Goal: Task Accomplishment & Management: Manage account settings

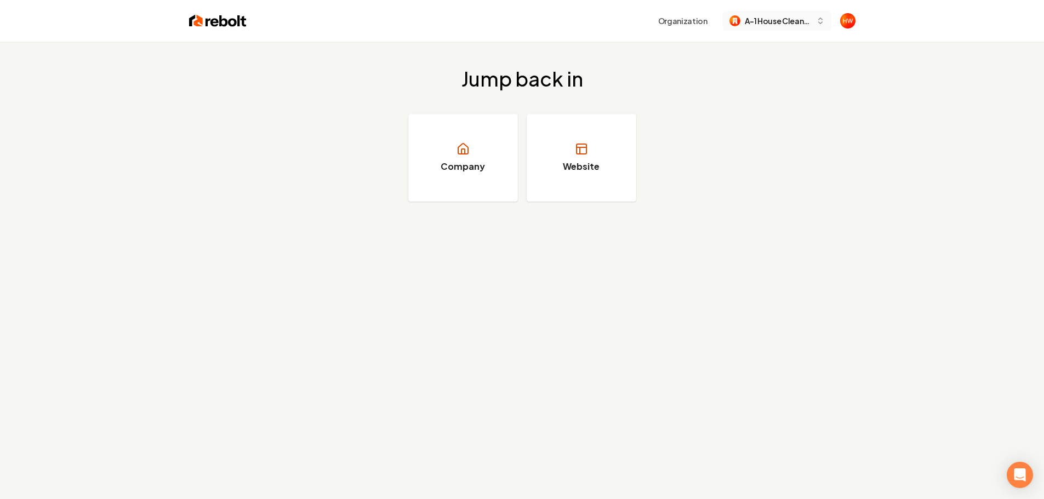
click at [774, 25] on span "A-1 House Cleaning Services" at bounding box center [778, 21] width 67 height 12
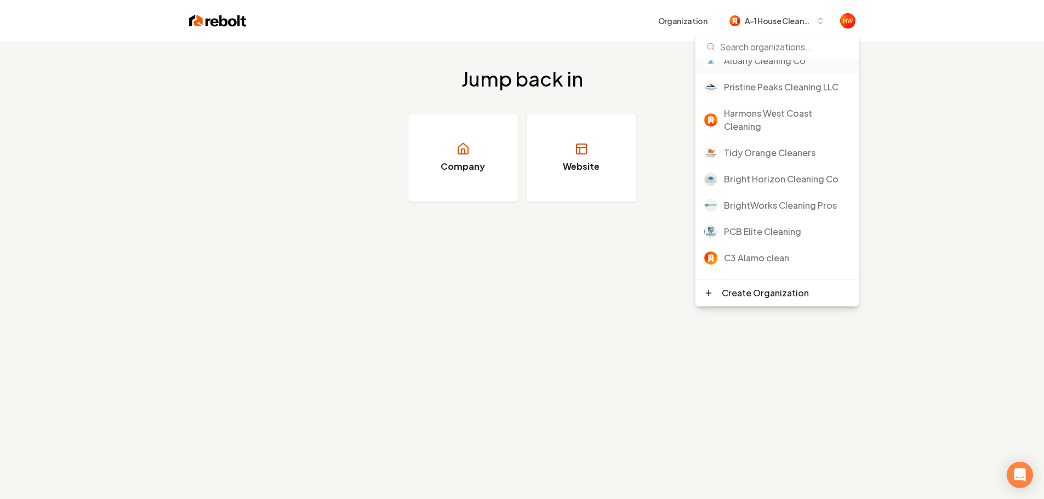
scroll to position [110, 0]
click at [778, 208] on div "BrightWorks Cleaning Pros" at bounding box center [787, 204] width 126 height 13
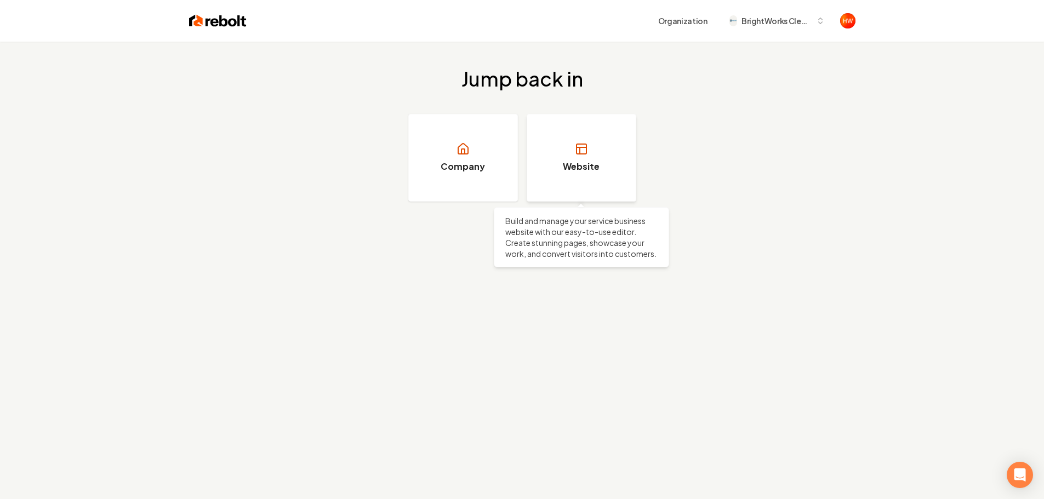
click at [569, 170] on h3 "Website" at bounding box center [581, 166] width 37 height 13
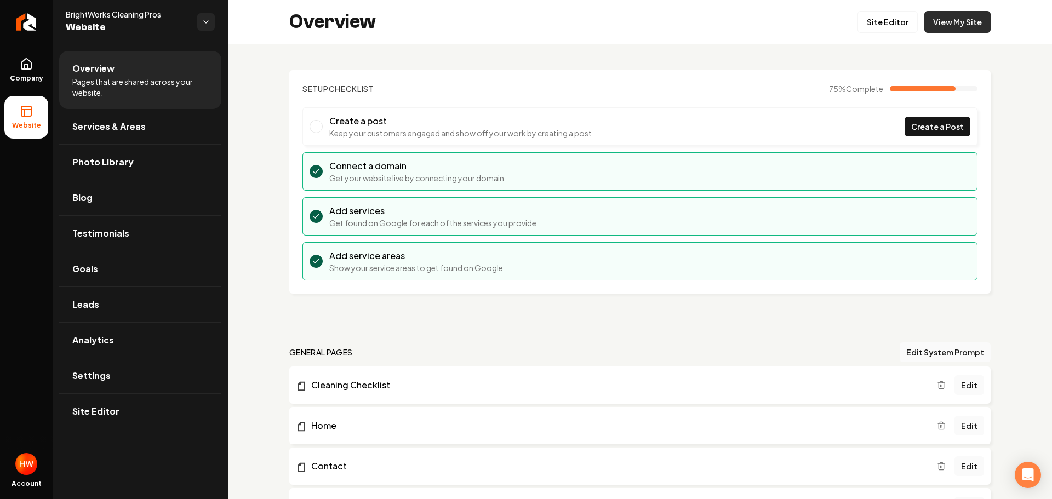
click at [947, 26] on link "View My Site" at bounding box center [958, 22] width 66 height 22
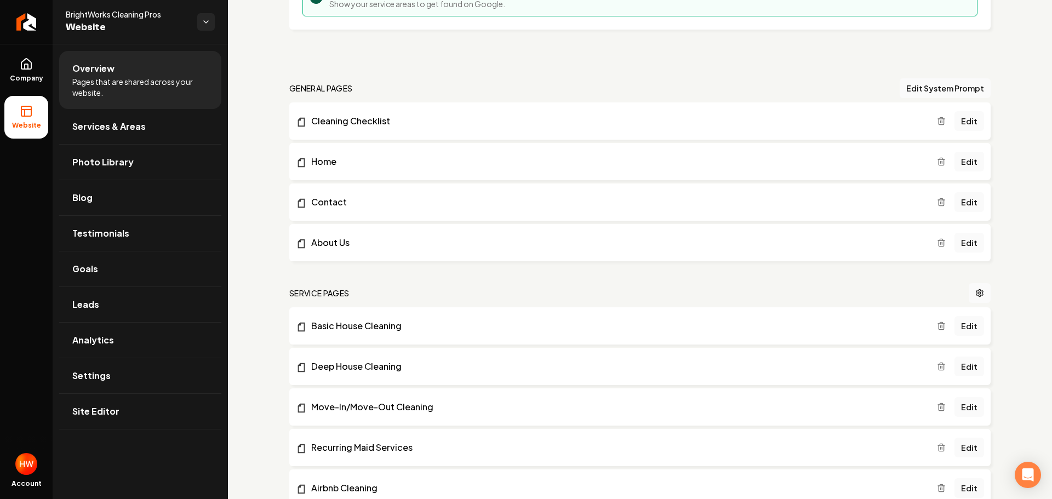
scroll to position [274, 0]
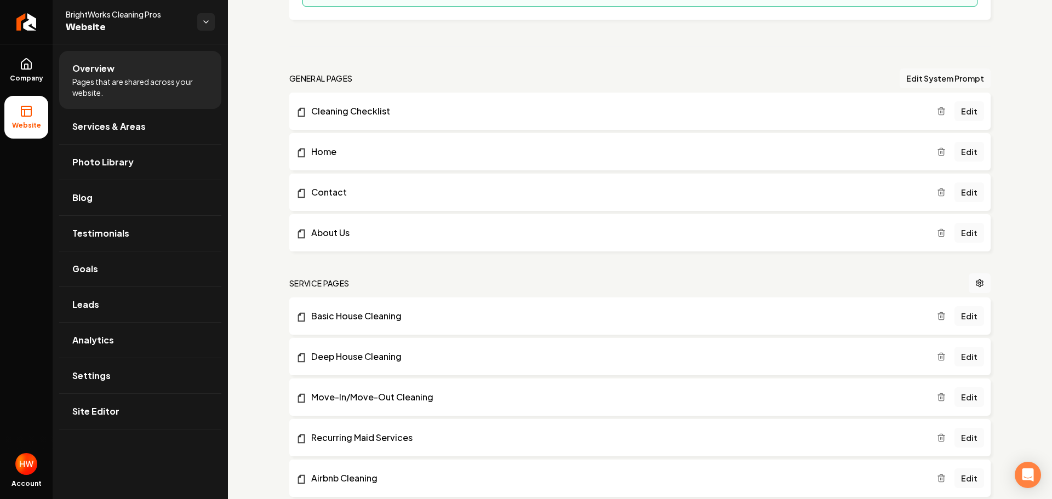
click at [916, 77] on button "Edit System Prompt" at bounding box center [945, 79] width 91 height 20
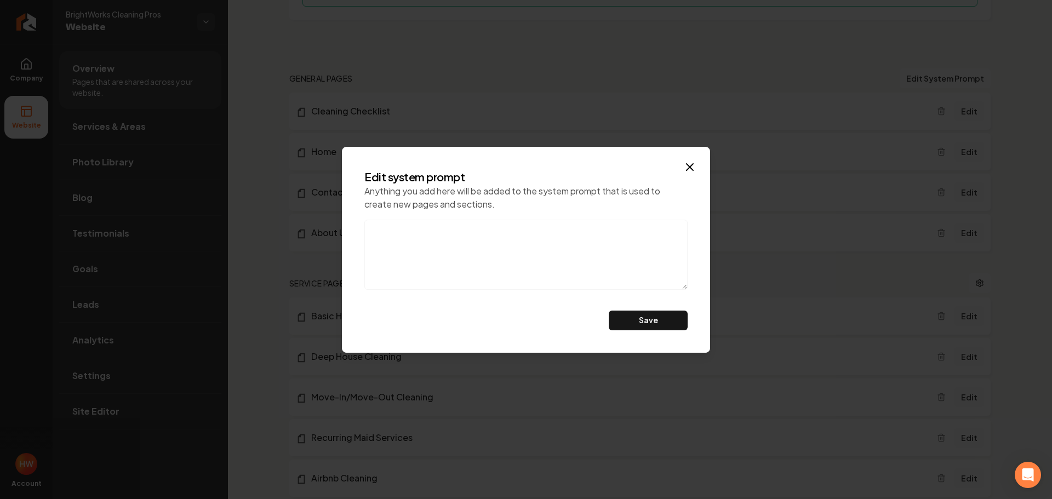
click at [423, 238] on textarea at bounding box center [525, 255] width 323 height 70
paste textarea "Do not mention eco-friendly products, also, this is a referral agency. don't ca…"
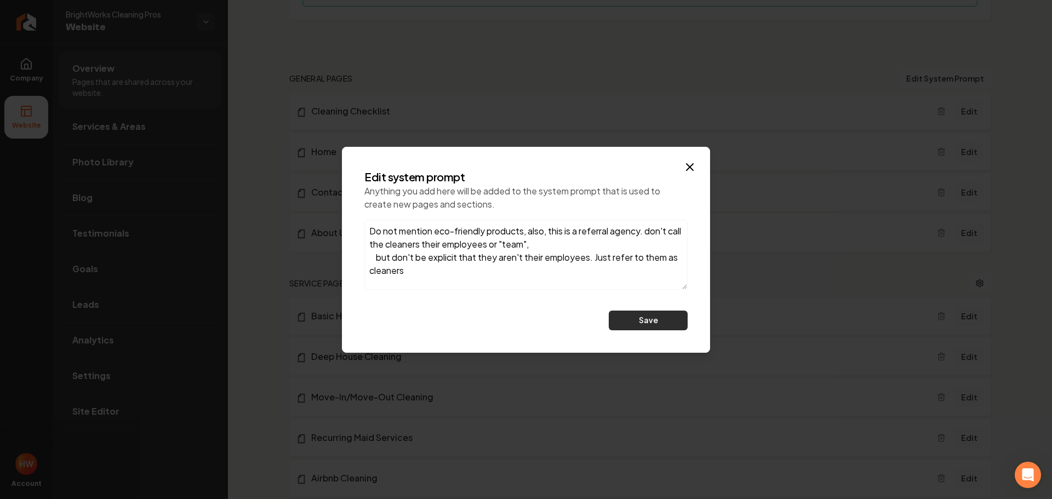
type textarea "Do not mention eco-friendly products, also, this is a referral agency. don't ca…"
click at [644, 326] on button "Save" at bounding box center [648, 321] width 79 height 20
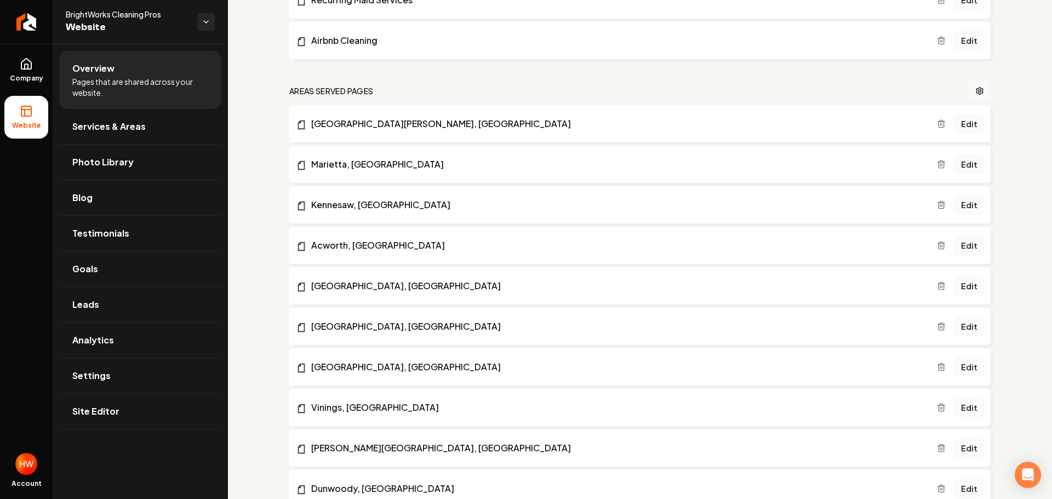
scroll to position [713, 0]
click at [976, 89] on icon "Main content area" at bounding box center [980, 90] width 9 height 9
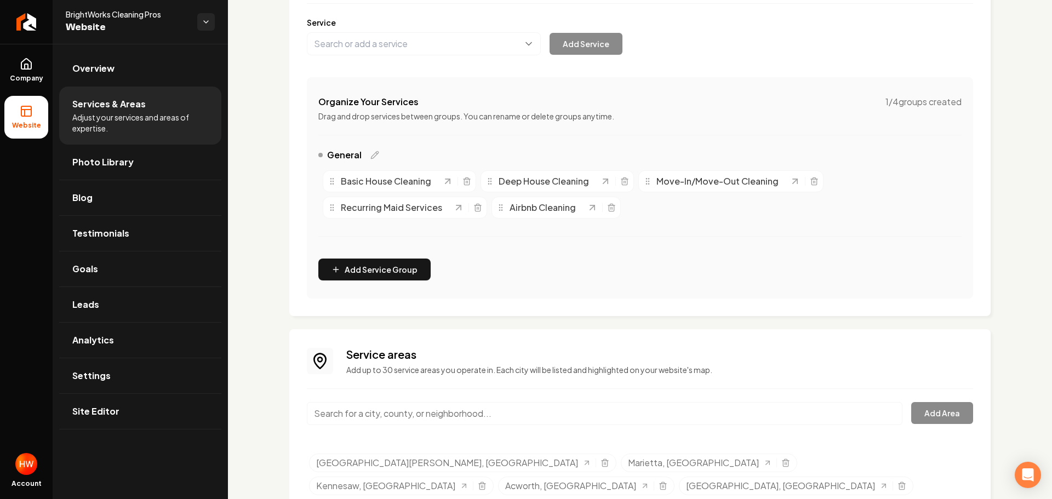
scroll to position [204, 0]
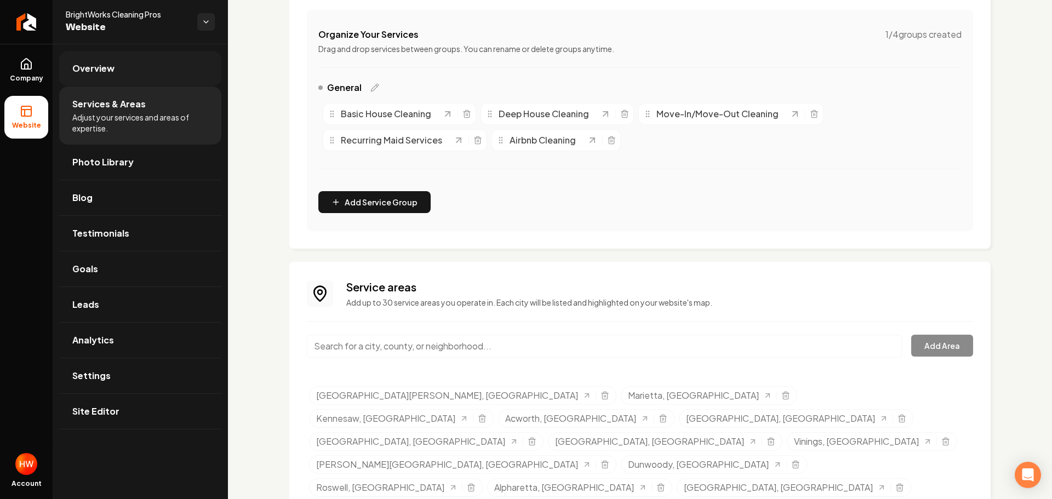
click at [109, 72] on span "Overview" at bounding box center [93, 68] width 42 height 13
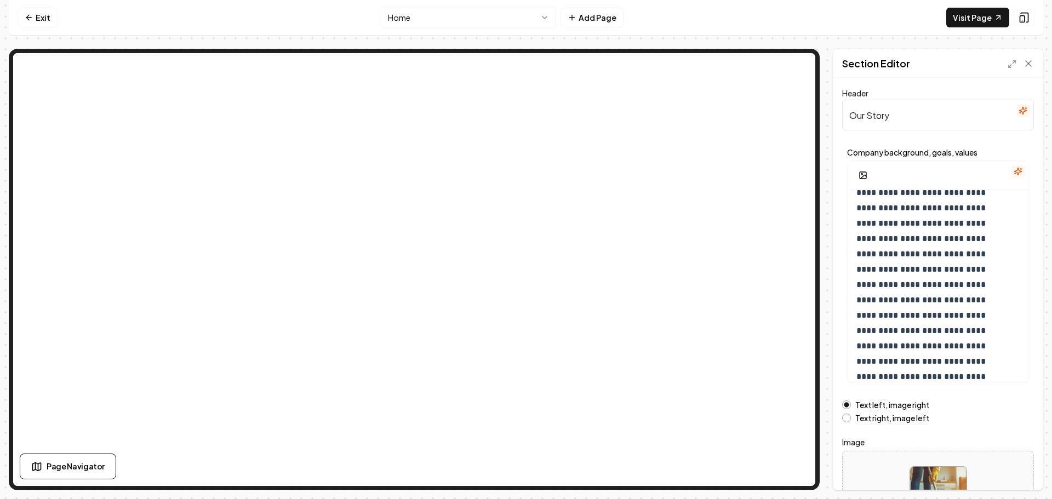
scroll to position [56, 0]
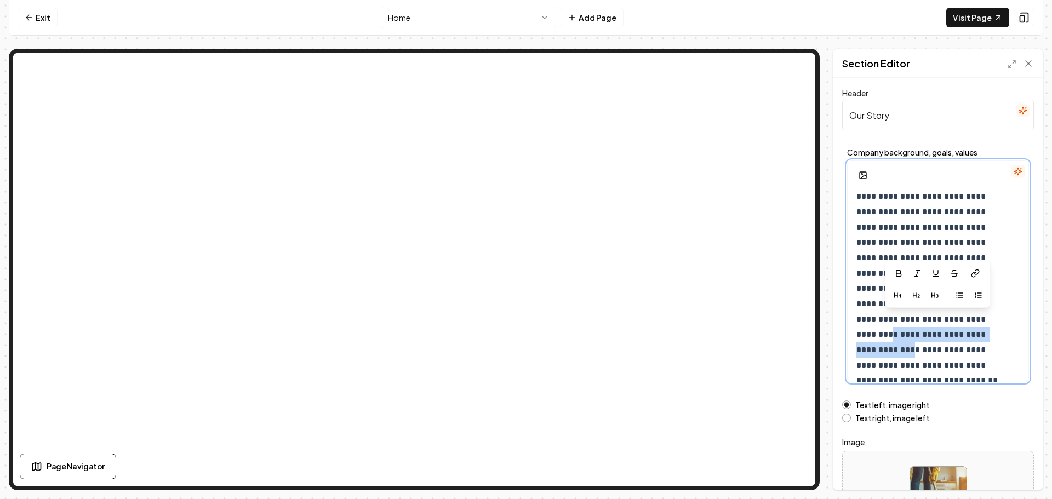
drag, startPoint x: 954, startPoint y: 321, endPoint x: 985, endPoint y: 263, distance: 65.7
click at [985, 263] on div "**********" at bounding box center [938, 272] width 182 height 222
click at [996, 322] on p "**********" at bounding box center [930, 258] width 147 height 230
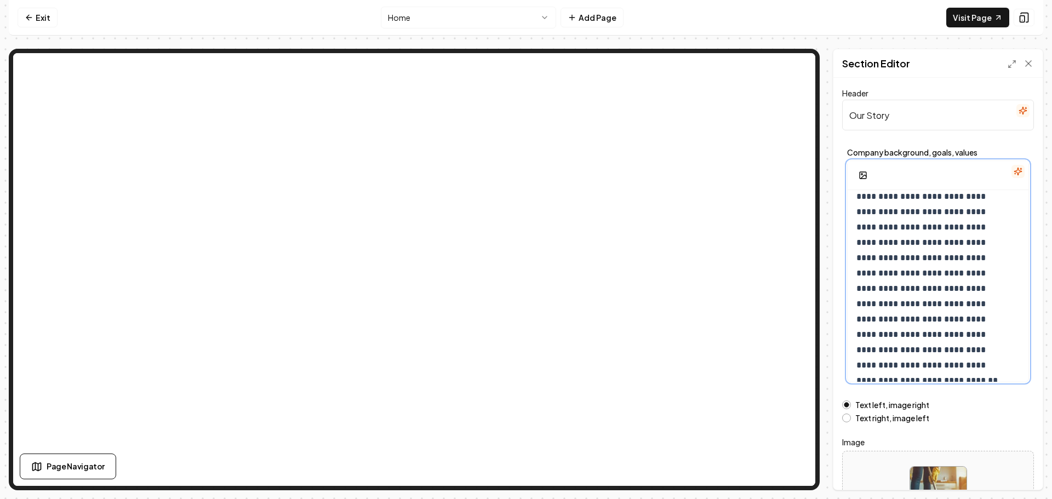
drag, startPoint x: 964, startPoint y: 342, endPoint x: 966, endPoint y: 352, distance: 10.0
click at [965, 342] on p "**********" at bounding box center [930, 258] width 147 height 230
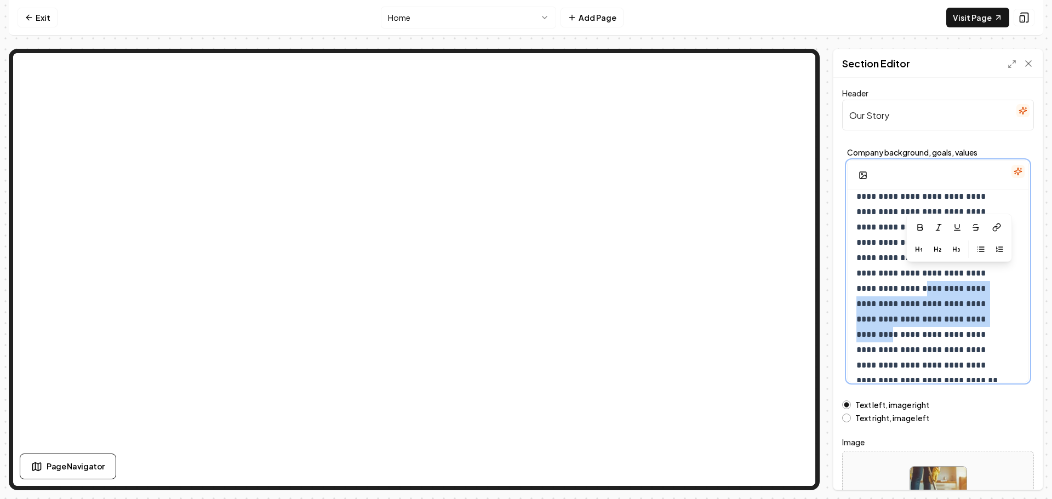
drag, startPoint x: 954, startPoint y: 321, endPoint x: 966, endPoint y: 280, distance: 43.0
click at [966, 280] on p "**********" at bounding box center [930, 258] width 147 height 230
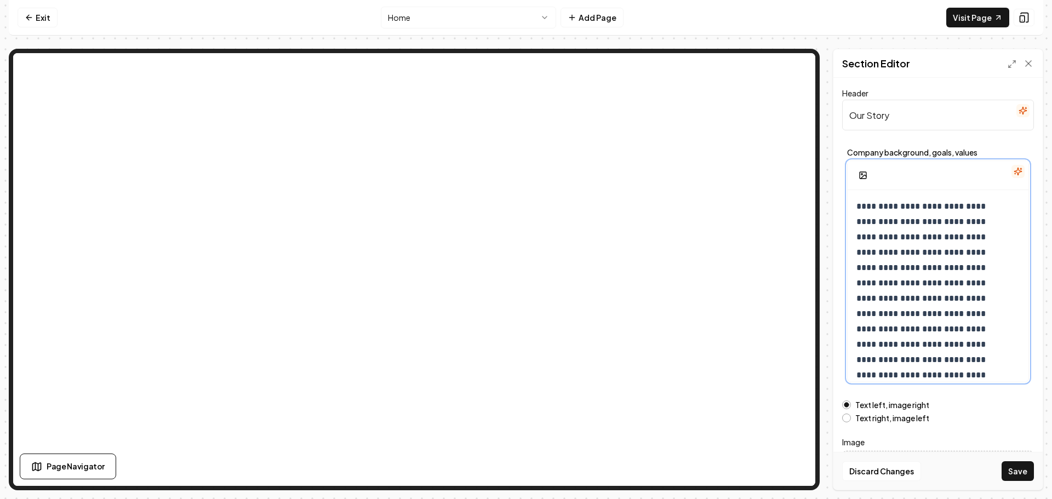
scroll to position [25, 0]
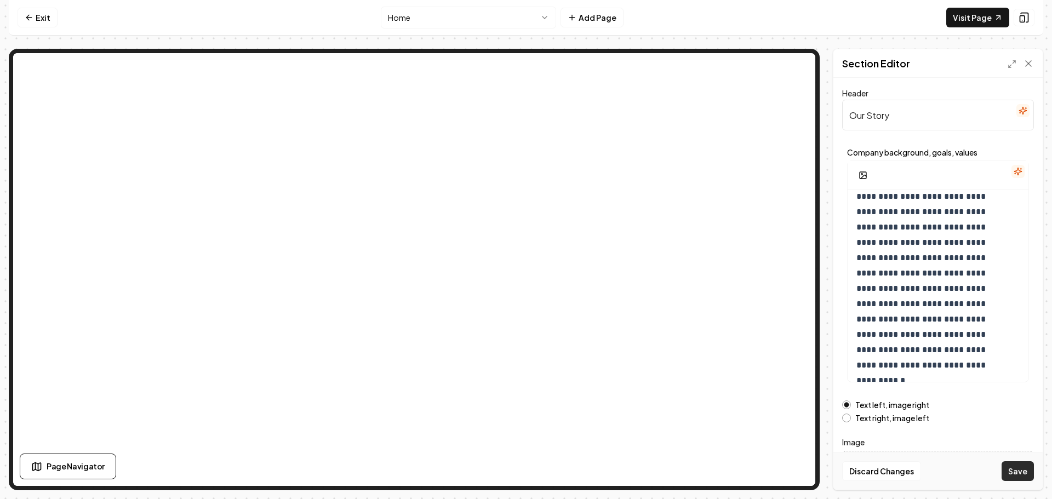
click at [1015, 469] on button "Save" at bounding box center [1018, 471] width 32 height 20
click at [449, 20] on html "**********" at bounding box center [526, 249] width 1052 height 499
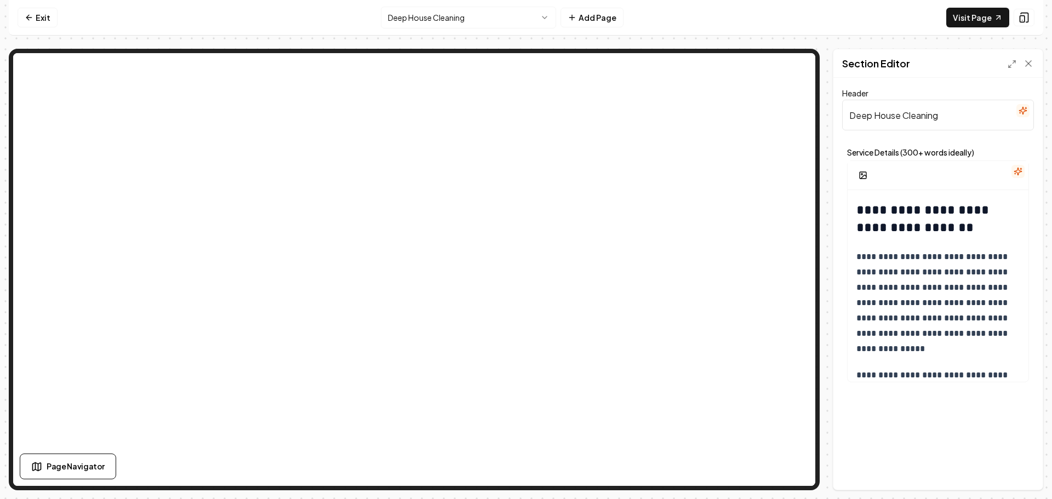
scroll to position [658, 0]
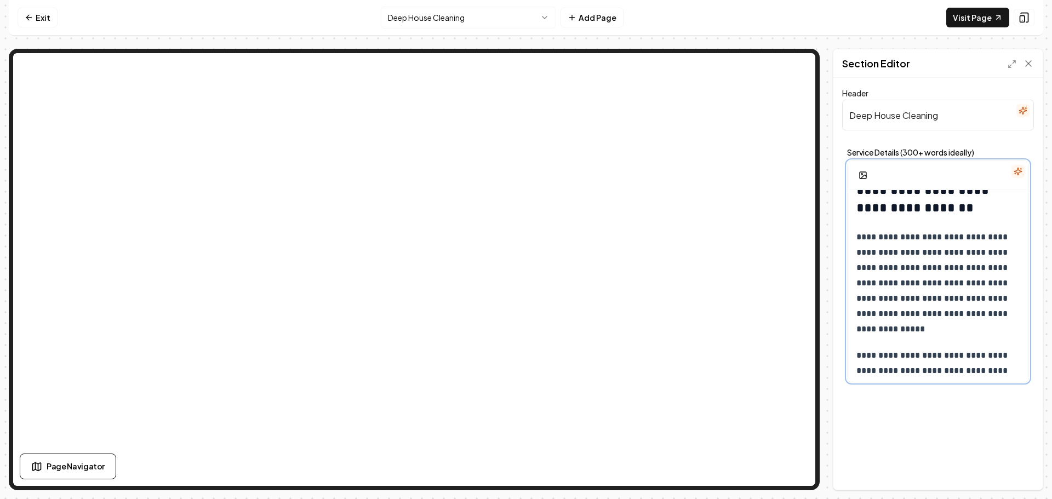
click at [961, 337] on p "**********" at bounding box center [934, 283] width 155 height 107
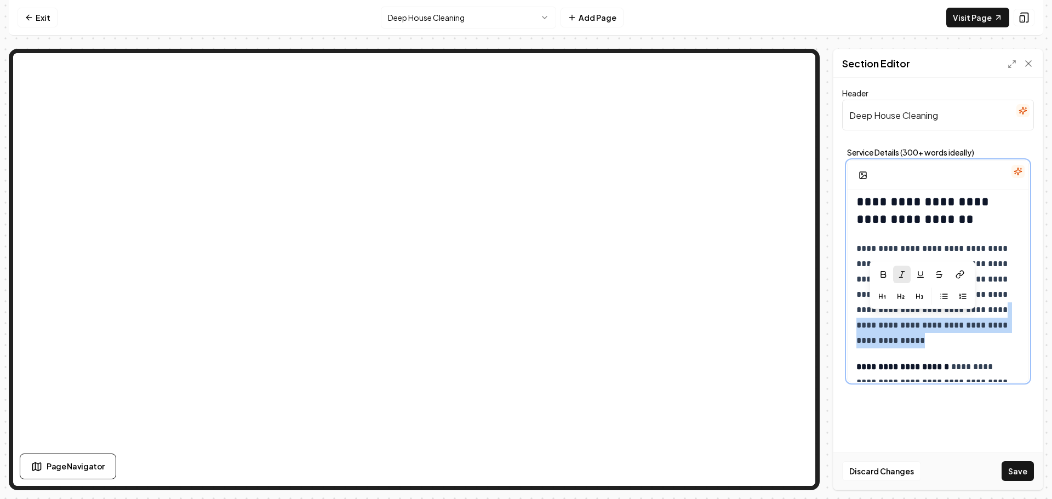
scroll to position [633, 0]
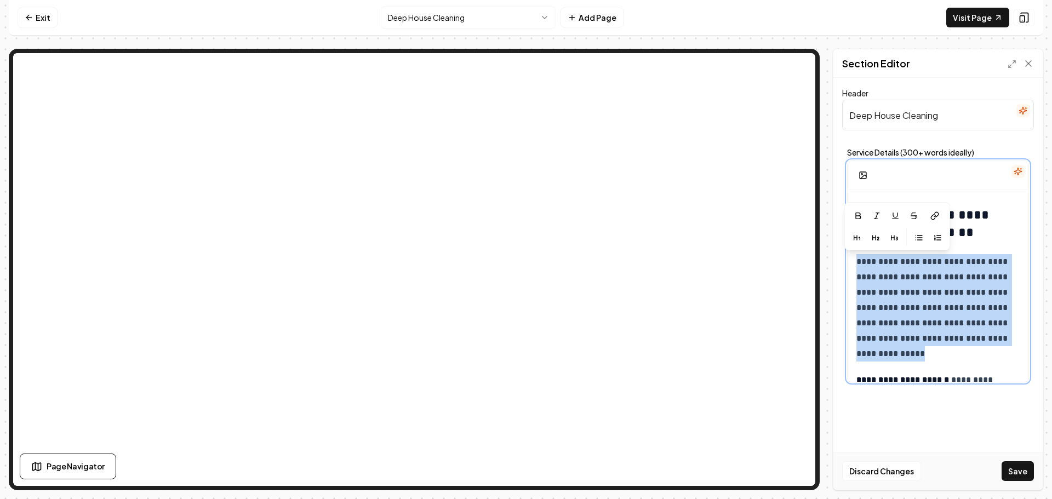
drag, startPoint x: 943, startPoint y: 301, endPoint x: 855, endPoint y: 261, distance: 96.4
click at [855, 261] on div "**********" at bounding box center [938, 268] width 181 height 1423
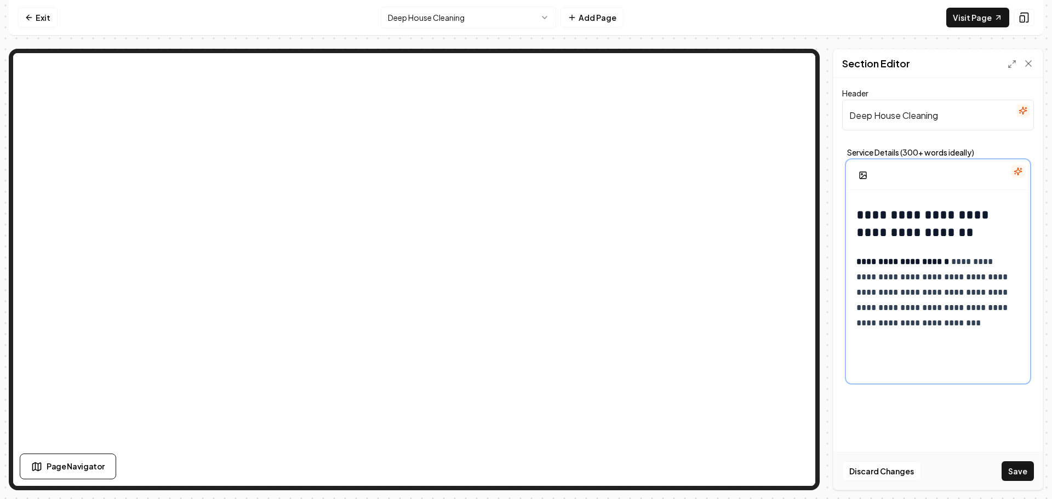
scroll to position [688, 0]
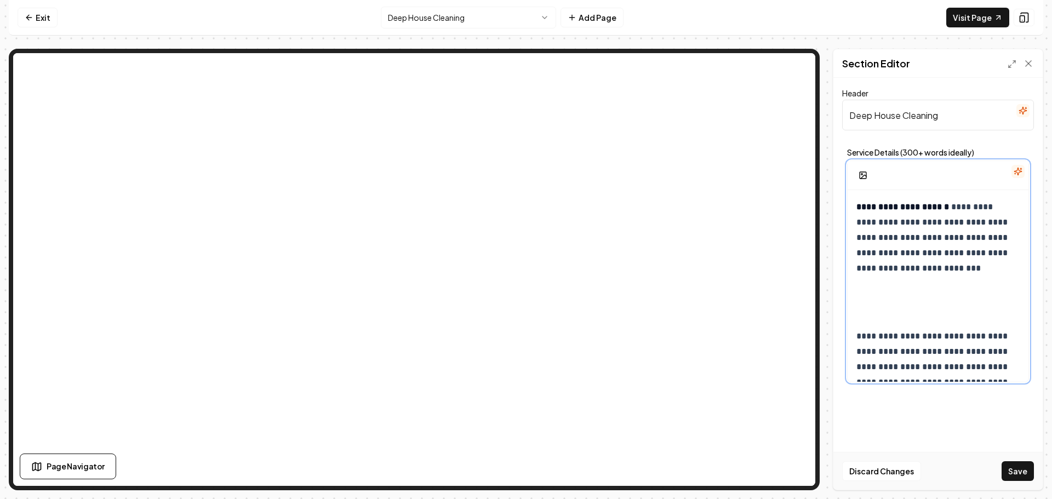
click at [924, 309] on p at bounding box center [934, 302] width 155 height 31
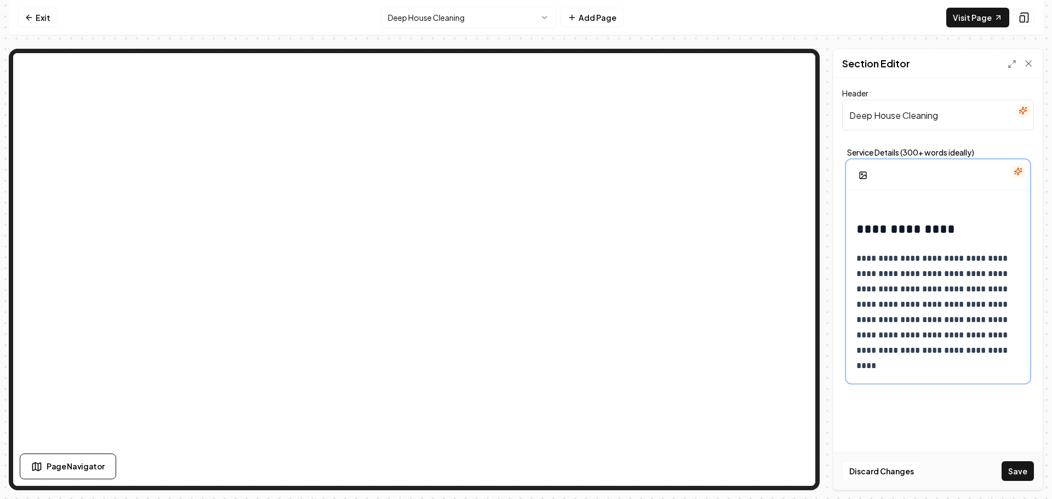
scroll to position [1071, 0]
click at [1015, 472] on button "Save" at bounding box center [1018, 471] width 32 height 20
click at [423, 14] on html "**********" at bounding box center [526, 249] width 1052 height 499
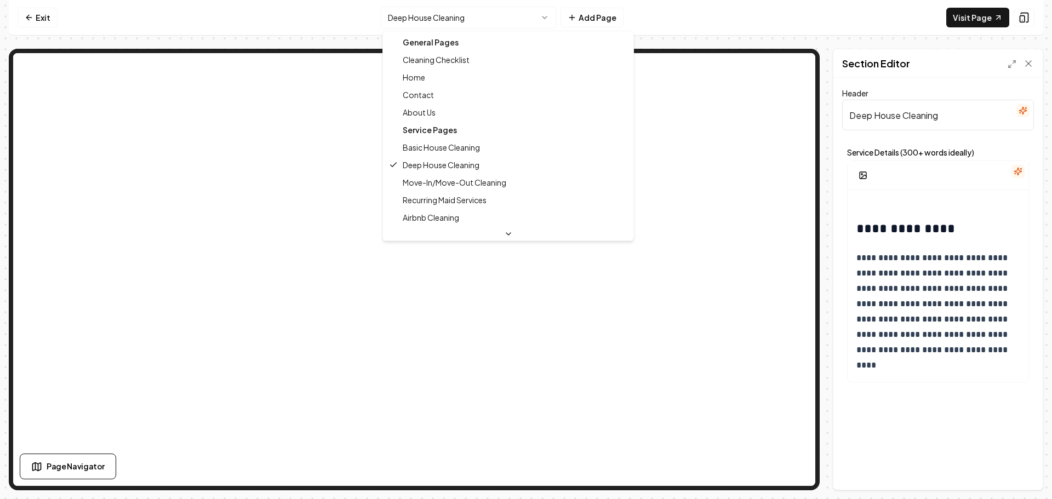
click at [453, 24] on html "**********" at bounding box center [526, 249] width 1052 height 499
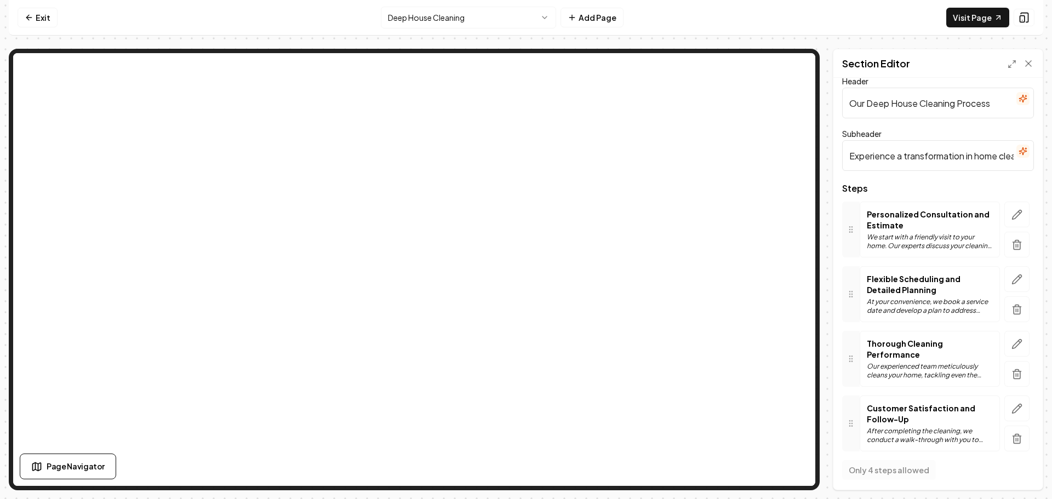
scroll to position [15, 0]
click at [1012, 343] on icon "button" at bounding box center [1017, 340] width 11 height 11
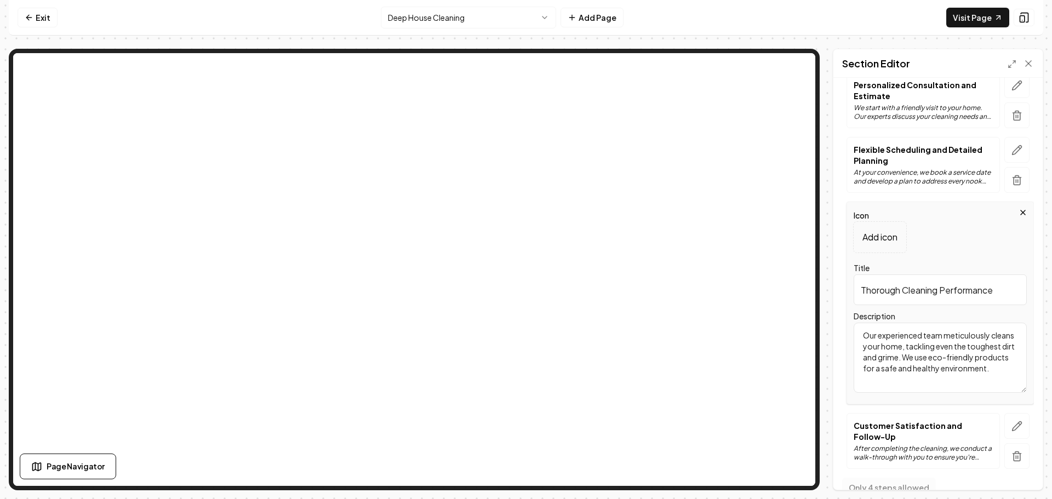
scroll to position [162, 0]
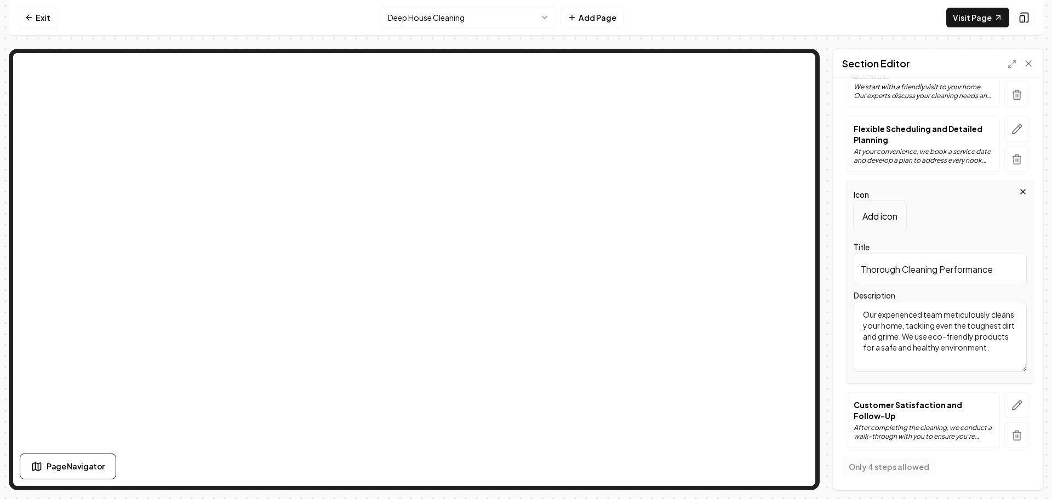
drag, startPoint x: 953, startPoint y: 340, endPoint x: 959, endPoint y: 355, distance: 16.3
click at [959, 355] on textarea "Our experienced team meticulously cleans your home, tackling even the toughest …" at bounding box center [940, 337] width 173 height 70
type textarea "Our experienced team meticulously cleans your home, tackling even the toughest …"
click at [1019, 473] on button "Save" at bounding box center [1018, 471] width 32 height 20
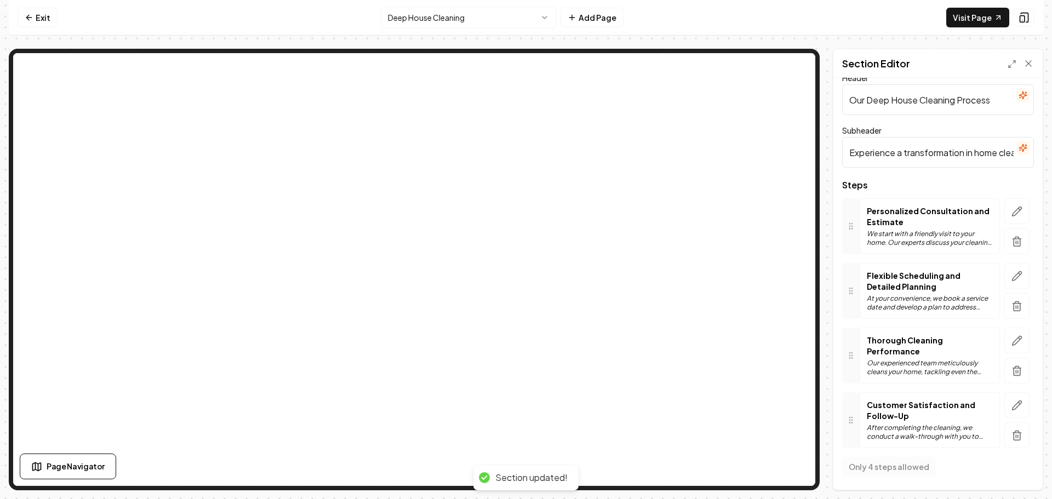
scroll to position [15, 0]
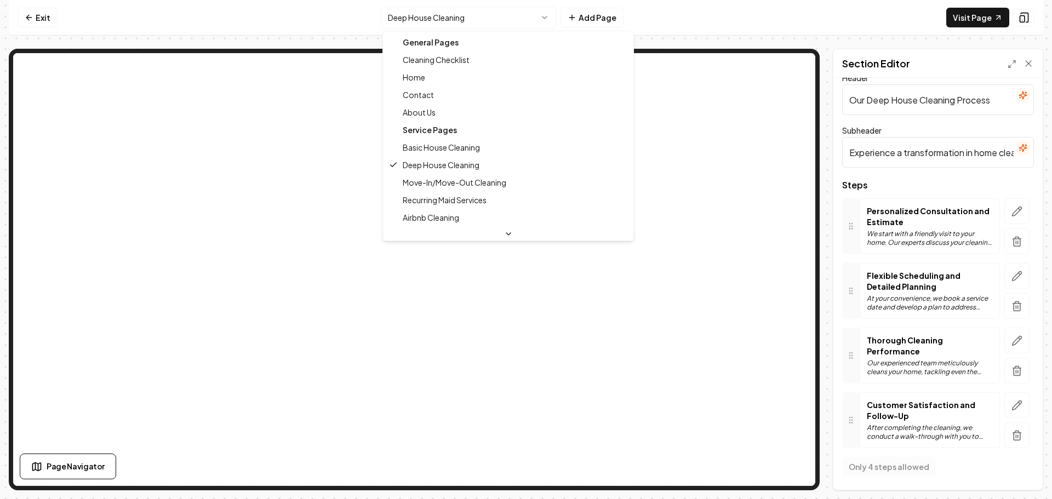
click at [446, 16] on html "Computer Required This feature is only available on a computer. Please switch t…" at bounding box center [526, 249] width 1052 height 499
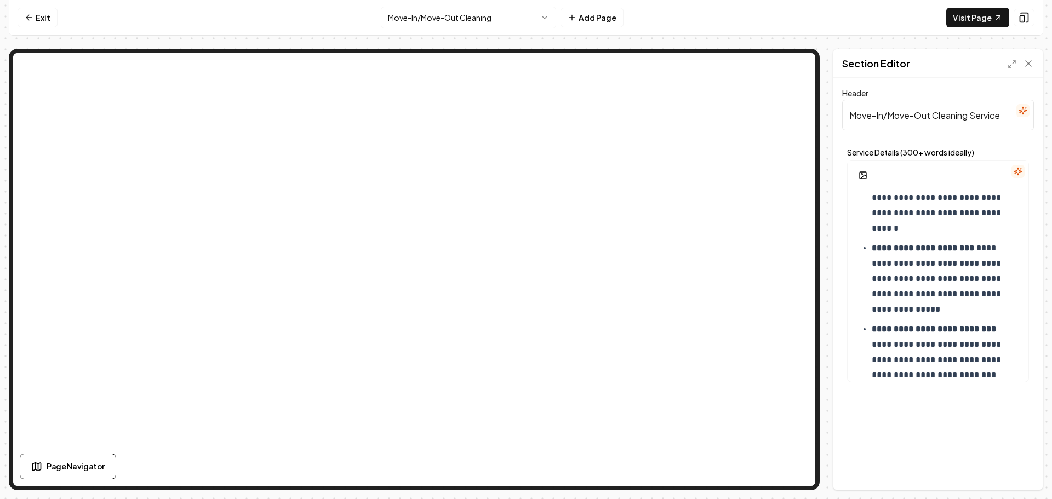
scroll to position [713, 0]
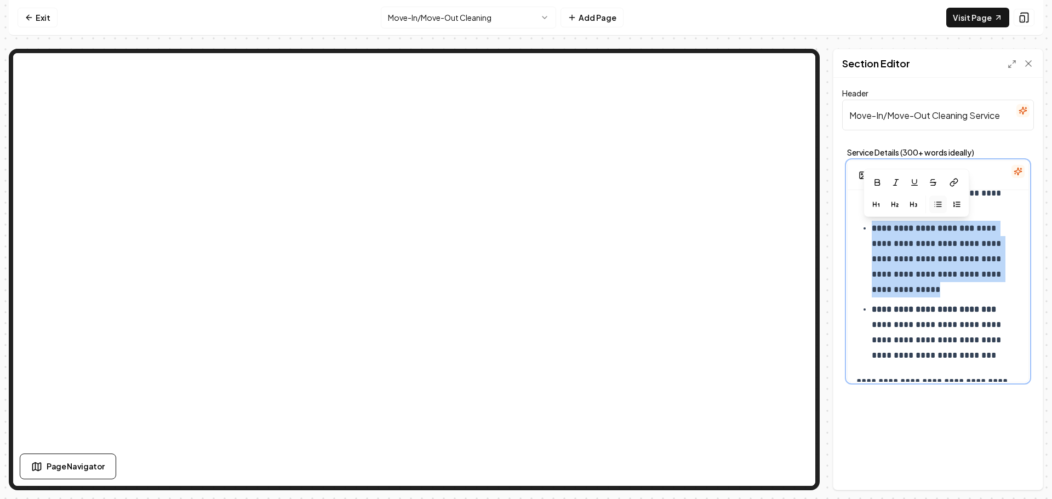
drag, startPoint x: 965, startPoint y: 289, endPoint x: 871, endPoint y: 232, distance: 108.9
click at [871, 232] on ul "**********" at bounding box center [938, 234] width 163 height 259
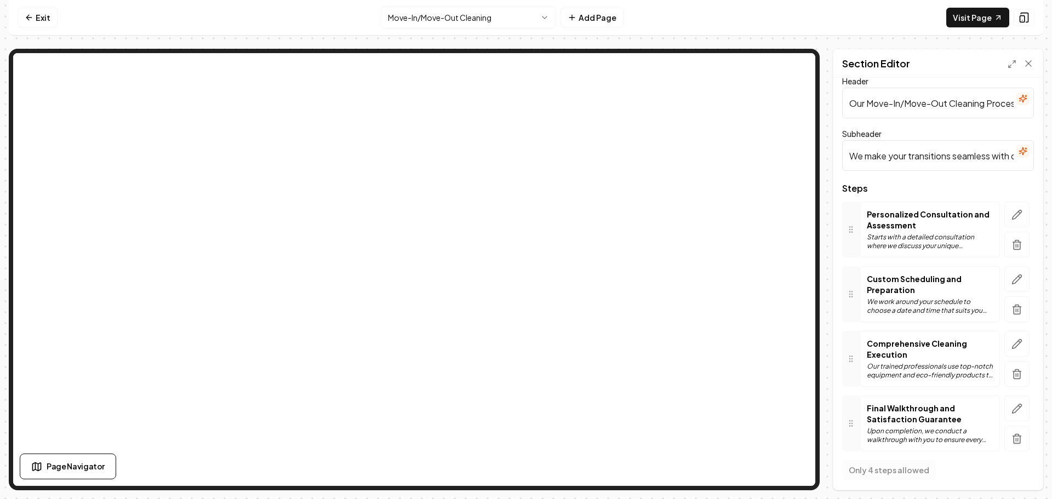
scroll to position [15, 0]
click at [1012, 341] on icon "button" at bounding box center [1017, 340] width 11 height 11
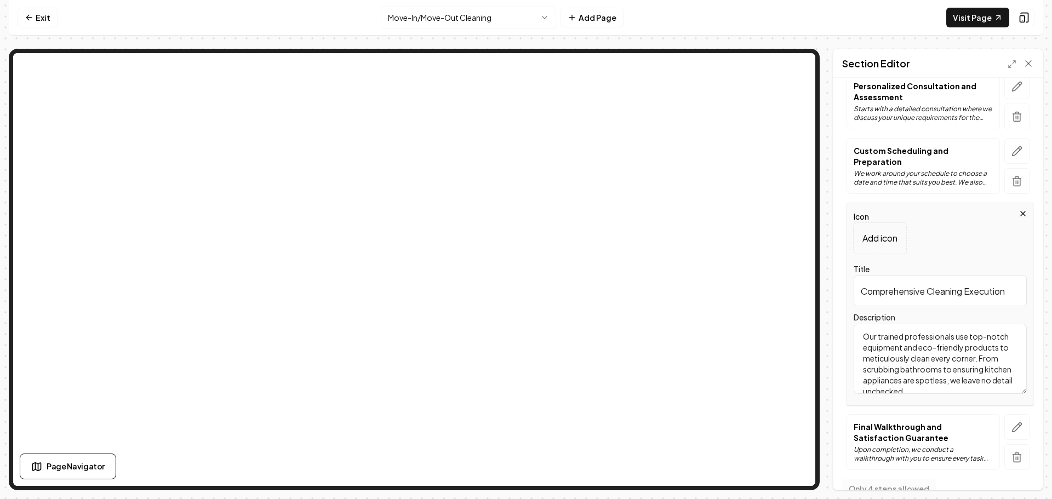
scroll to position [162, 0]
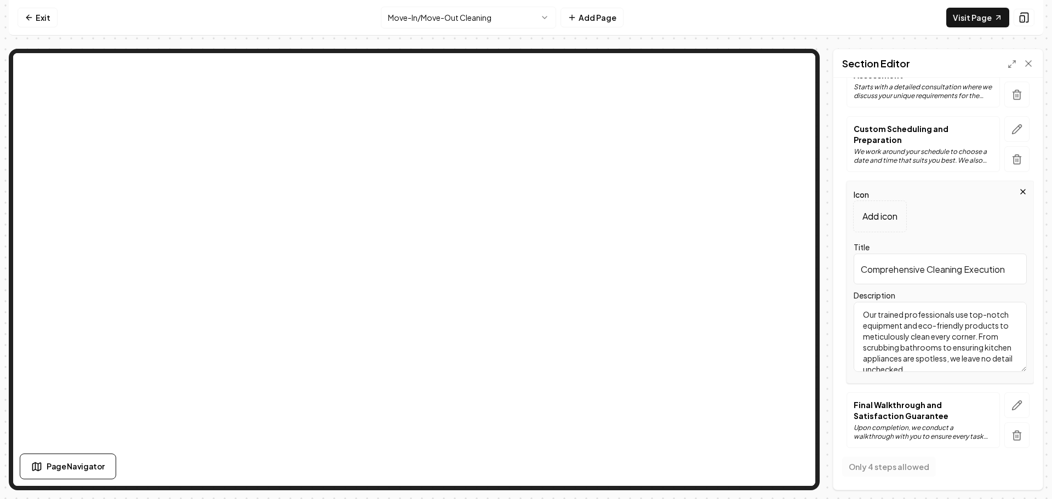
drag, startPoint x: 928, startPoint y: 325, endPoint x: 897, endPoint y: 339, distance: 34.3
click at [897, 339] on textarea "Our trained professionals use top-notch equipment and eco-friendly products to …" at bounding box center [940, 337] width 173 height 70
type textarea "Our trained professionals use top-notch equipment to meticulously clean every c…"
click at [1024, 470] on button "Save" at bounding box center [1018, 471] width 32 height 20
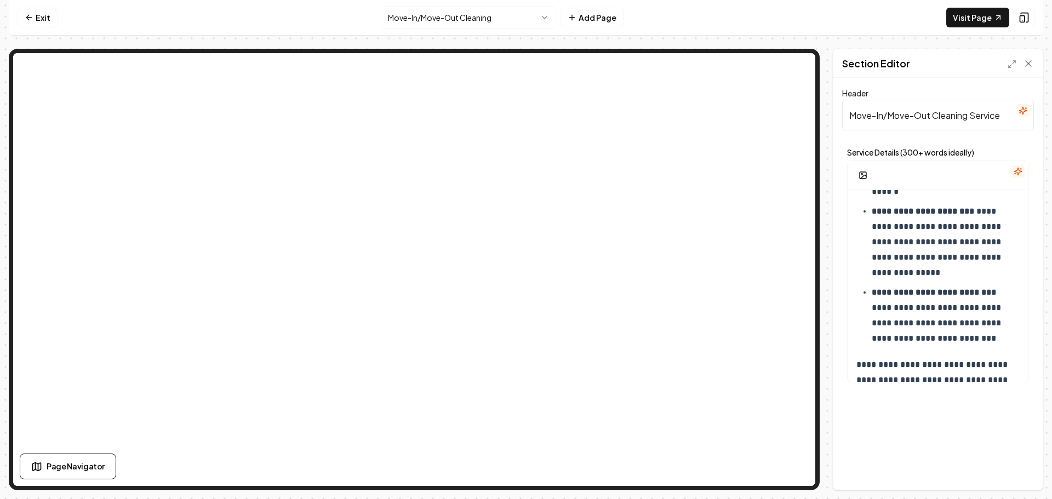
scroll to position [713, 0]
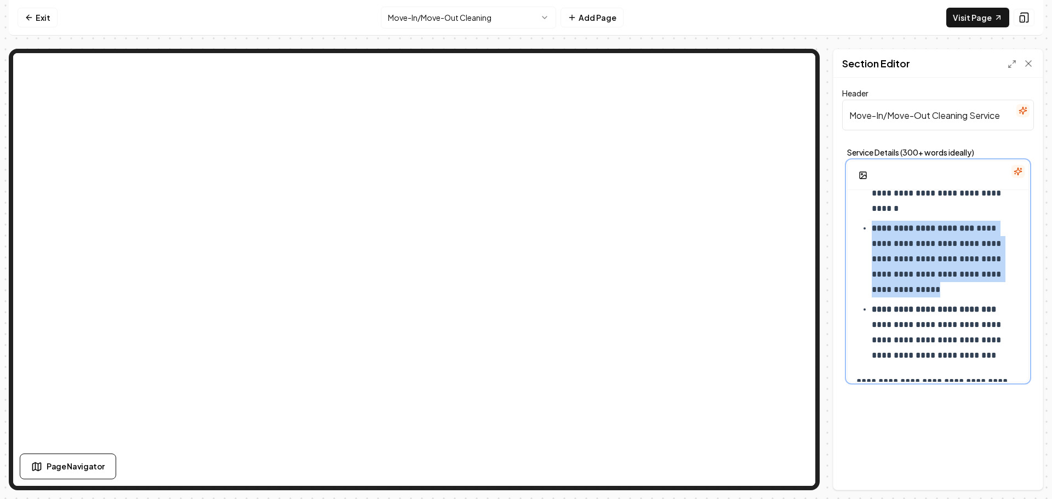
drag, startPoint x: 961, startPoint y: 289, endPoint x: 898, endPoint y: 238, distance: 81.5
click at [873, 232] on p "**********" at bounding box center [942, 259] width 140 height 77
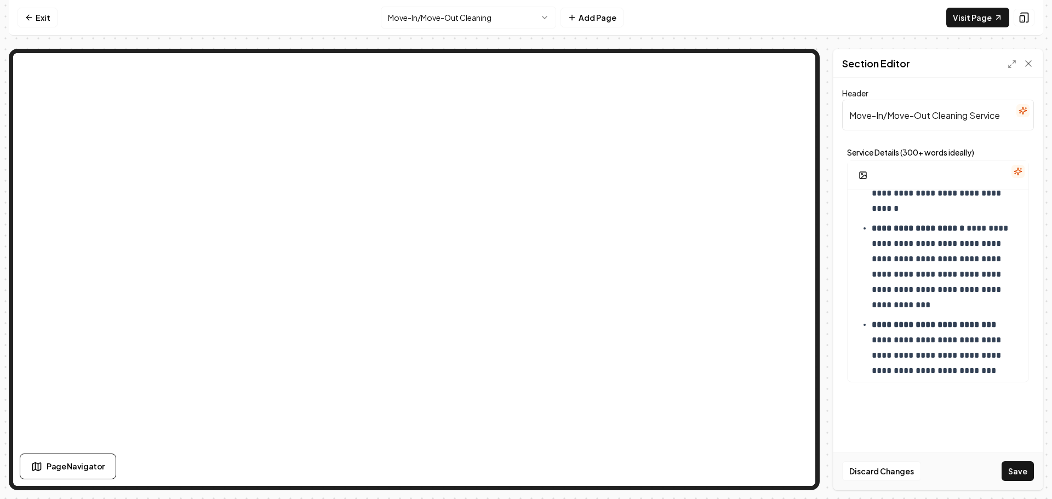
click at [1016, 470] on button "Save" at bounding box center [1018, 471] width 32 height 20
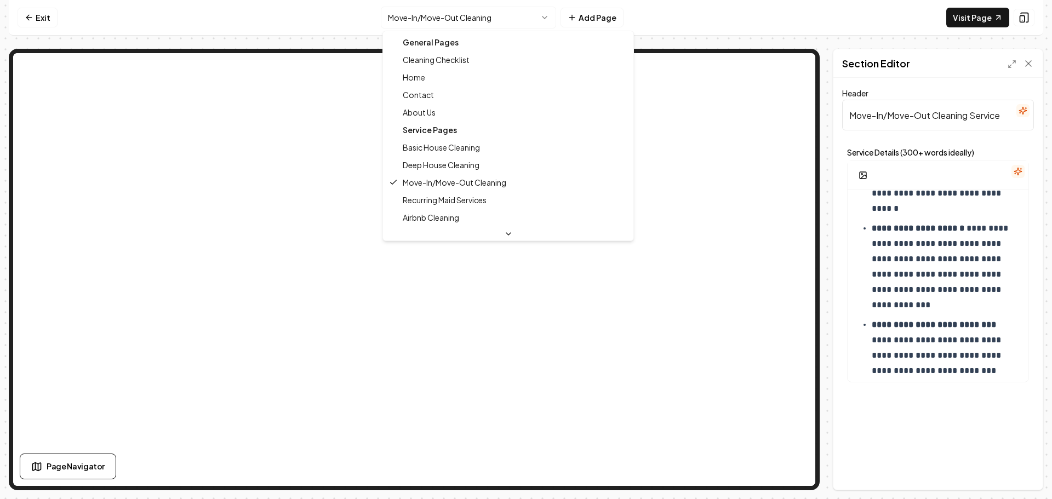
click at [456, 11] on html "**********" at bounding box center [526, 249] width 1052 height 499
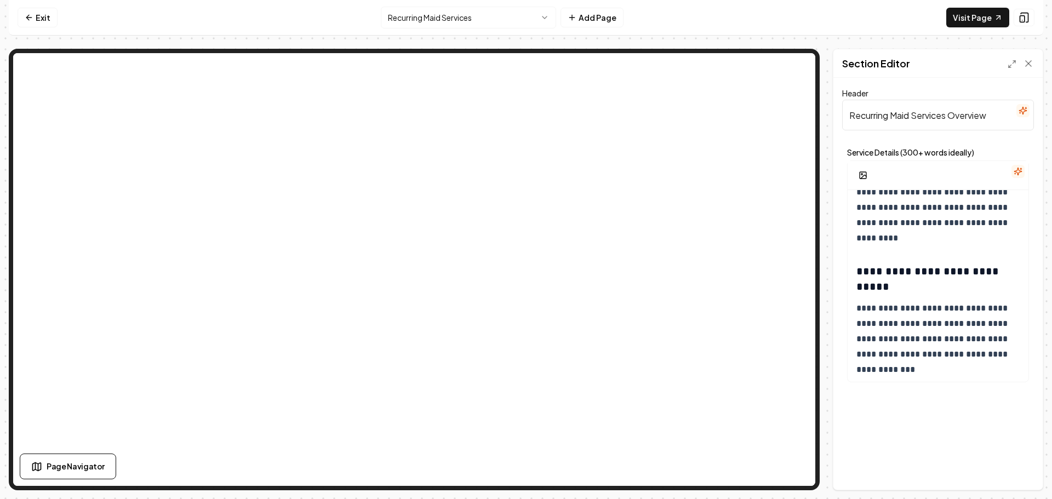
scroll to position [658, 0]
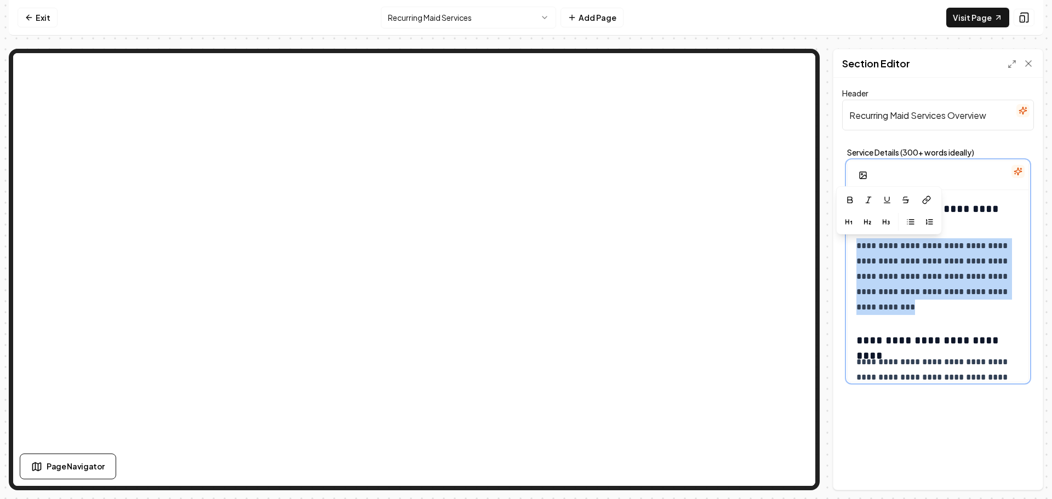
drag, startPoint x: 919, startPoint y: 309, endPoint x: 858, endPoint y: 236, distance: 94.6
click at [858, 235] on div "**********" at bounding box center [938, 59] width 181 height 1055
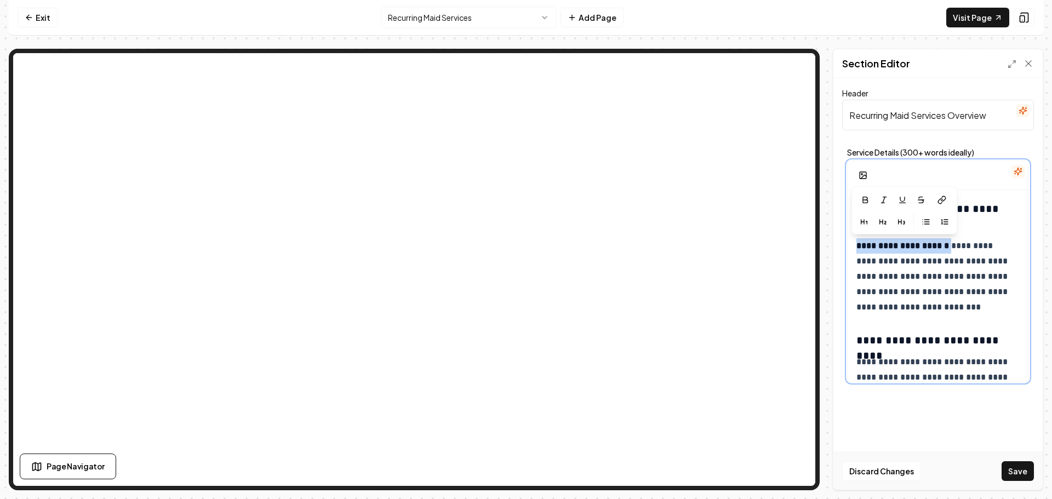
drag, startPoint x: 953, startPoint y: 244, endPoint x: 857, endPoint y: 246, distance: 95.9
click at [857, 246] on span "**********" at bounding box center [933, 277] width 153 height 70
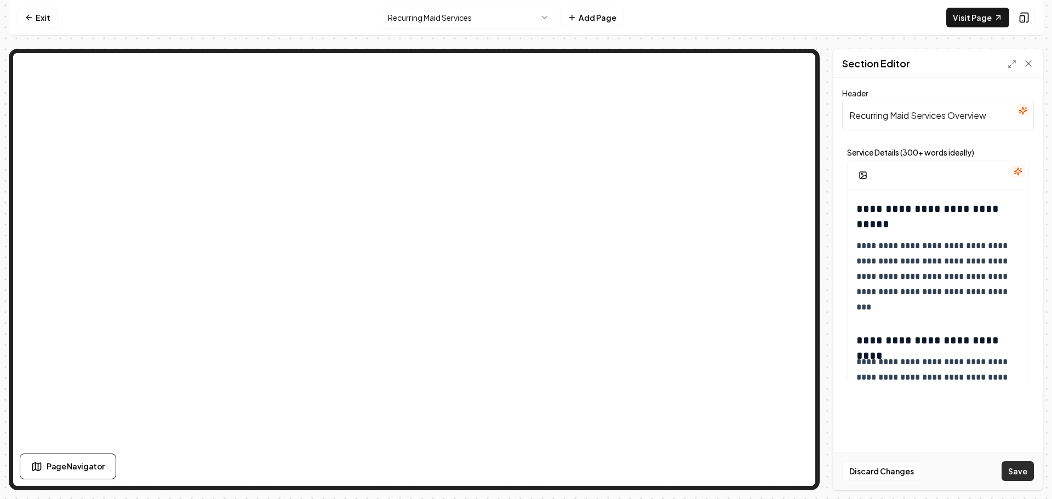
click at [1015, 471] on button "Save" at bounding box center [1018, 471] width 32 height 20
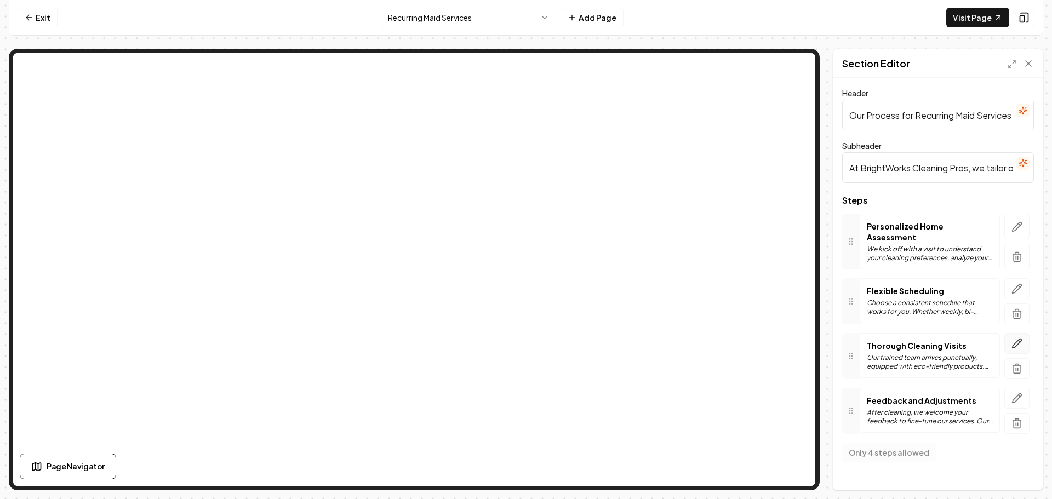
click at [1021, 339] on icon "button" at bounding box center [1017, 343] width 9 height 9
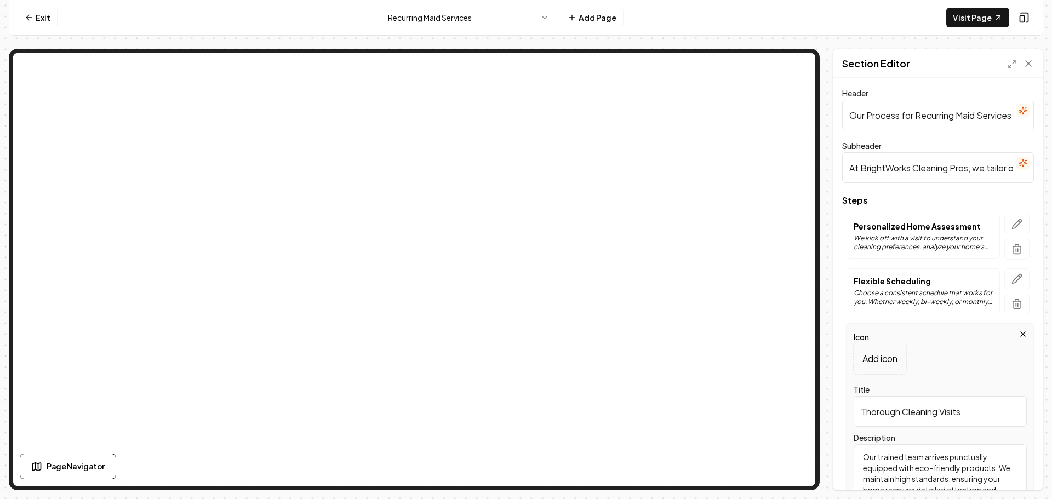
scroll to position [133, 0]
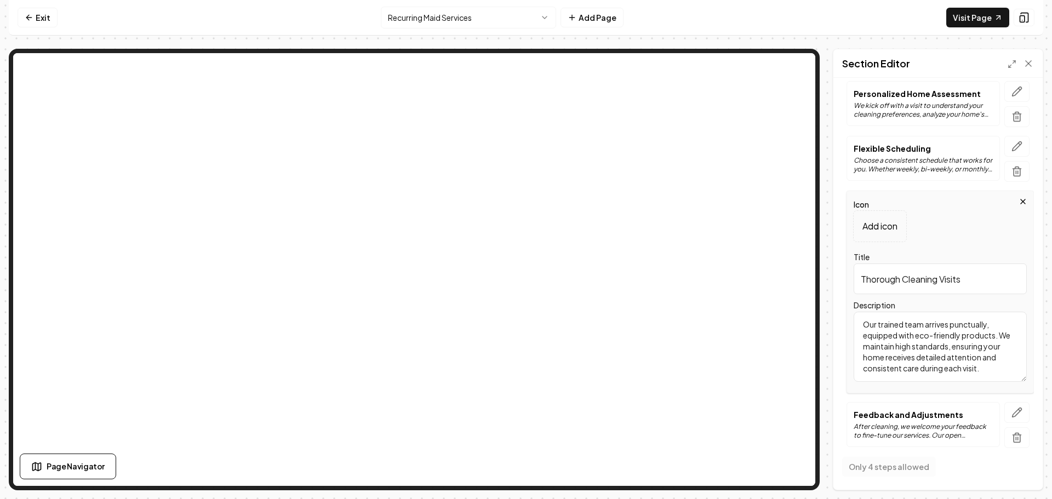
drag, startPoint x: 996, startPoint y: 338, endPoint x: 987, endPoint y: 329, distance: 12.8
click at [987, 329] on textarea "Our trained team arrives punctually, equipped with eco-friendly products. We ma…" at bounding box center [940, 347] width 173 height 70
type textarea "Our trained team arrives punctually. We maintain high standards, ensuring your …"
click at [1013, 474] on button "Save" at bounding box center [1018, 471] width 32 height 20
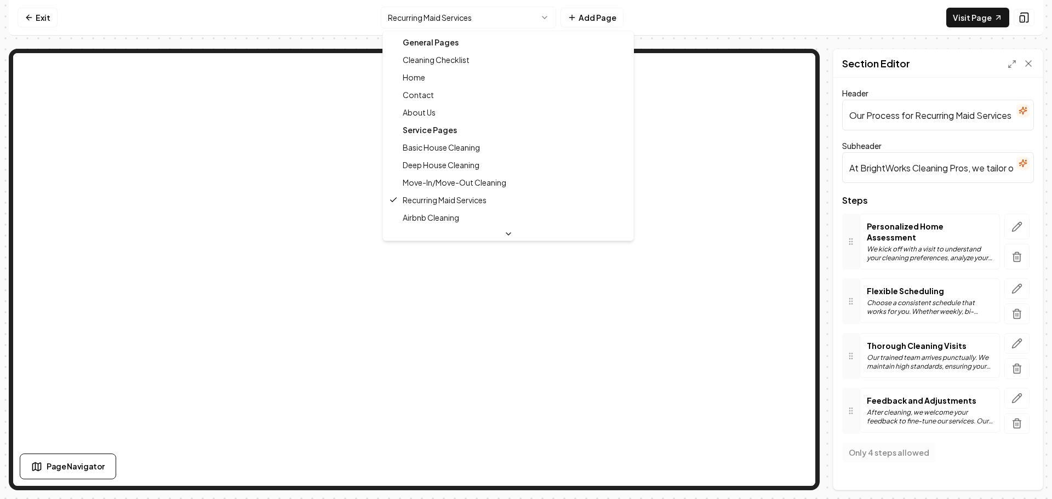
click at [463, 19] on html "Computer Required This feature is only available on a computer. Please switch t…" at bounding box center [526, 249] width 1052 height 499
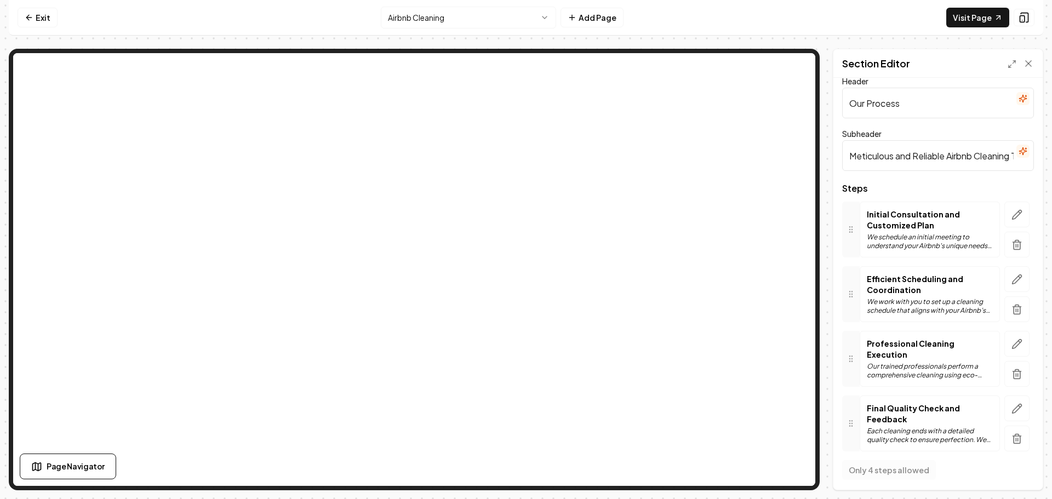
scroll to position [15, 0]
click at [1012, 340] on icon "button" at bounding box center [1017, 340] width 11 height 11
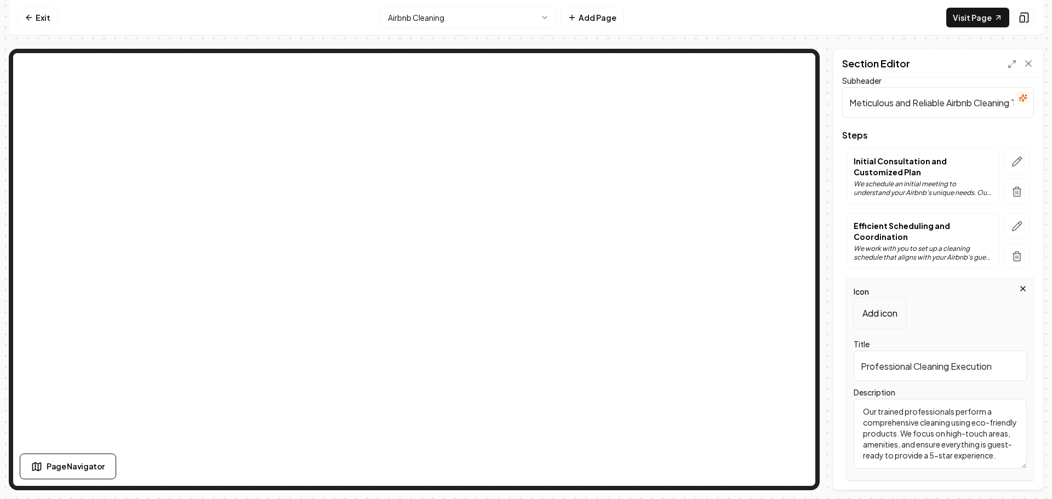
scroll to position [152, 0]
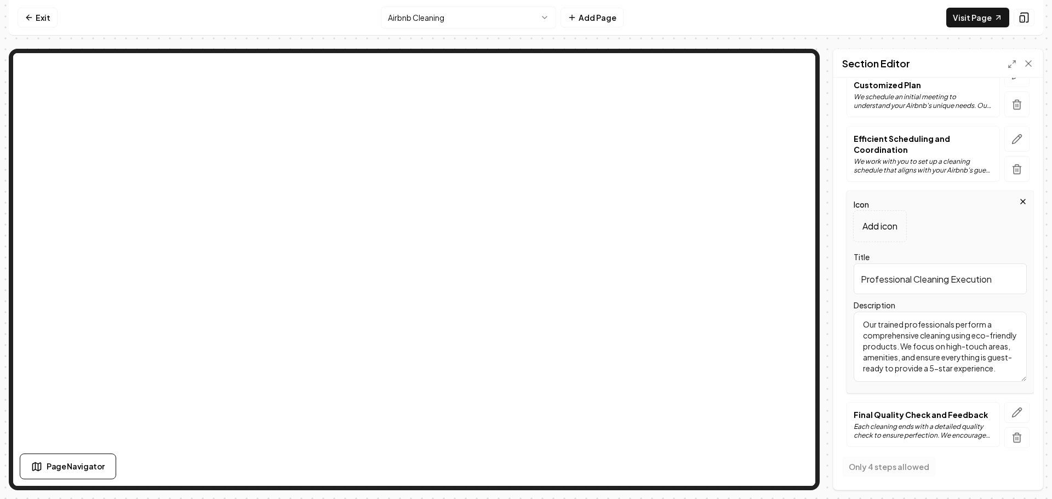
drag, startPoint x: 925, startPoint y: 347, endPoint x: 954, endPoint y: 334, distance: 31.7
click at [954, 334] on textarea "Our trained professionals perform a comprehensive cleaning using eco-friendly p…" at bounding box center [940, 347] width 173 height 70
type textarea "Our trained professionals perform a comprehensive cleaning. We focus on high-to…"
click at [1016, 468] on button "Save" at bounding box center [1018, 471] width 32 height 20
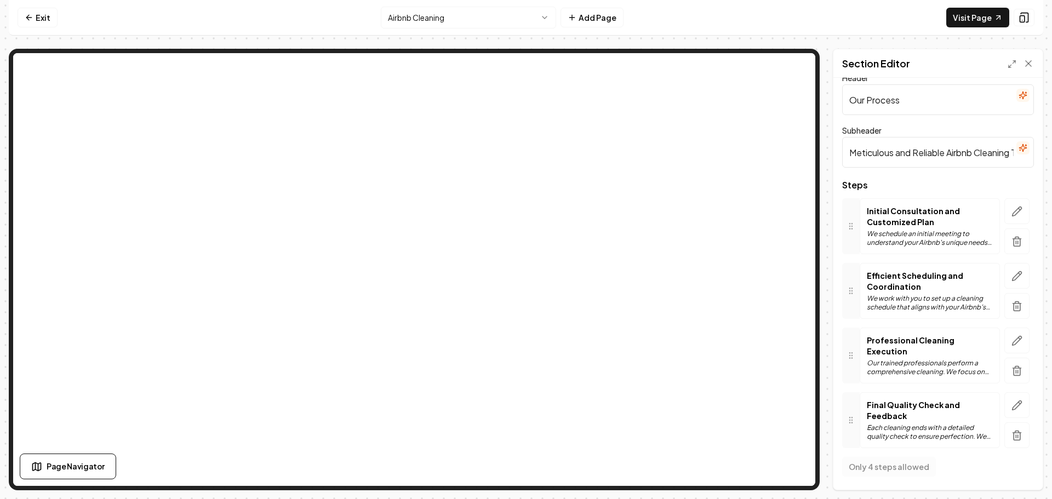
click at [435, 19] on html "Computer Required This feature is only available on a computer. Please switch t…" at bounding box center [526, 249] width 1052 height 499
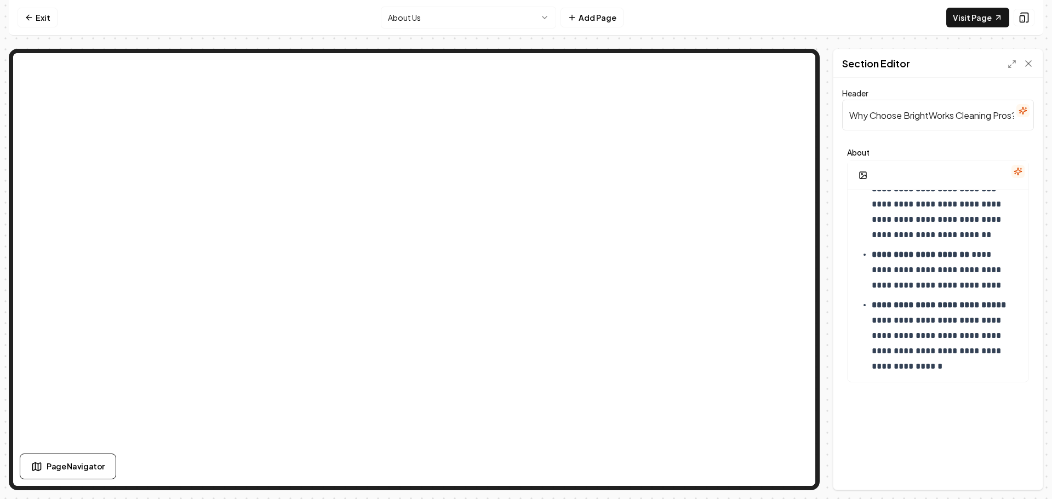
scroll to position [219, 0]
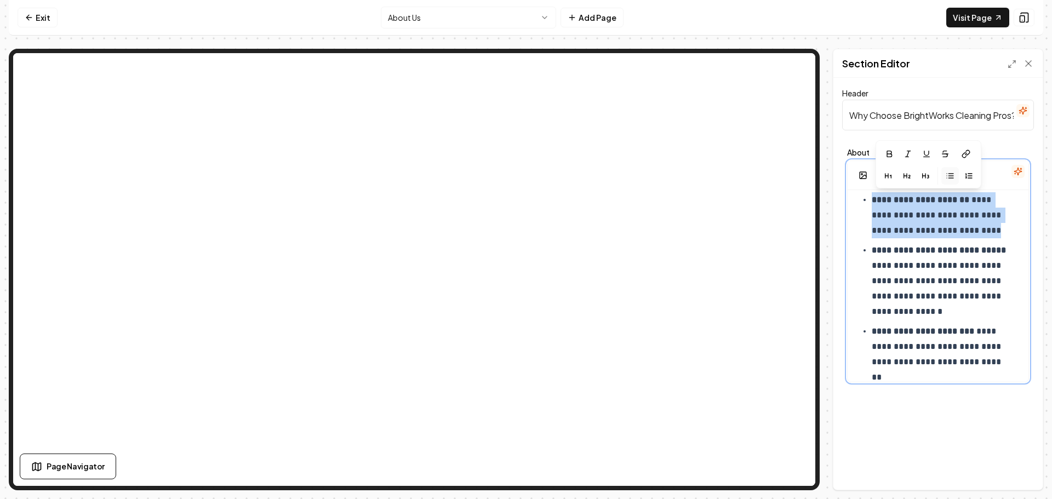
drag, startPoint x: 994, startPoint y: 235, endPoint x: 872, endPoint y: 205, distance: 125.2
click at [872, 205] on p "**********" at bounding box center [942, 215] width 140 height 46
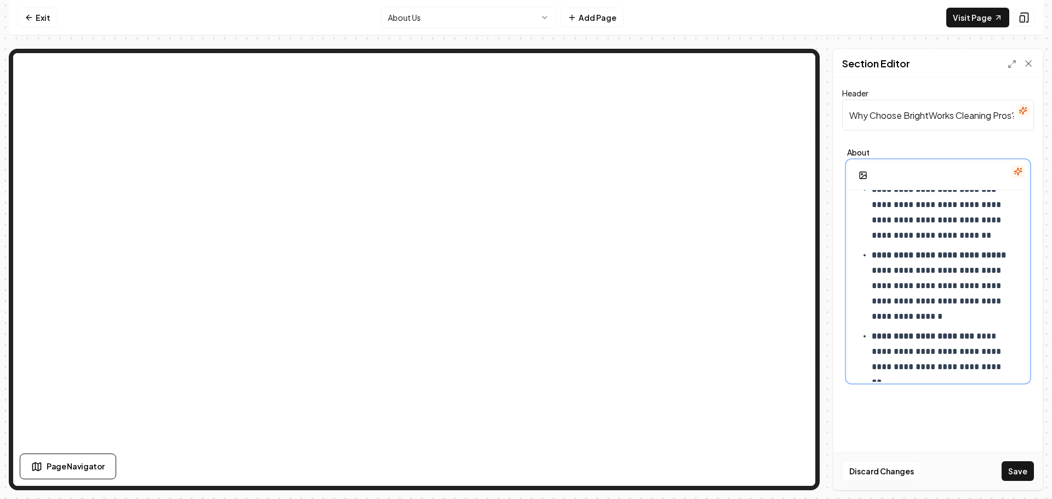
scroll to position [145, 0]
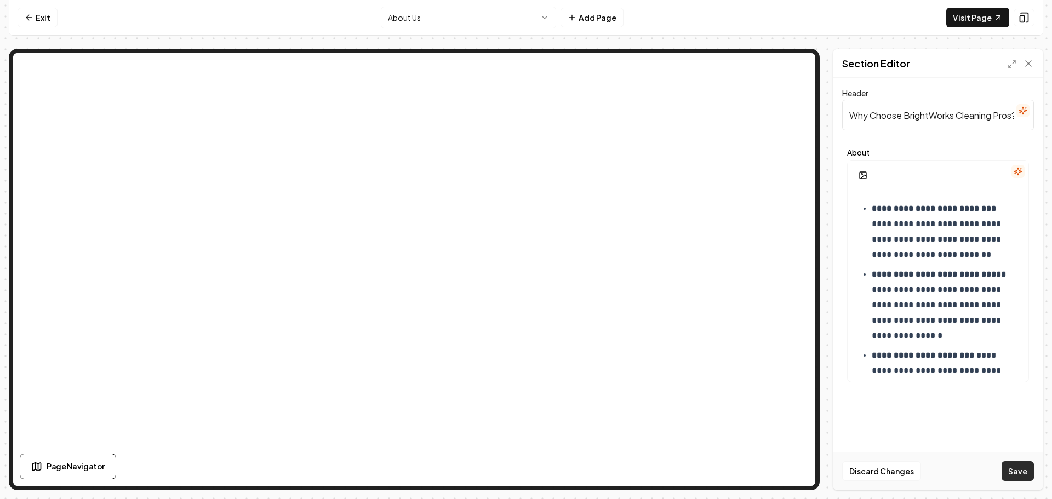
click at [1015, 469] on button "Save" at bounding box center [1018, 471] width 32 height 20
click at [447, 13] on html "**********" at bounding box center [526, 249] width 1052 height 499
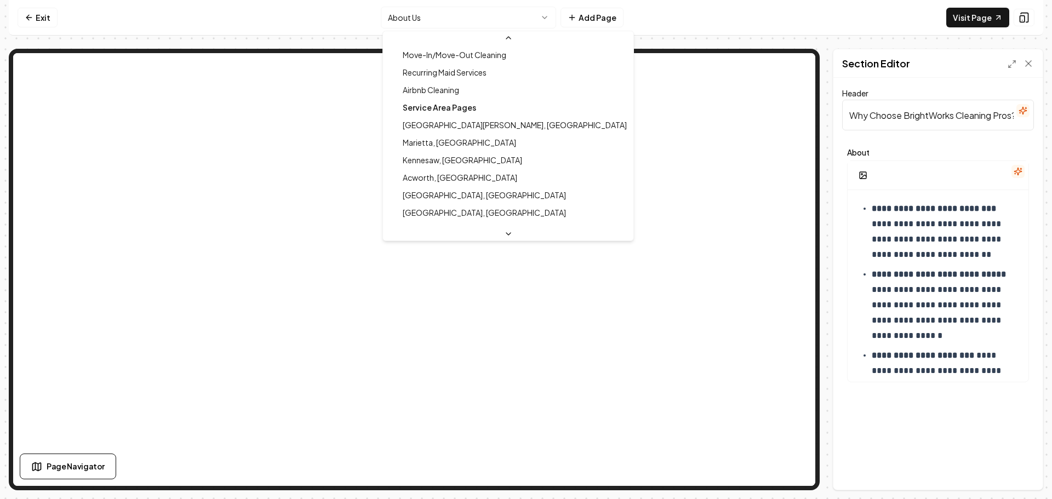
scroll to position [164, 0]
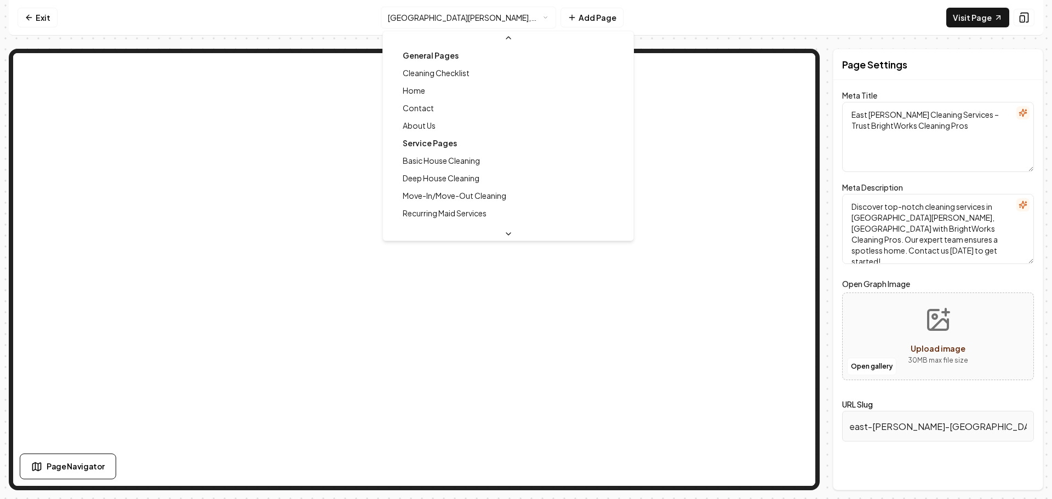
click at [434, 15] on html "Computer Required This feature is only available on a computer. Please switch t…" at bounding box center [526, 249] width 1052 height 499
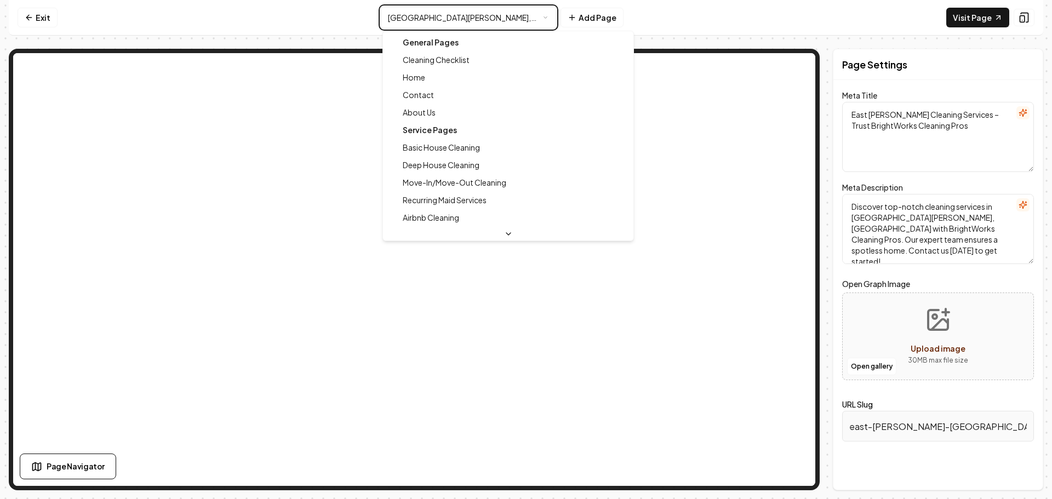
type textarea "Professional Home Cleaning Services | BrightWorks Cleaning Pros"
type textarea "Discover pristine cleanliness with BrightWorks Cleaning Pros. Over 60 years of …"
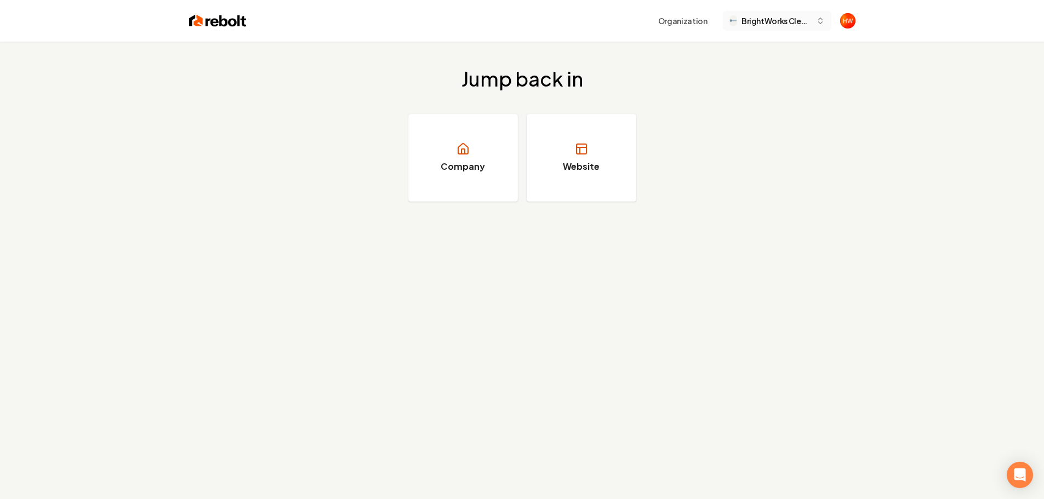
click at [777, 25] on span "BrightWorks Cleaning Pros" at bounding box center [777, 21] width 70 height 12
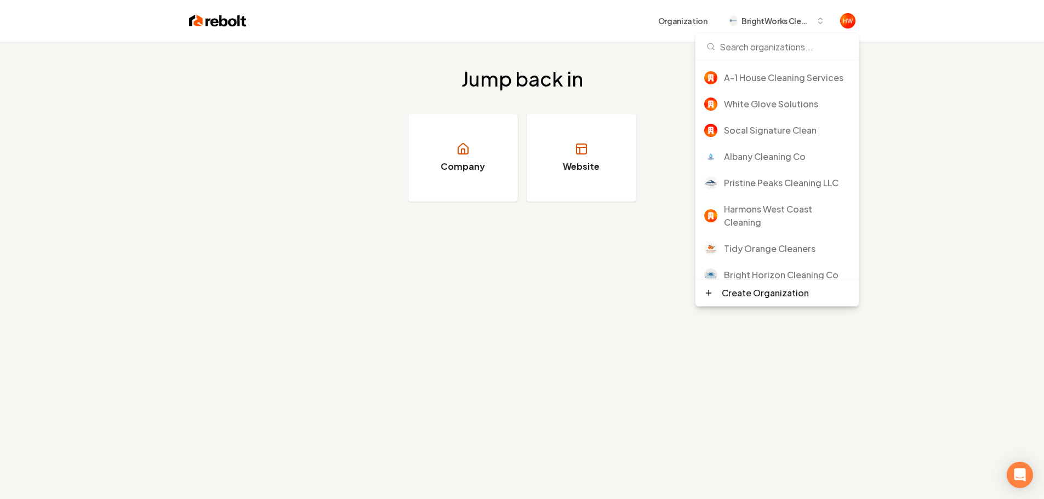
click at [931, 219] on div "Jump back in Company Website" at bounding box center [522, 135] width 1044 height 186
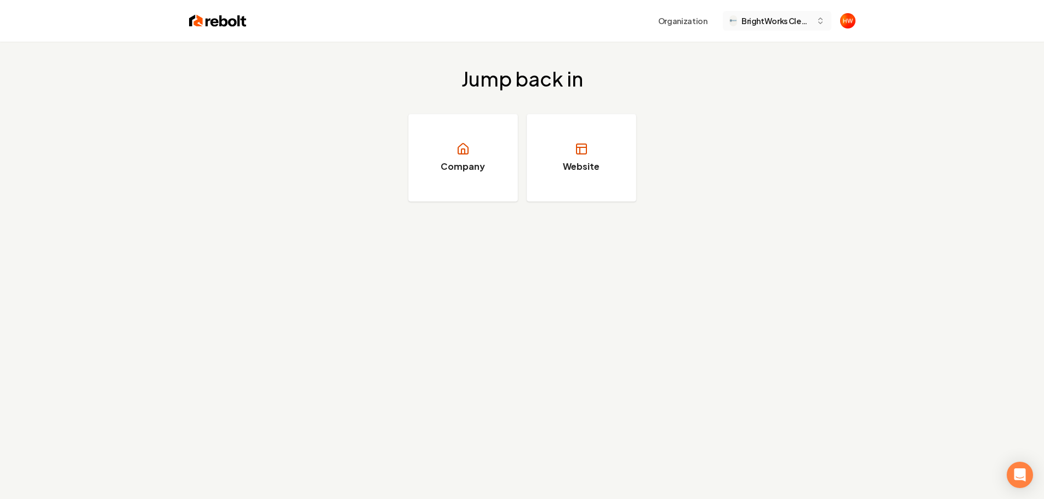
click at [816, 24] on icon "button" at bounding box center [820, 20] width 9 height 9
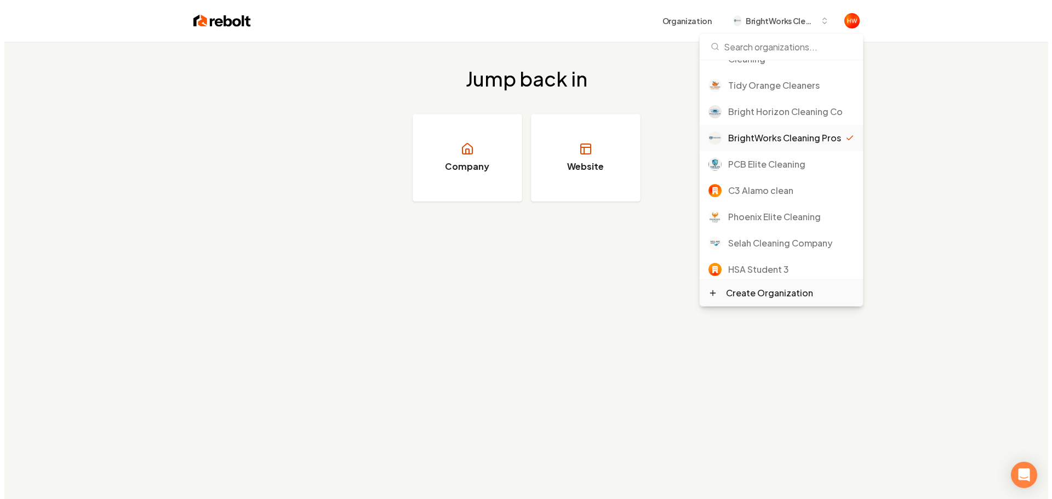
scroll to position [164, 0]
click at [766, 294] on div "Create Organization" at bounding box center [765, 293] width 87 height 13
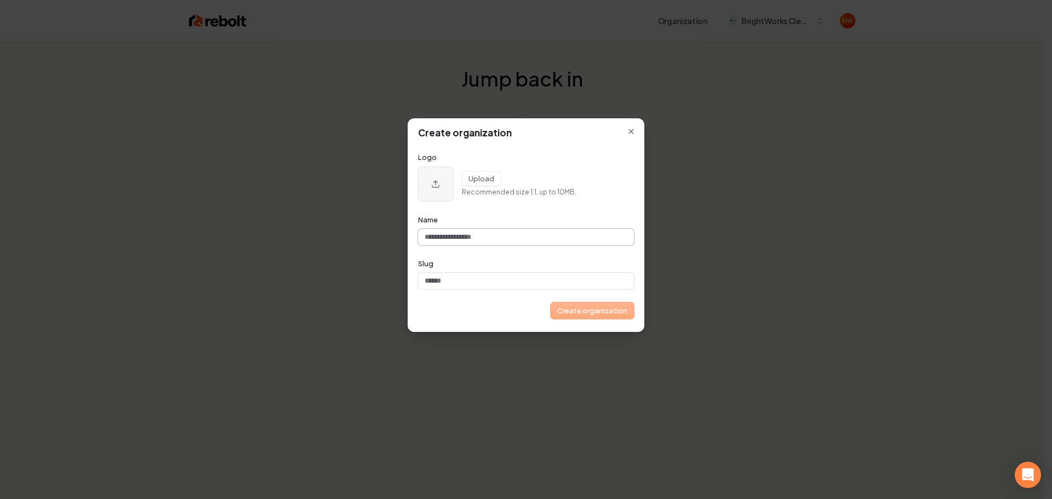
click at [485, 237] on input "Name" at bounding box center [526, 237] width 216 height 16
click at [491, 235] on input "Name" at bounding box center [526, 237] width 216 height 16
paste input "**********"
type input "**********"
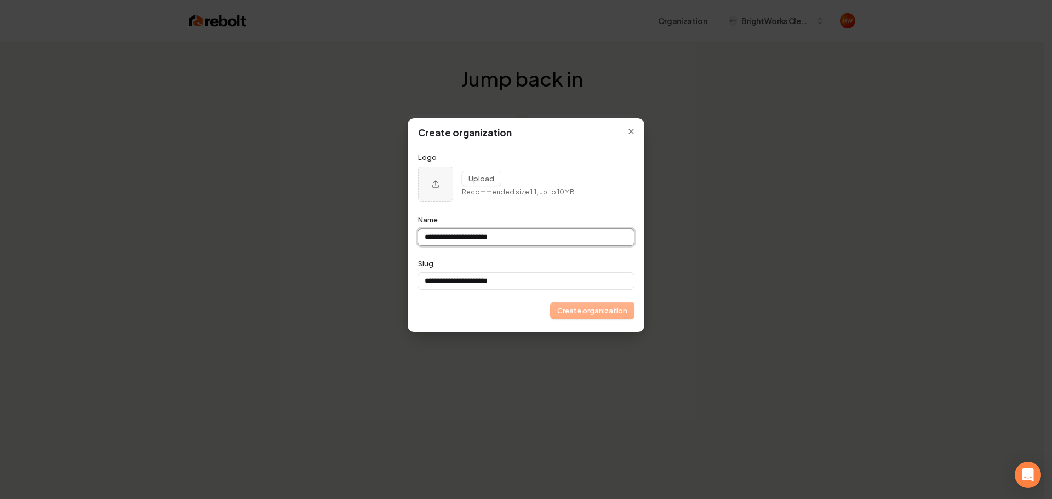
type input "**********"
click at [439, 187] on icon "Upload organization logo" at bounding box center [436, 184] width 8 height 8
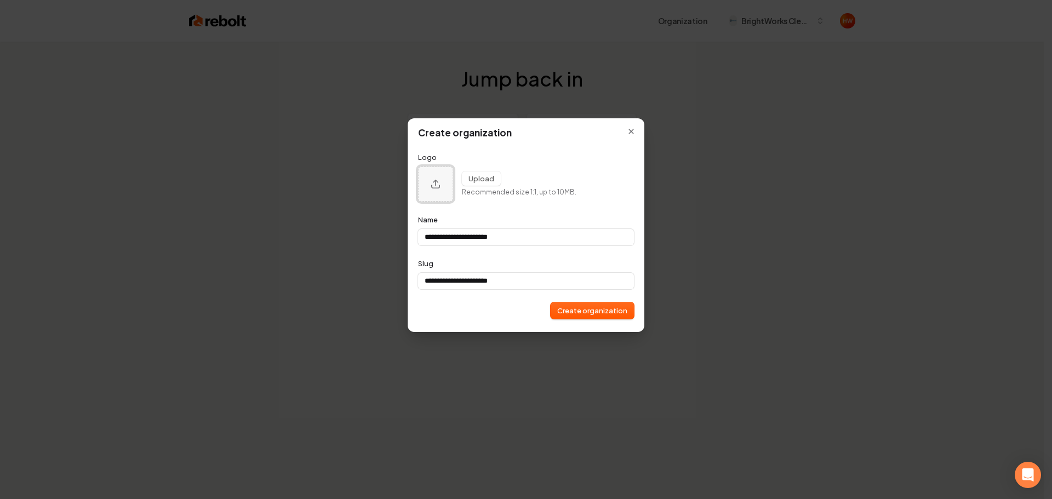
type input "**********"
click at [590, 305] on button "Create organization" at bounding box center [592, 311] width 83 height 16
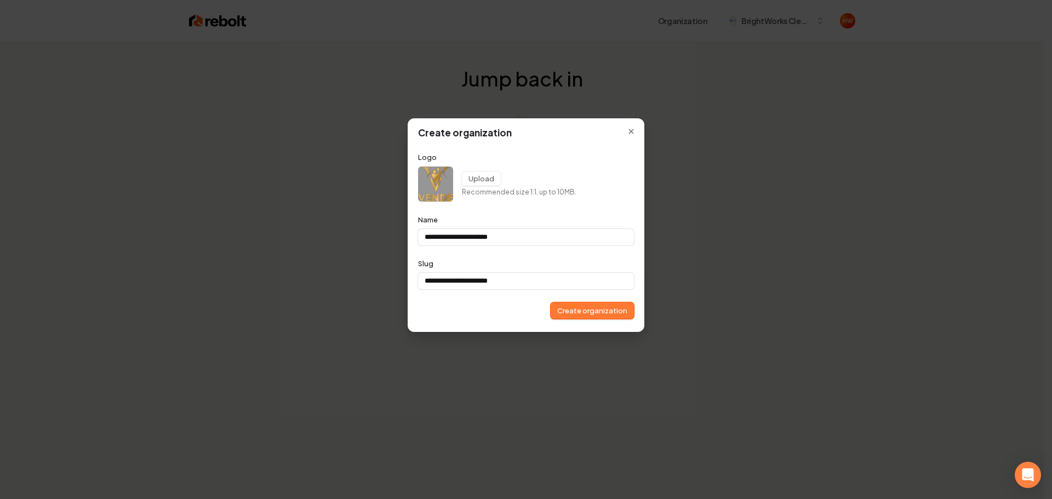
type input "**********"
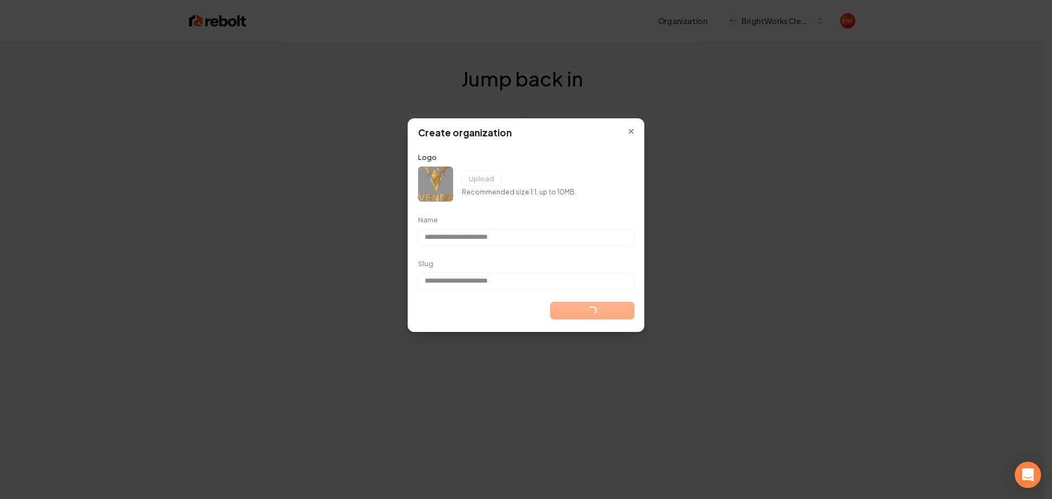
type input "**********"
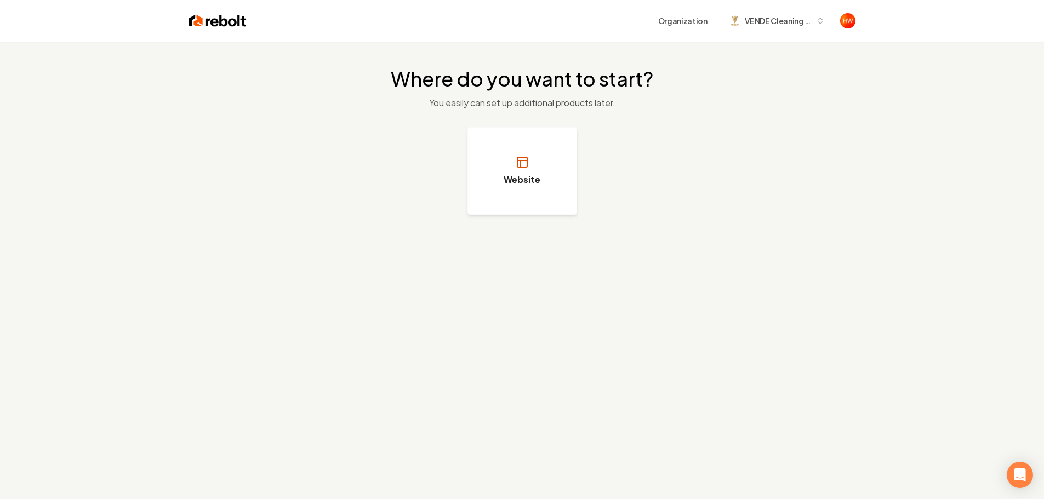
click at [528, 181] on h3 "Website" at bounding box center [522, 179] width 37 height 13
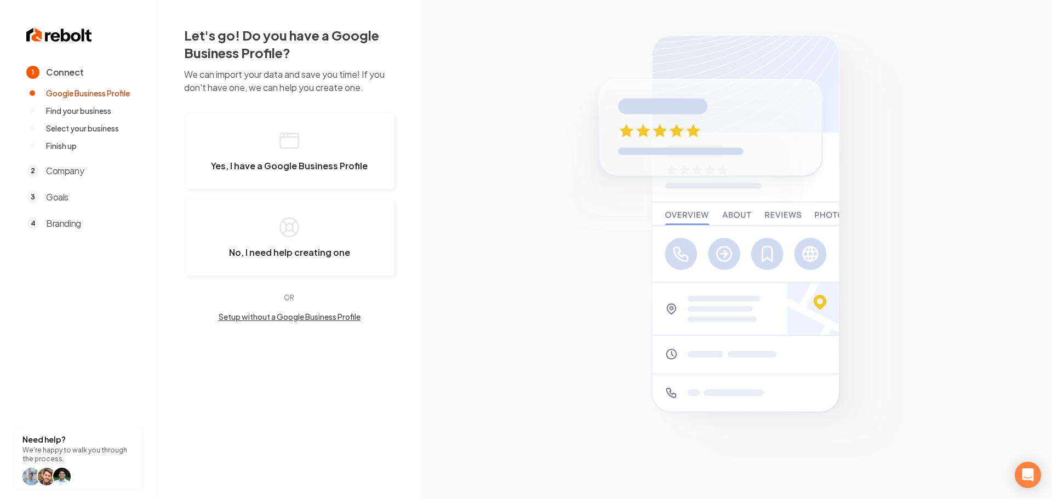
click at [333, 317] on button "Setup without a Google Business Profile" at bounding box center [289, 316] width 210 height 11
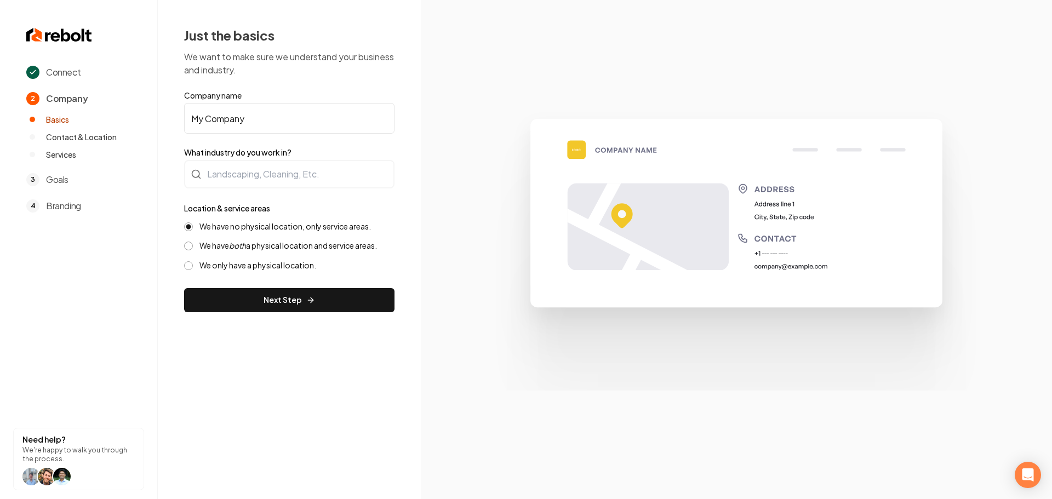
click at [279, 118] on input "My Company" at bounding box center [289, 118] width 210 height 31
click at [279, 117] on input "My Company" at bounding box center [289, 118] width 210 height 31
paste input "VENDE Cleaning Services"
type input "VENDE Cleaning Services"
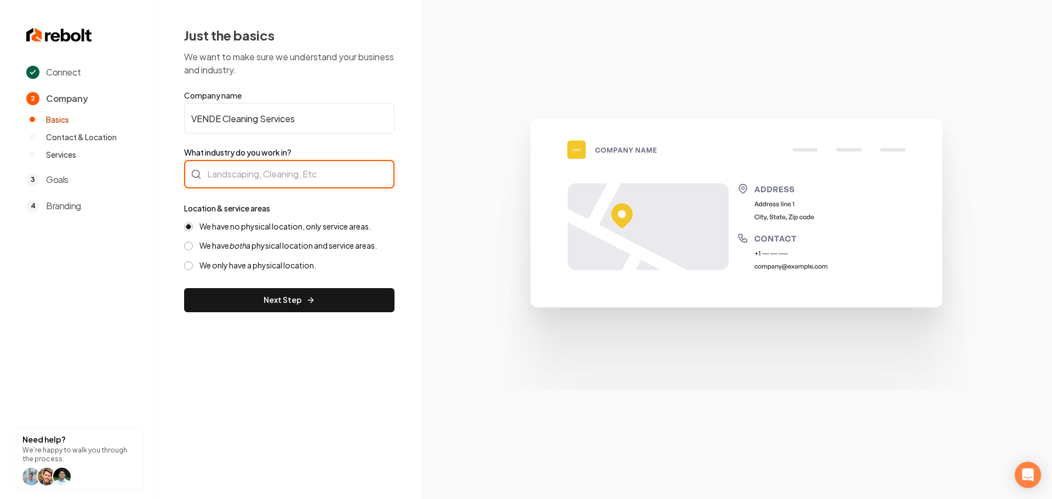
click at [268, 171] on div at bounding box center [289, 174] width 210 height 29
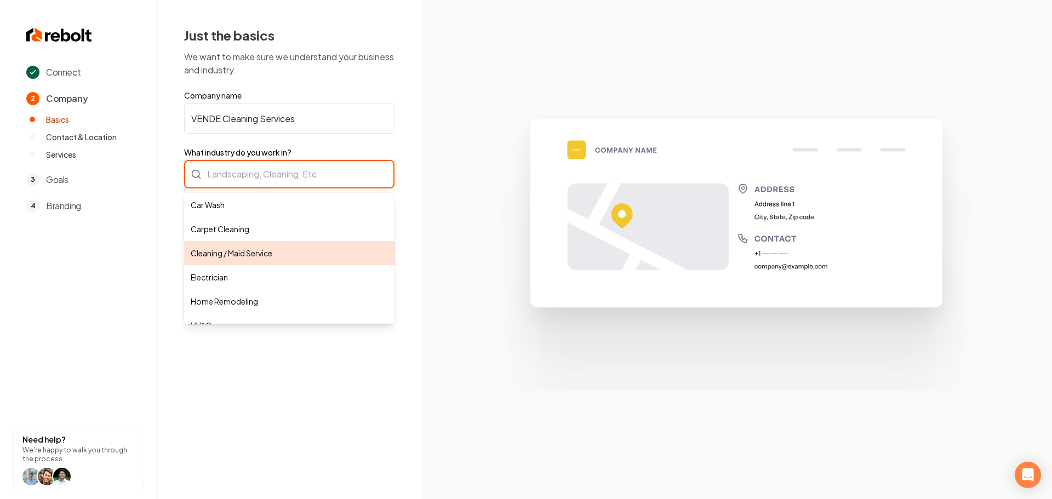
type input "Cleaning / Maid Service"
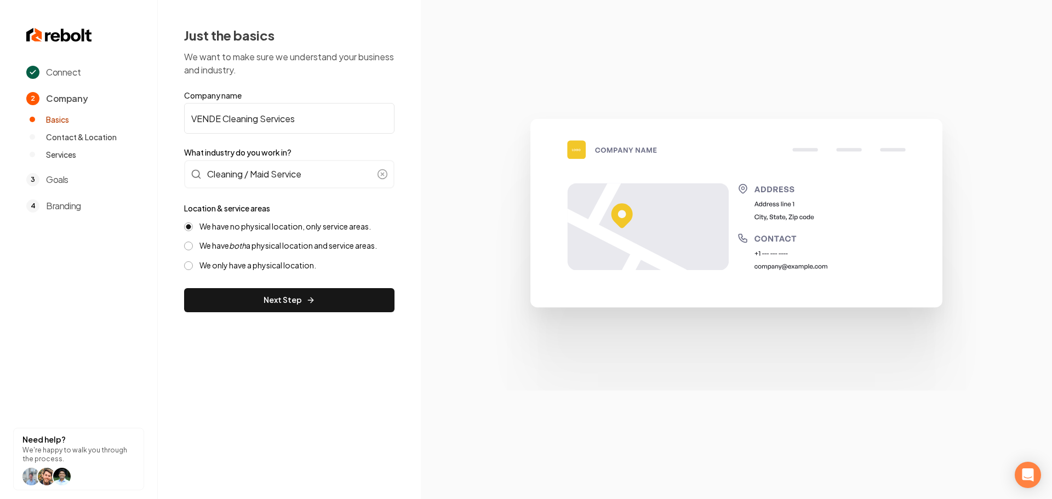
click at [286, 297] on button "Next Step" at bounding box center [289, 300] width 210 height 24
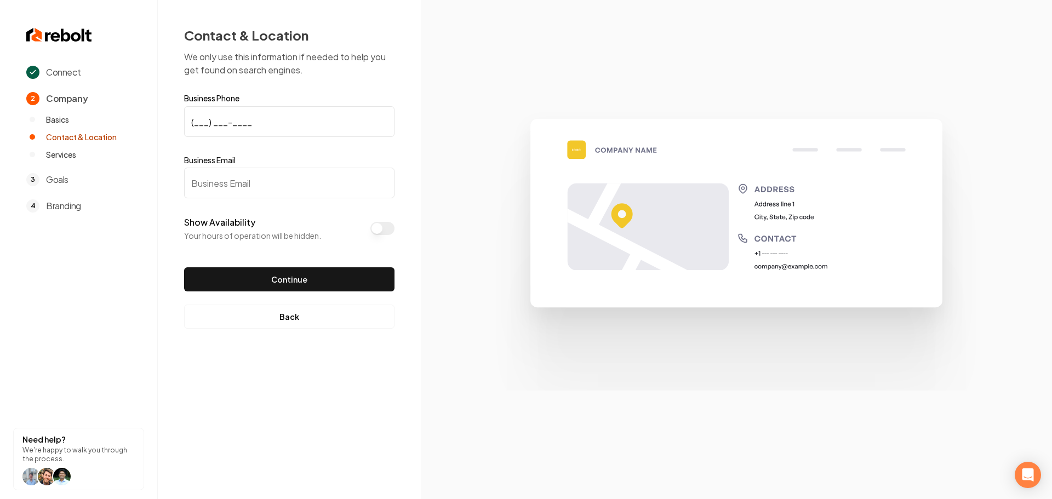
click at [194, 122] on input "(___) ___-____" at bounding box center [289, 121] width 210 height 31
paste input "646) 509-7350"
type input "(646) 509-7350"
click at [260, 181] on input "Business Email" at bounding box center [289, 183] width 210 height 31
click at [259, 189] on input "Business Email" at bounding box center [289, 183] width 210 height 31
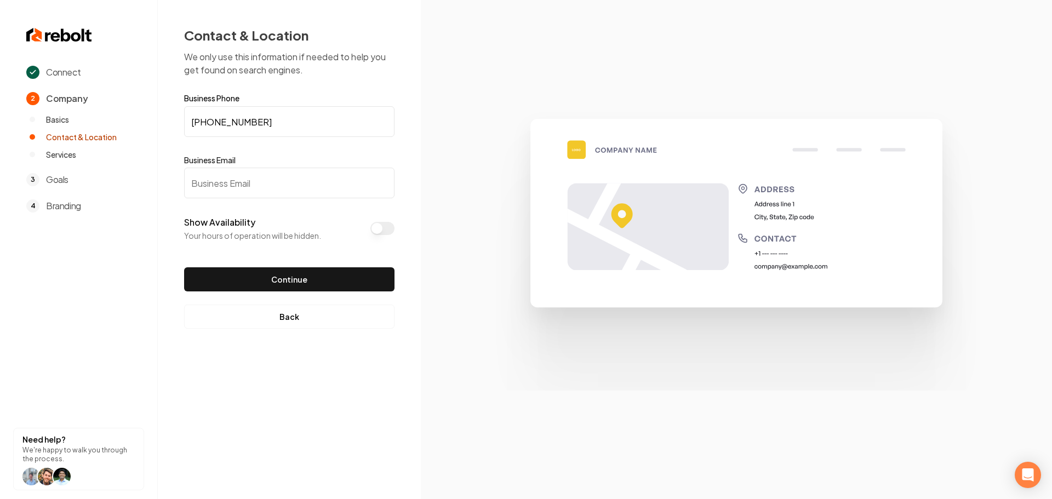
paste input "melissa@venderealestate.com"
type input "melissa@venderealestate.com"
click at [282, 278] on button "Continue" at bounding box center [289, 279] width 210 height 24
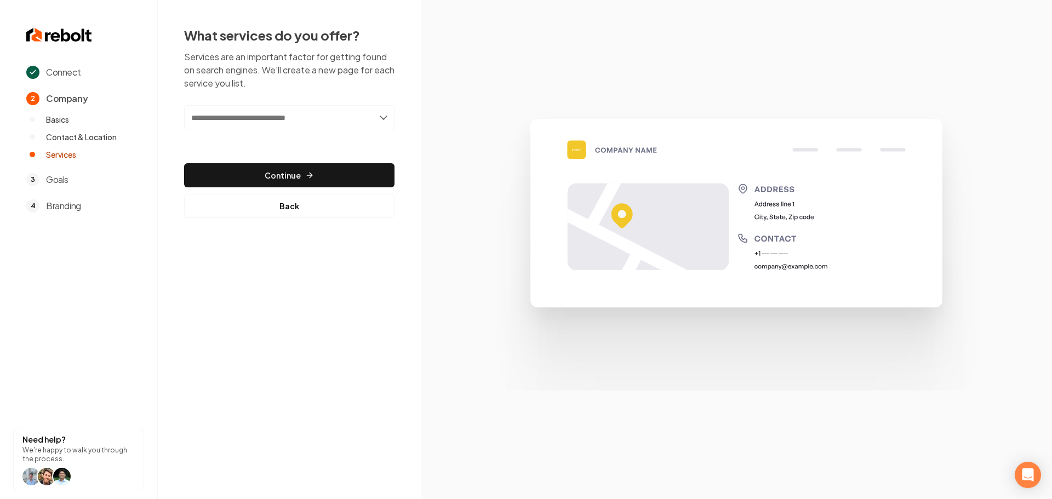
click at [272, 118] on input "text" at bounding box center [289, 117] width 210 height 25
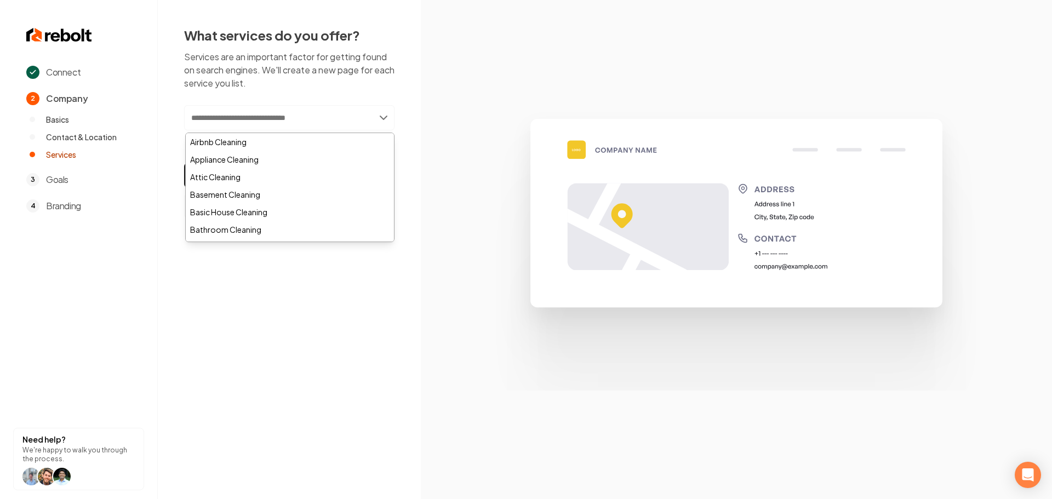
paste input "**********"
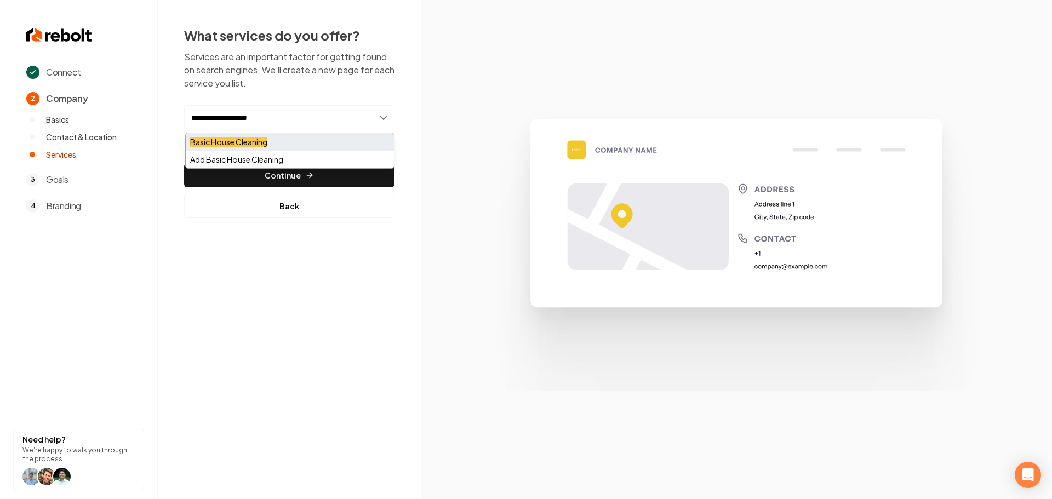
type input "**********"
click at [259, 138] on mark "Basic House Cleaning" at bounding box center [228, 142] width 77 height 10
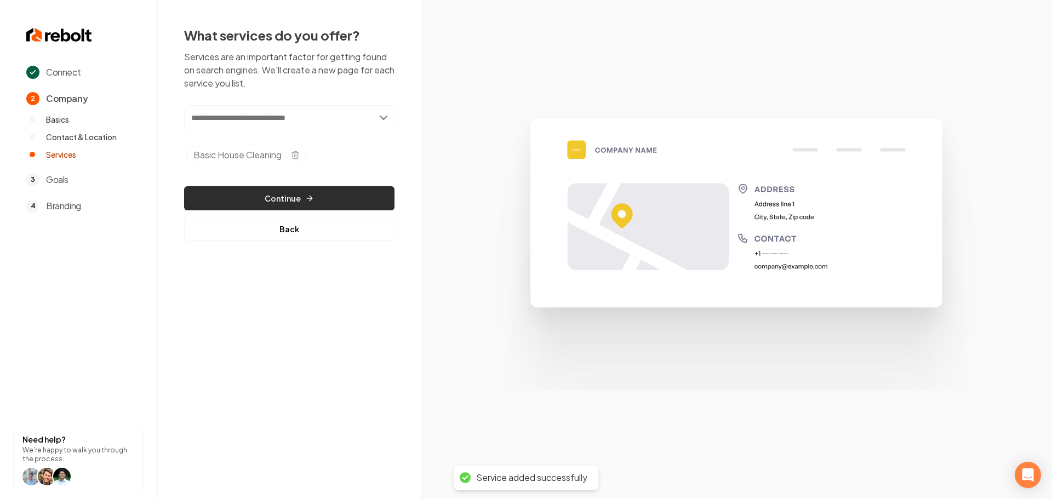
click at [297, 197] on button "Continue" at bounding box center [289, 198] width 210 height 24
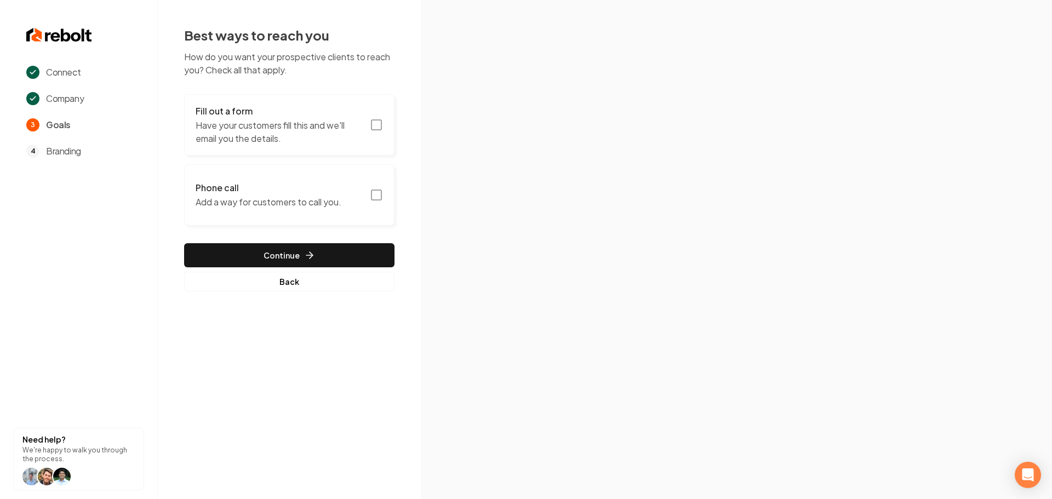
click at [381, 126] on rect "button" at bounding box center [377, 125] width 10 height 10
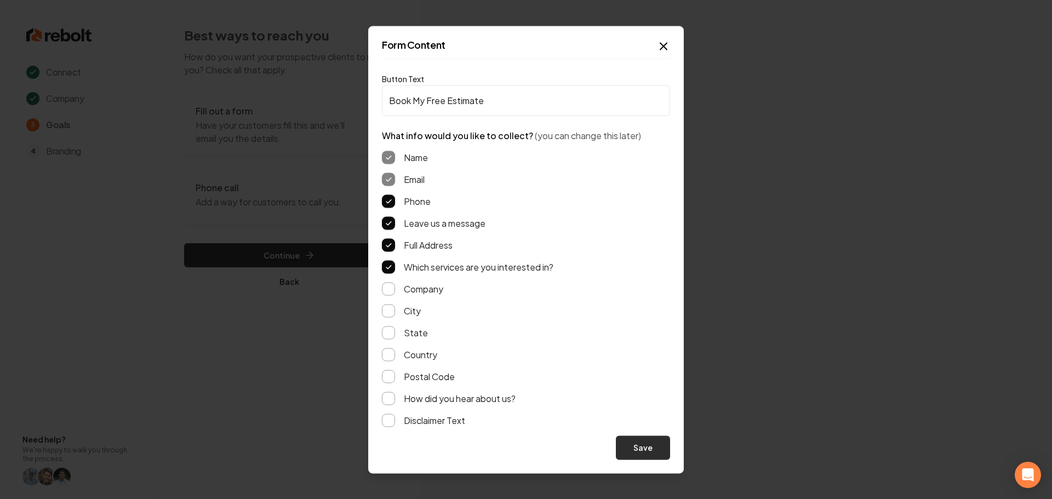
click at [643, 443] on button "Save" at bounding box center [643, 448] width 54 height 24
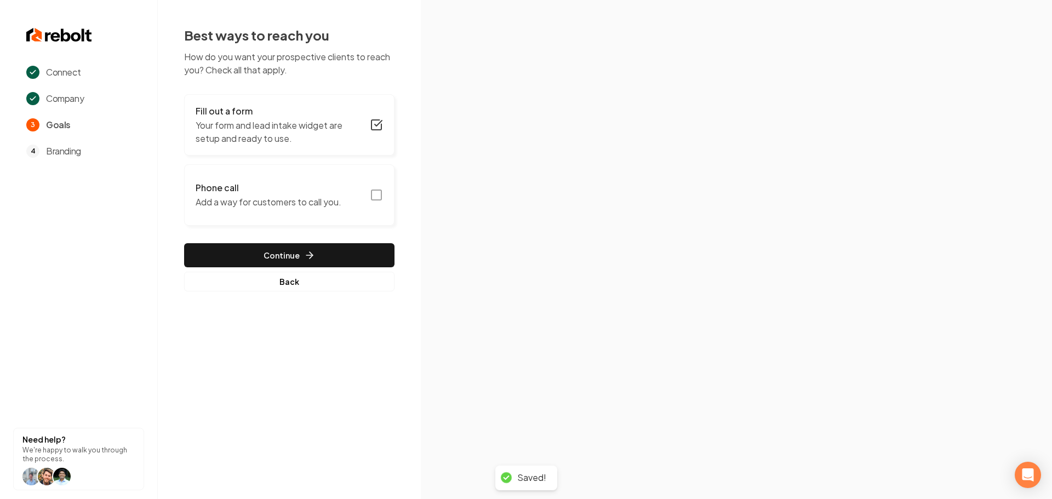
click at [377, 196] on icon "button" at bounding box center [376, 195] width 13 height 13
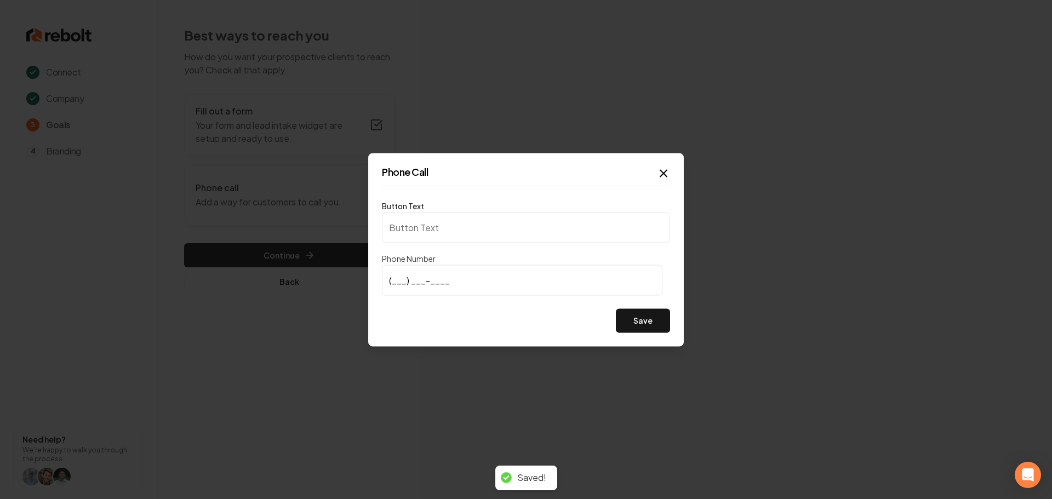
type input "Call us"
type input "(646) 509-7350"
drag, startPoint x: 466, startPoint y: 324, endPoint x: 606, endPoint y: 312, distance: 140.2
click at [466, 324] on div "Save" at bounding box center [526, 321] width 288 height 24
click at [653, 318] on button "Save" at bounding box center [643, 321] width 54 height 24
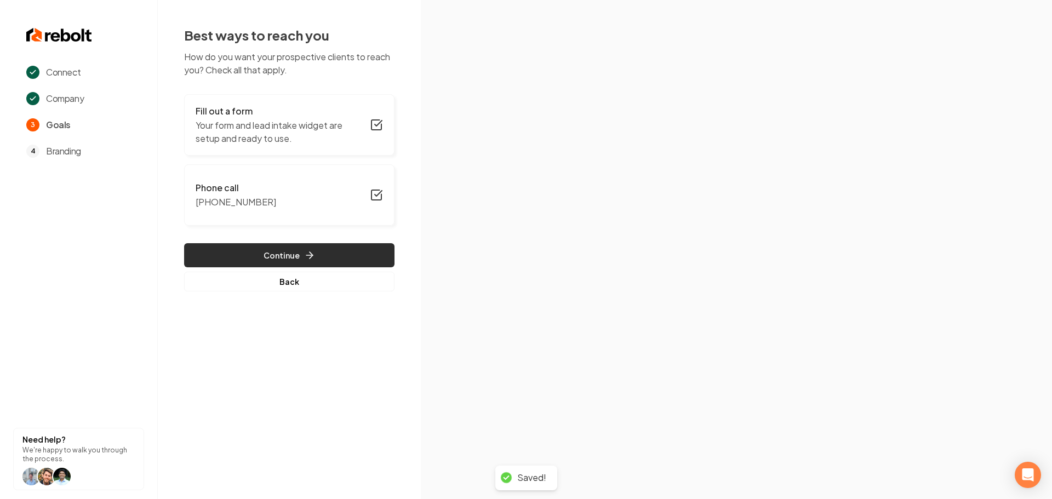
click at [290, 264] on button "Continue" at bounding box center [289, 255] width 210 height 24
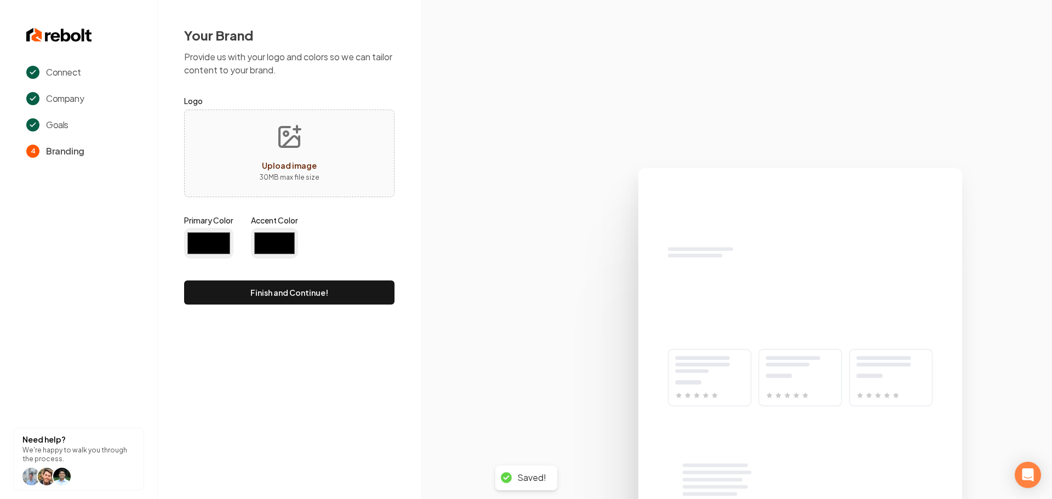
type input "#194d33"
type input "#70be00"
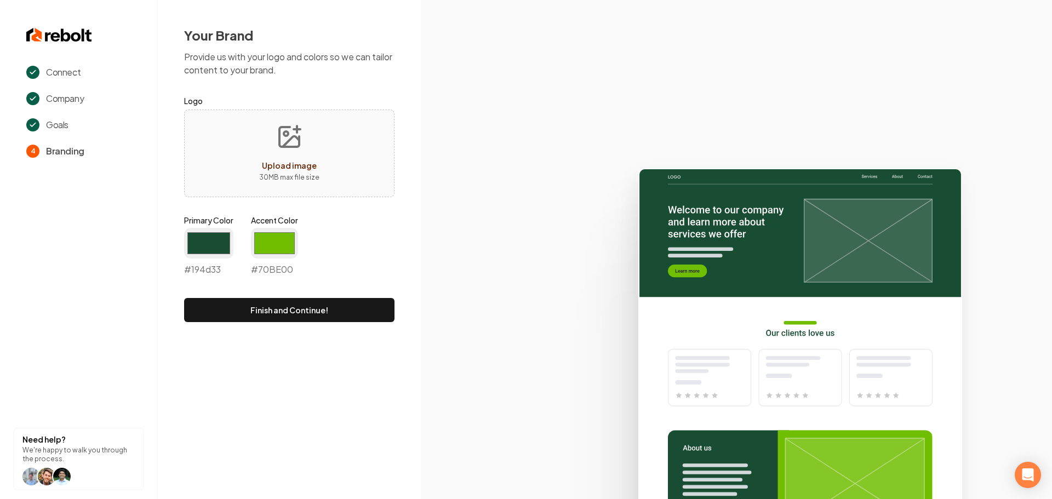
click at [294, 147] on icon "Upload image" at bounding box center [290, 137] width 20 height 20
type input "**********"
click at [198, 244] on input "#194d33" at bounding box center [208, 243] width 49 height 31
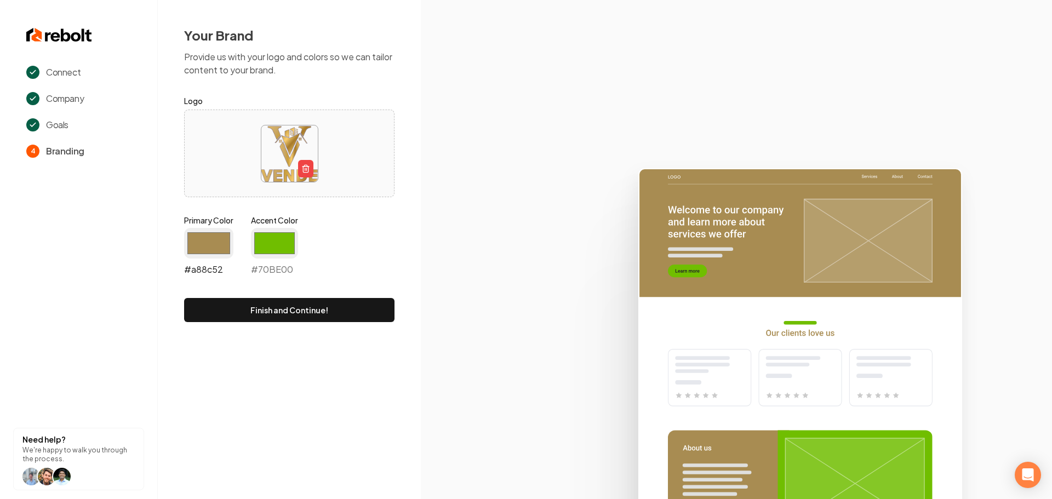
type input "#a88c52"
click at [278, 236] on input "#70be00" at bounding box center [274, 243] width 47 height 31
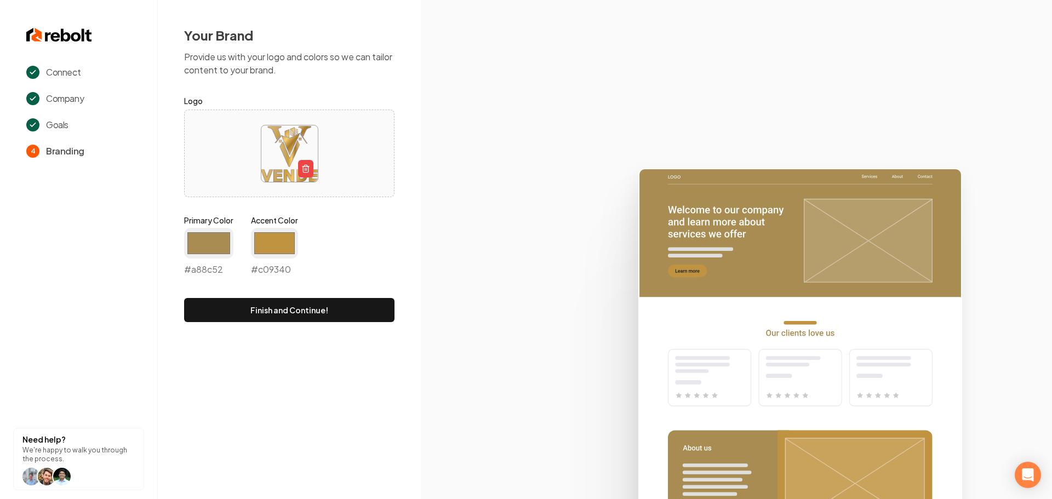
type input "#c09340"
click at [149, 379] on section "Connect Company Goals 4 Branding Need help? We're happy to walk you through the…" at bounding box center [79, 249] width 158 height 499
click at [306, 309] on button "Finish and Continue!" at bounding box center [289, 310] width 210 height 24
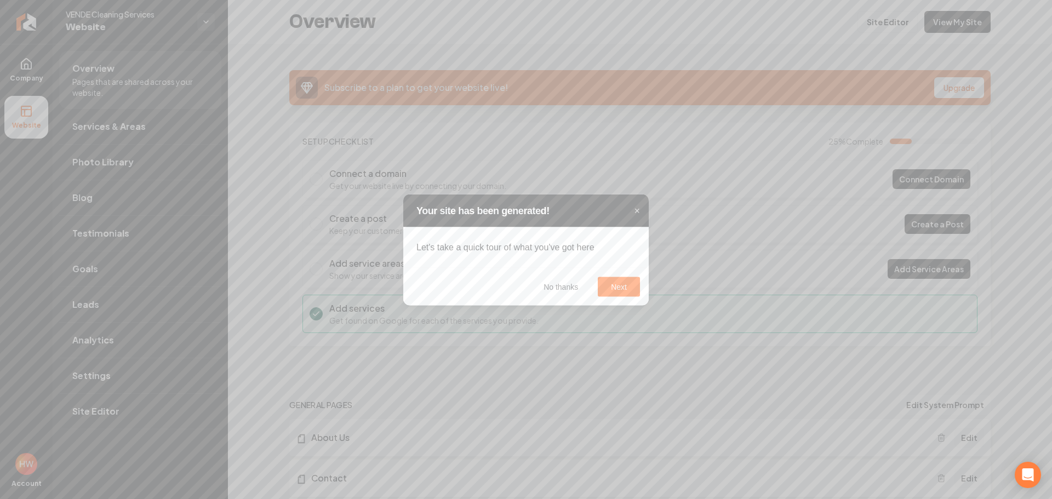
click at [637, 210] on span "×" at bounding box center [637, 210] width 6 height 11
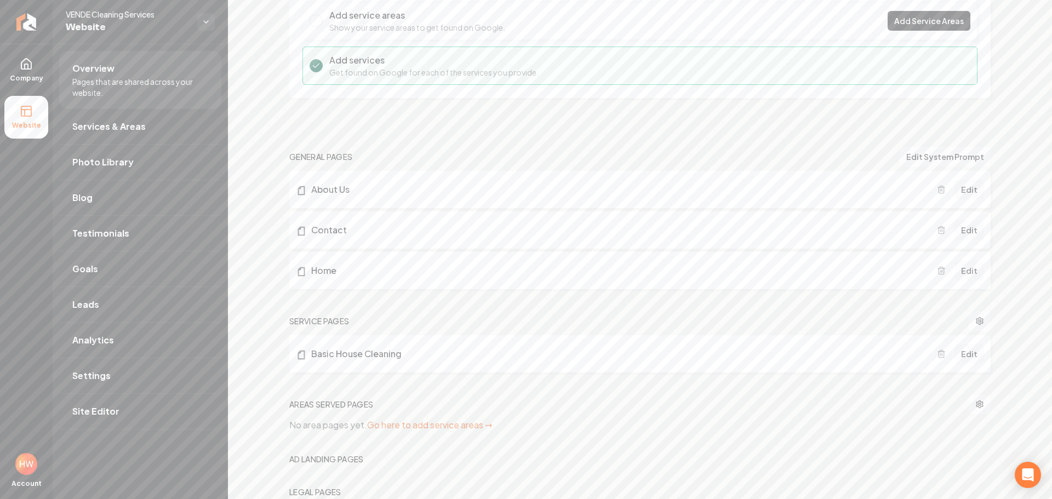
scroll to position [274, 0]
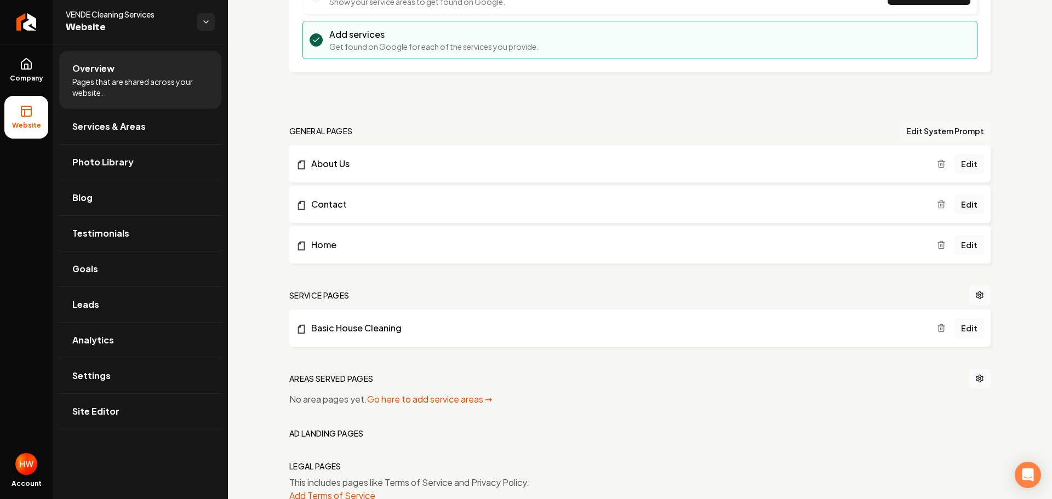
click at [915, 130] on button "Edit System Prompt" at bounding box center [945, 131] width 91 height 20
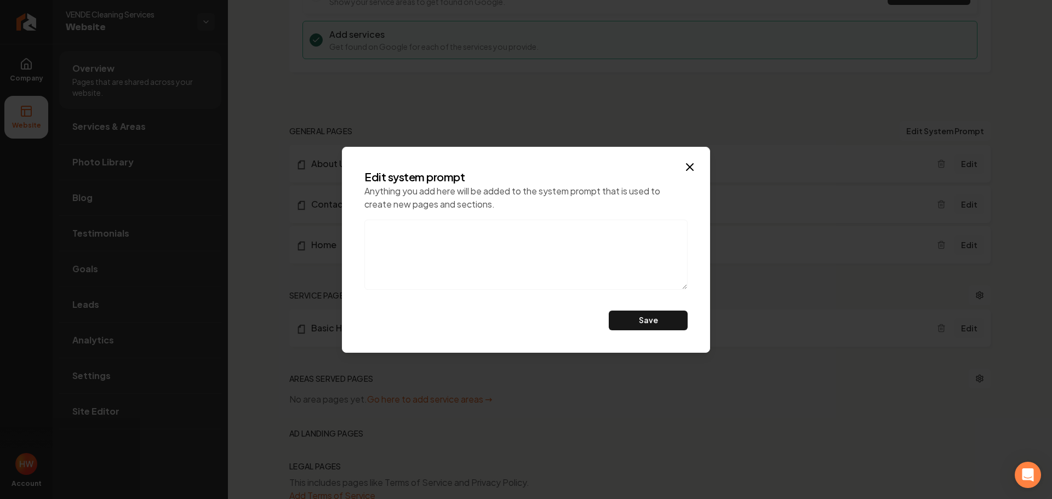
click at [452, 231] on textarea at bounding box center [525, 255] width 323 height 70
paste textarea "Do not mention eco-friendly products, also, this is a referral agency. don't ca…"
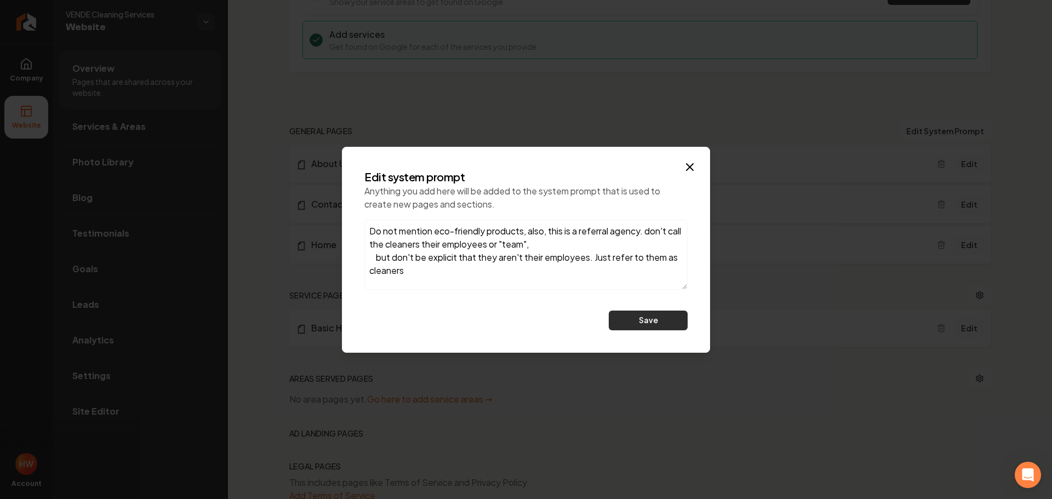
type textarea "Do not mention eco-friendly products, also, this is a referral agency. don't ca…"
click at [628, 320] on button "Save" at bounding box center [648, 321] width 79 height 20
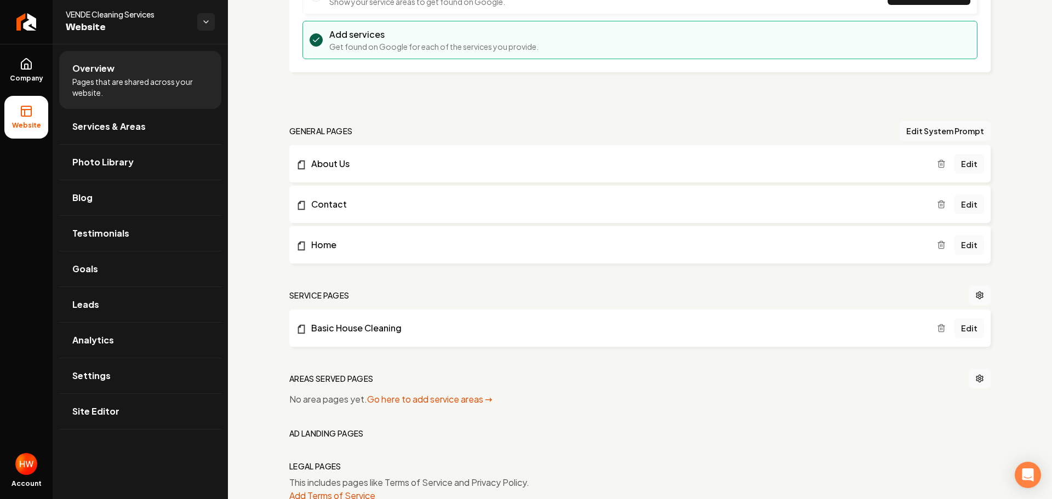
click at [939, 167] on icon "Main content area" at bounding box center [941, 165] width 5 height 6
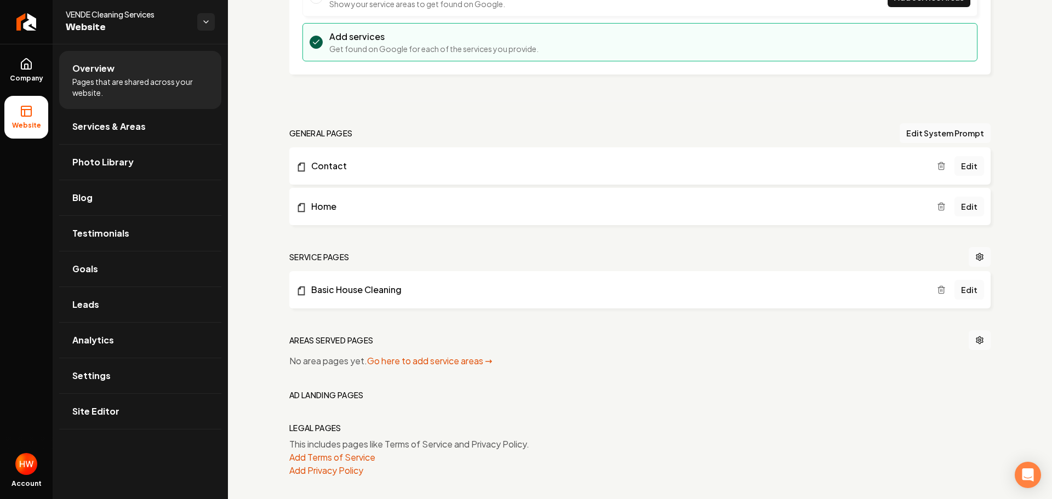
scroll to position [276, 0]
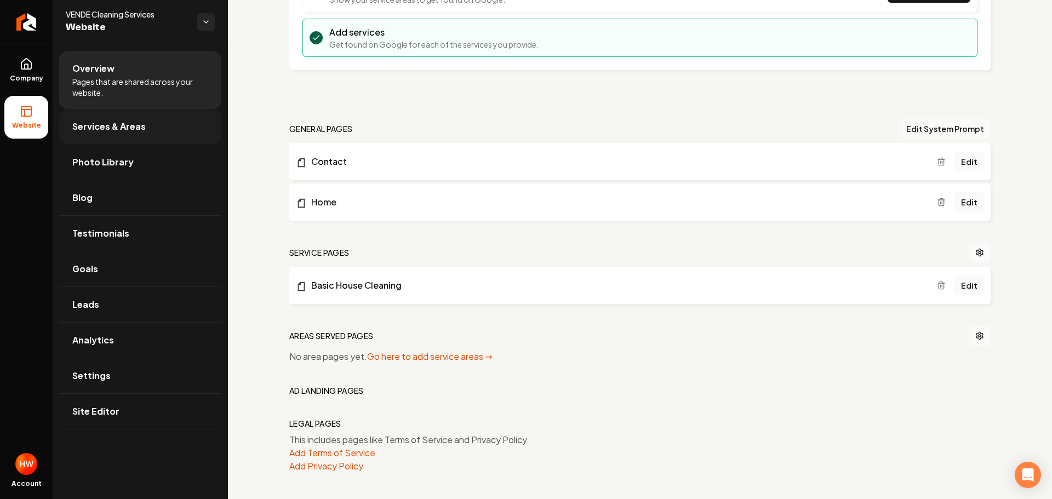
click at [136, 124] on span "Services & Areas" at bounding box center [108, 126] width 73 height 13
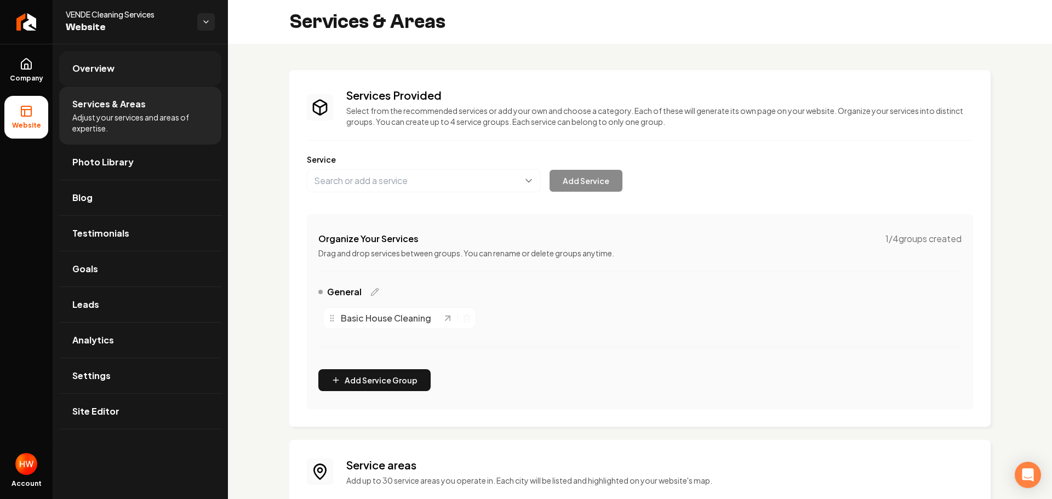
click at [126, 70] on link "Overview" at bounding box center [140, 68] width 162 height 35
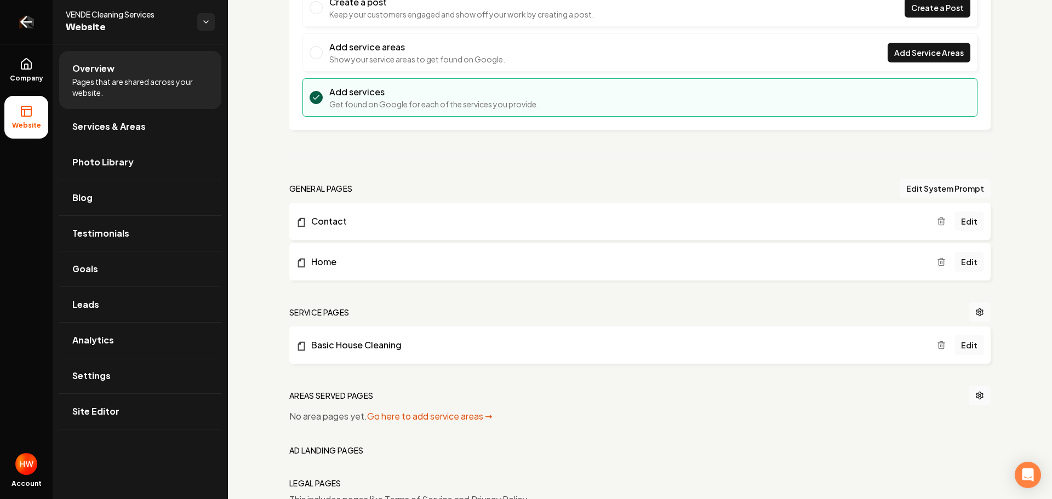
scroll to position [167, 0]
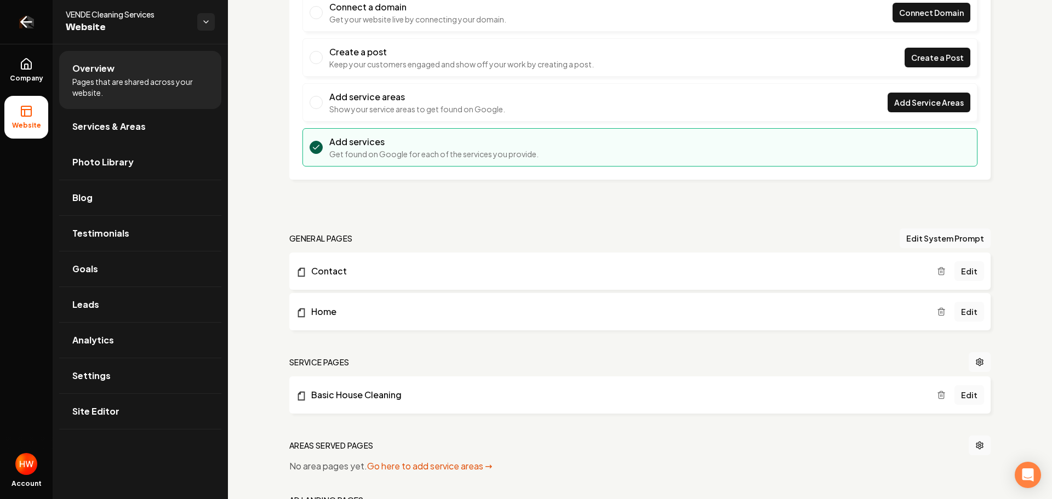
click at [27, 27] on icon "Return to dashboard" at bounding box center [27, 22] width 18 height 18
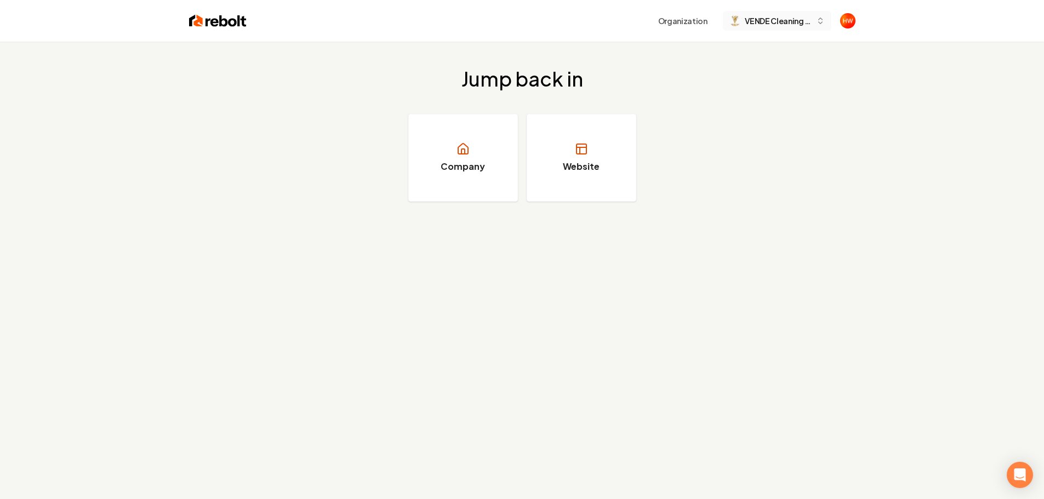
click at [769, 26] on span "VENDE Cleaning Services" at bounding box center [778, 21] width 67 height 12
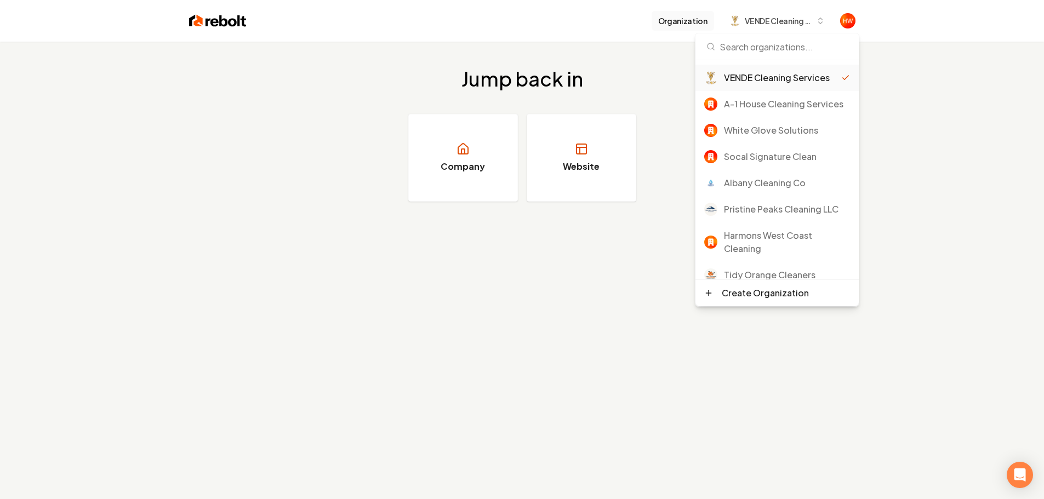
click at [682, 20] on button "Organization" at bounding box center [683, 21] width 62 height 20
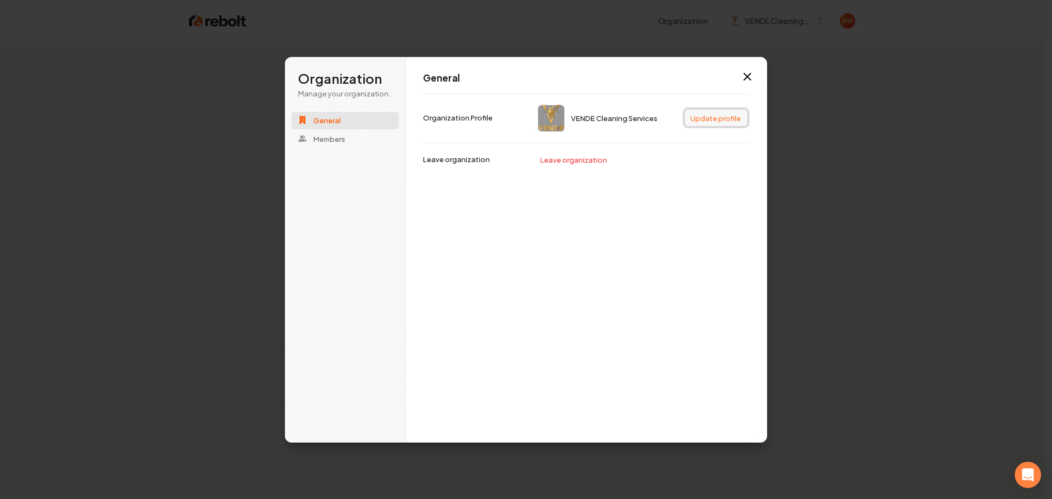
click at [709, 122] on button "Update profile" at bounding box center [716, 118] width 62 height 16
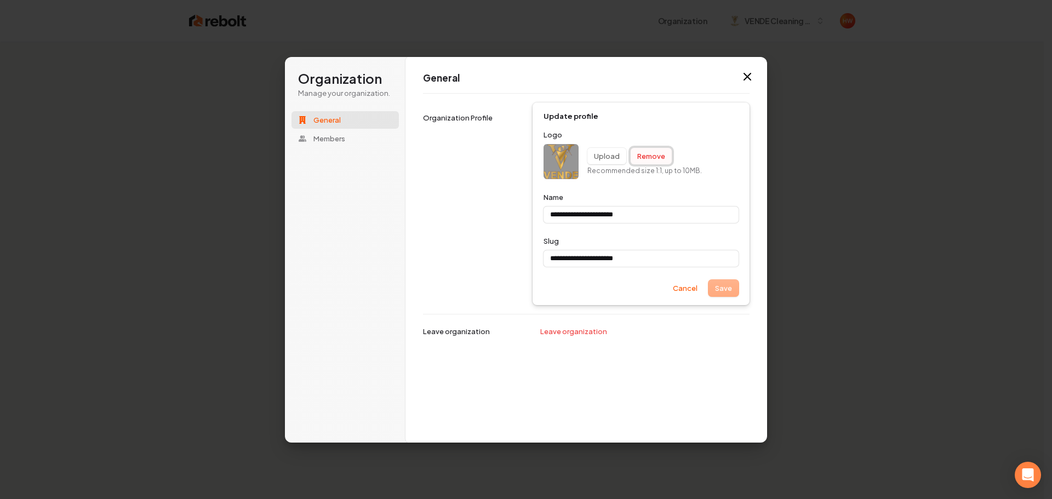
type input "**********"
click at [649, 155] on button "Remove" at bounding box center [651, 156] width 41 height 16
type input "**********"
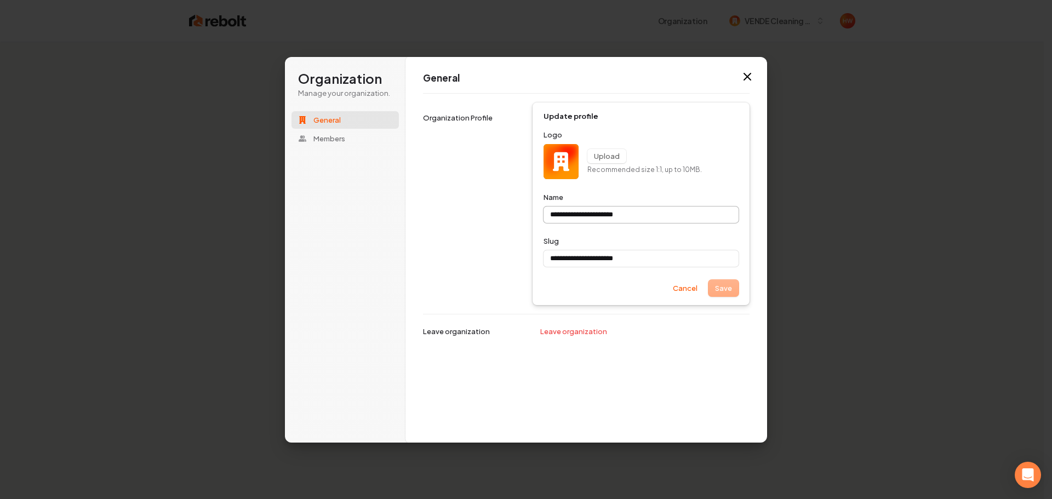
type input "**********"
click at [664, 214] on input "**********" at bounding box center [641, 215] width 195 height 16
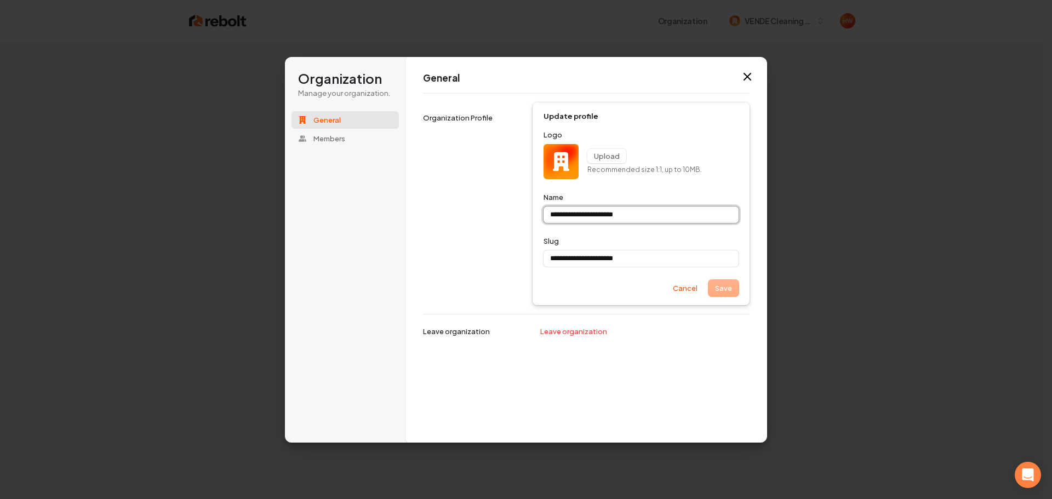
type input "**********"
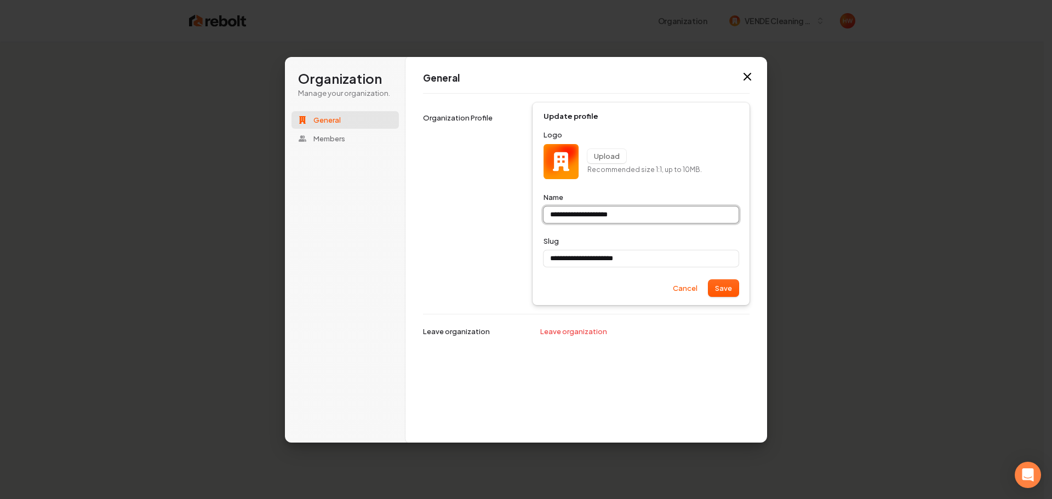
type input "**********"
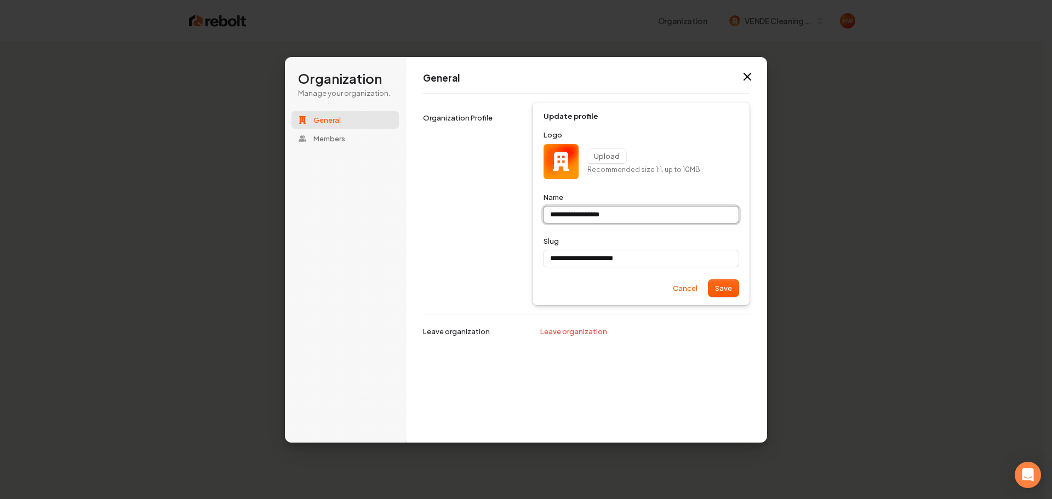
type input "**********"
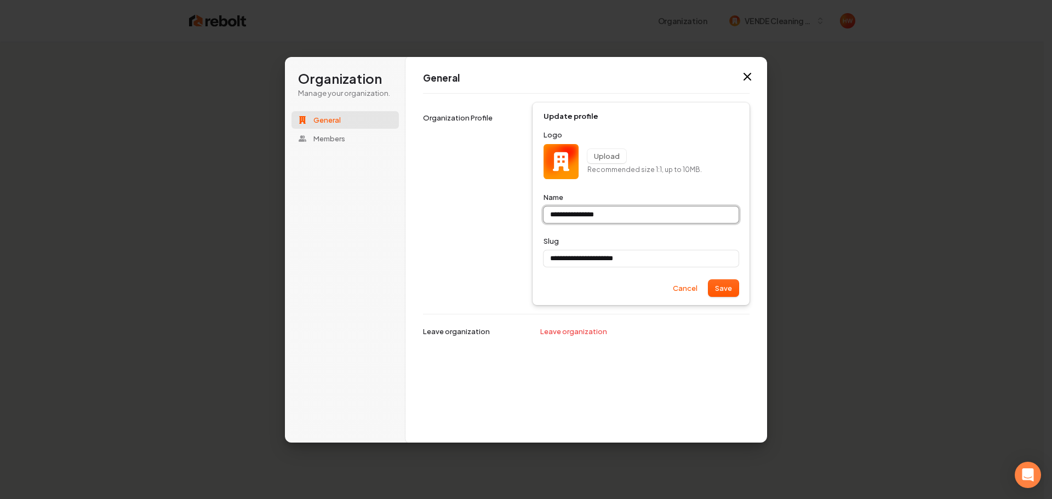
type input "**********"
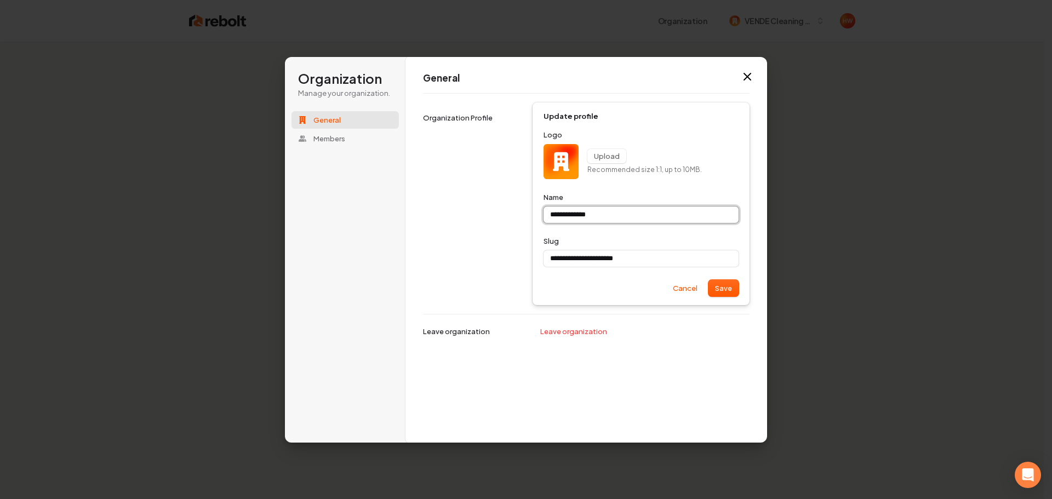
type input "**********"
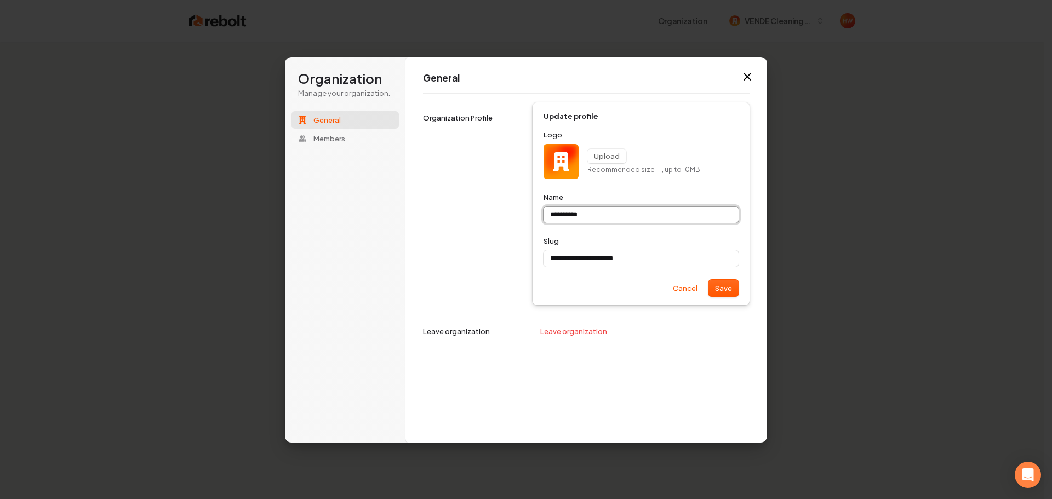
type input "**********"
type input "*********"
type input "**********"
type input "********"
type input "**********"
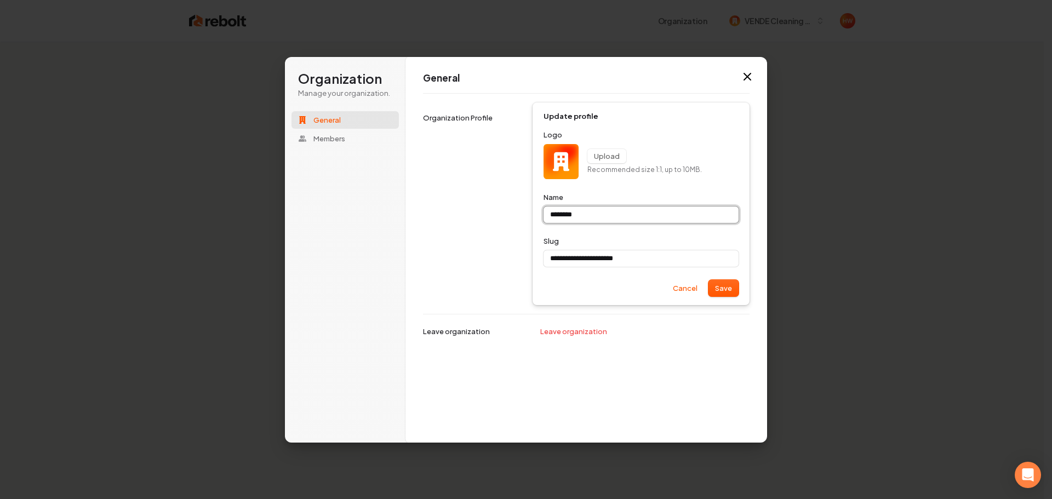
type input "*******"
type input "**********"
type input "*****"
type input "**********"
type input "*****"
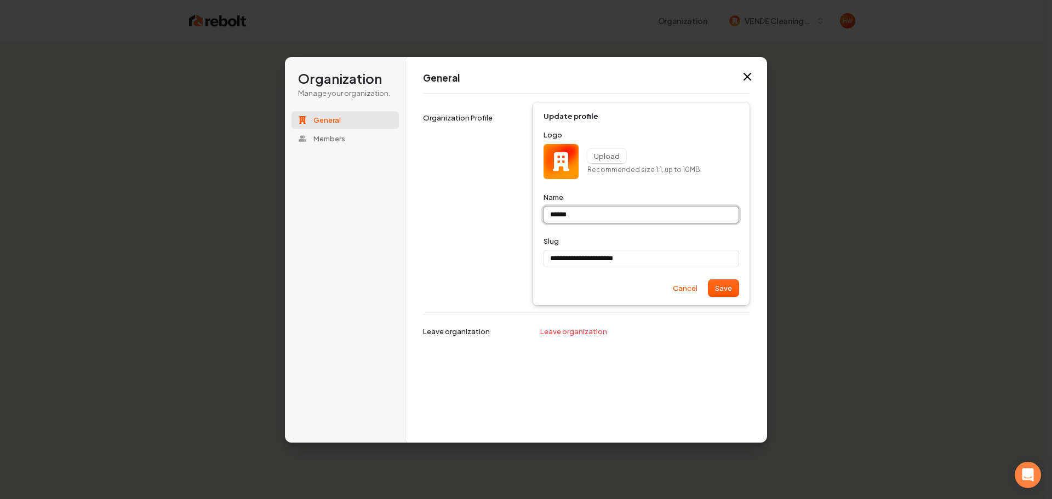
type input "**********"
type input "****"
type input "**********"
type input "***"
type input "**********"
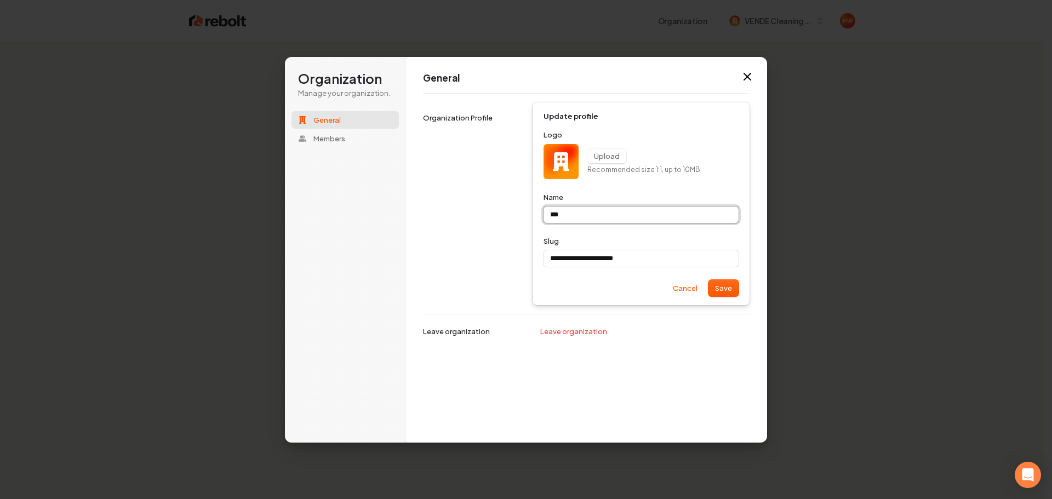
type input "**"
type input "**********"
type input "*"
type input "**********"
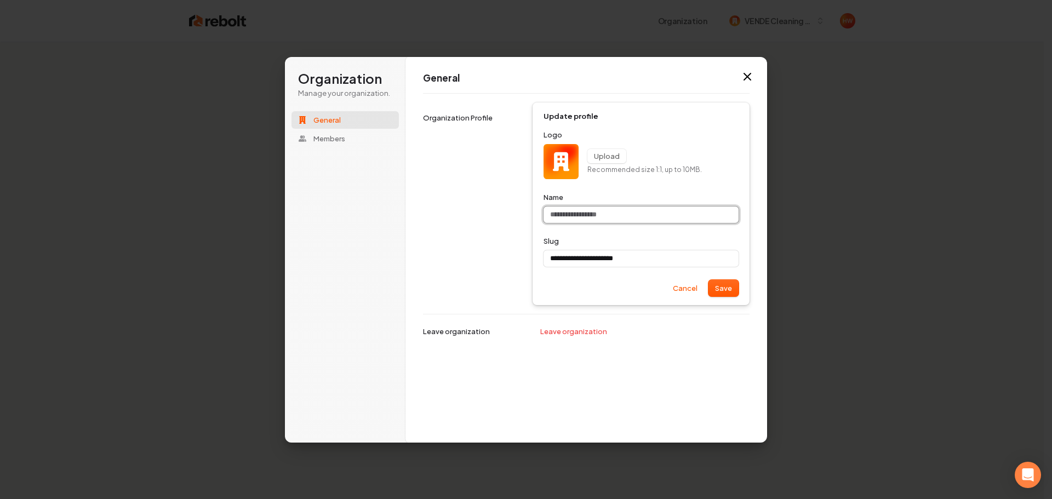
type input "*"
type input "**********"
type input "**"
type input "**********"
type input "***"
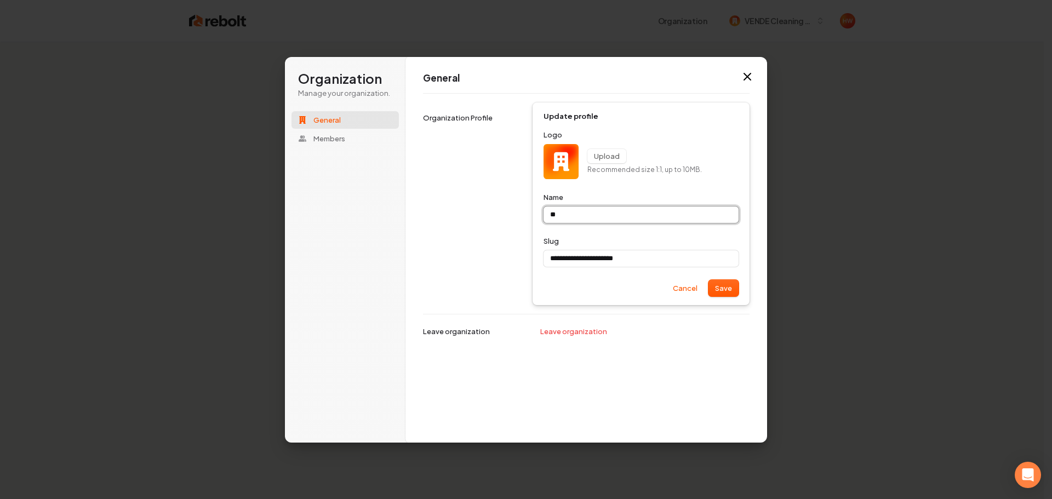
type input "**********"
type input "****"
type input "**********"
type input "*****"
type input "**********"
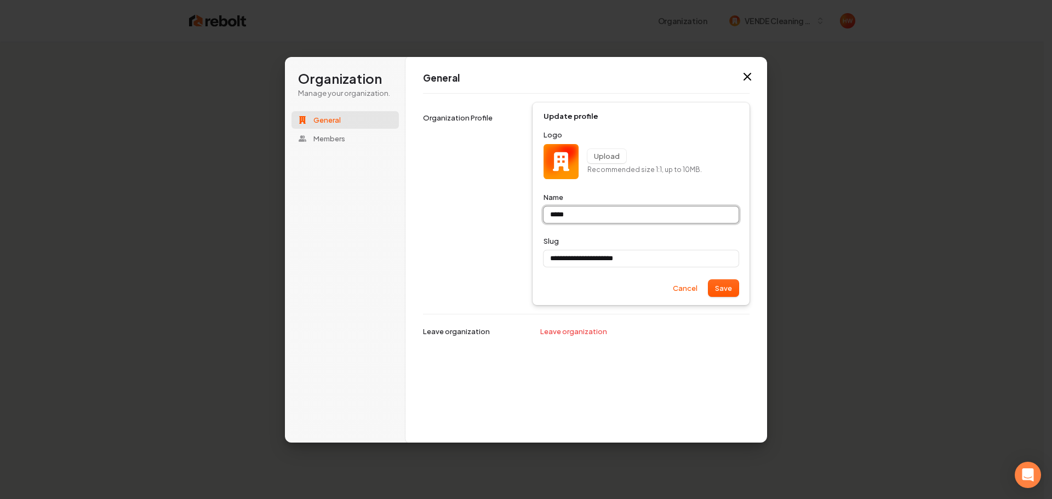
type input "*****"
type input "**********"
type input "*******"
type input "**********"
type input "********"
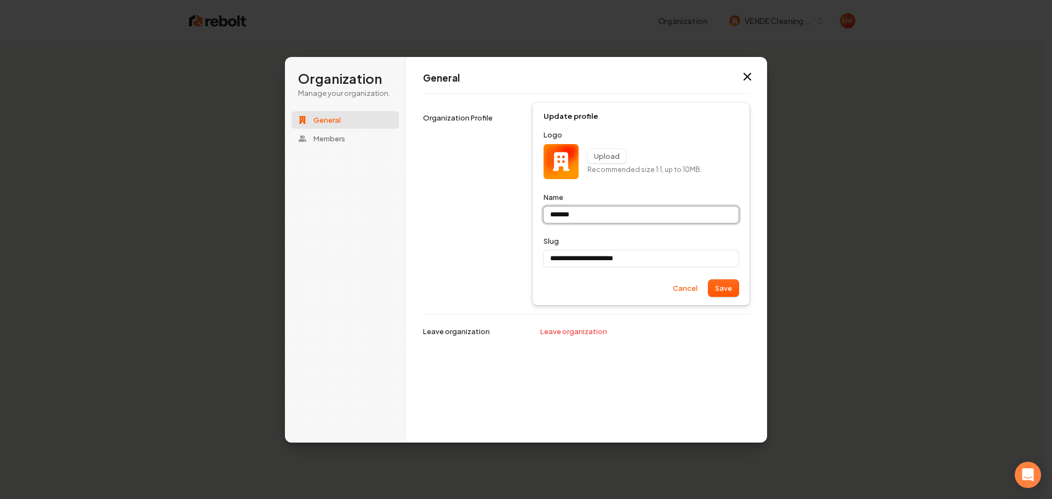
type input "**********"
type input "*********"
type input "**********"
type input "*********"
type input "**********"
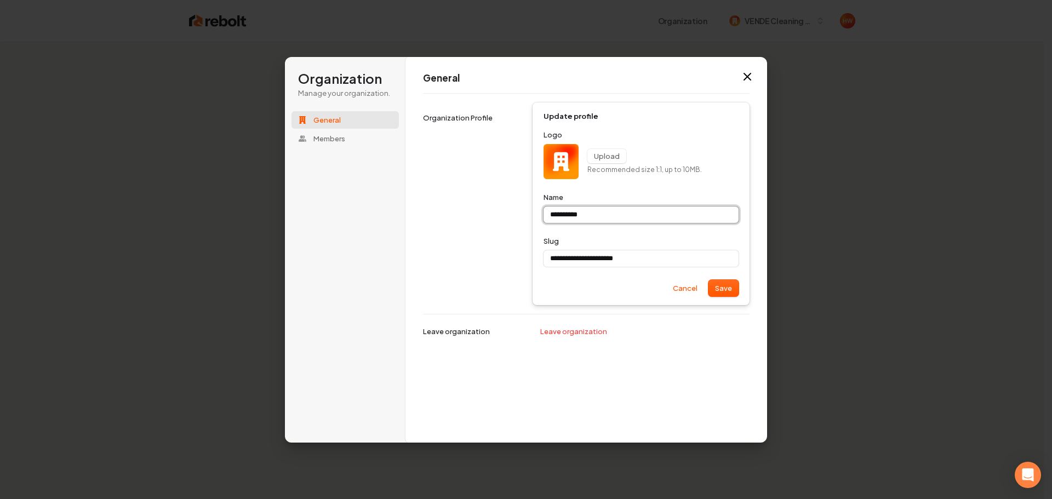
type input "**********"
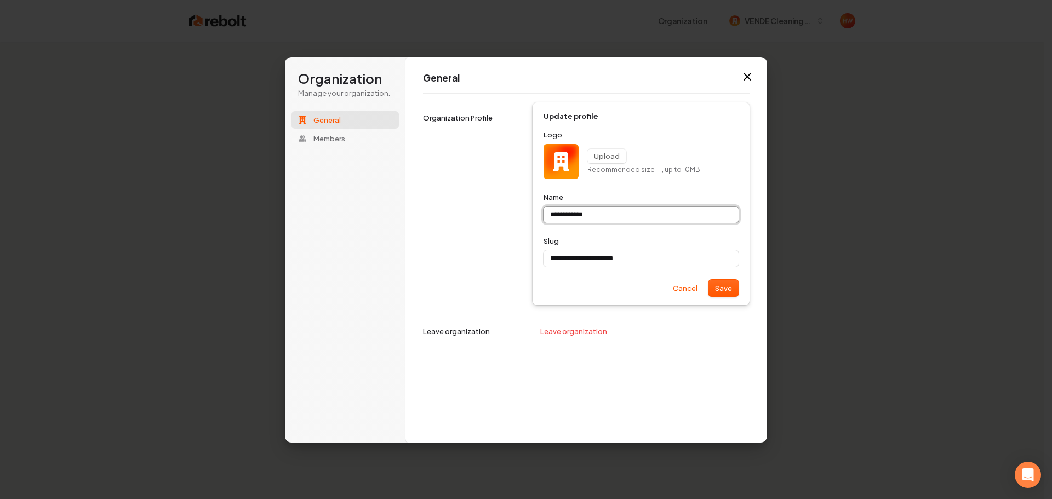
type input "**********"
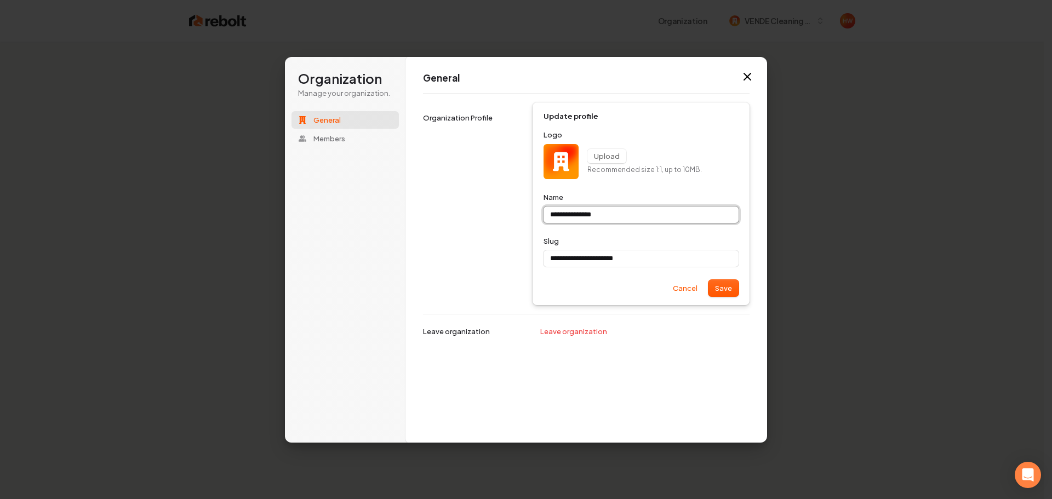
type input "**********"
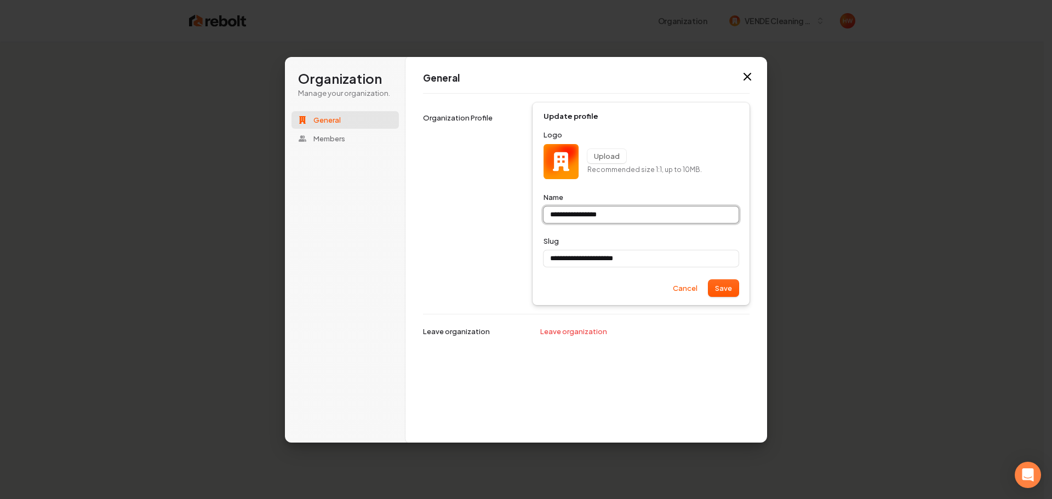
type input "**********"
click at [650, 260] on input "**********" at bounding box center [641, 258] width 195 height 16
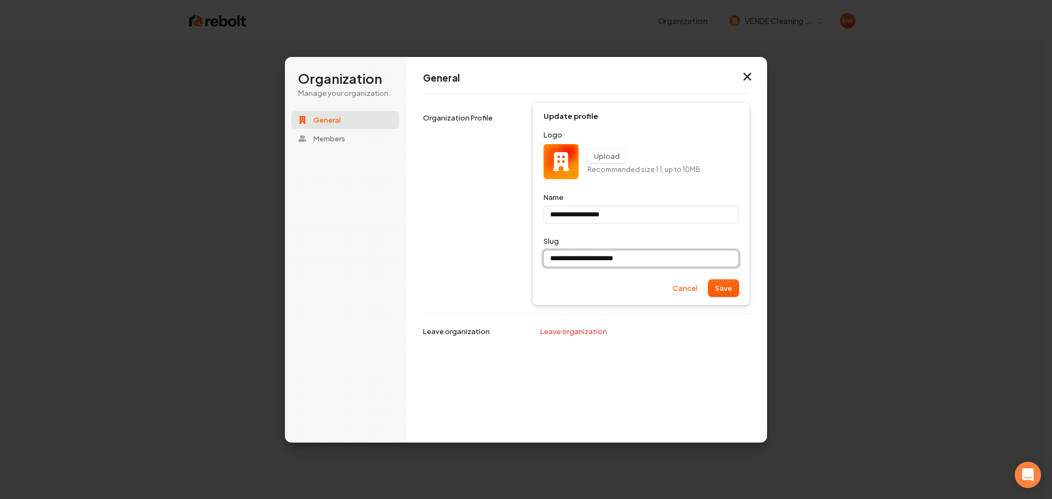
click at [650, 260] on input "**********" at bounding box center [641, 258] width 195 height 16
type input "**********"
type input "*"
type input "**********"
type input "**"
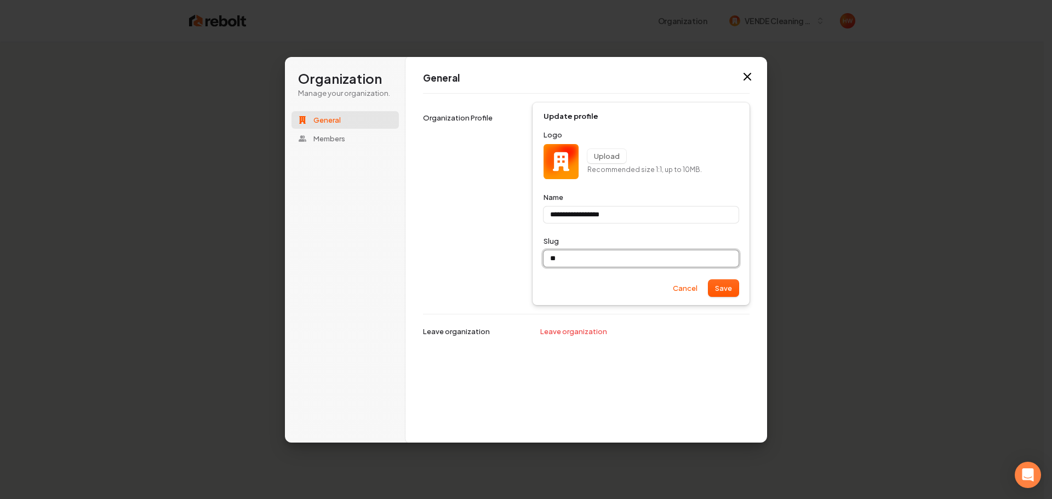
type input "**********"
type input "***"
type input "**********"
type input "****"
type input "**********"
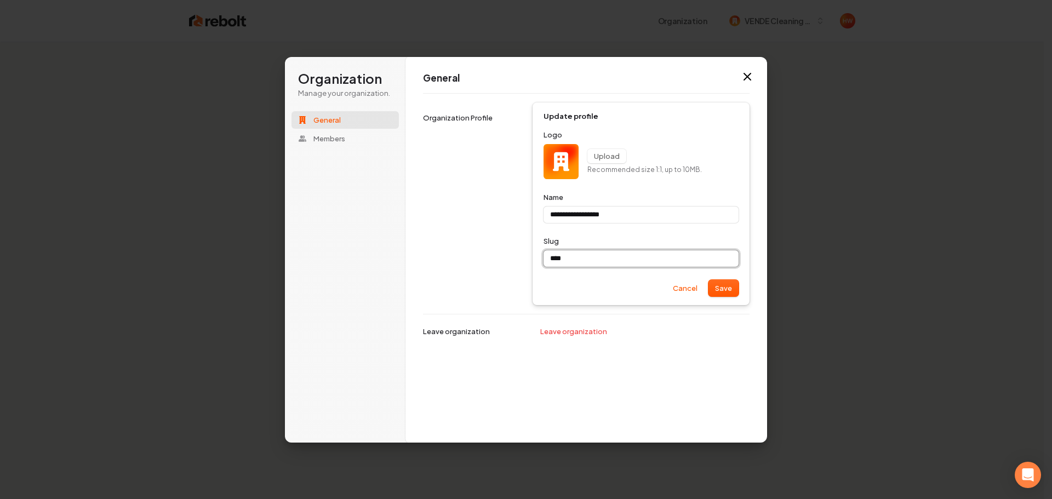
type input "*****"
type input "**********"
type input "******"
type input "**********"
type input "******"
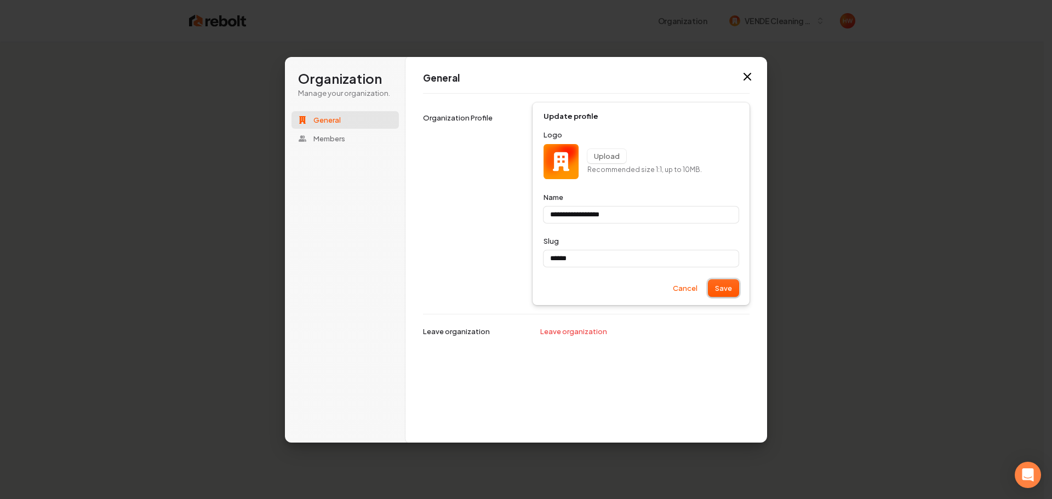
click at [724, 288] on button "Save" at bounding box center [724, 288] width 30 height 16
type input "**********"
type input "******"
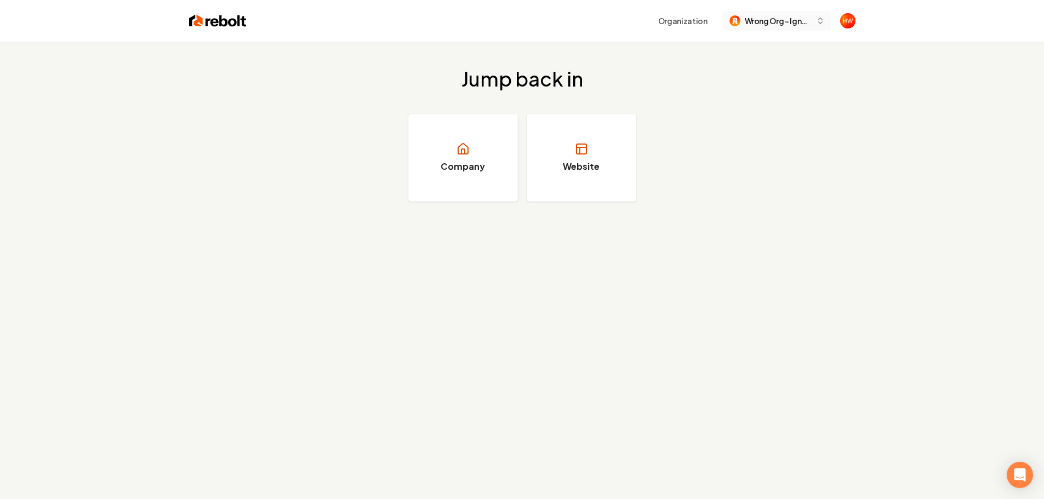
click at [761, 25] on span "Wrong Org - Ignore" at bounding box center [778, 21] width 67 height 12
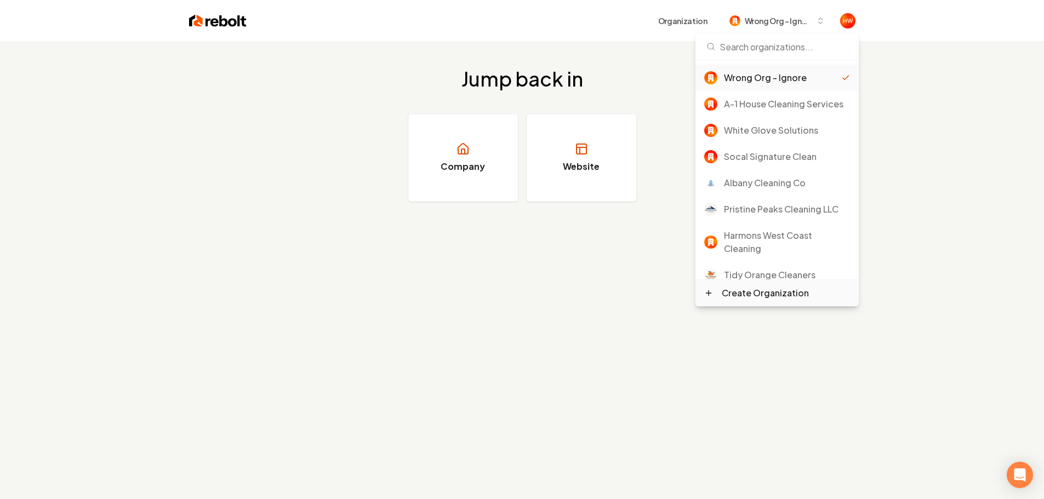
click at [758, 300] on div "Create Organization" at bounding box center [777, 293] width 163 height 26
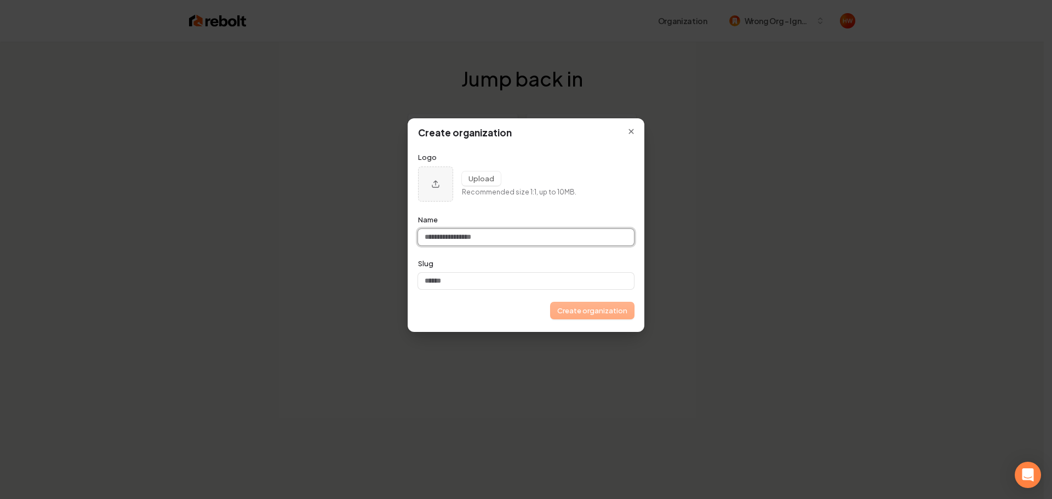
click at [464, 241] on input "Name" at bounding box center [526, 237] width 216 height 16
paste input "**********"
type input "**********"
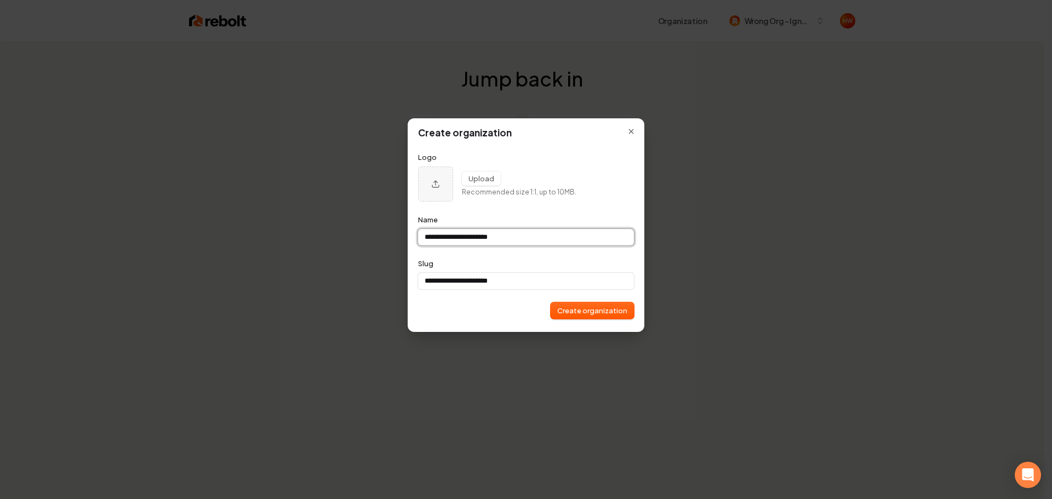
type input "**********"
click at [431, 187] on button "Upload organization logo" at bounding box center [435, 184] width 35 height 35
type input "**********"
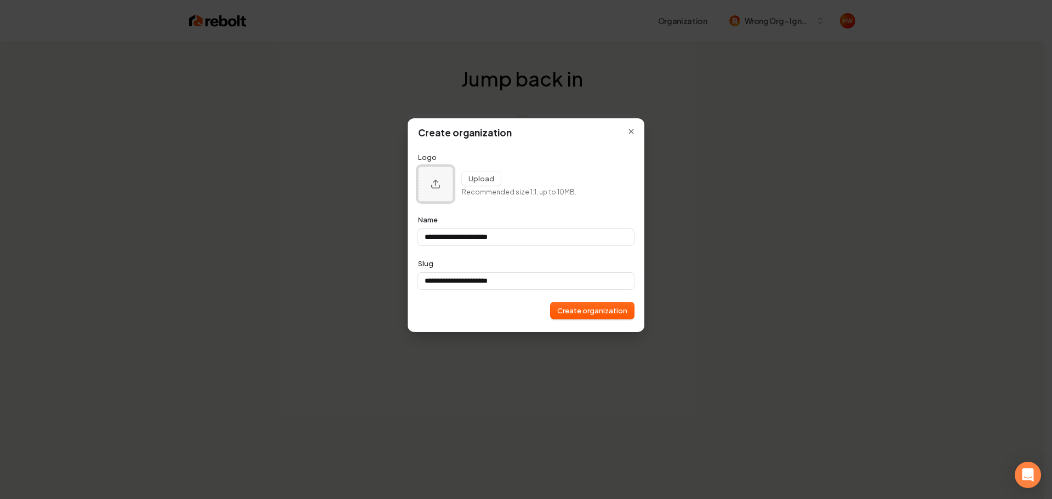
type input "**********"
click at [589, 310] on button "Create organization" at bounding box center [592, 311] width 83 height 16
type input "**********"
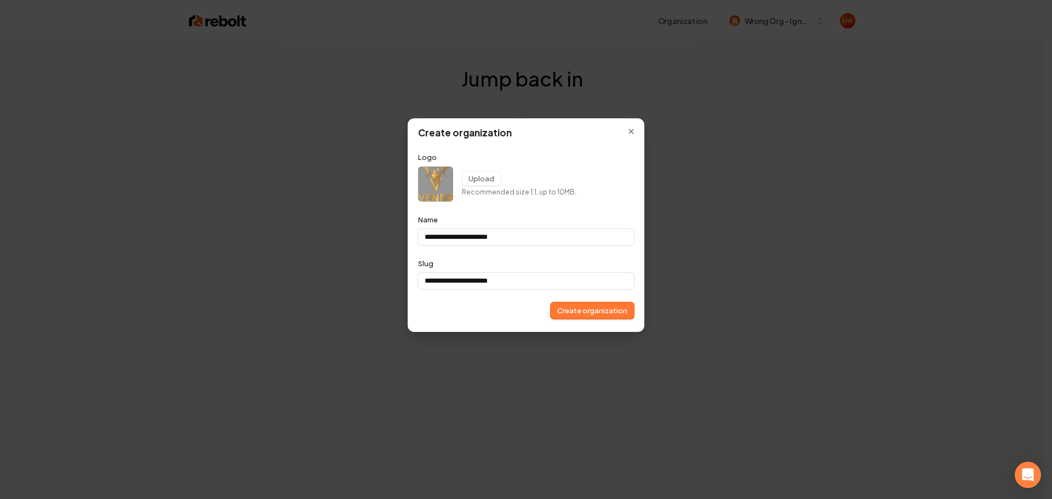
type input "**********"
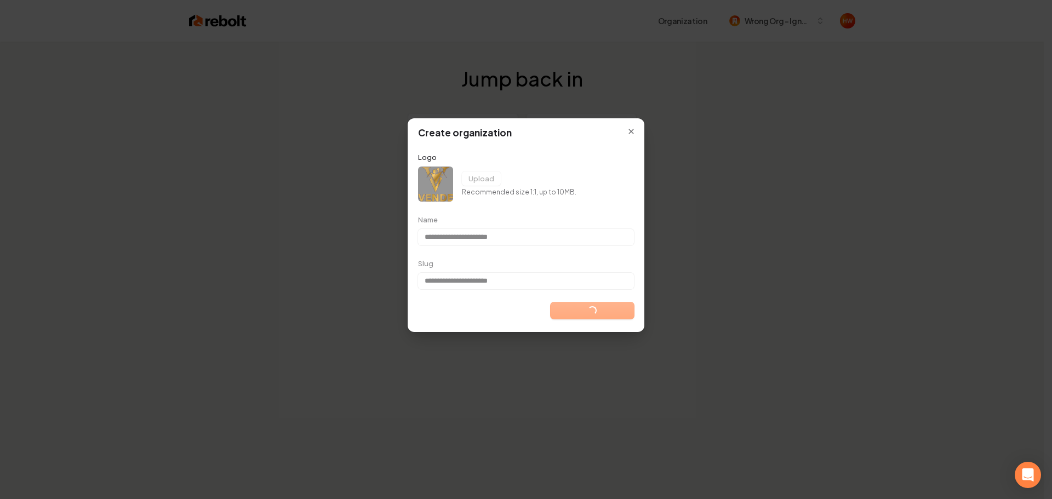
type input "**********"
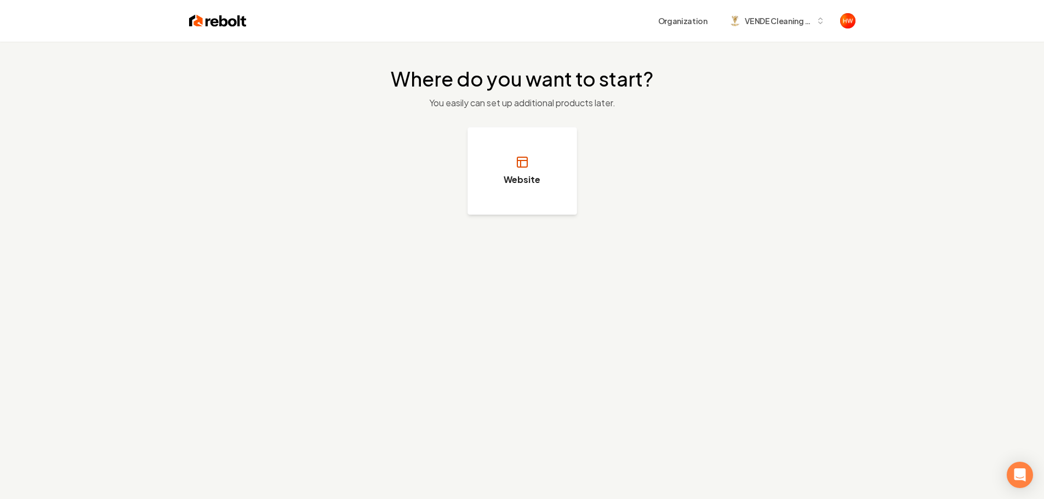
click at [504, 162] on button "Website" at bounding box center [523, 171] width 110 height 88
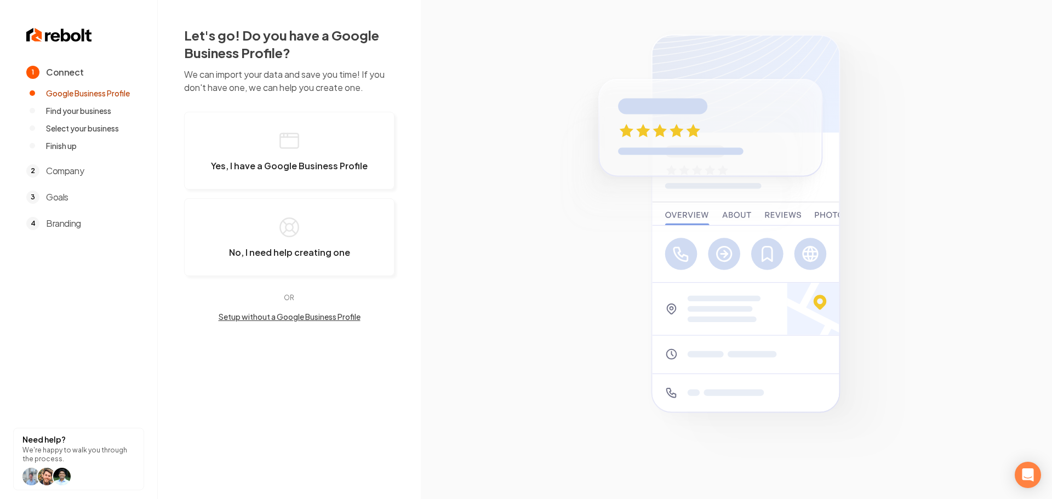
click at [306, 317] on button "Setup without a Google Business Profile" at bounding box center [289, 316] width 210 height 11
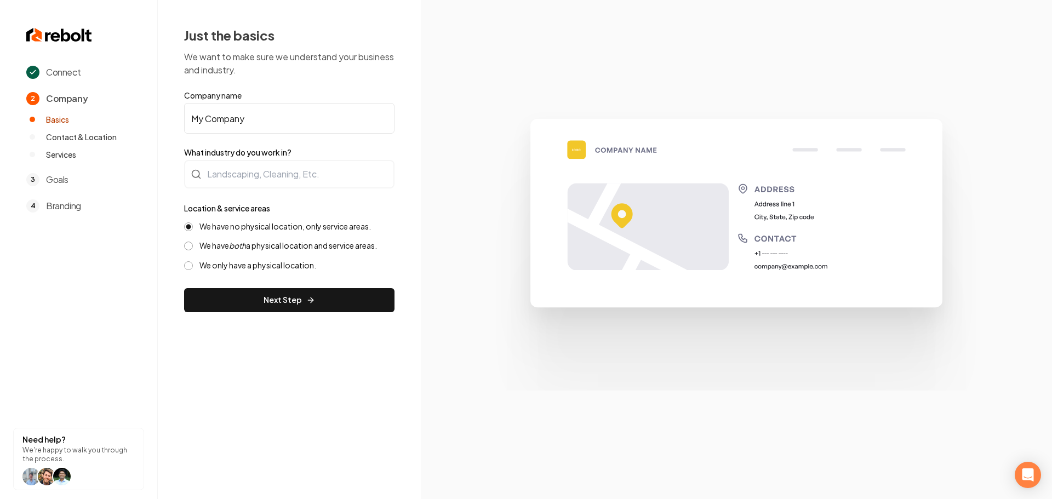
click at [234, 118] on input "My Company" at bounding box center [289, 118] width 210 height 31
paste input "VENDE Cleaning Services"
type input "VENDE Cleaning Services"
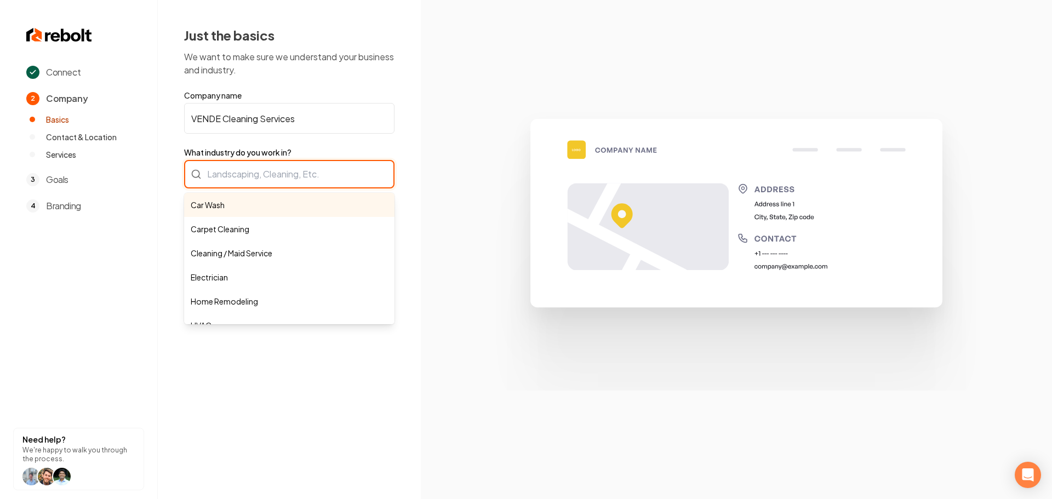
click at [252, 181] on div "Car Wash Carpet Cleaning Cleaning / Maid Service Electrician Home Remodeling HV…" at bounding box center [289, 174] width 210 height 29
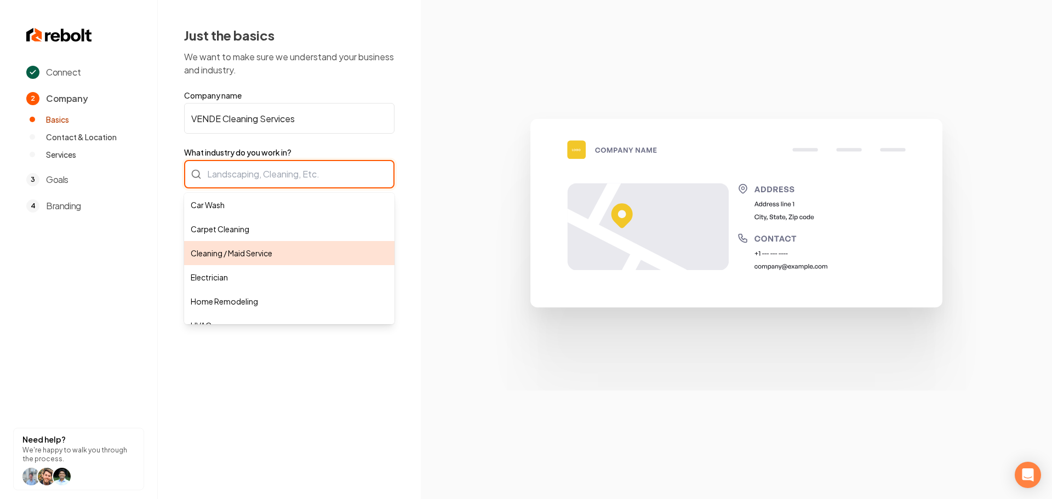
type input "Cleaning / Maid Service"
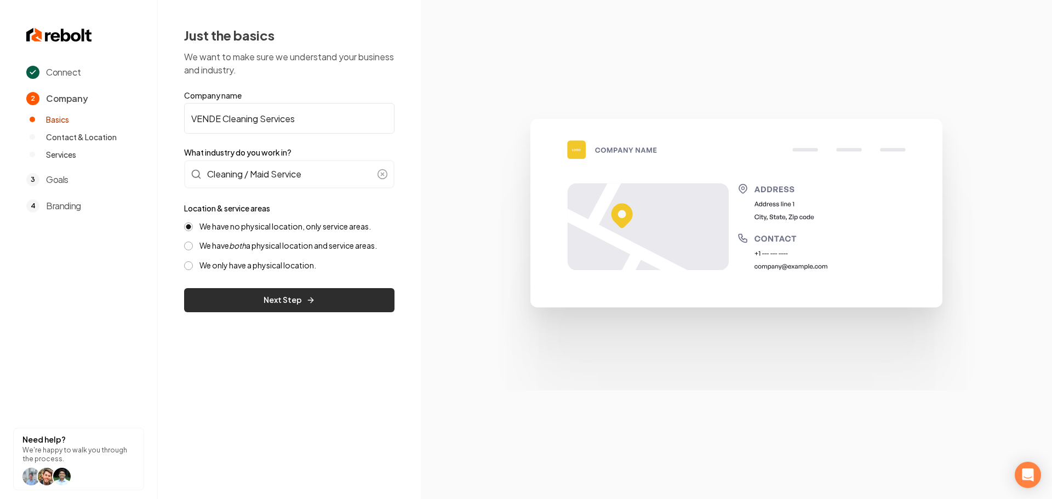
click at [244, 295] on button "Next Step" at bounding box center [289, 300] width 210 height 24
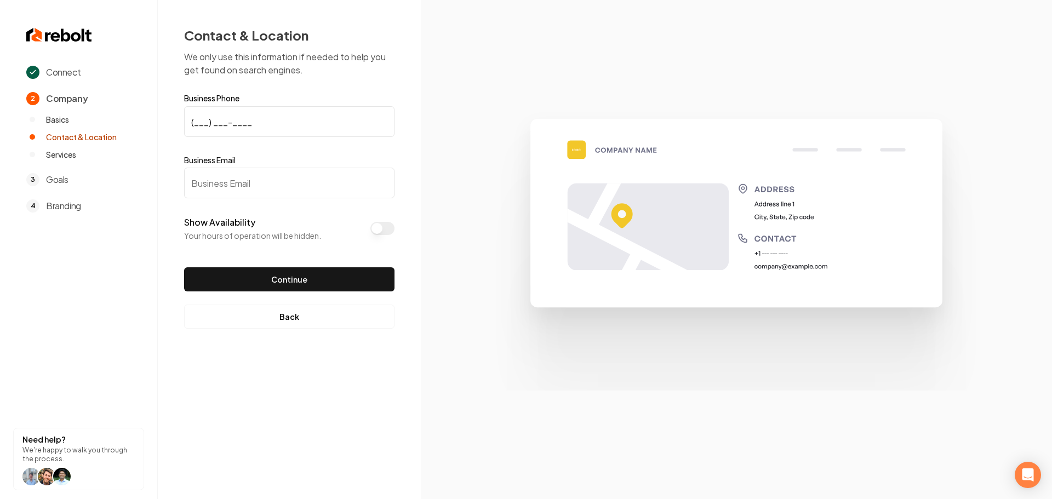
click at [194, 120] on input "(___) ___-____" at bounding box center [289, 121] width 210 height 31
paste input "646) 509-7350"
type input "[PHONE_NUMBER]"
click at [228, 187] on input "Business Email" at bounding box center [289, 183] width 210 height 31
click at [202, 185] on input "Business Email" at bounding box center [289, 183] width 210 height 31
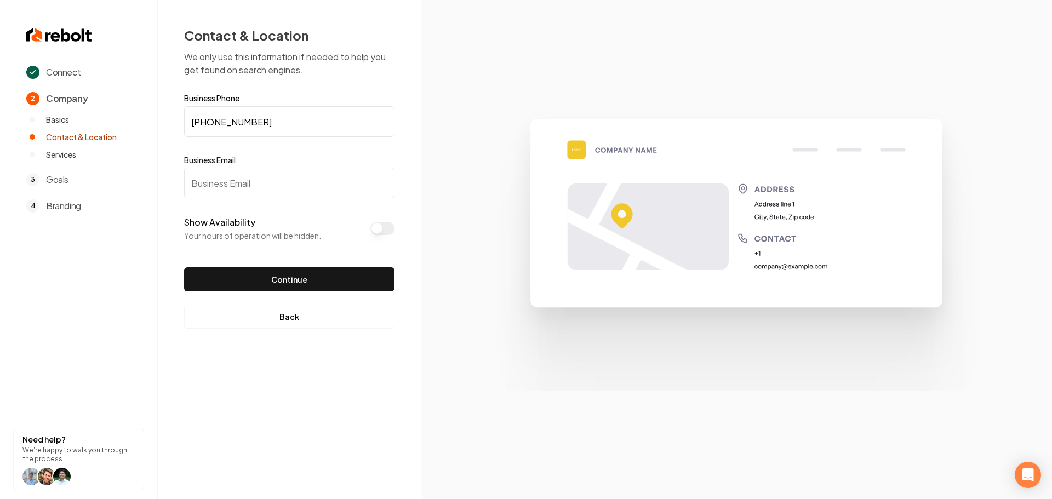
paste input "[PERSON_NAME][EMAIL_ADDRESS][DOMAIN_NAME]"
type input "[PERSON_NAME][EMAIL_ADDRESS][DOMAIN_NAME]"
click at [246, 280] on button "Continue" at bounding box center [289, 279] width 210 height 24
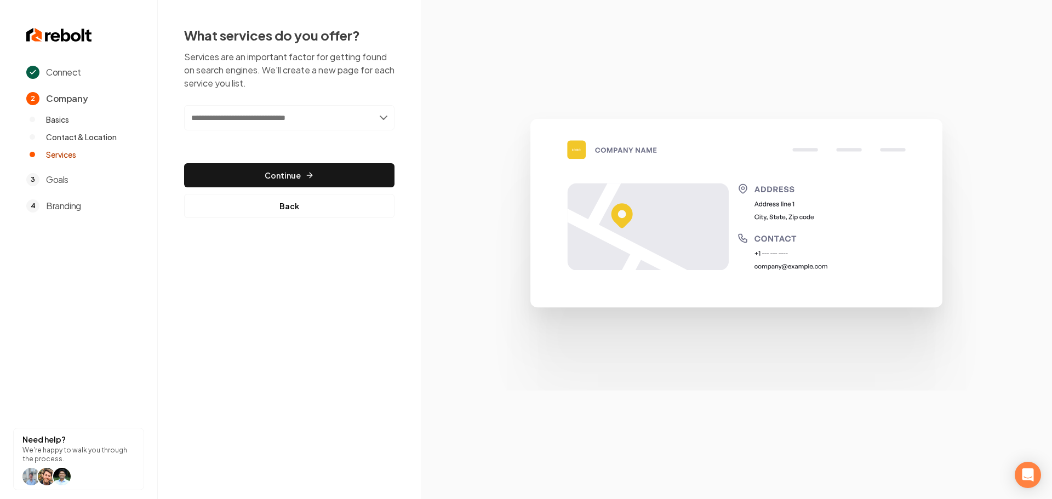
click at [268, 117] on input "text" at bounding box center [289, 117] width 210 height 25
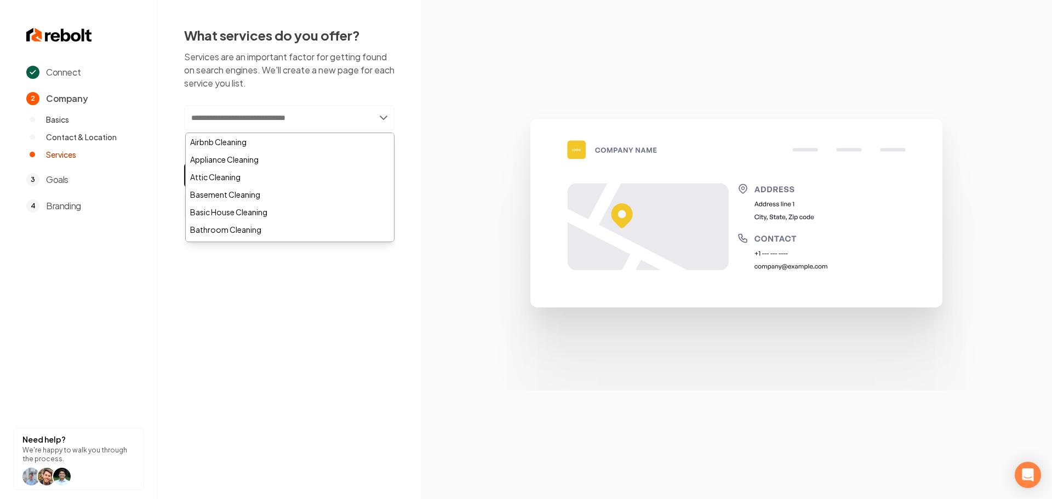
paste input "**********"
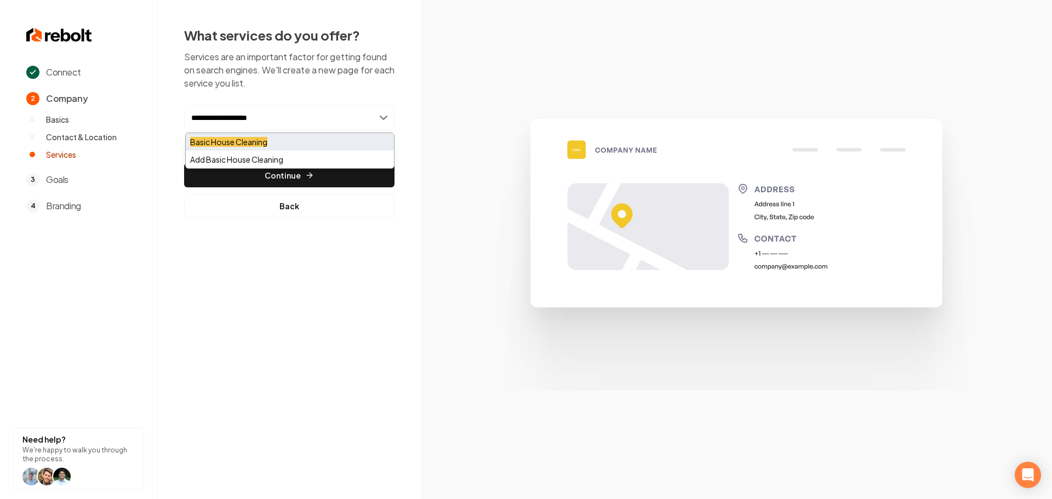
type input "**********"
click at [251, 145] on mark "Basic House Cleaning" at bounding box center [228, 142] width 77 height 10
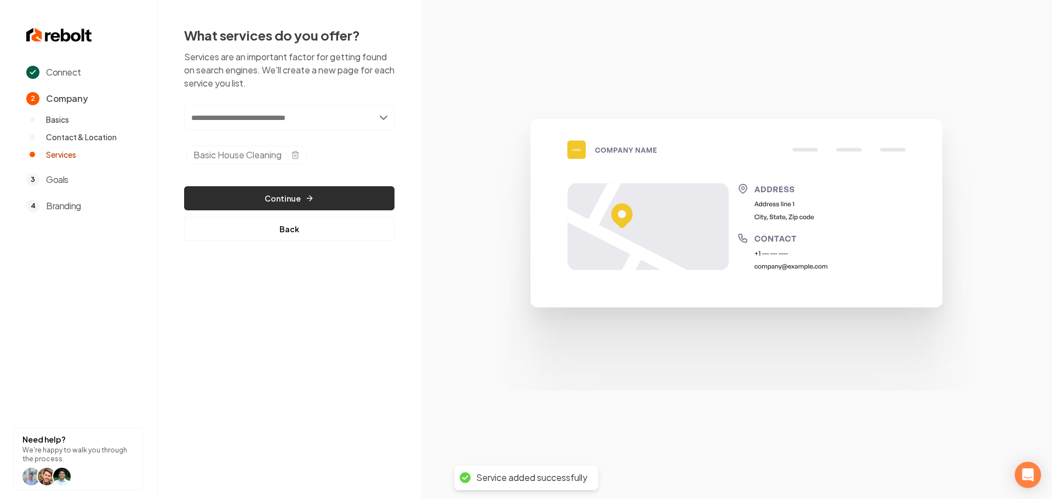
click at [280, 198] on button "Continue" at bounding box center [289, 198] width 210 height 24
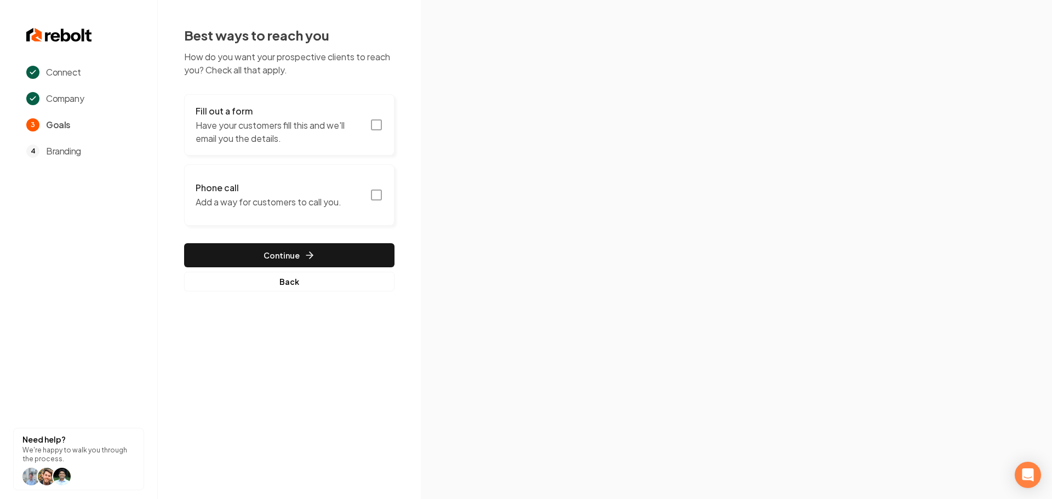
click at [377, 126] on icon "button" at bounding box center [376, 124] width 13 height 13
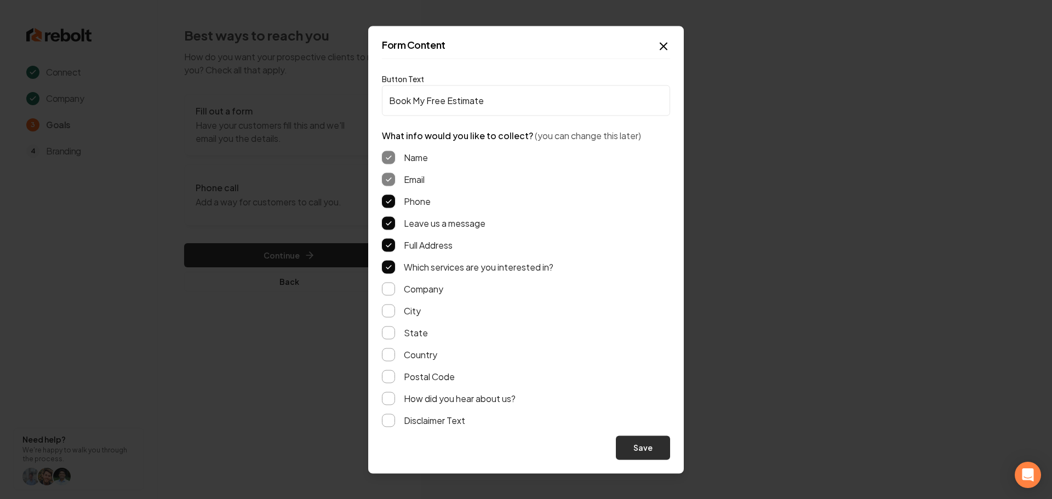
click at [657, 446] on button "Save" at bounding box center [643, 448] width 54 height 24
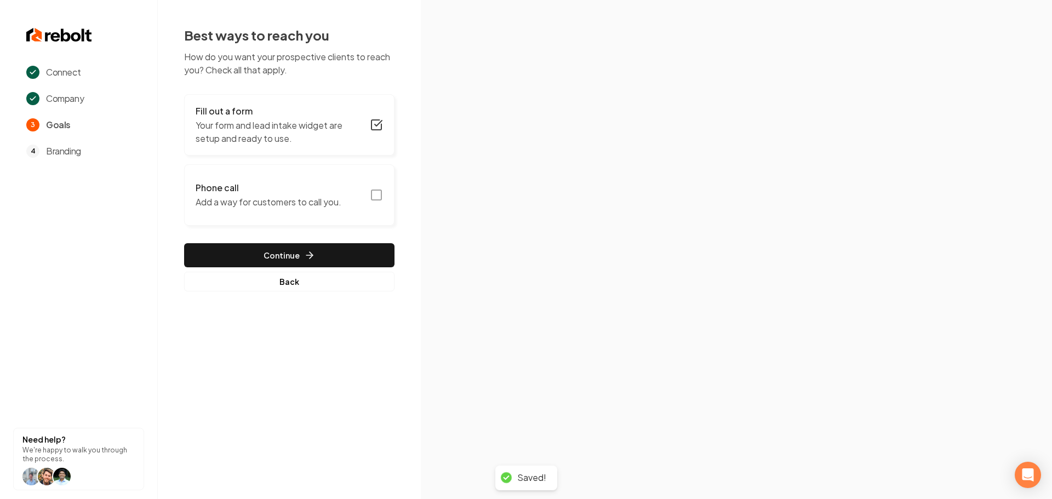
click at [379, 198] on icon "button" at bounding box center [376, 195] width 13 height 13
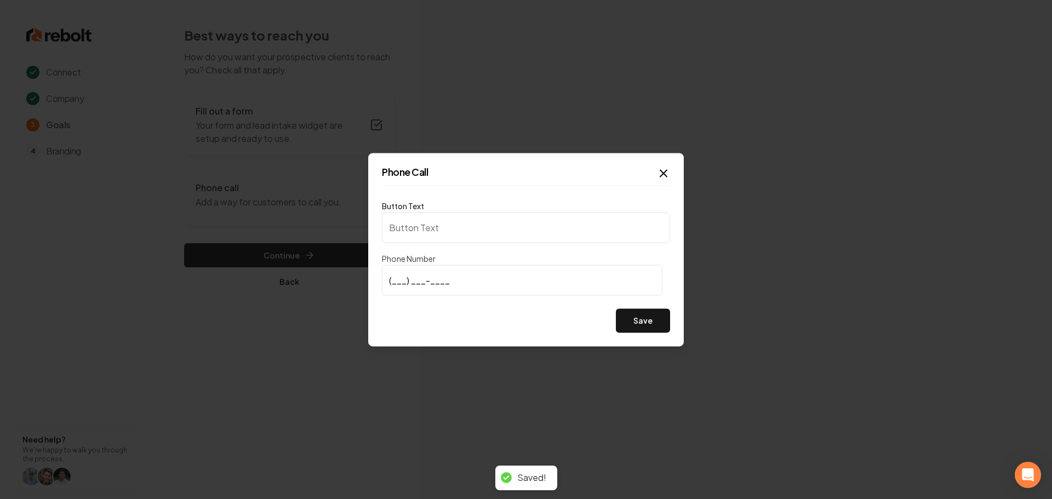
type input "Call us"
type input "[PHONE_NUMBER]"
click at [454, 326] on div "Save" at bounding box center [526, 321] width 288 height 24
click at [635, 324] on button "Save" at bounding box center [643, 321] width 54 height 24
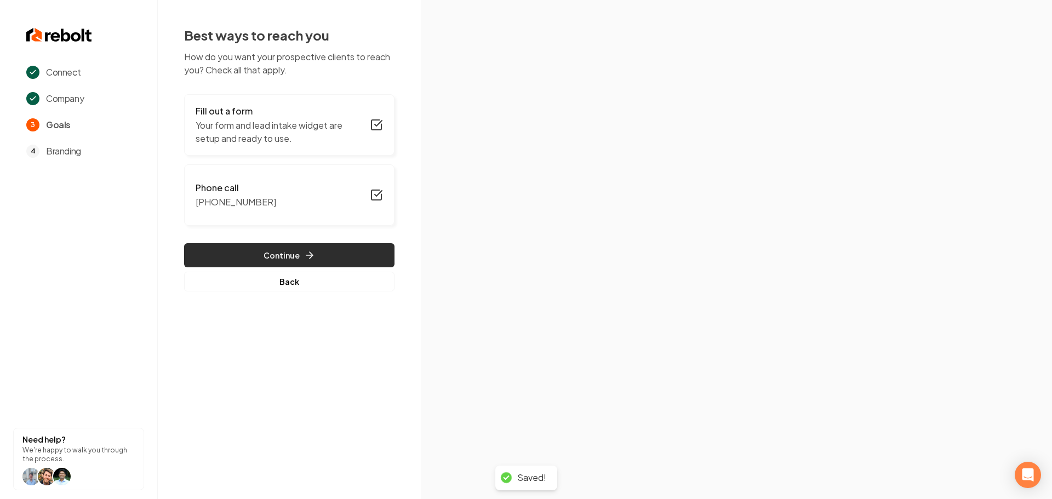
click at [324, 255] on button "Continue" at bounding box center [289, 255] width 210 height 24
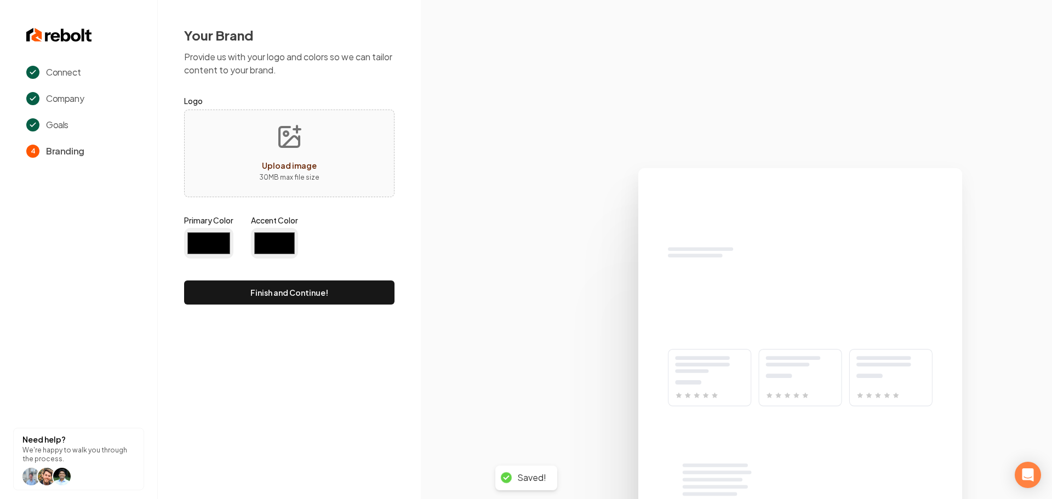
type input "#194d33"
type input "#70be00"
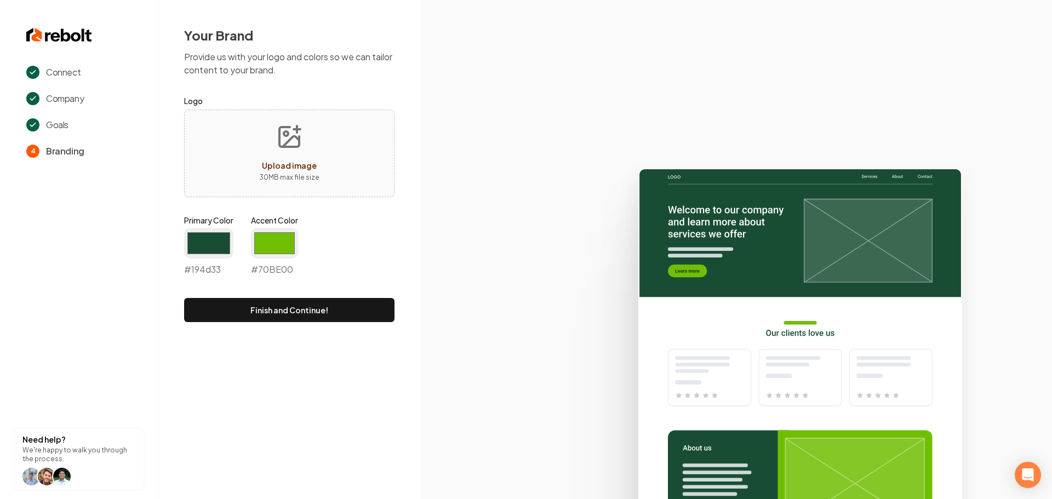
click at [293, 141] on icon "Upload image" at bounding box center [289, 137] width 26 height 26
type input "**********"
click at [206, 237] on input "#194d33" at bounding box center [208, 243] width 49 height 31
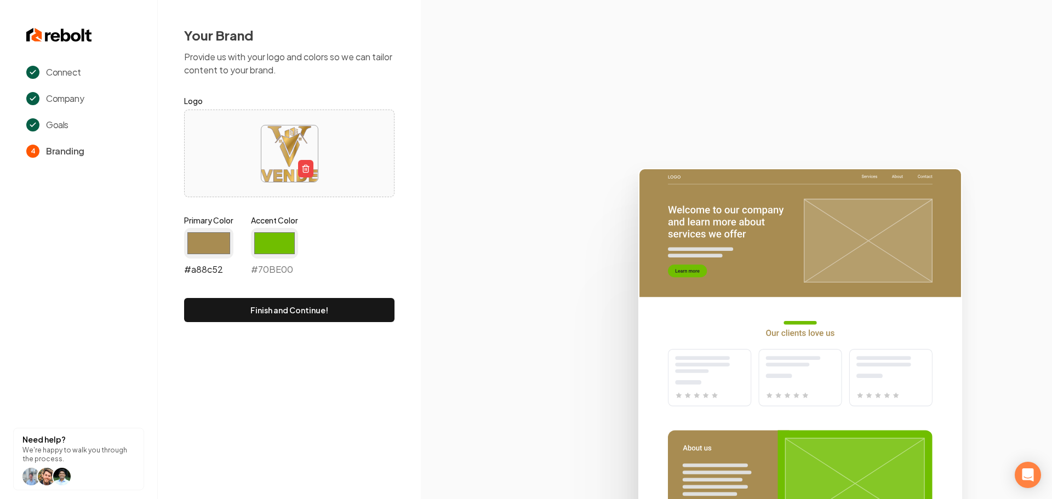
type input "#a88c52"
click at [283, 239] on input "#70be00" at bounding box center [274, 243] width 47 height 31
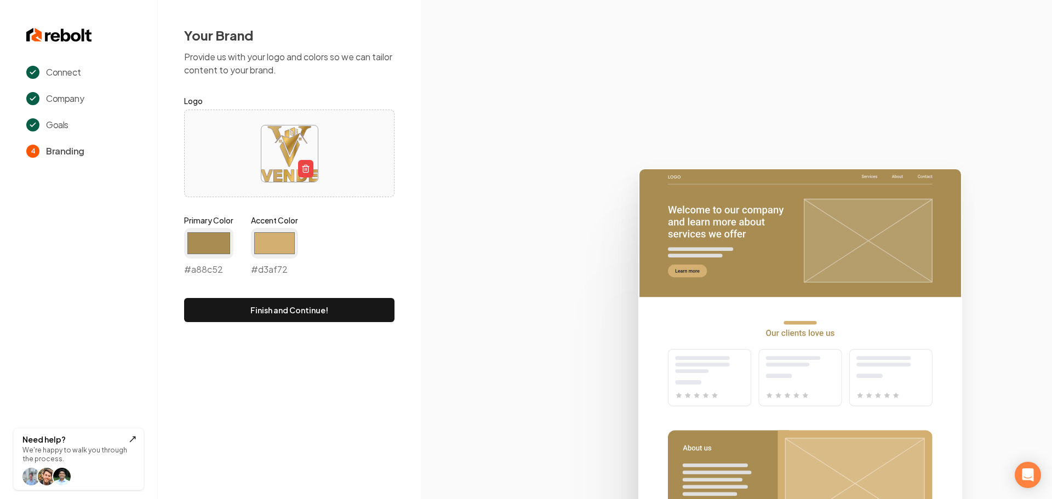
type input "#d3af72"
click at [135, 429] on button "Need help? We're happy to walk you through the process." at bounding box center [78, 459] width 131 height 62
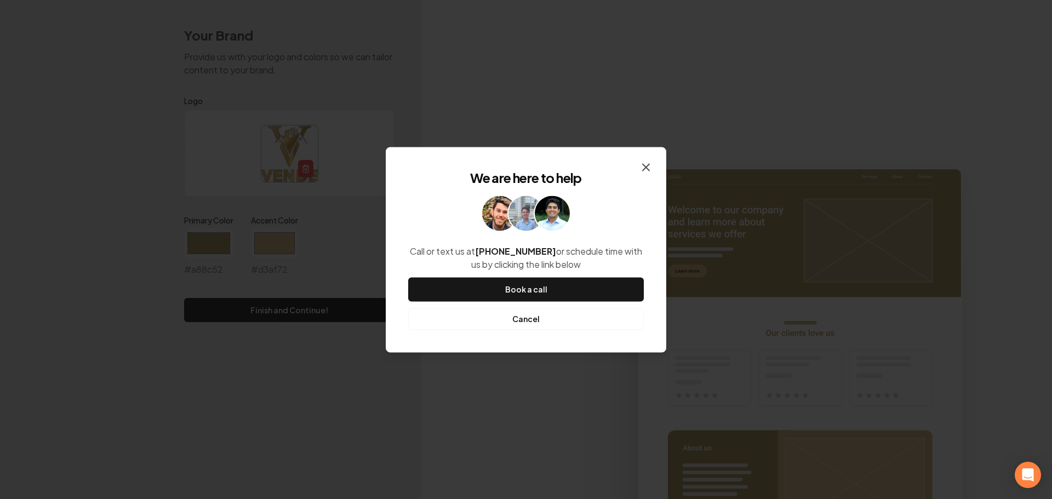
click at [646, 167] on icon "button" at bounding box center [646, 167] width 7 height 7
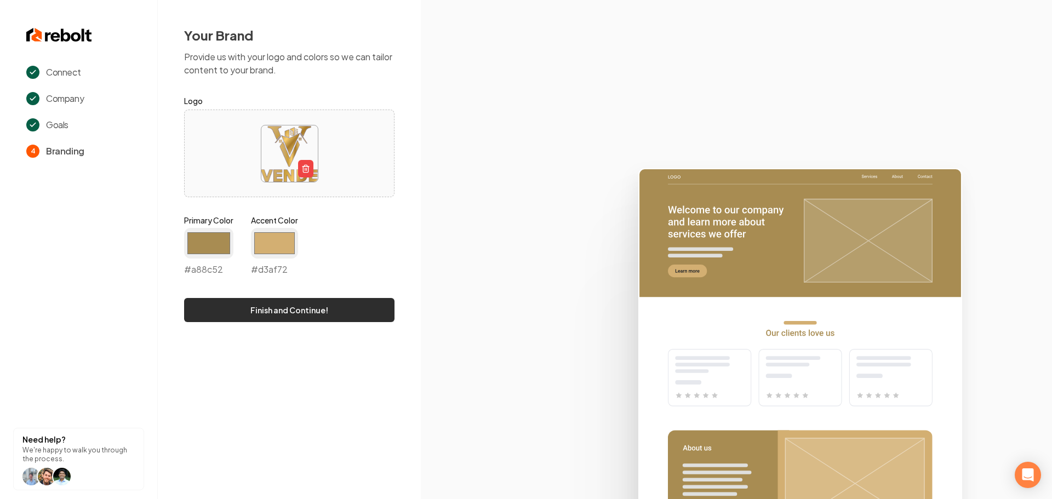
click at [259, 313] on button "Finish and Continue!" at bounding box center [289, 310] width 210 height 24
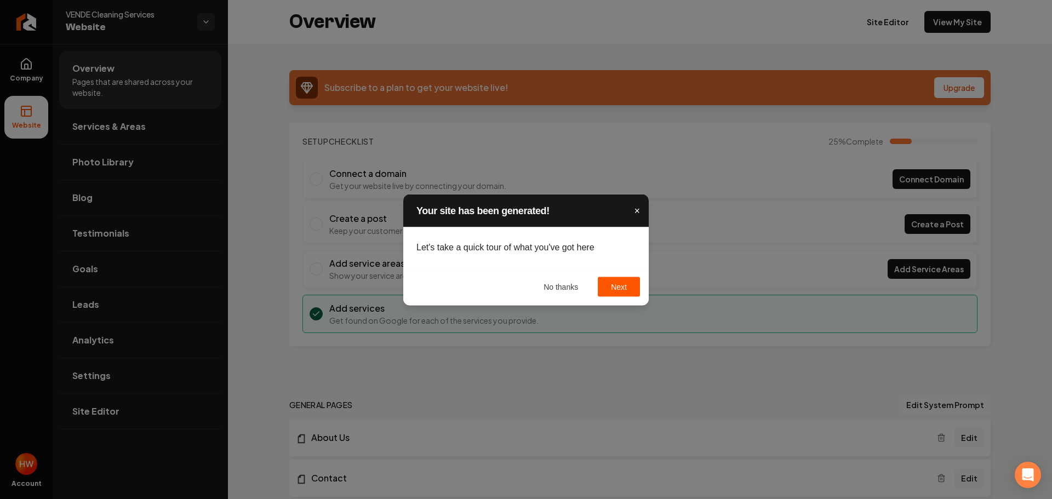
click at [637, 212] on span "×" at bounding box center [637, 210] width 6 height 11
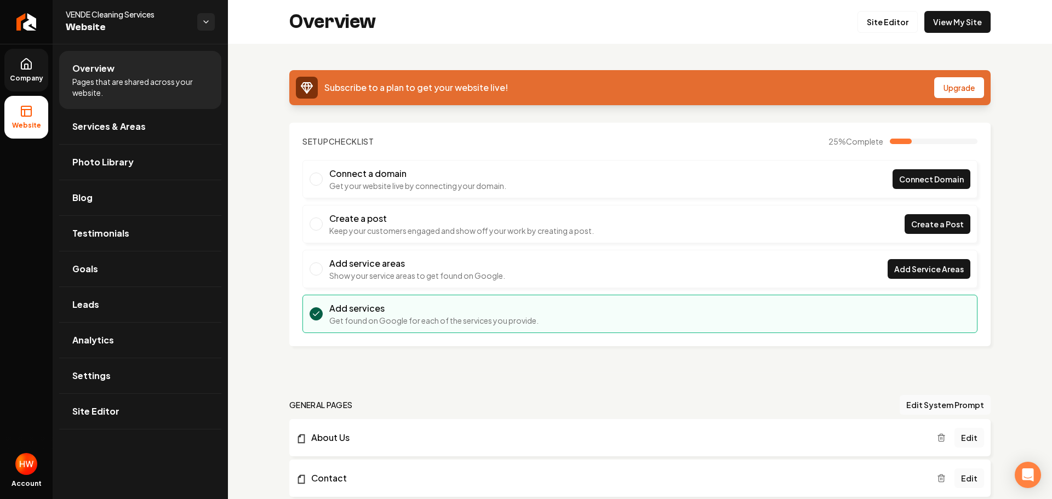
click at [35, 83] on link "Company" at bounding box center [26, 70] width 44 height 43
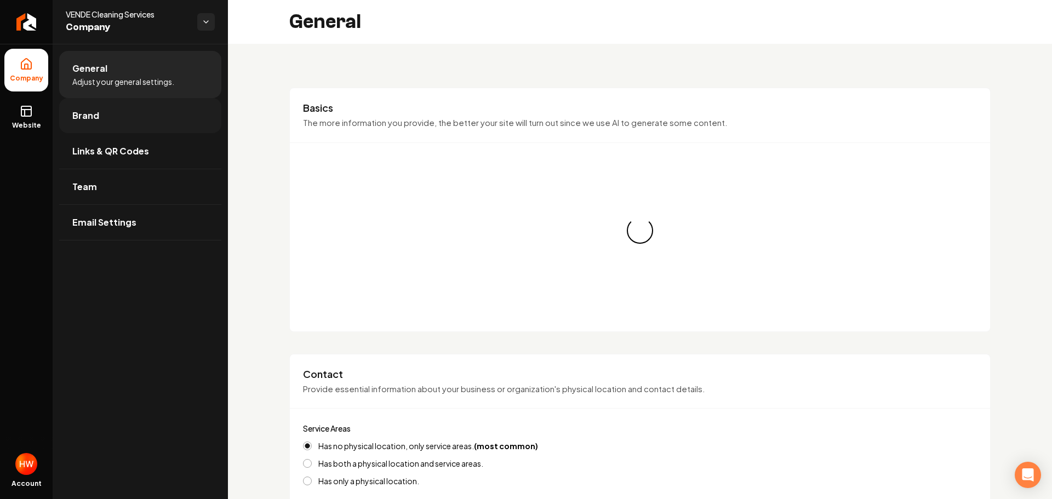
click at [88, 118] on span "Brand" at bounding box center [85, 115] width 27 height 13
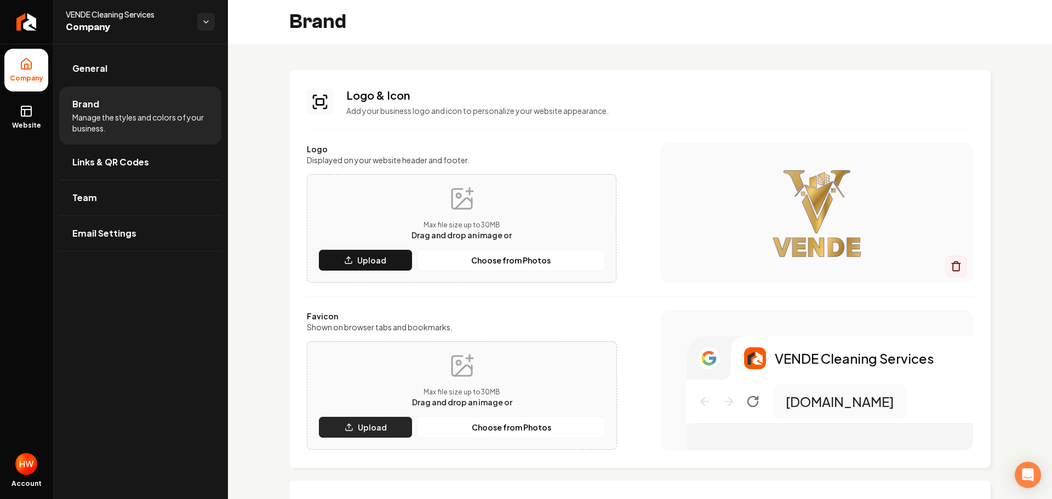
click at [385, 422] on p "Upload" at bounding box center [372, 427] width 29 height 11
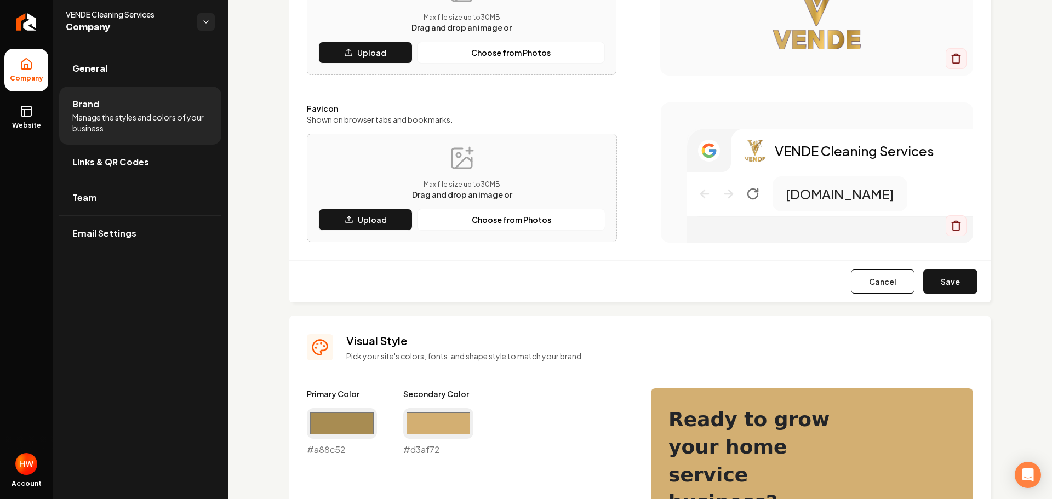
scroll to position [219, 0]
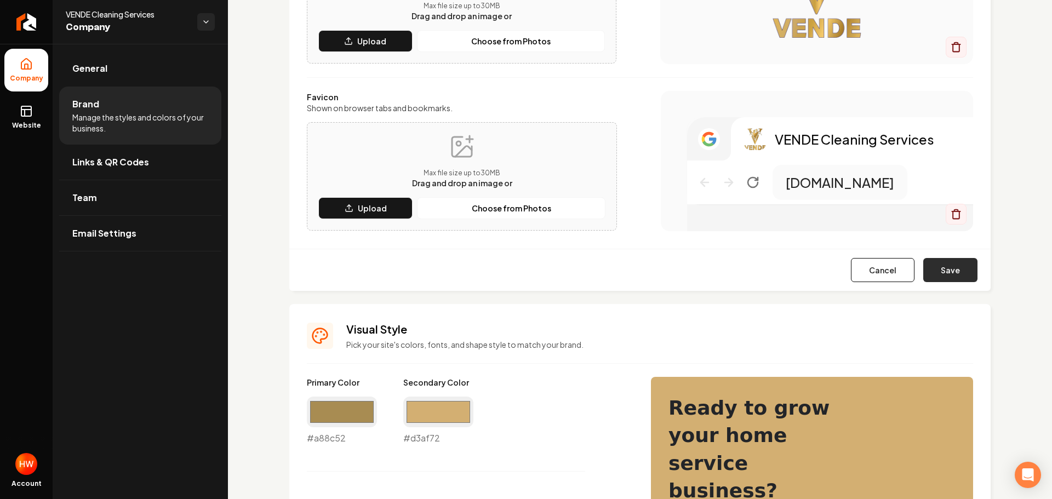
click at [944, 270] on button "Save" at bounding box center [951, 270] width 54 height 24
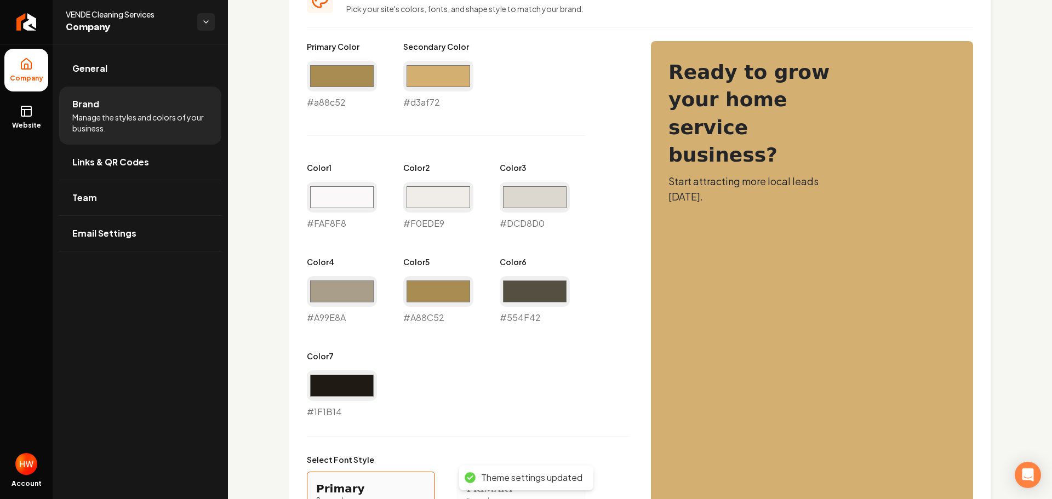
scroll to position [768, 0]
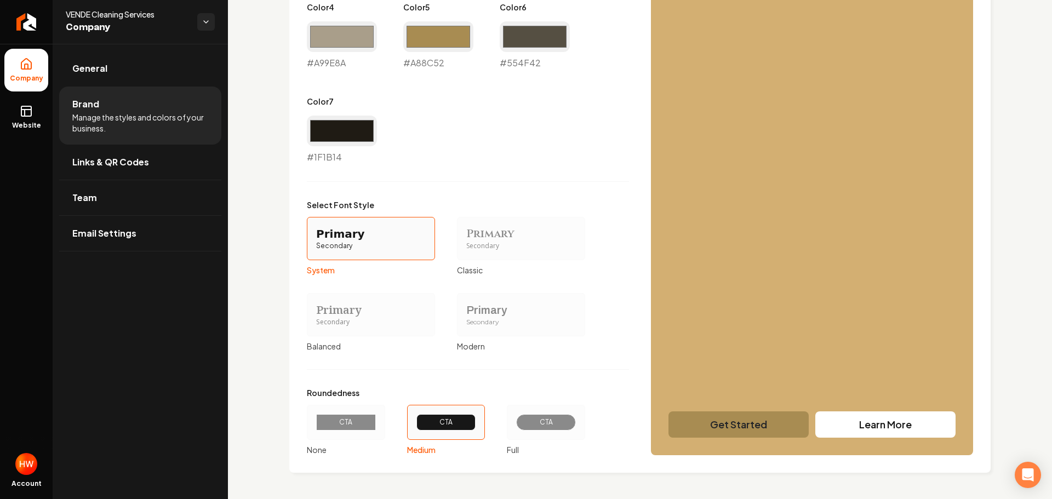
click at [549, 423] on div "CTA" at bounding box center [546, 422] width 41 height 9
click at [515, 423] on button "CTA Full" at bounding box center [510, 422] width 9 height 9
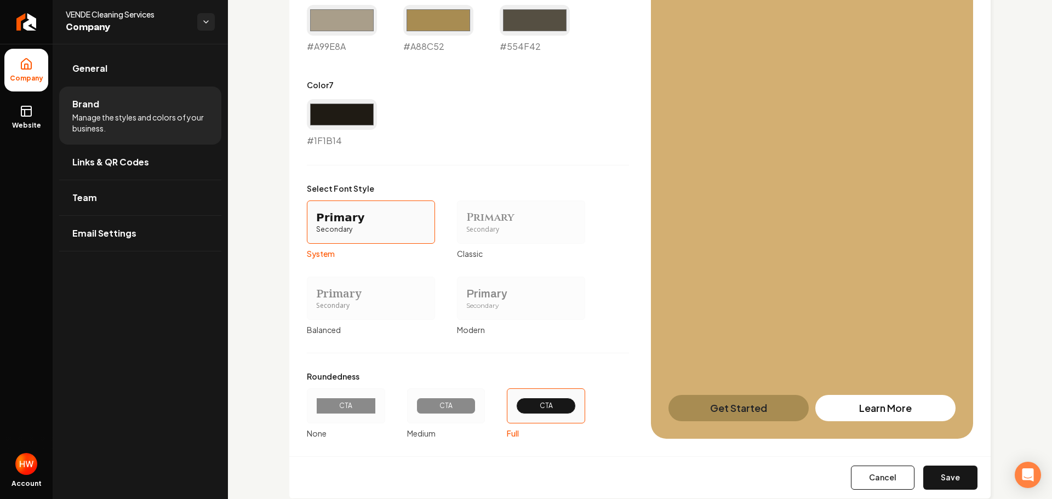
scroll to position [810, 0]
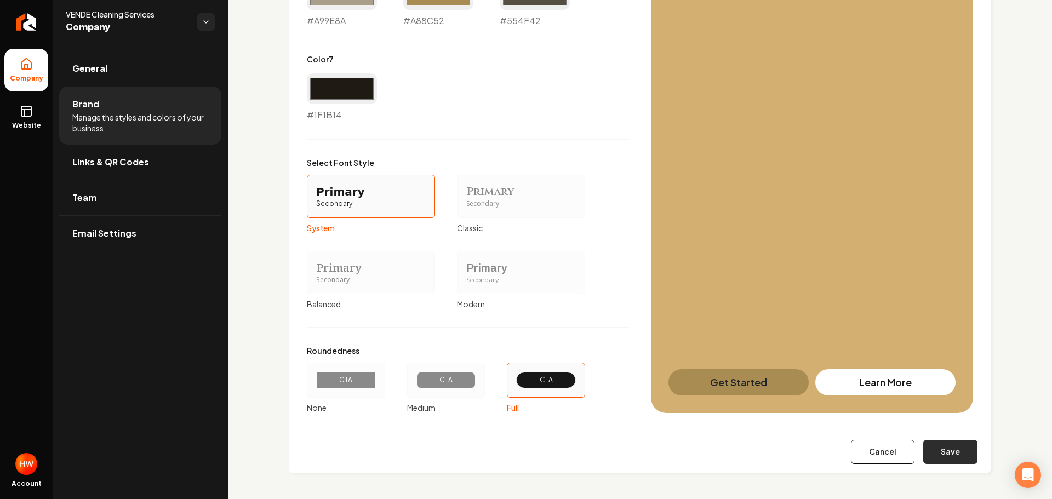
click at [946, 454] on button "Save" at bounding box center [951, 452] width 54 height 24
type input "#faf8f8"
type input "#f0ede9"
type input "#dcd8d0"
type input "#a99e8a"
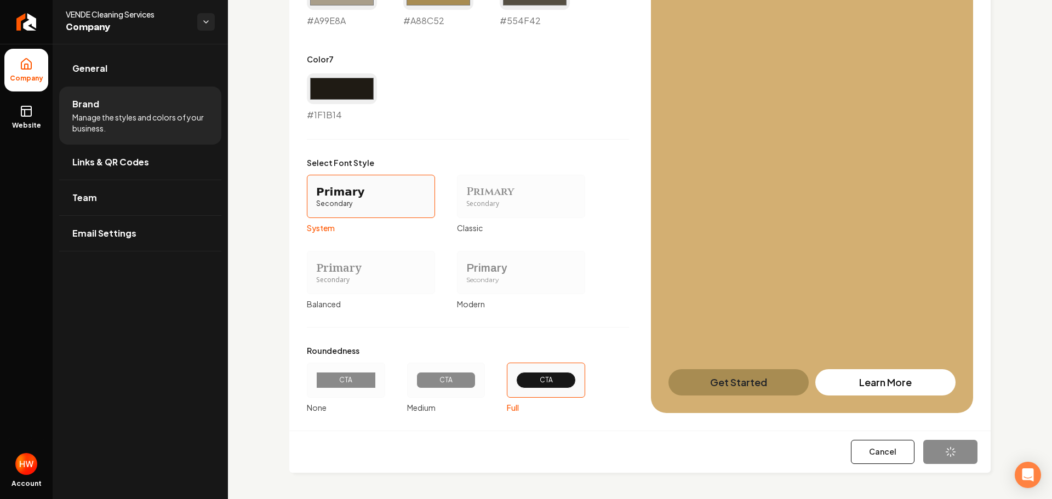
type input "#a88c52"
type input "#554f42"
type input "#1f1b14"
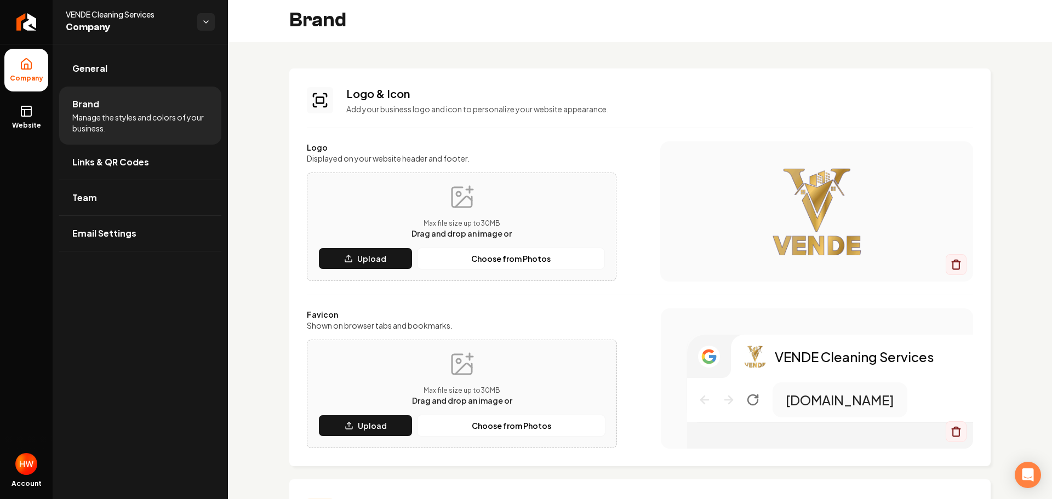
scroll to position [1, 0]
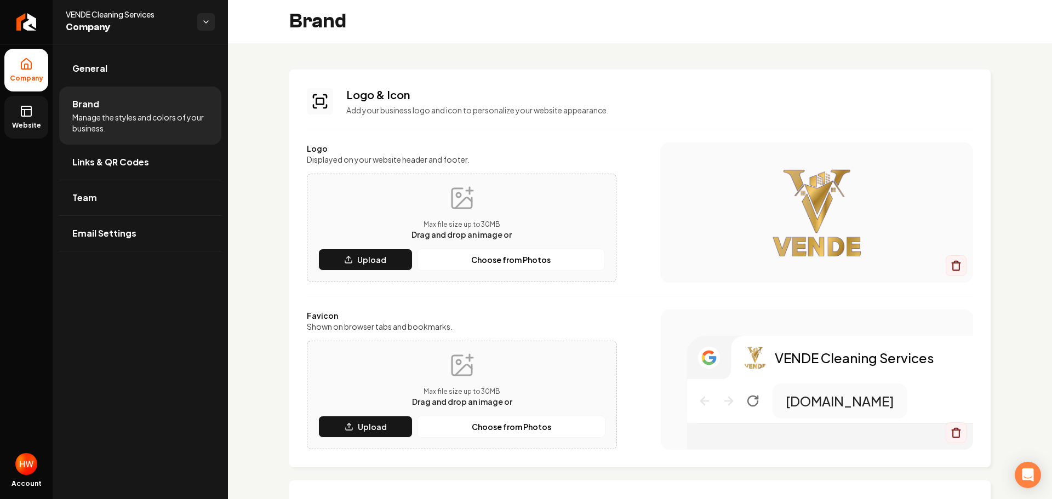
click at [21, 121] on link "Website" at bounding box center [26, 117] width 44 height 43
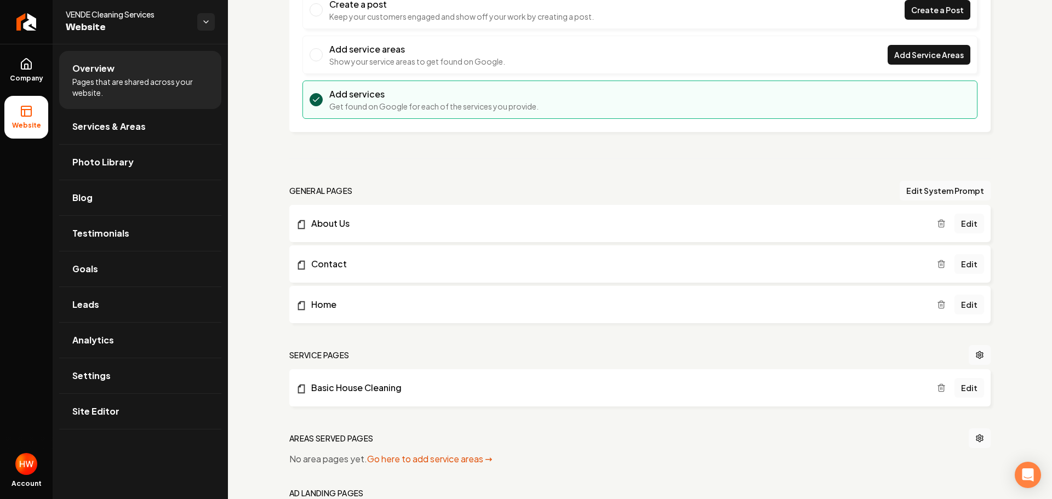
scroll to position [220, 0]
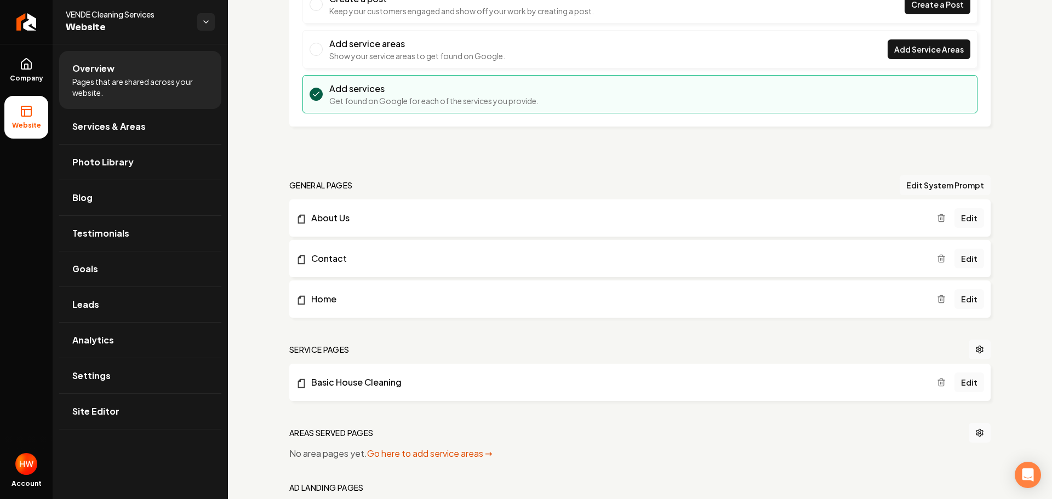
click at [925, 183] on button "Edit System Prompt" at bounding box center [945, 185] width 91 height 20
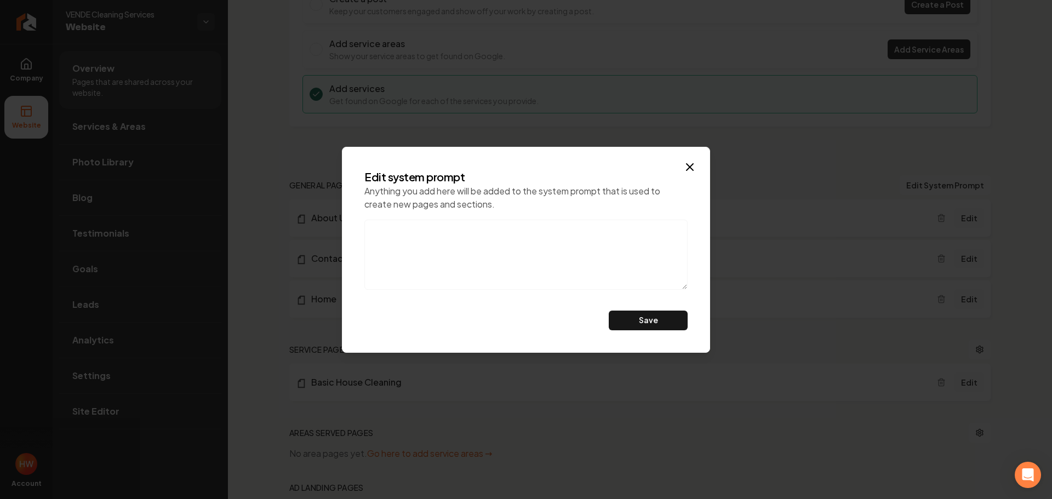
click at [493, 257] on textarea at bounding box center [525, 255] width 323 height 70
paste textarea "Do not mention eco-friendly products, also, this is a referral agency. don't ca…"
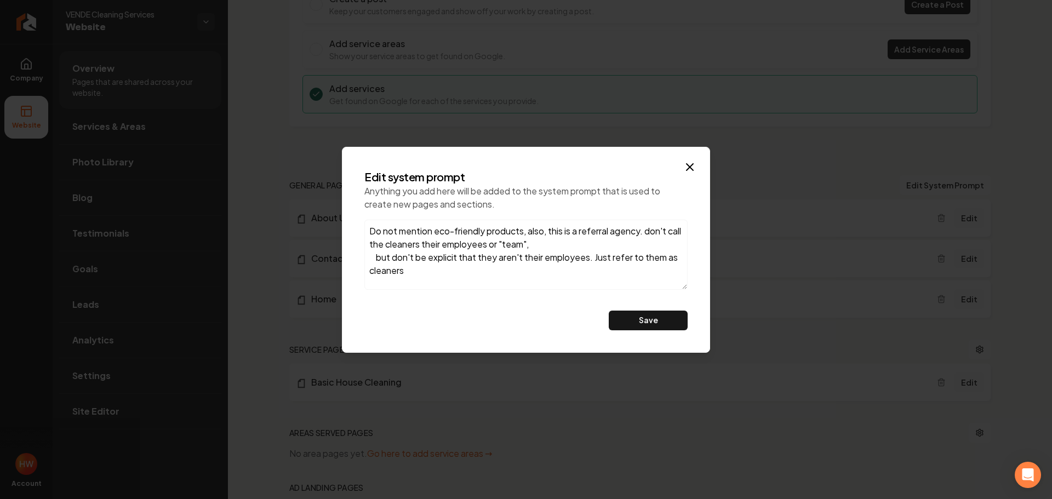
drag, startPoint x: 377, startPoint y: 260, endPoint x: 403, endPoint y: 253, distance: 27.1
click at [378, 259] on textarea "Do not mention eco-friendly products, also, this is a referral agency. don't ca…" at bounding box center [525, 255] width 323 height 70
type textarea "Do not mention eco-friendly products, also, this is a referral agency. don't ca…"
click at [645, 323] on button "Save" at bounding box center [648, 321] width 79 height 20
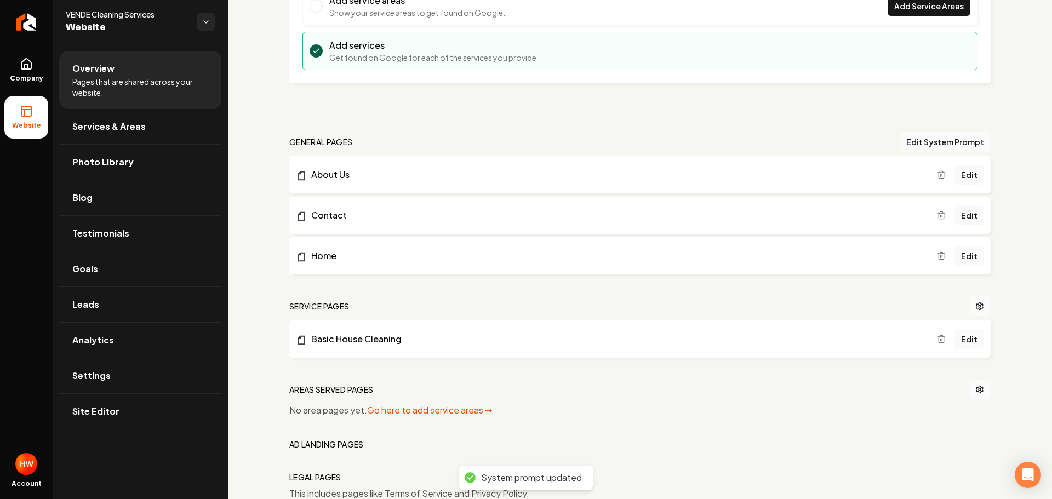
scroll to position [317, 0]
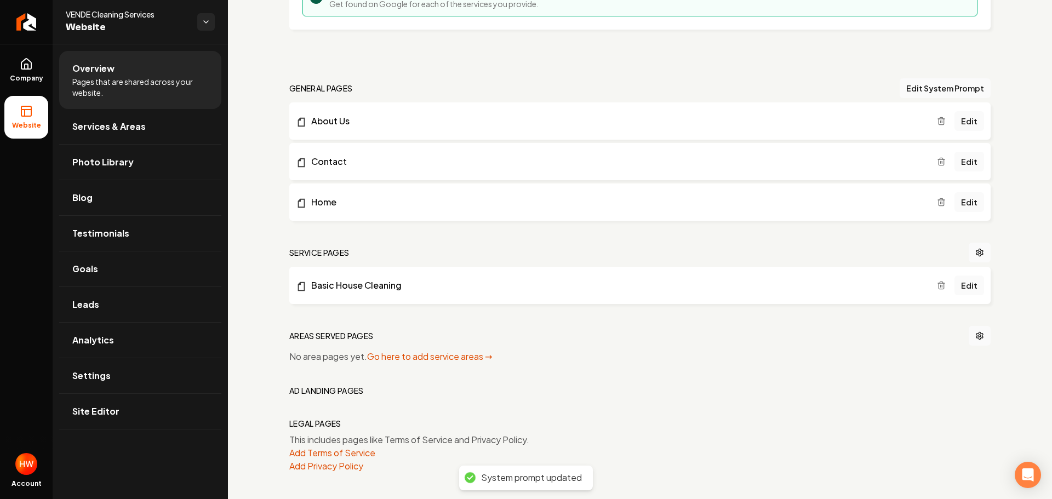
click at [942, 287] on line "Main content area" at bounding box center [942, 286] width 0 height 2
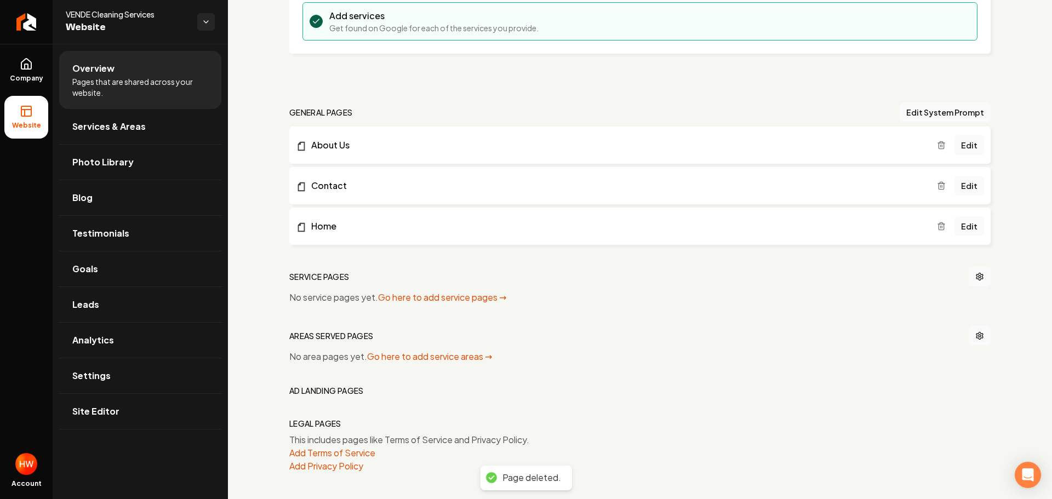
scroll to position [293, 0]
click at [126, 129] on span "Services & Areas" at bounding box center [108, 126] width 73 height 13
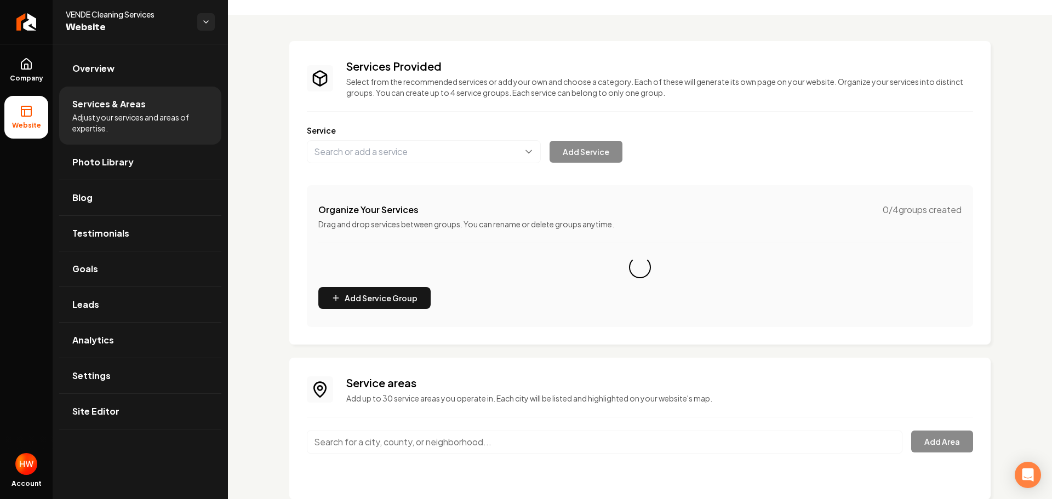
scroll to position [56, 0]
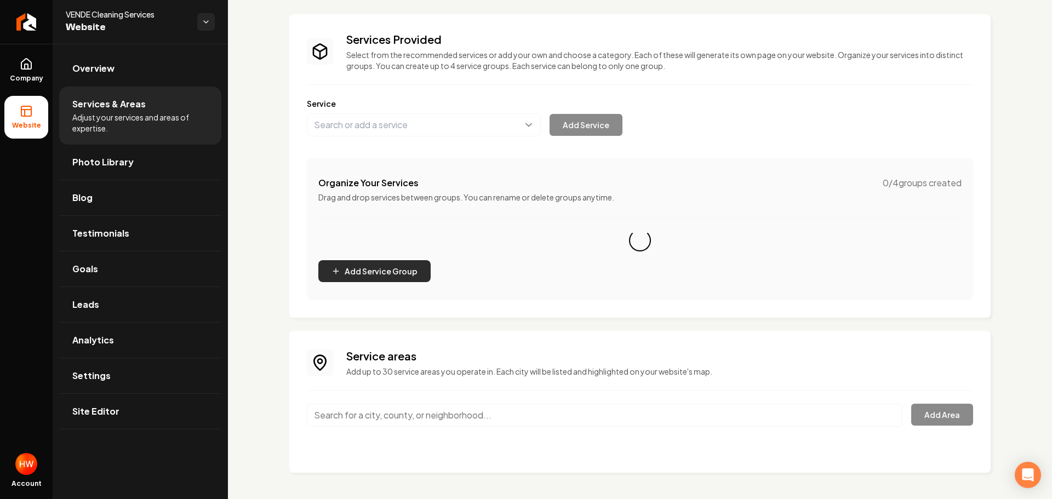
click at [378, 267] on button "Add Service Group" at bounding box center [374, 271] width 112 height 22
click at [409, 121] on button "Main content area" at bounding box center [424, 124] width 234 height 23
click at [389, 120] on button "Main content area" at bounding box center [424, 124] width 234 height 23
paste input "Basic House Cleaning"
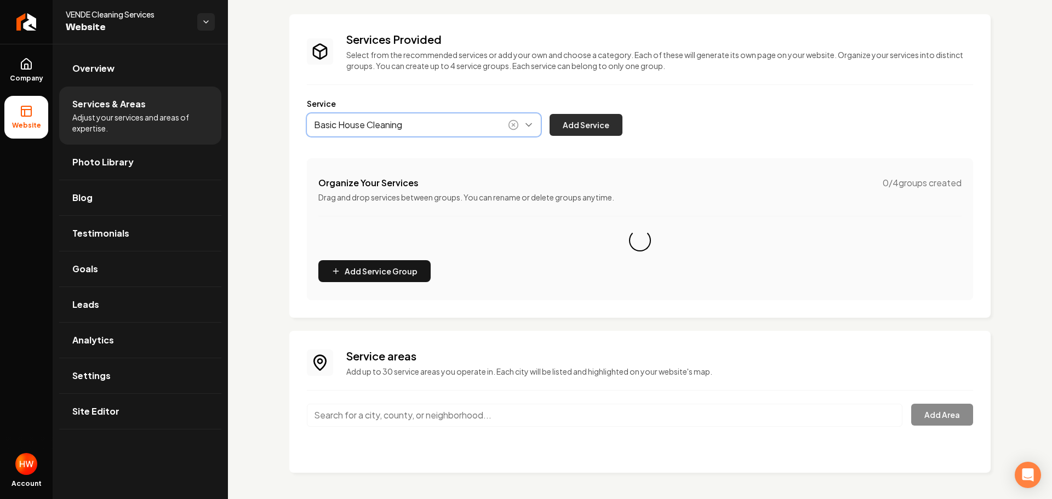
type input "Basic House Cleaning"
click at [596, 123] on button "Add Service" at bounding box center [586, 125] width 73 height 22
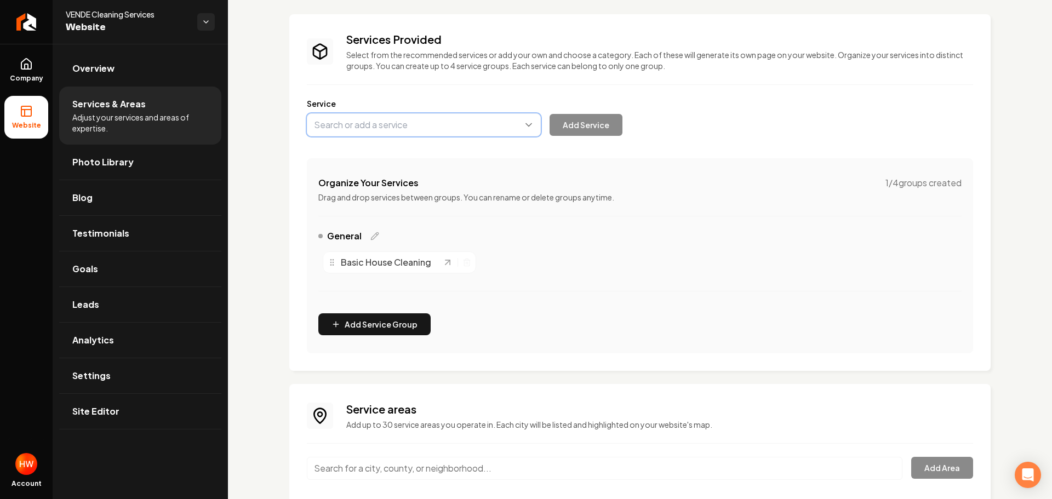
click at [424, 129] on button "Main content area" at bounding box center [424, 124] width 234 height 23
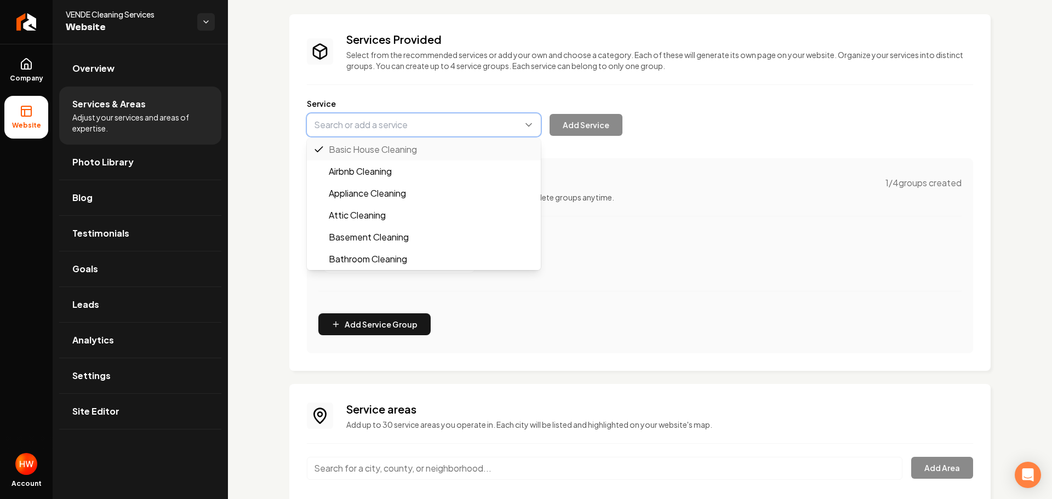
paste input "Deep House Cleaning"
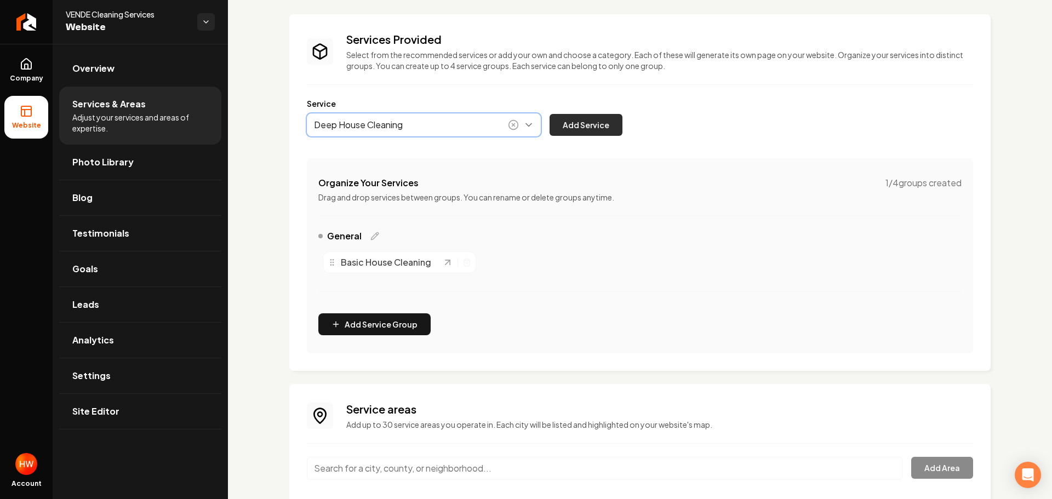
type input "Deep House Cleaning"
click at [591, 126] on button "Add Service" at bounding box center [586, 125] width 73 height 22
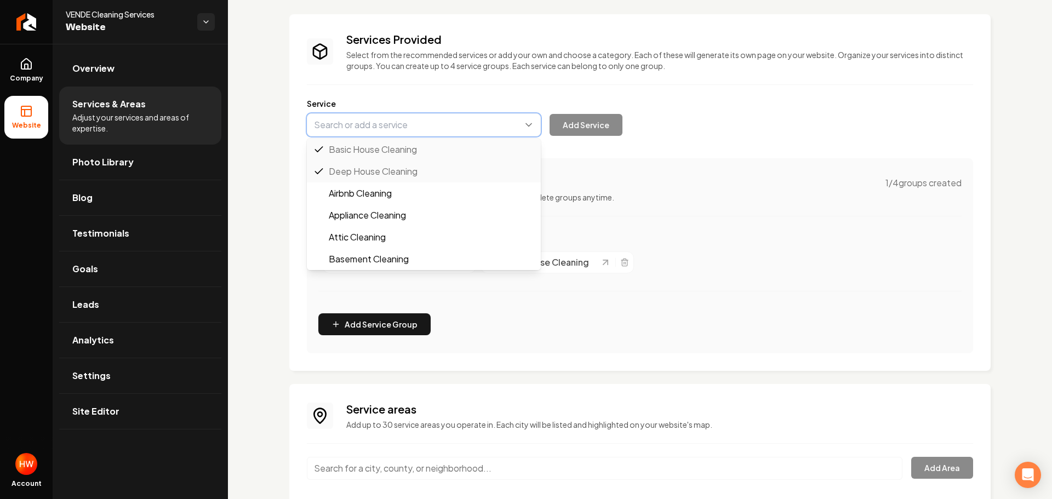
click at [393, 126] on button "Main content area" at bounding box center [424, 124] width 234 height 23
paste input "Move-In/Move-Out Cleaning"
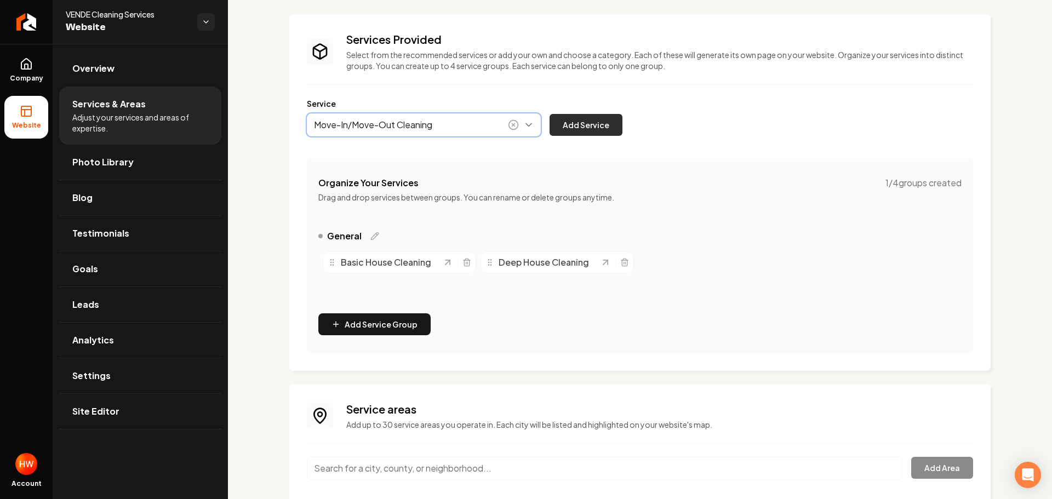
type input "Move-In/Move-Out Cleaning"
drag, startPoint x: 582, startPoint y: 127, endPoint x: 590, endPoint y: 127, distance: 8.2
click at [584, 126] on button "Add Service" at bounding box center [586, 125] width 73 height 22
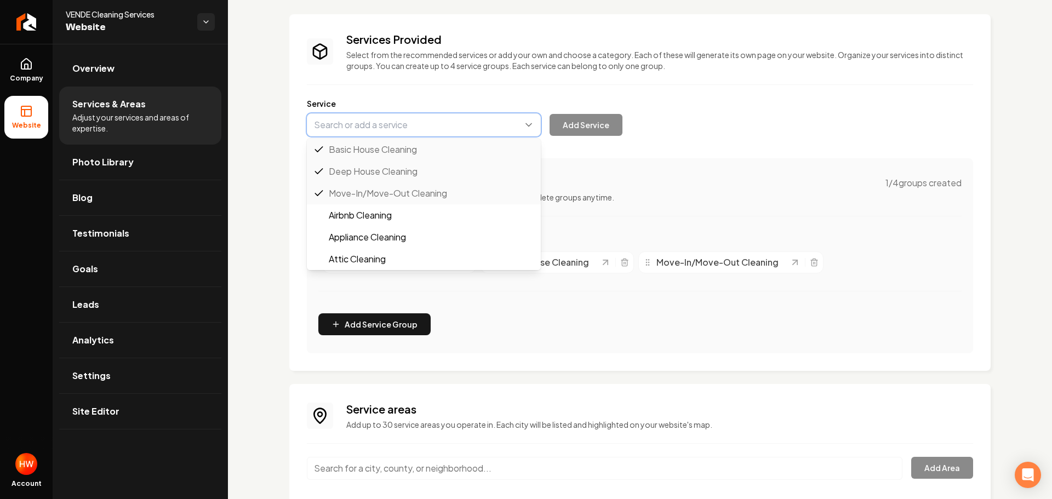
click at [400, 123] on button "Main content area" at bounding box center [424, 124] width 234 height 23
paste input "Recurring Maid Services"
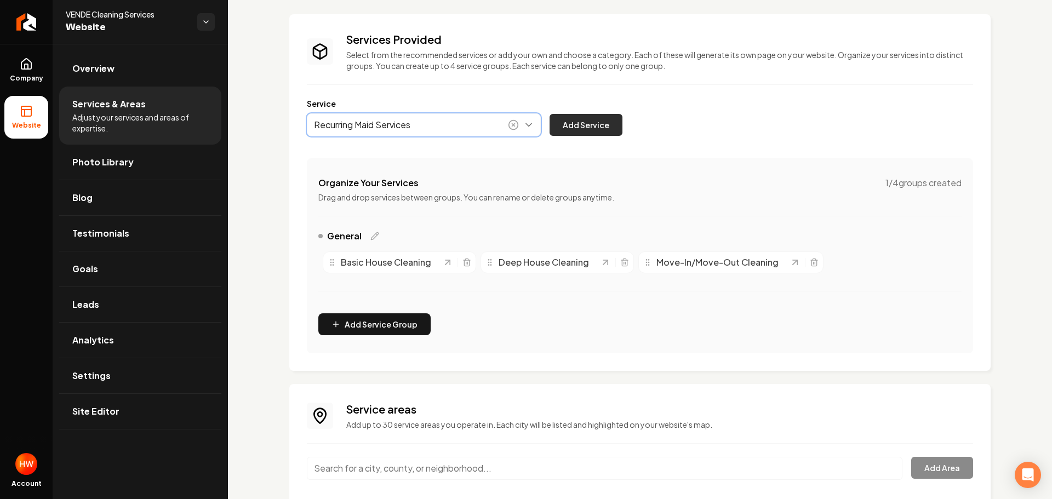
type input "Recurring Maid Services"
click at [586, 124] on button "Add Service" at bounding box center [586, 125] width 73 height 22
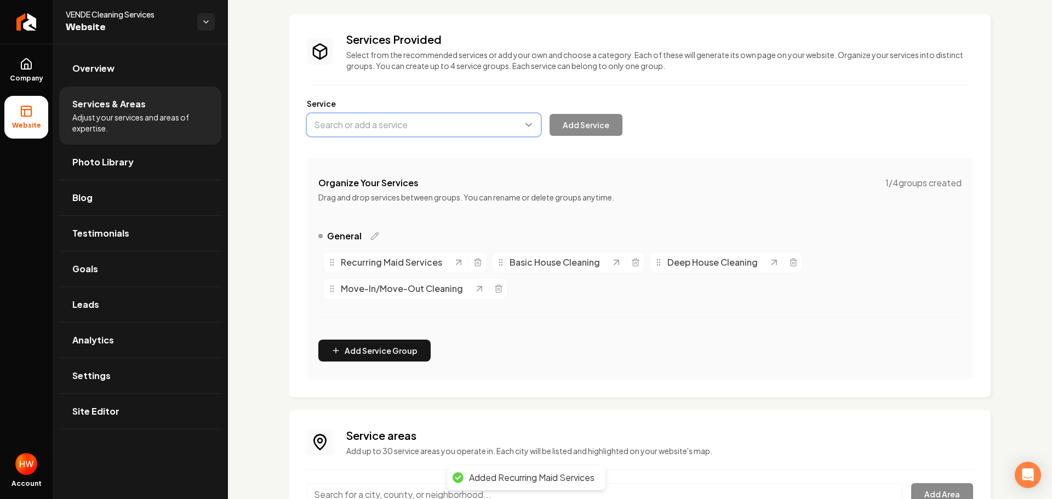
click at [437, 126] on button "Main content area" at bounding box center [424, 124] width 234 height 23
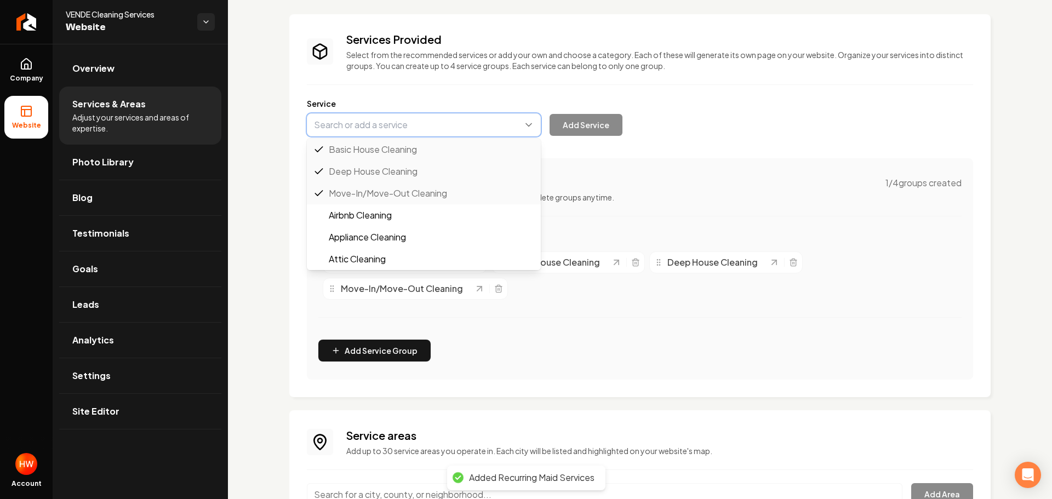
paste input "Airbnb Cleaning"
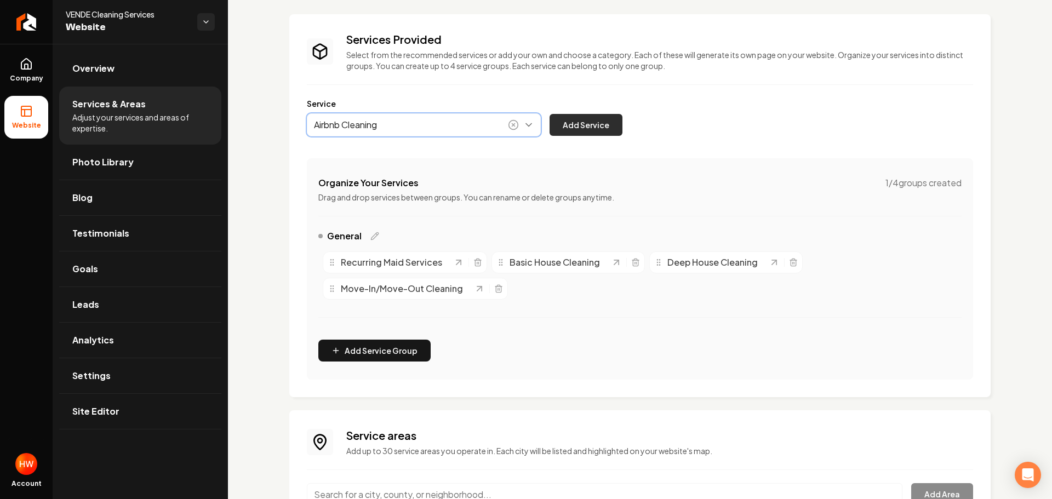
type input "Airbnb Cleaning"
click at [592, 122] on button "Add Service" at bounding box center [586, 125] width 73 height 22
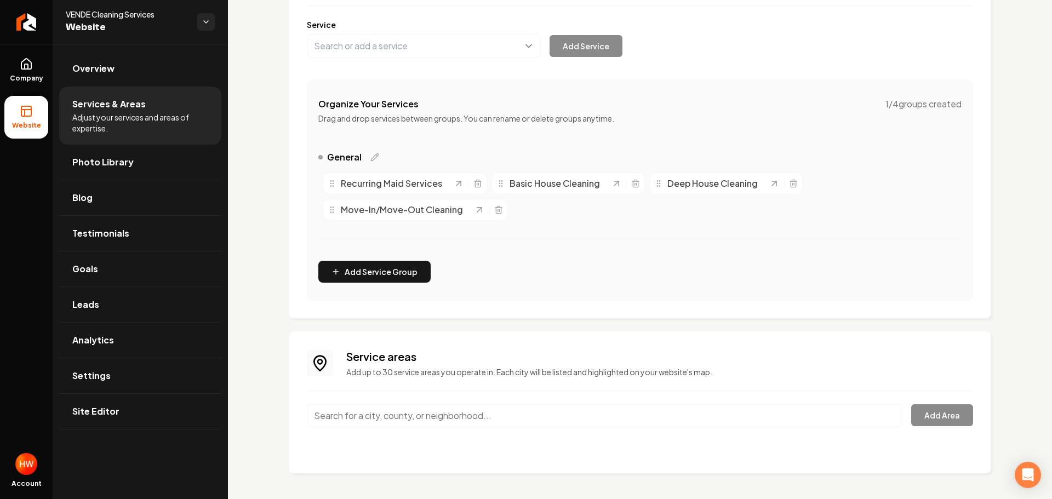
scroll to position [135, 0]
click at [386, 412] on input "Main content area" at bounding box center [605, 415] width 596 height 23
paste input "Hillsborough"
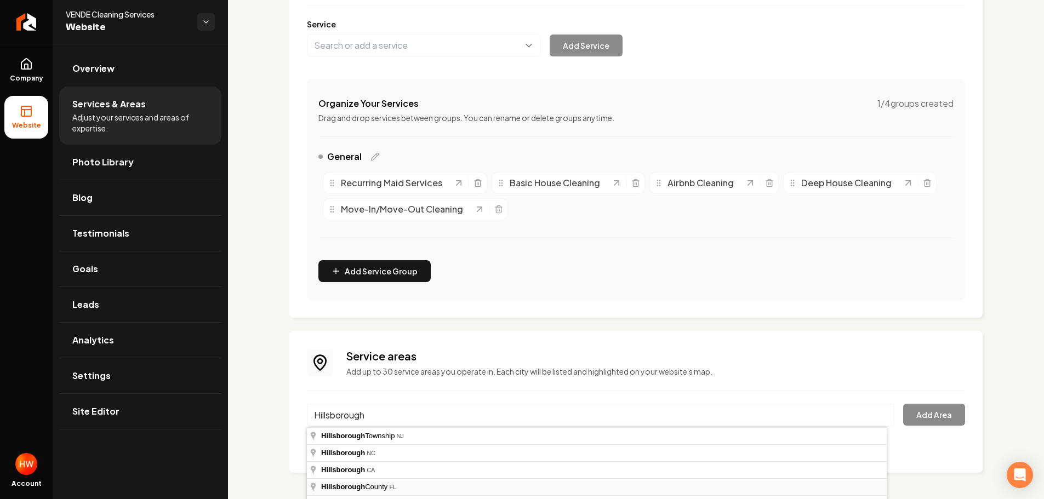
type input "[GEOGRAPHIC_DATA], [GEOGRAPHIC_DATA]"
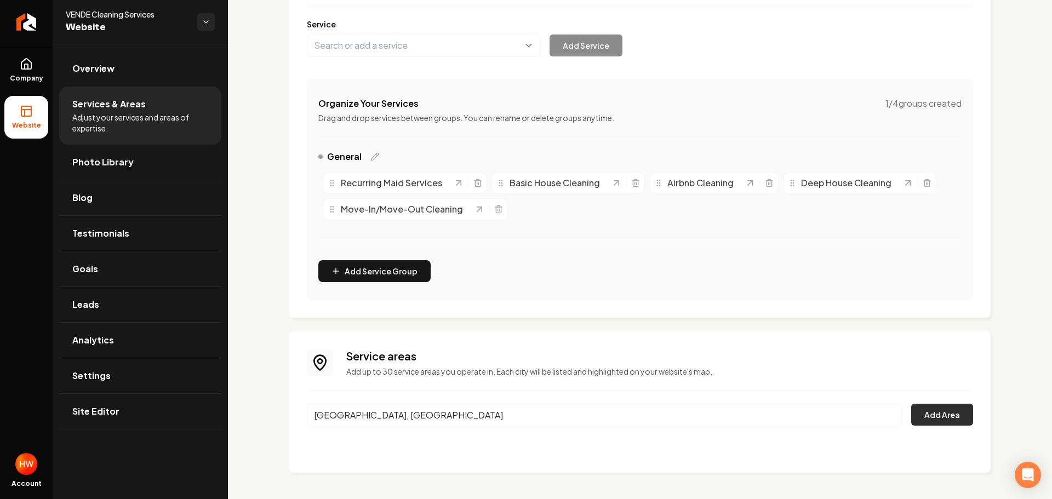
click at [921, 414] on button "Add Area" at bounding box center [942, 415] width 62 height 22
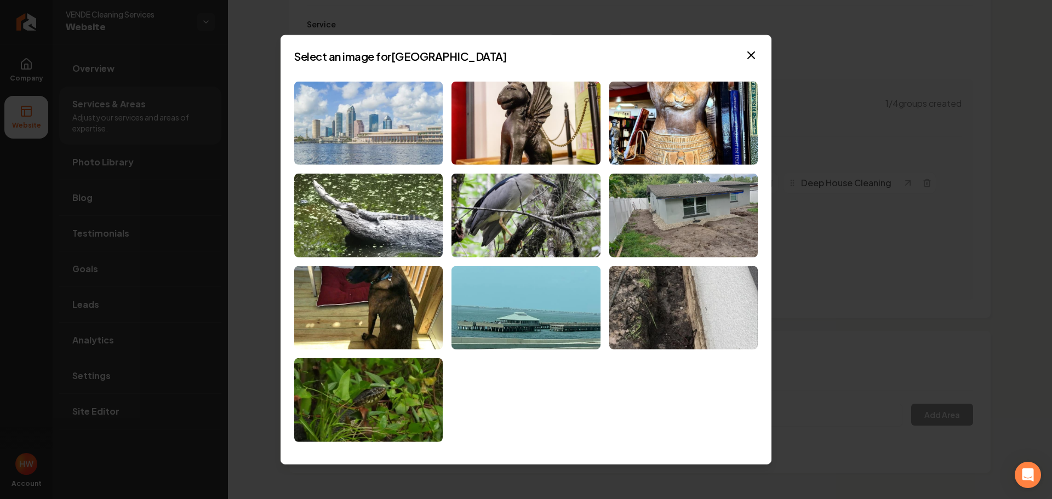
click at [362, 138] on img at bounding box center [368, 123] width 149 height 84
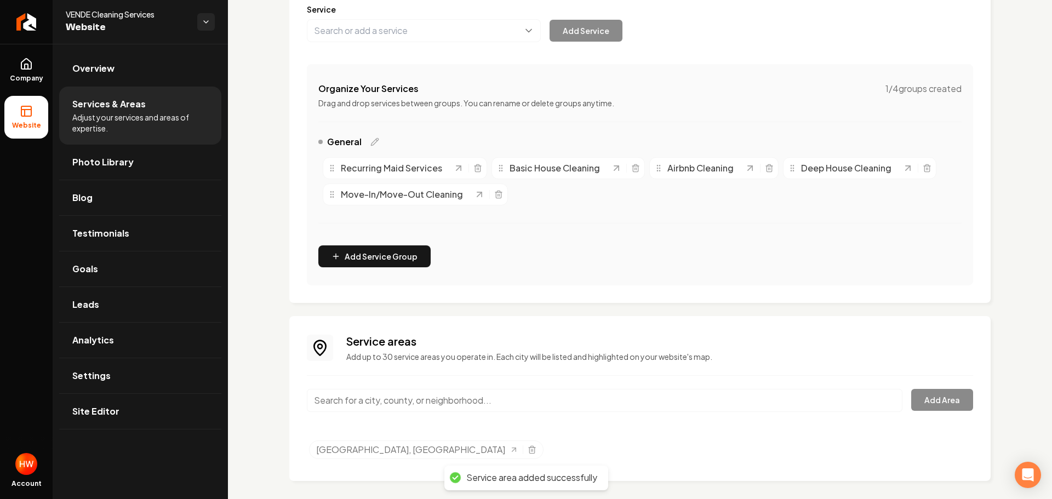
scroll to position [158, 0]
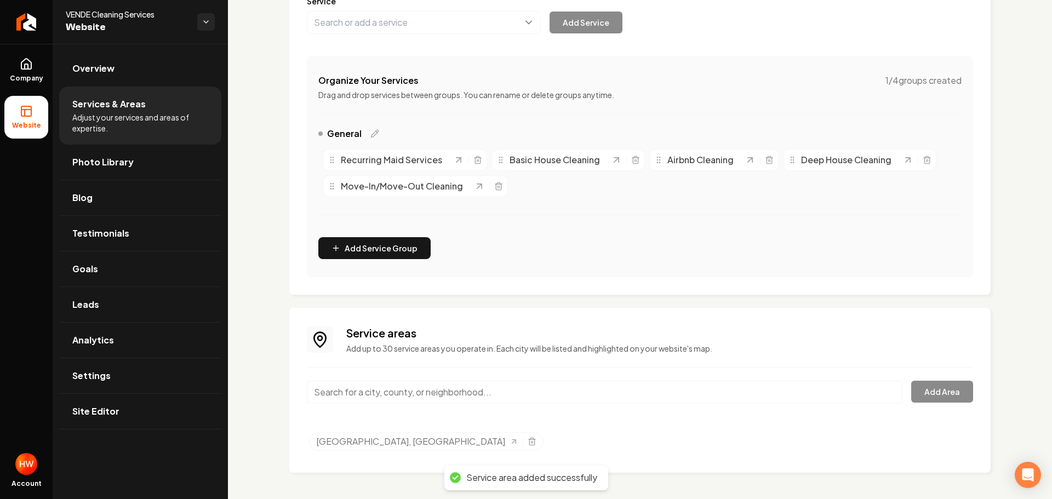
click at [465, 400] on input "Main content area" at bounding box center [605, 392] width 596 height 23
paste input "Pinellas,"
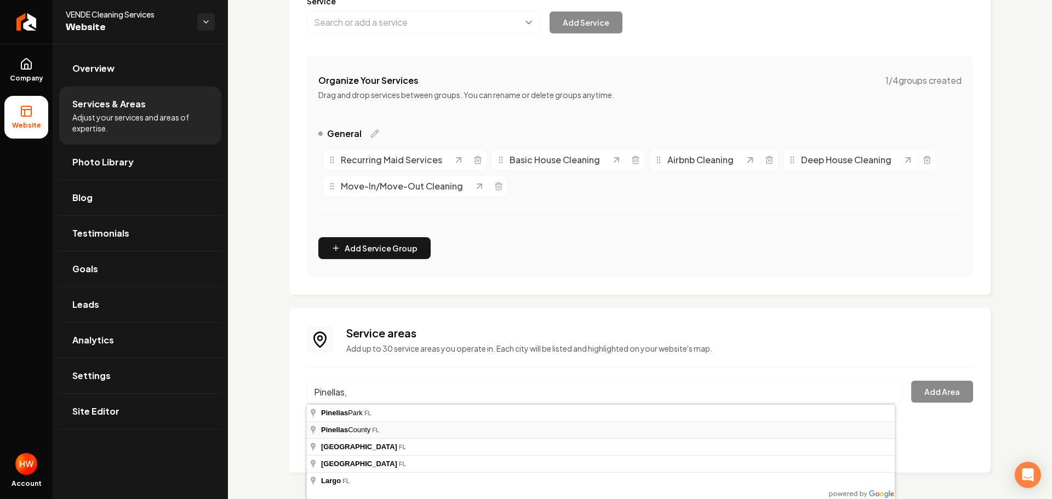
type input "[GEOGRAPHIC_DATA], [GEOGRAPHIC_DATA]"
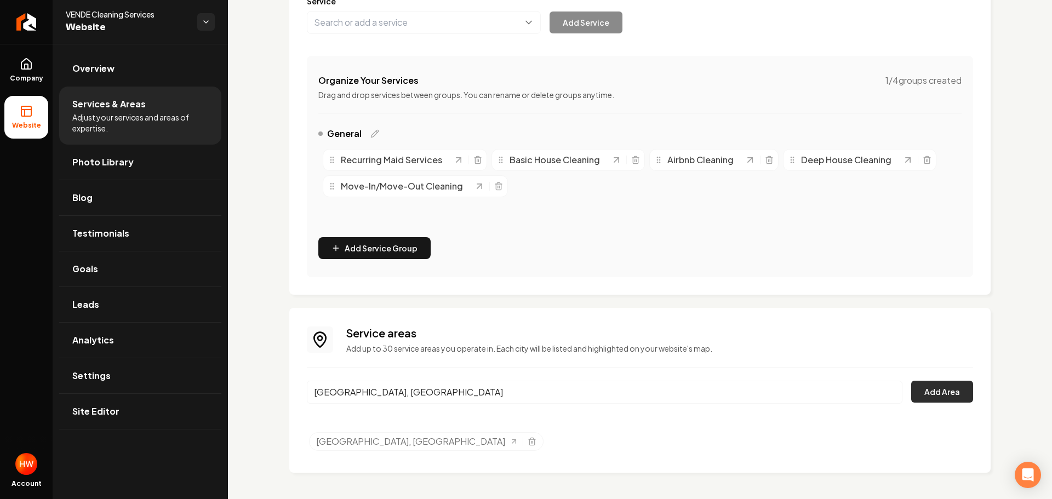
click at [912, 391] on button "Add Area" at bounding box center [942, 392] width 62 height 22
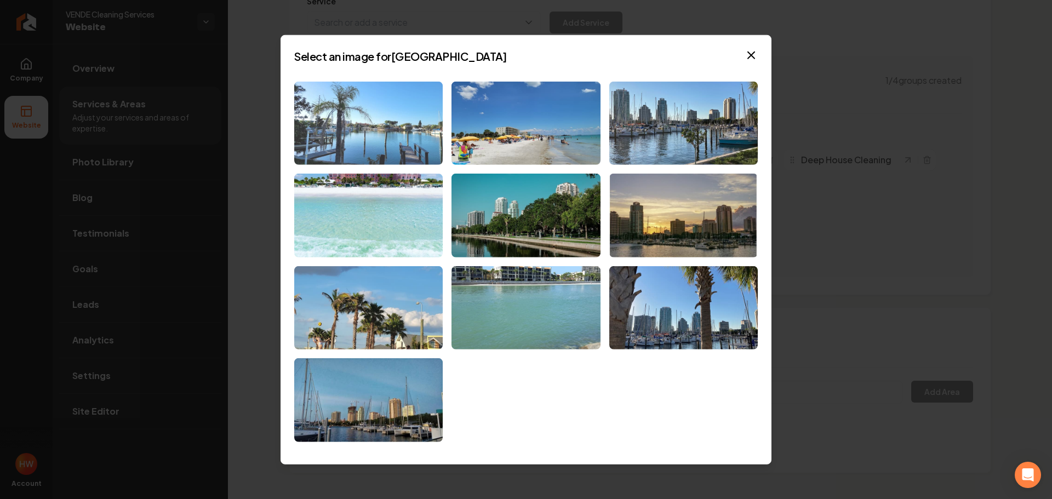
click at [407, 131] on img at bounding box center [368, 123] width 149 height 84
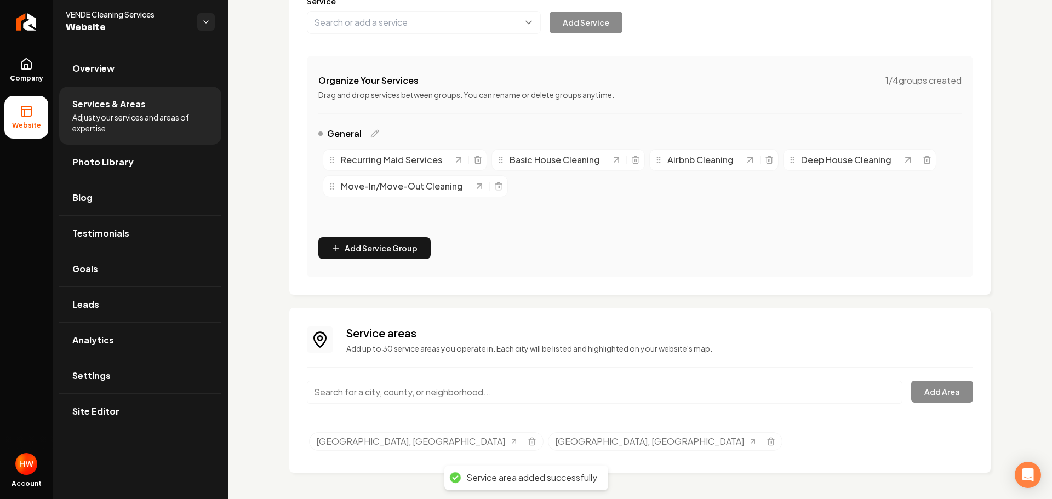
click at [452, 391] on input "Main content area" at bounding box center [605, 392] width 596 height 23
paste input "Pasco"
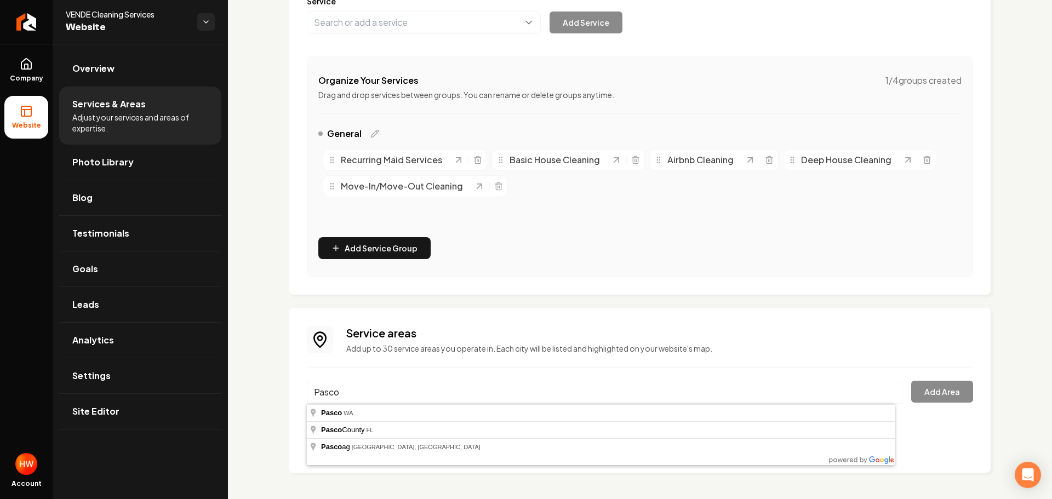
type input "[GEOGRAPHIC_DATA], [GEOGRAPHIC_DATA]"
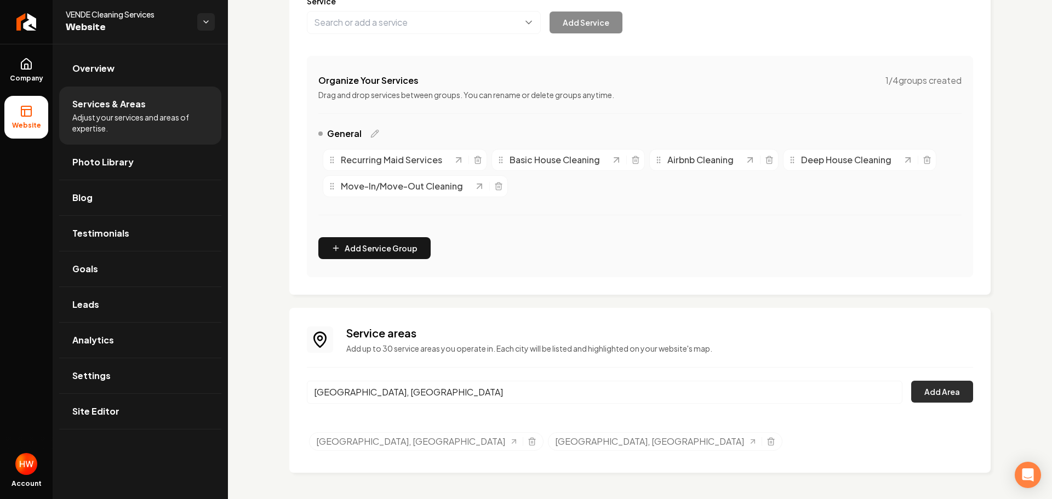
click at [920, 394] on button "Add Area" at bounding box center [942, 392] width 62 height 22
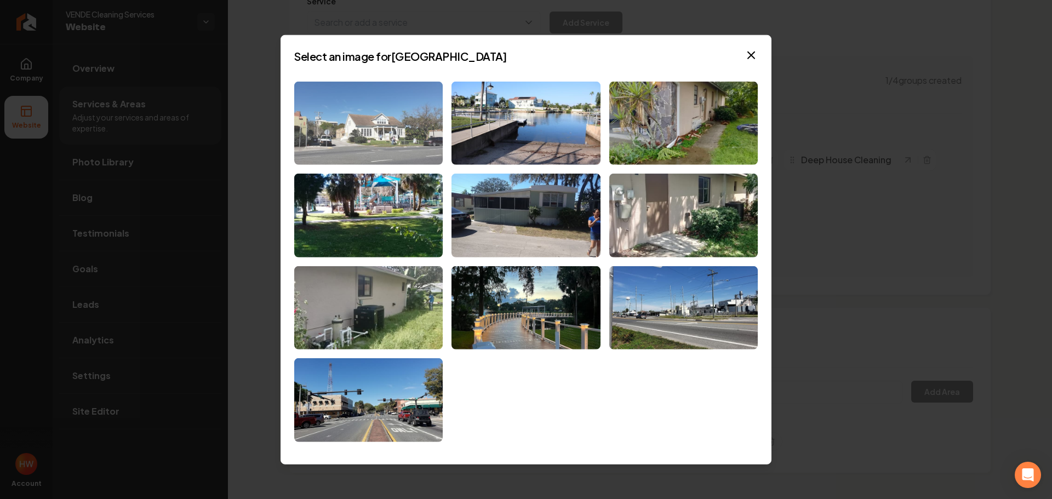
click at [379, 143] on img at bounding box center [368, 123] width 149 height 84
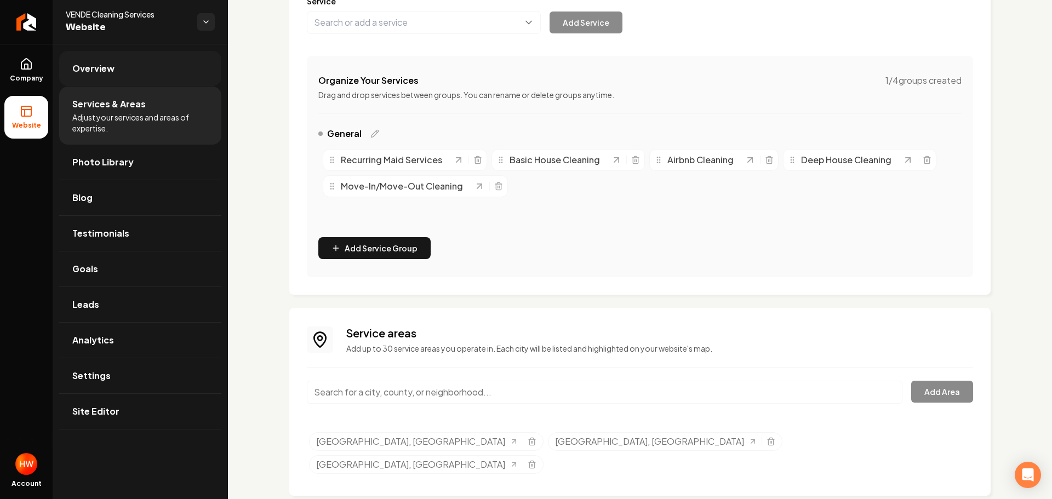
click at [105, 75] on link "Overview" at bounding box center [140, 68] width 162 height 35
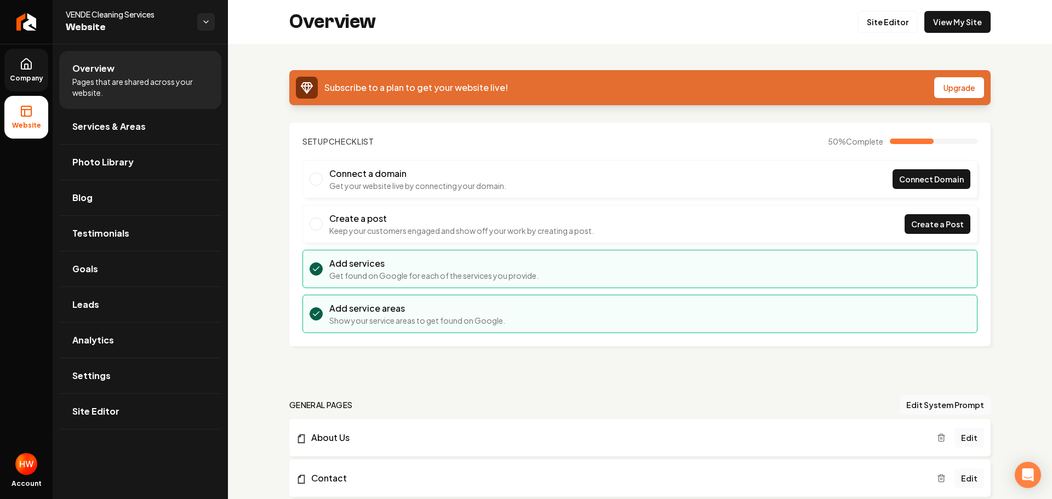
click at [32, 75] on span "Company" at bounding box center [26, 78] width 42 height 9
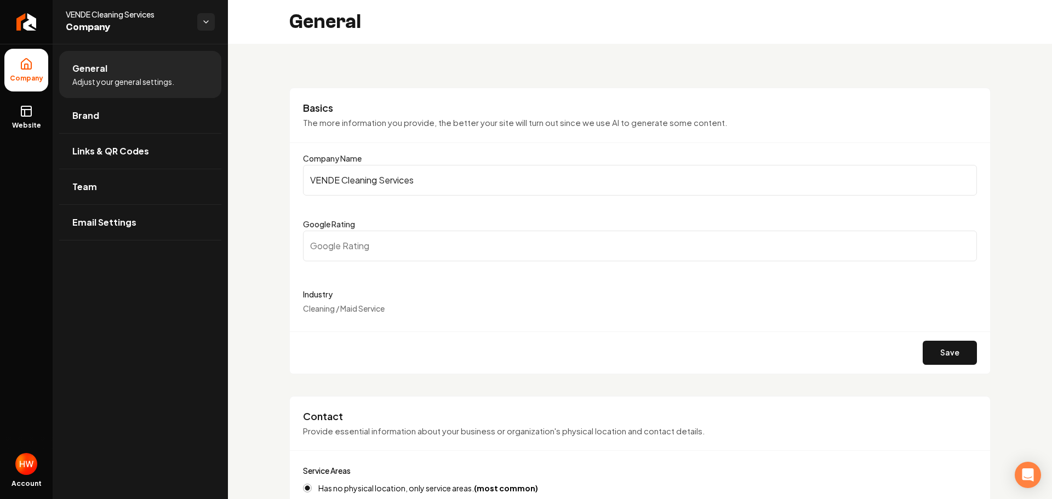
click at [421, 180] on input "VENDE Cleaning Services" at bounding box center [640, 180] width 674 height 31
click at [24, 22] on icon "Return to dashboard" at bounding box center [26, 22] width 10 height 0
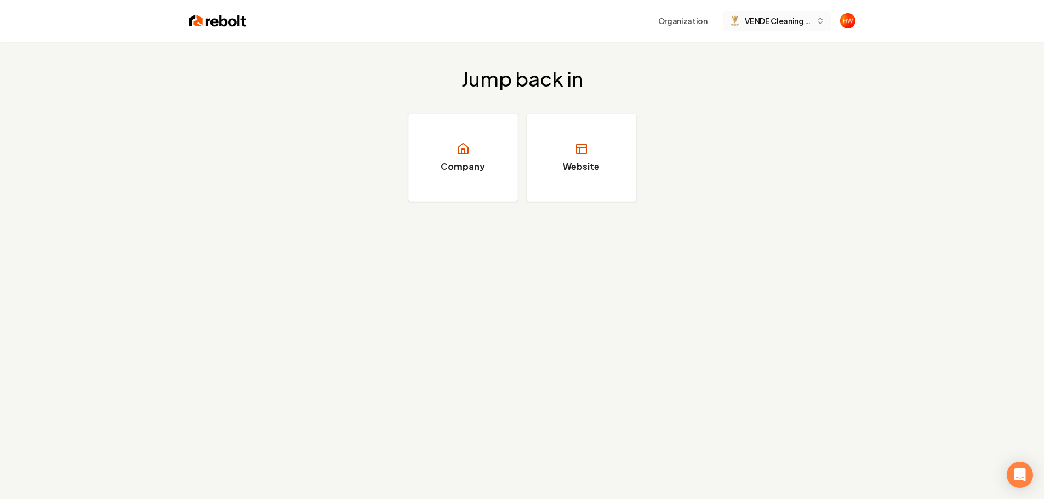
click at [751, 20] on span "VENDE Cleaning Services" at bounding box center [778, 21] width 67 height 12
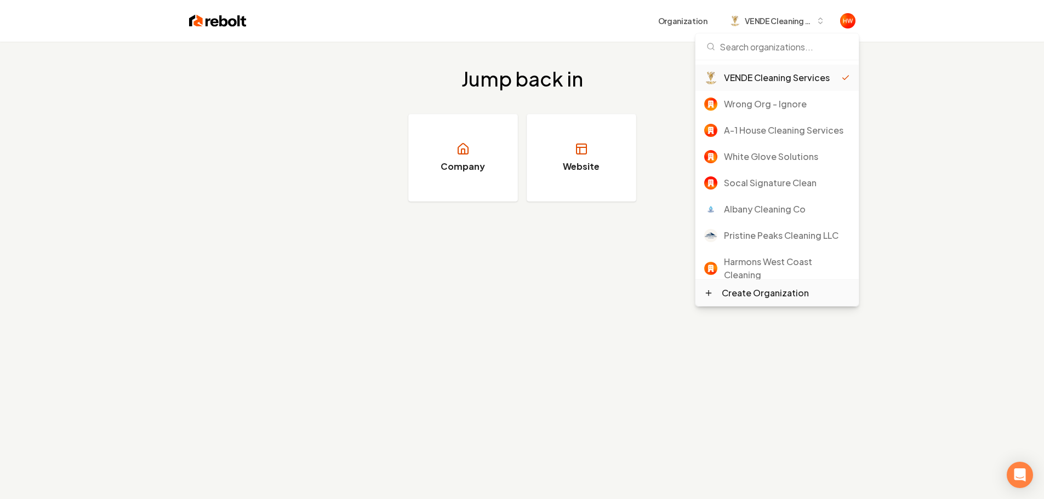
click at [730, 296] on div "Create Organization" at bounding box center [765, 293] width 87 height 13
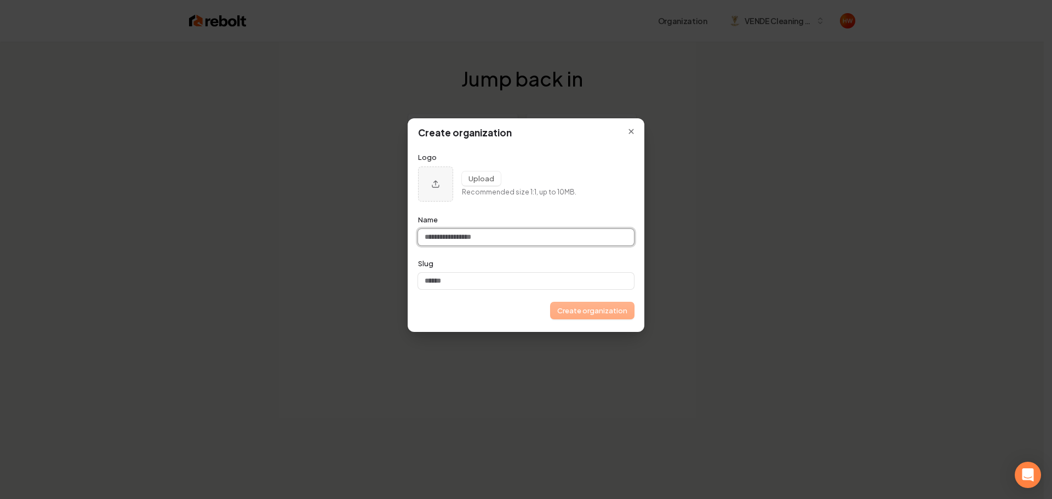
click at [466, 238] on input "Name" at bounding box center [526, 237] width 216 height 16
paste input "**********"
type input "**********"
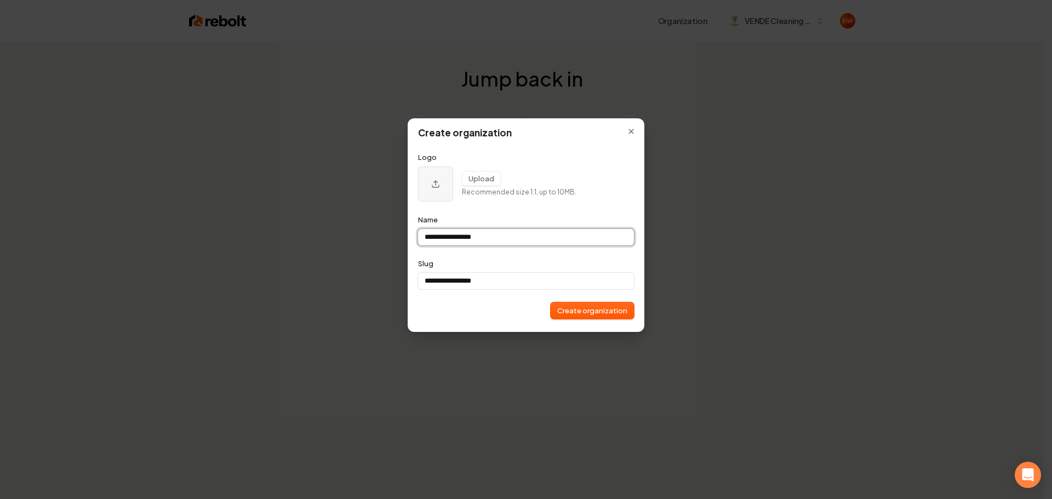
type input "**********"
click at [564, 310] on button "Create organization" at bounding box center [592, 311] width 83 height 16
type input "**********"
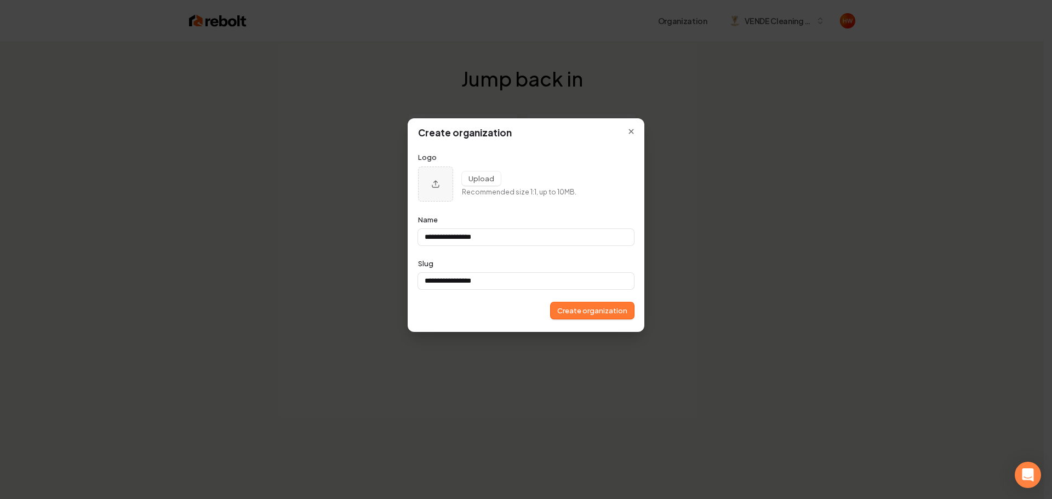
type input "**********"
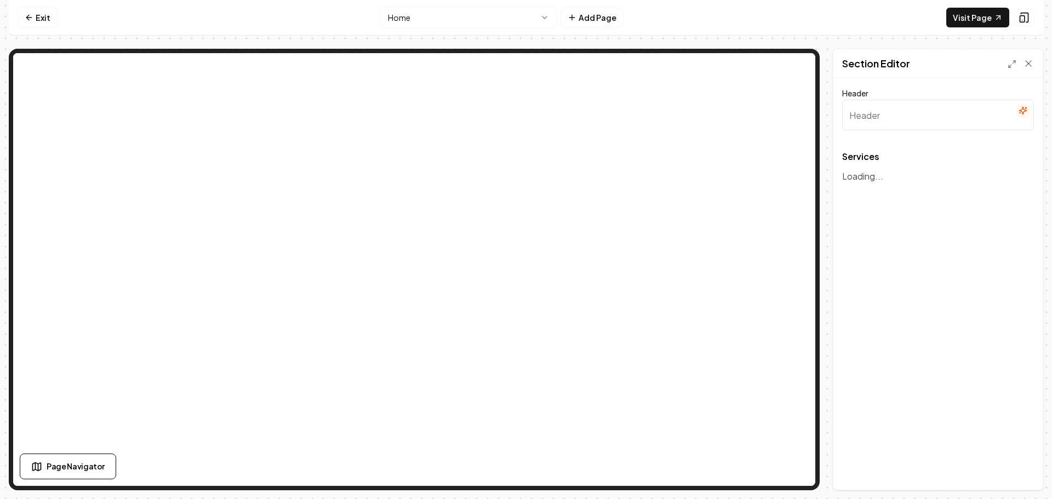
type input "Our Cleaning Services"
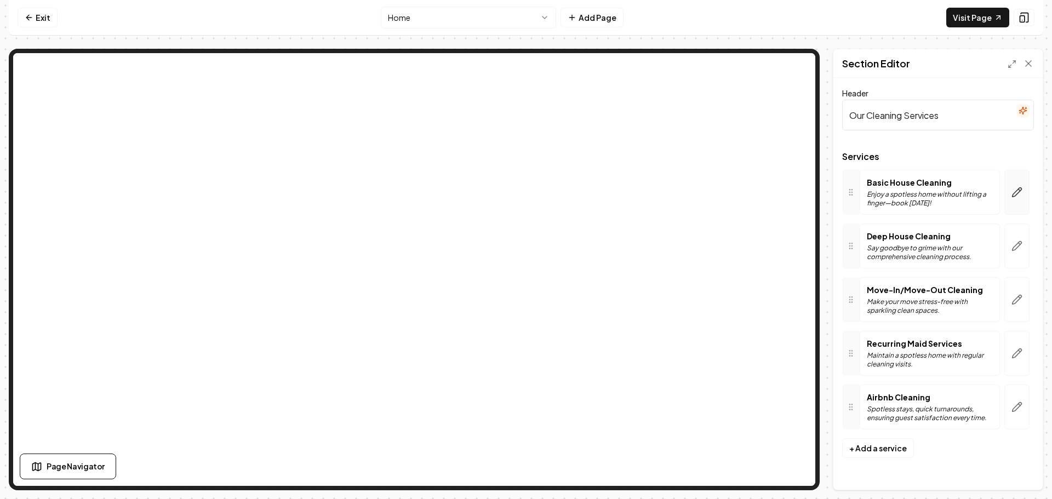
click at [1022, 192] on icon "button" at bounding box center [1017, 192] width 11 height 11
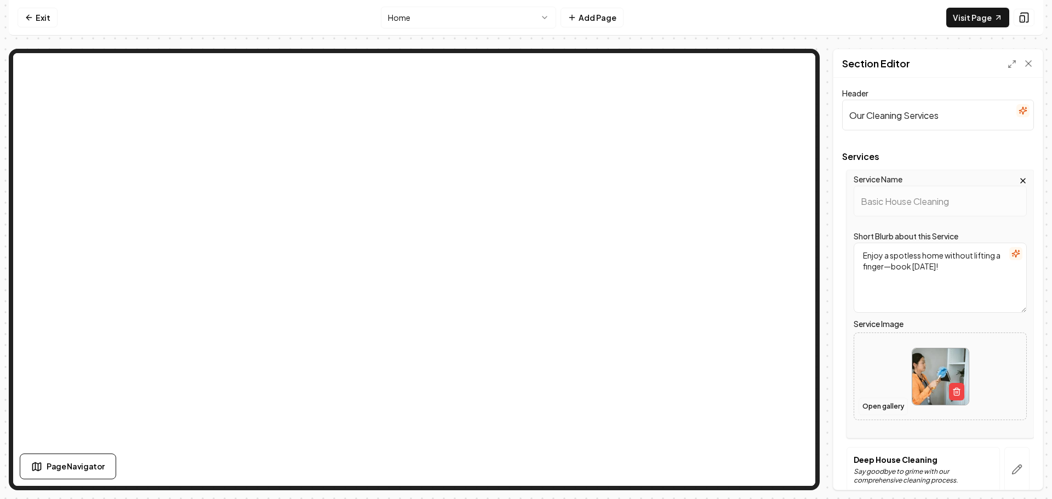
click at [882, 408] on button "Open gallery" at bounding box center [883, 407] width 49 height 18
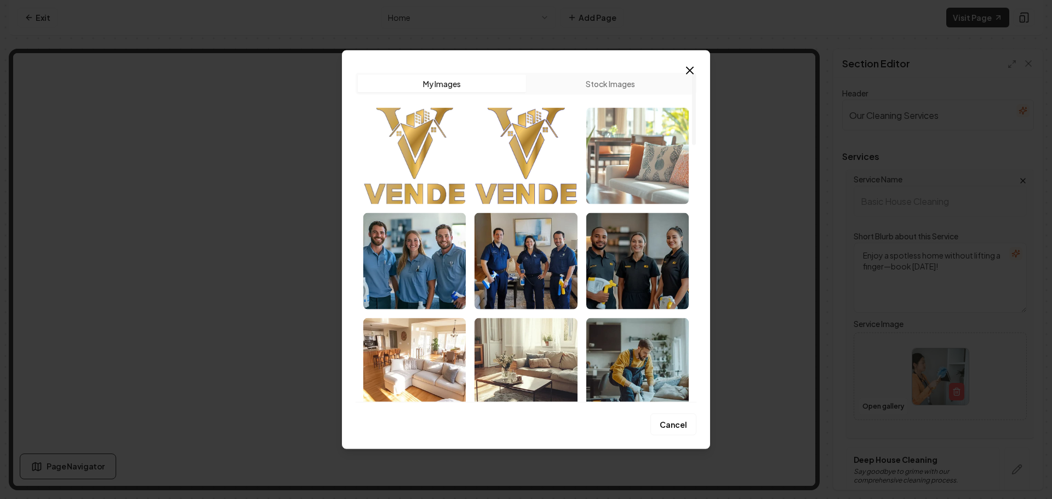
click at [649, 174] on img "Select image image_68d1339d5c7cd75eb82b7f5a.png" at bounding box center [637, 155] width 102 height 96
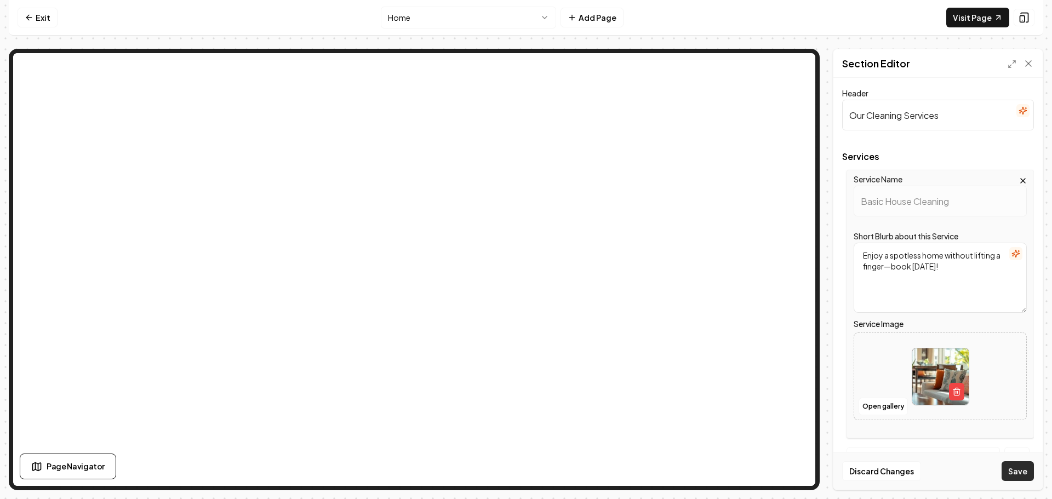
click at [1014, 471] on button "Save" at bounding box center [1018, 471] width 32 height 20
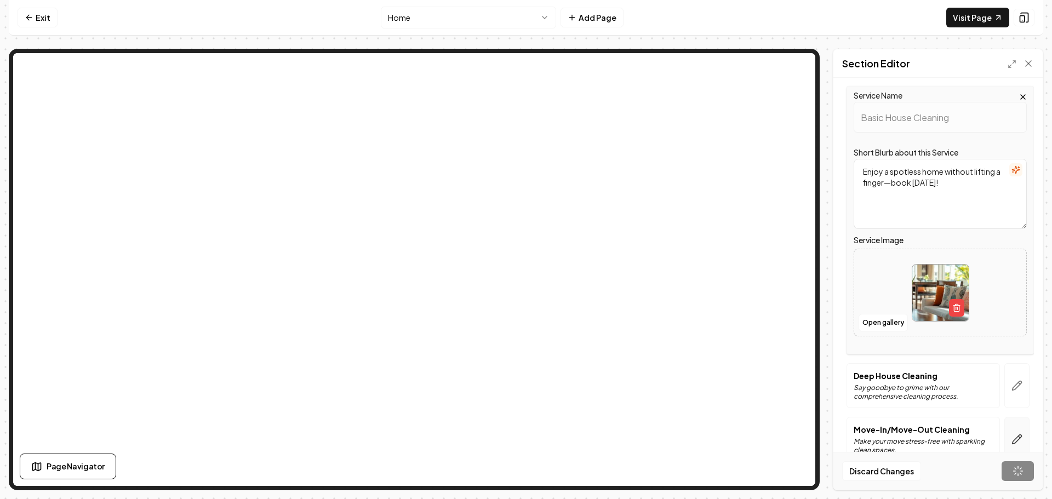
scroll to position [164, 0]
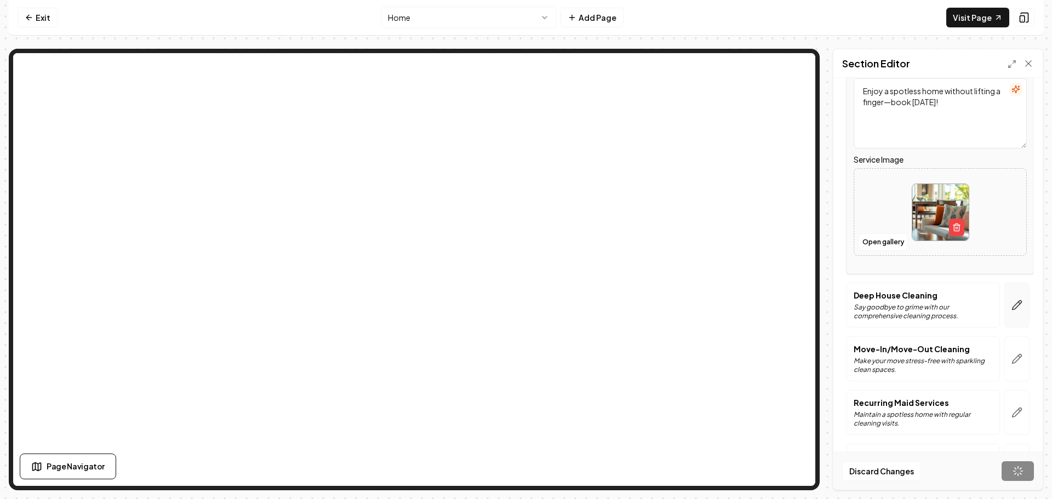
click at [1021, 306] on button "button" at bounding box center [1017, 305] width 25 height 45
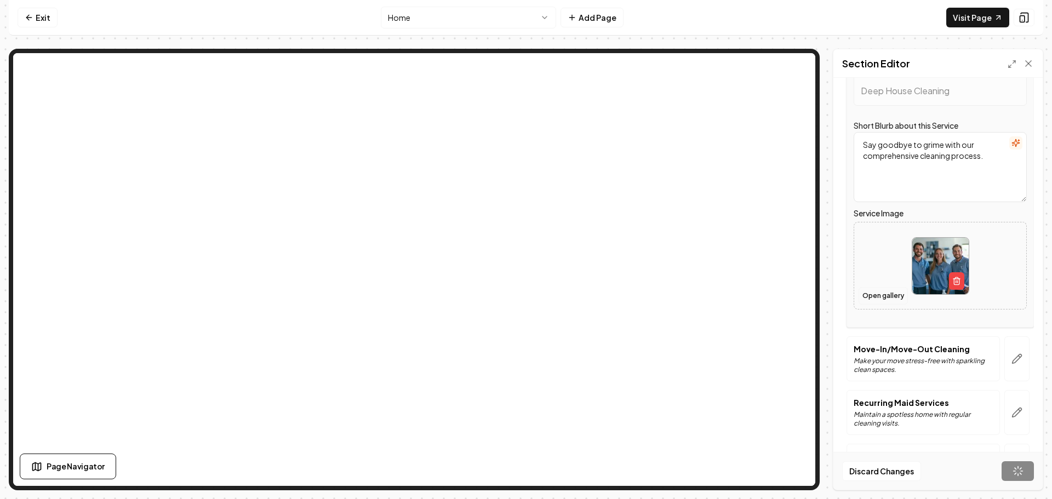
click at [879, 297] on button "Open gallery" at bounding box center [883, 296] width 49 height 18
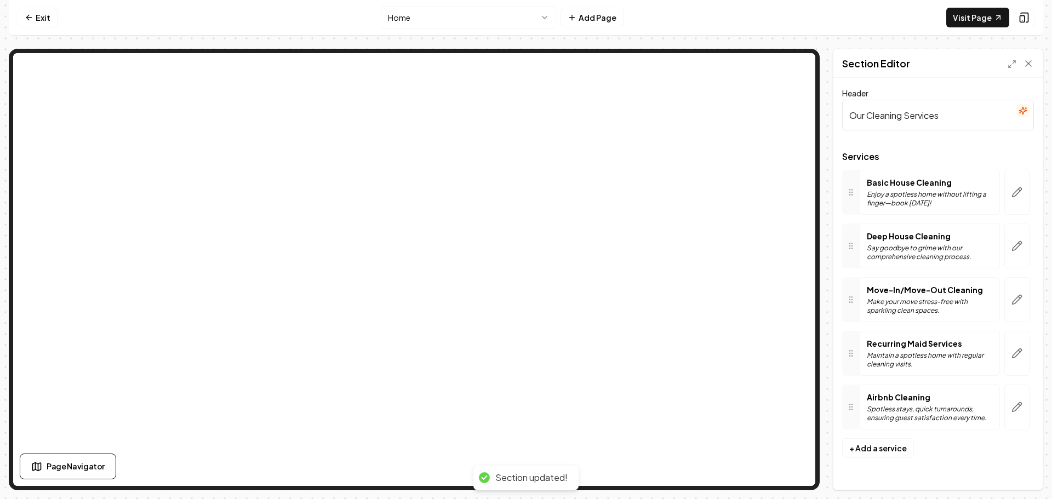
scroll to position [0, 0]
click at [1019, 248] on icon "button" at bounding box center [1017, 246] width 11 height 11
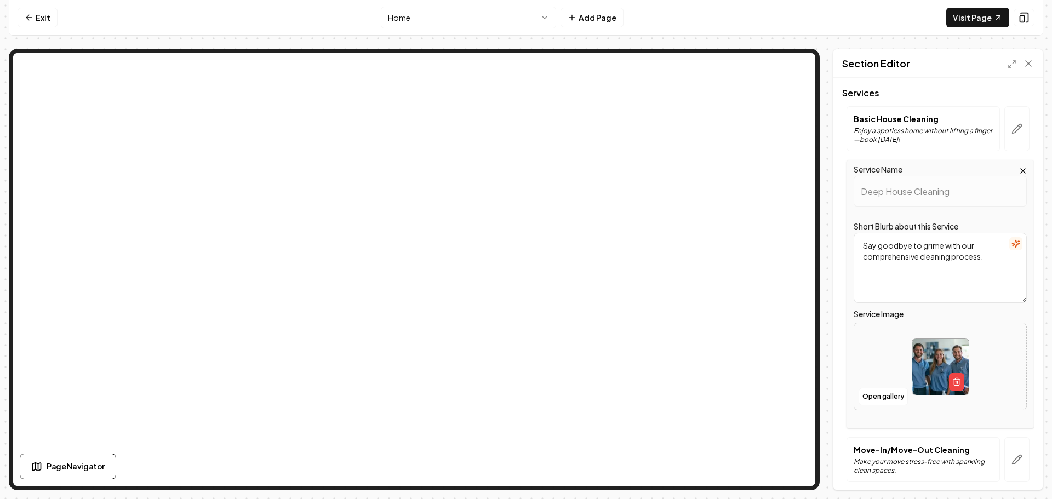
scroll to position [214, 0]
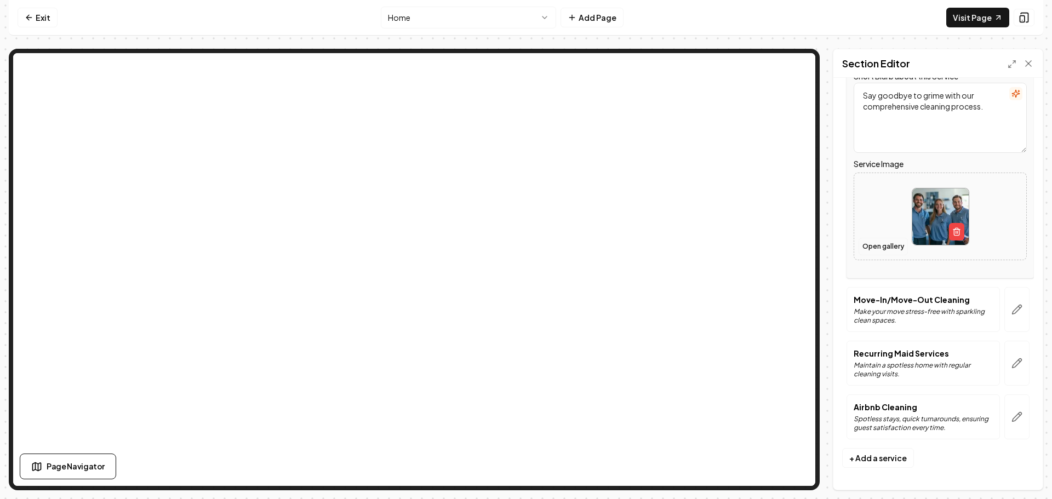
click at [885, 249] on button "Open gallery" at bounding box center [883, 247] width 49 height 18
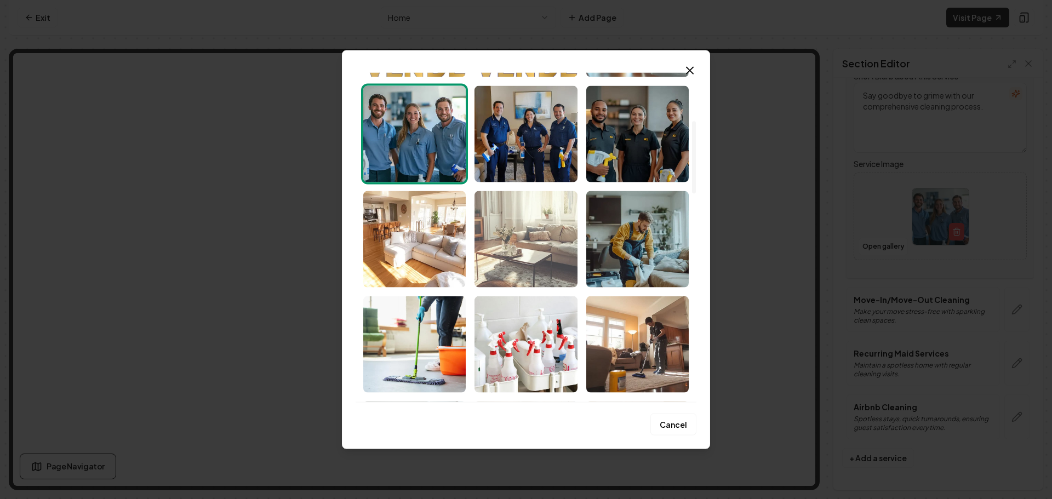
scroll to position [219, 0]
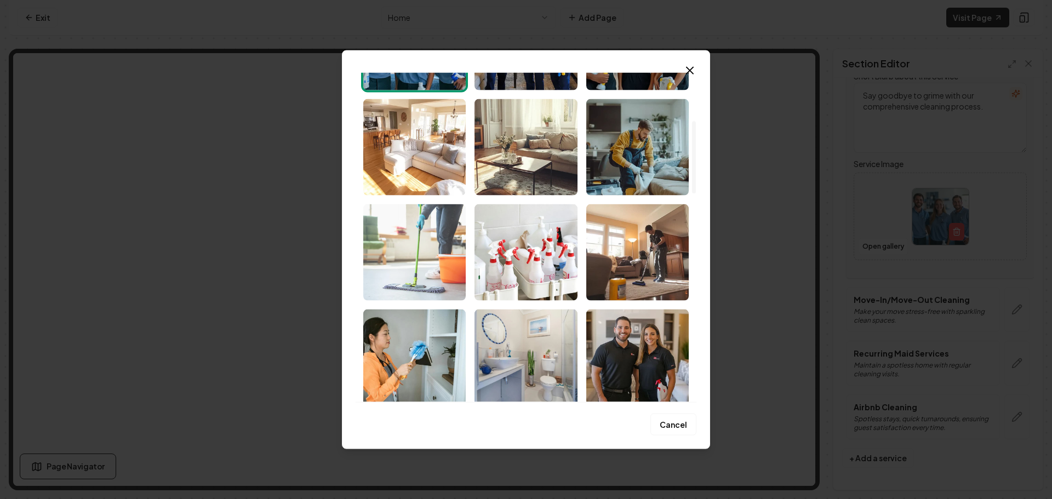
click at [423, 255] on img "Select image image_68d1339c5c7cd75eb82b7bde.jpeg" at bounding box center [414, 252] width 102 height 96
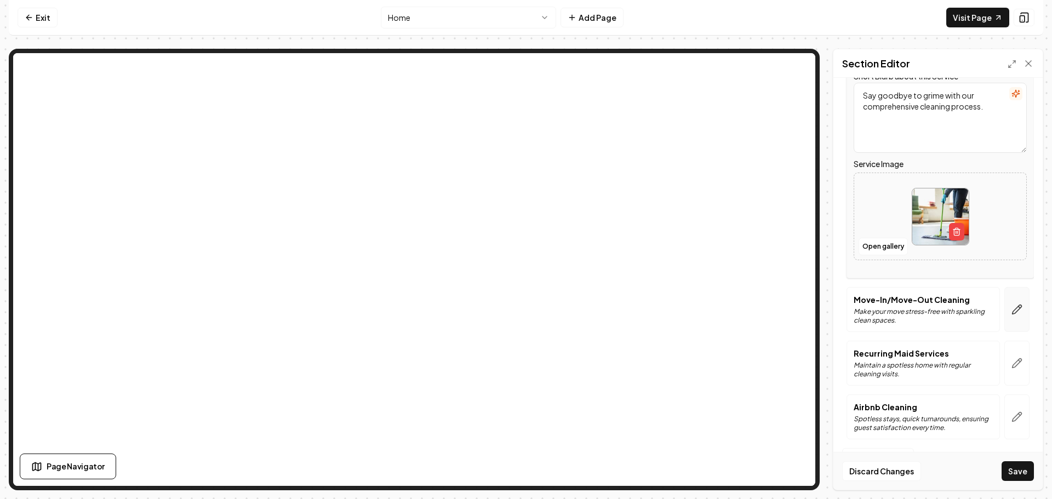
click at [1012, 308] on icon "button" at bounding box center [1017, 309] width 11 height 11
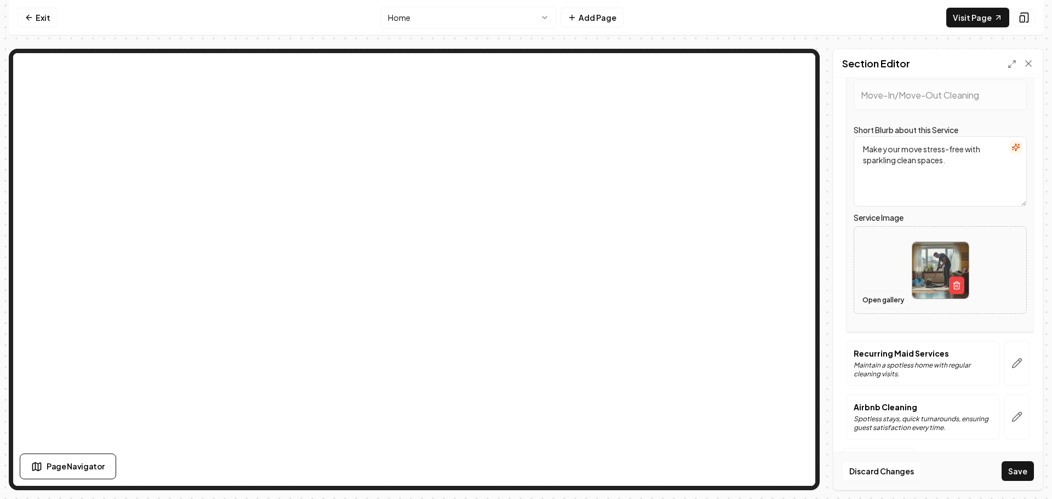
click at [887, 303] on button "Open gallery" at bounding box center [883, 301] width 49 height 18
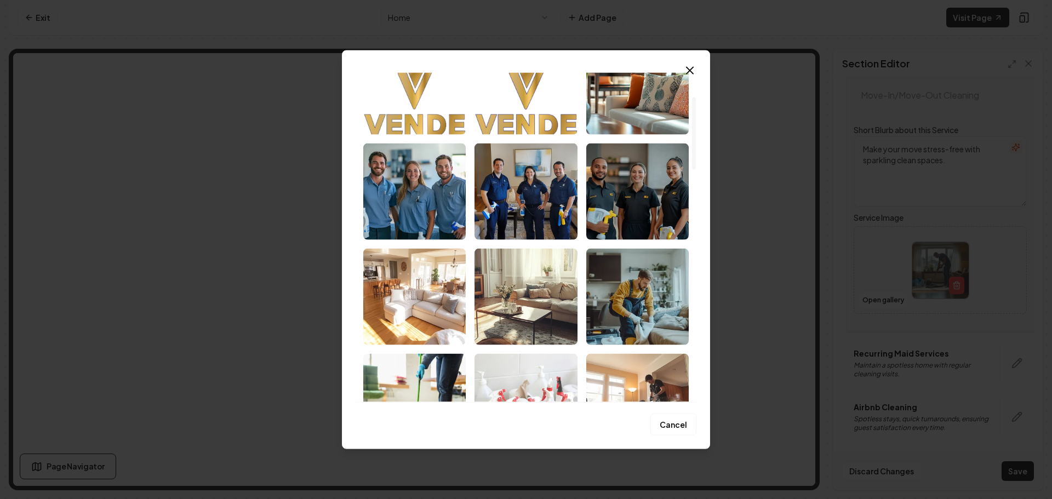
scroll to position [110, 0]
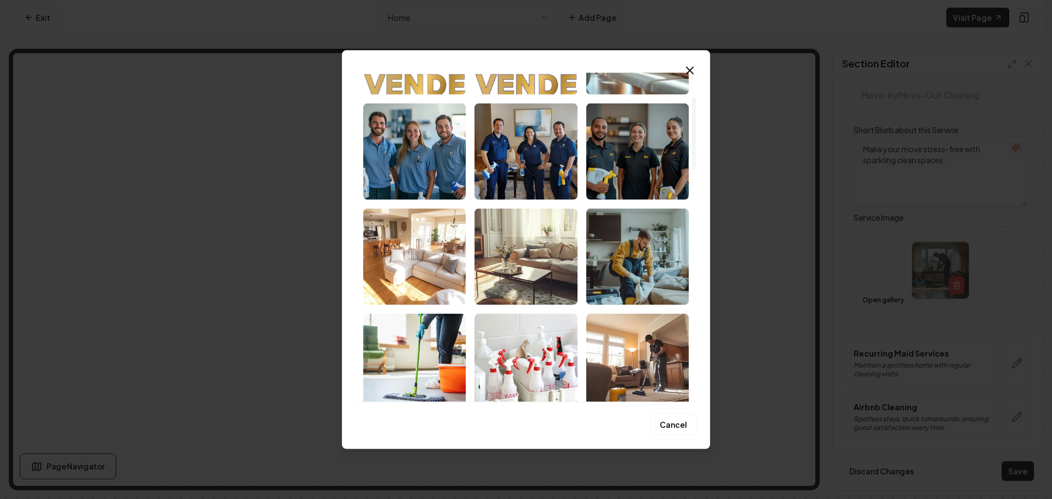
click at [526, 271] on img "Select image image_68d1339c5c7cd75eb82b7c88.png" at bounding box center [526, 256] width 102 height 96
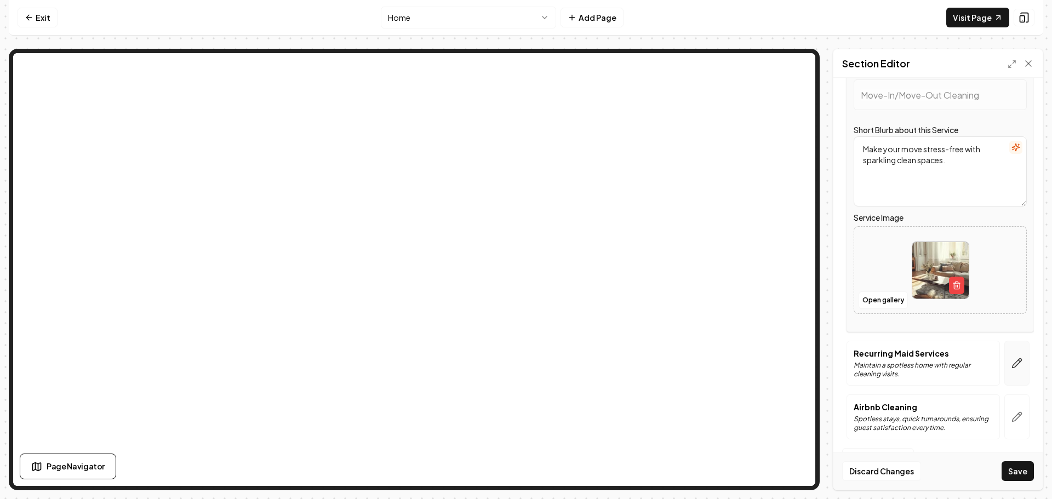
click at [1012, 367] on icon "button" at bounding box center [1017, 363] width 11 height 11
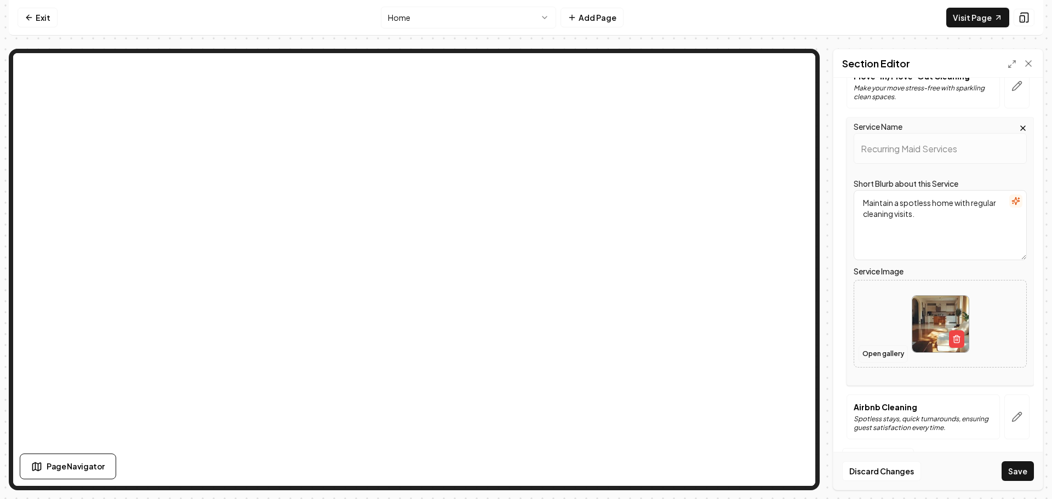
click at [880, 356] on button "Open gallery" at bounding box center [883, 354] width 49 height 18
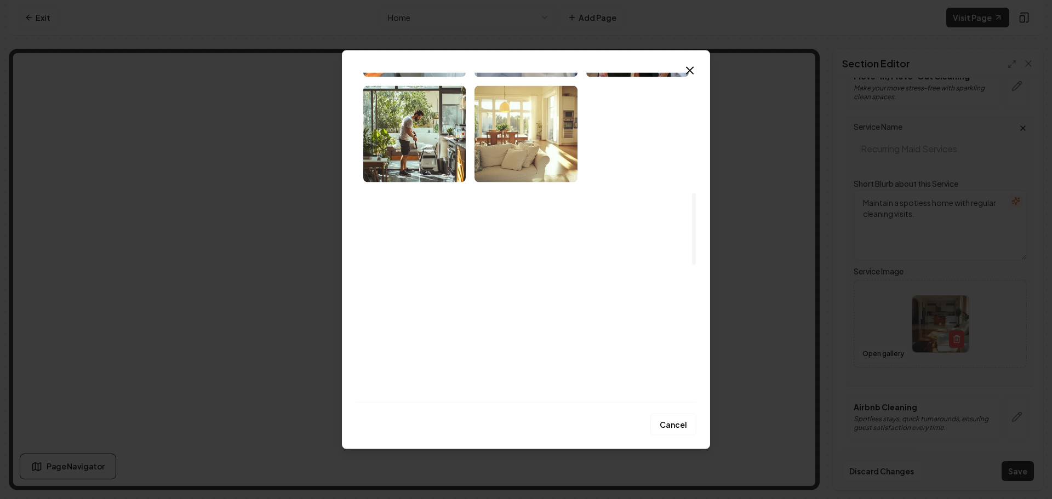
scroll to position [658, 0]
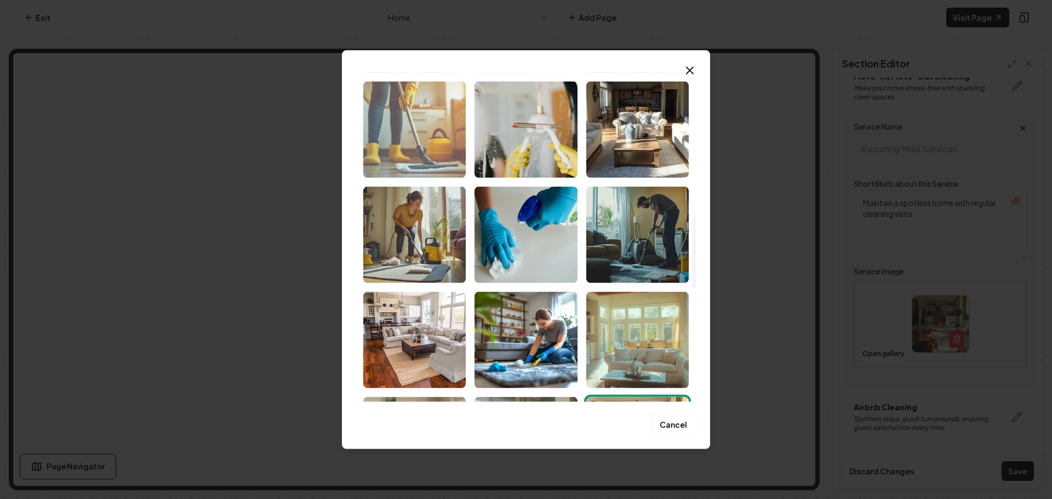
click at [429, 145] on img "Select image image_68d1339c5c7cd75eb82b7b12.png" at bounding box center [414, 129] width 102 height 96
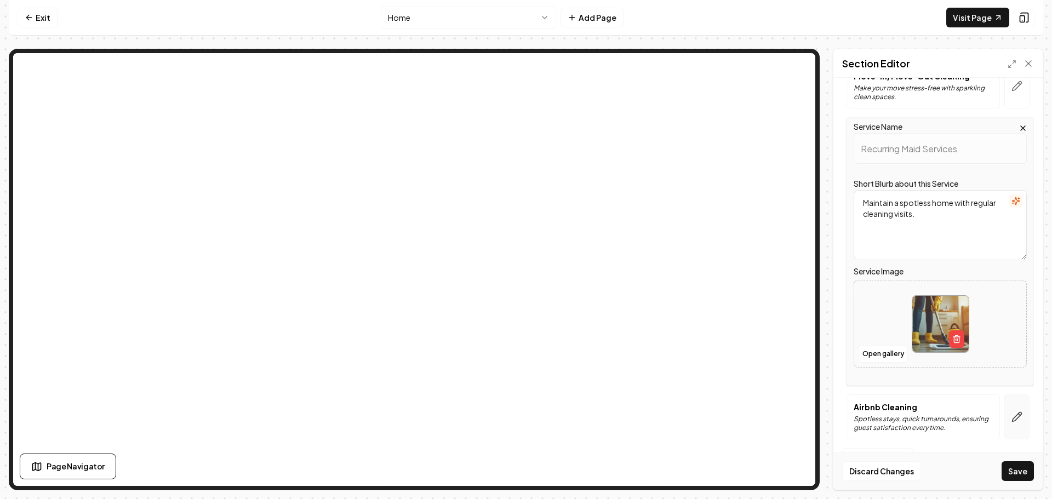
click at [1012, 416] on icon "button" at bounding box center [1017, 417] width 11 height 11
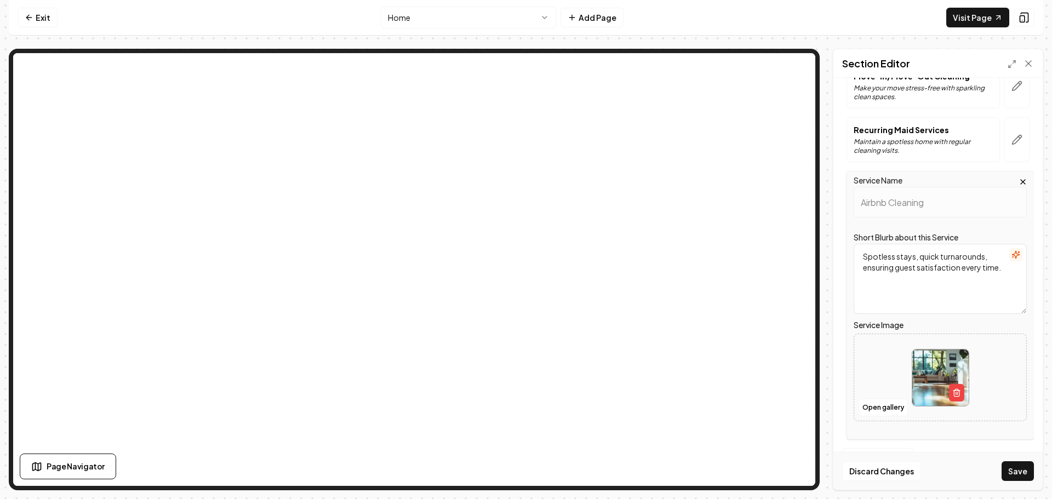
click at [1014, 470] on button "Save" at bounding box center [1018, 471] width 32 height 20
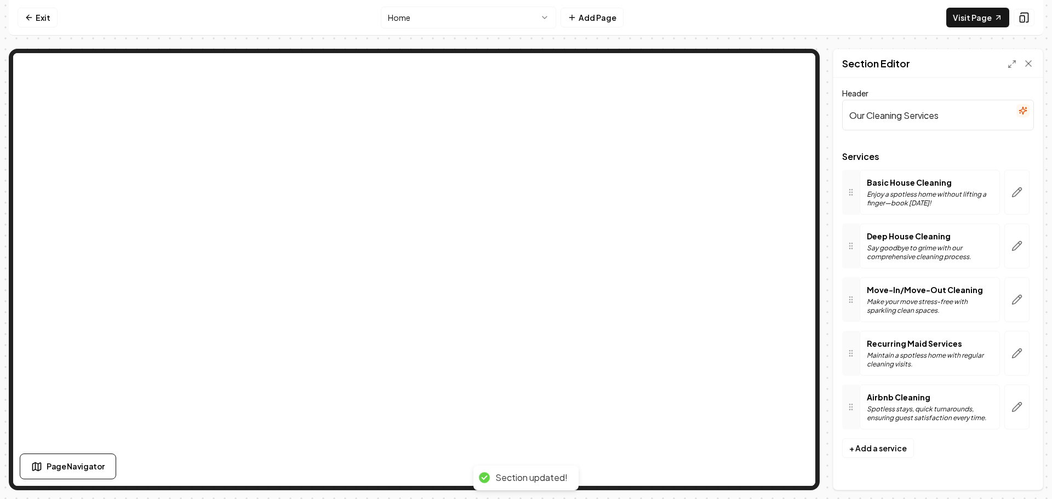
scroll to position [0, 0]
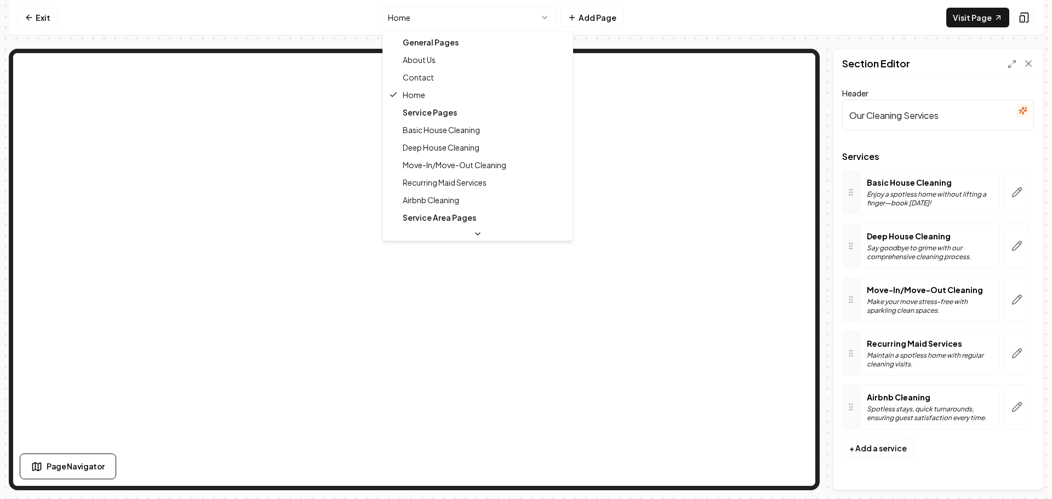
click at [478, 23] on html "Computer Required This feature is only available on a computer. Please switch t…" at bounding box center [526, 249] width 1052 height 499
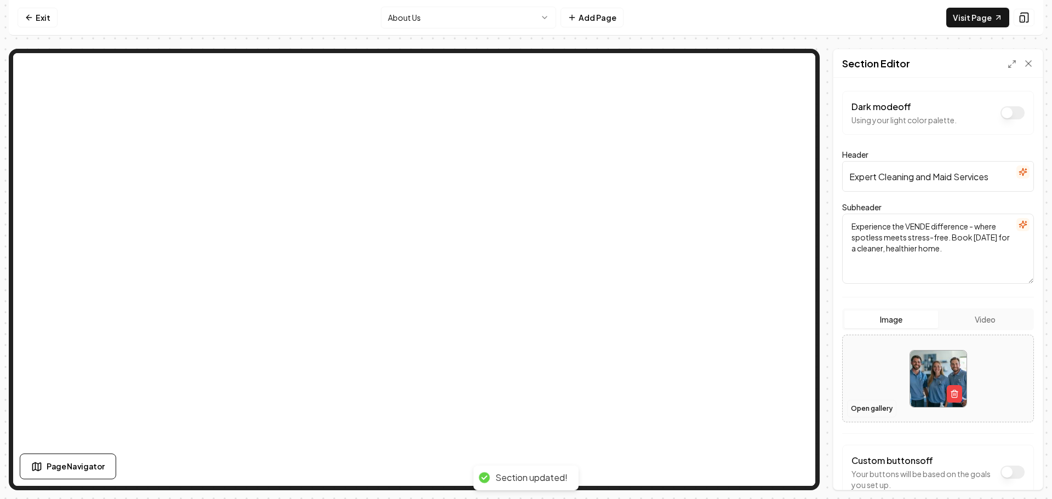
click at [875, 412] on button "Open gallery" at bounding box center [871, 409] width 49 height 18
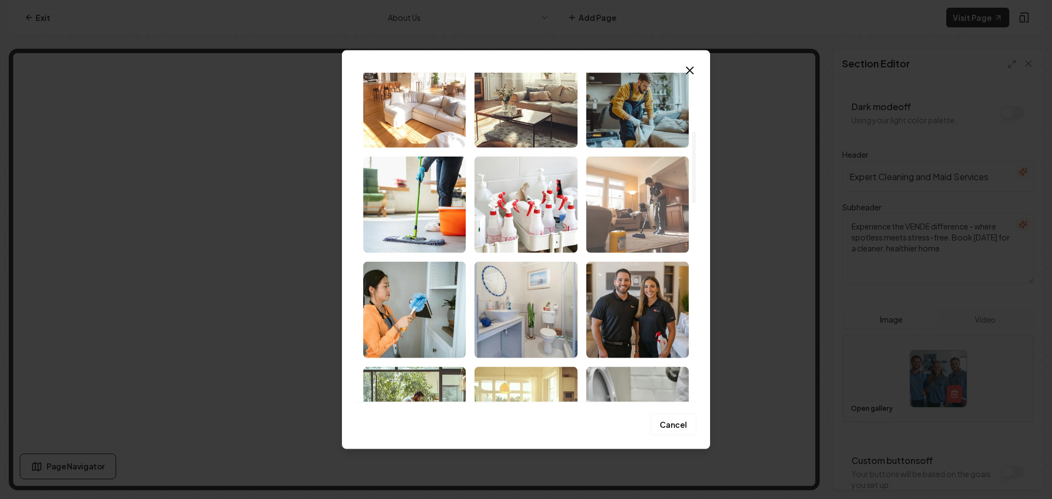
scroll to position [329, 0]
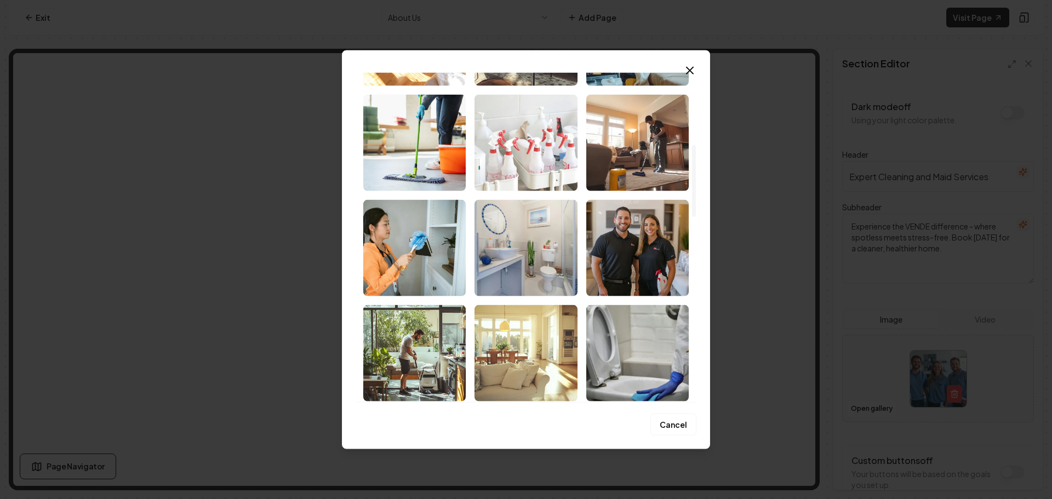
click at [542, 130] on img "Select image image_68d1339c5c7cd75eb82b7c57.jpeg" at bounding box center [526, 142] width 102 height 96
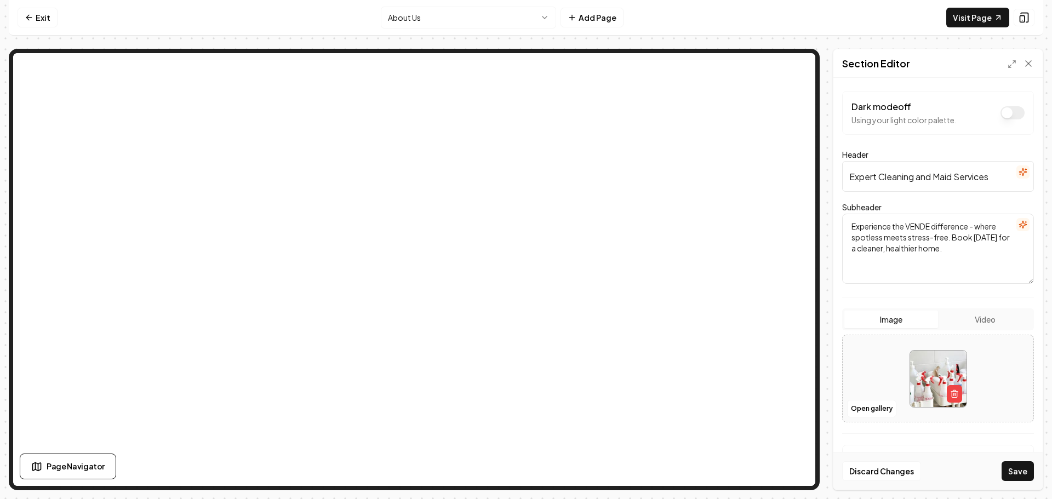
click at [1015, 479] on button "Save" at bounding box center [1018, 471] width 32 height 20
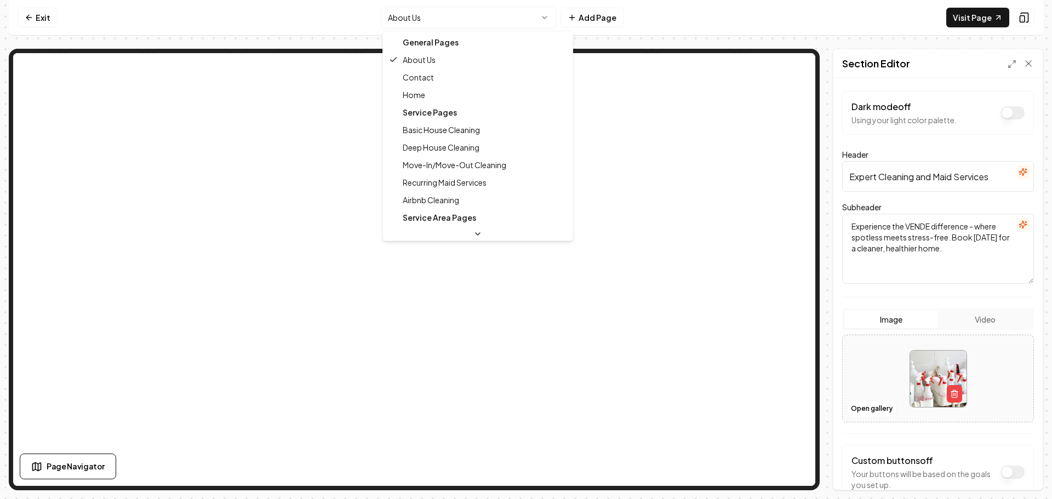
click at [472, 26] on html "Computer Required This feature is only available on a computer. Please switch t…" at bounding box center [526, 249] width 1052 height 499
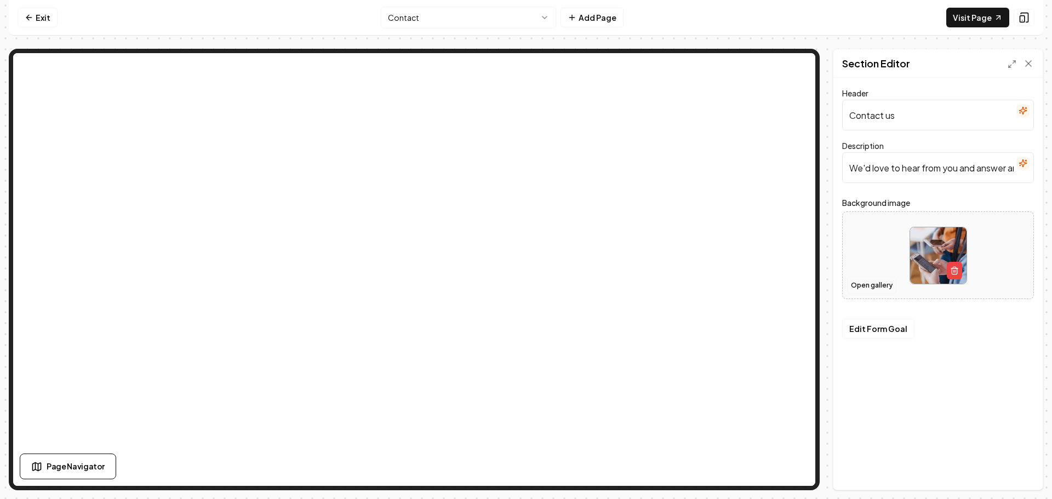
click at [874, 285] on button "Open gallery" at bounding box center [871, 286] width 49 height 18
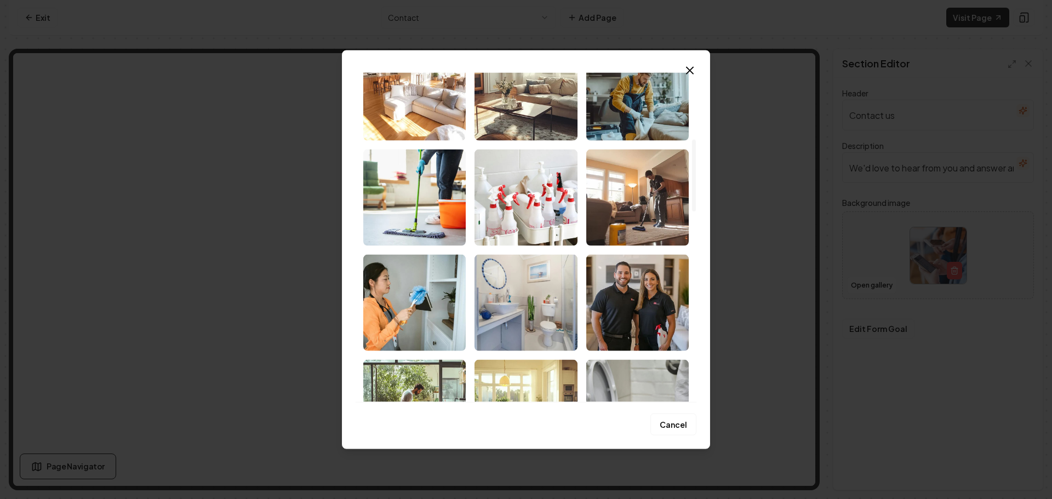
scroll to position [438, 0]
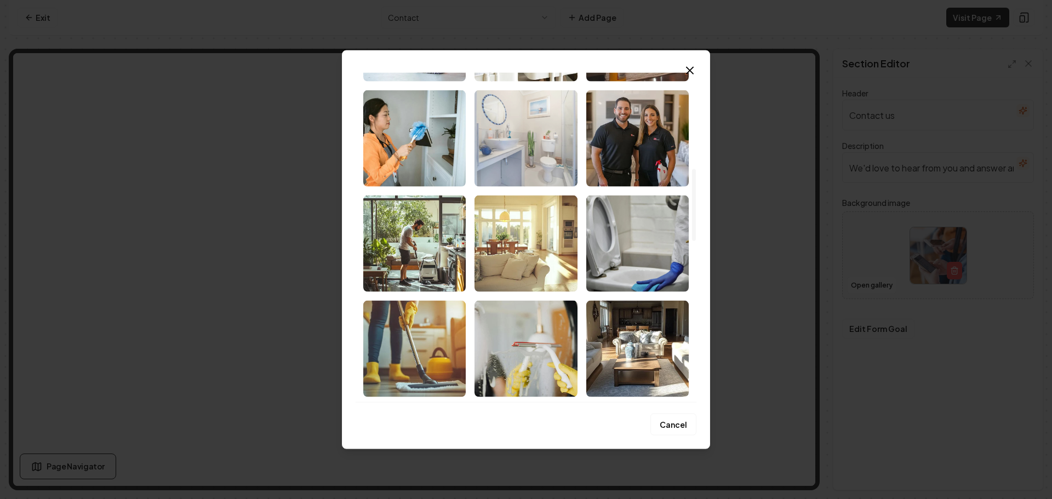
click at [551, 152] on img "Select image image_68d1339c5c7cd75eb82b7d99.jpeg" at bounding box center [526, 138] width 102 height 96
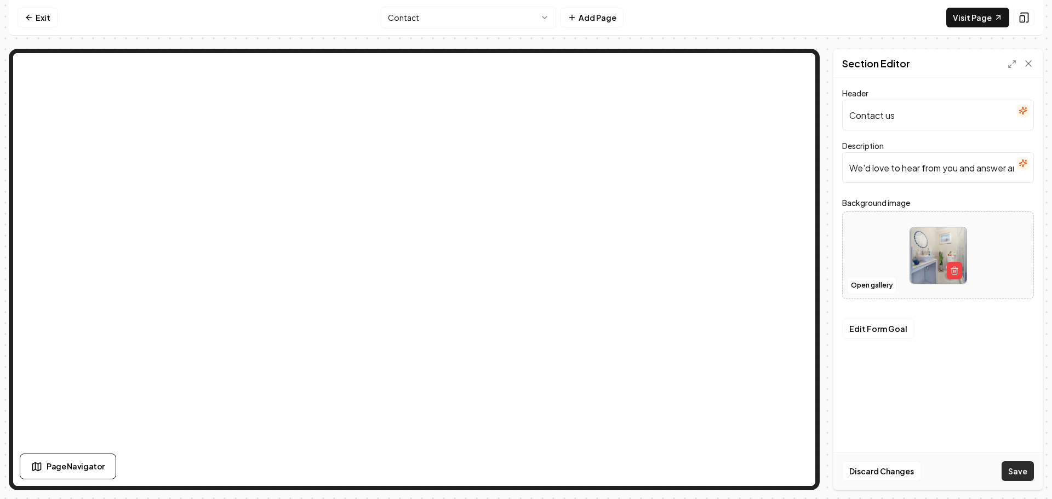
click at [1016, 476] on button "Save" at bounding box center [1018, 471] width 32 height 20
click at [476, 22] on html "Computer Required This feature is only available on a computer. Please switch t…" at bounding box center [526, 249] width 1052 height 499
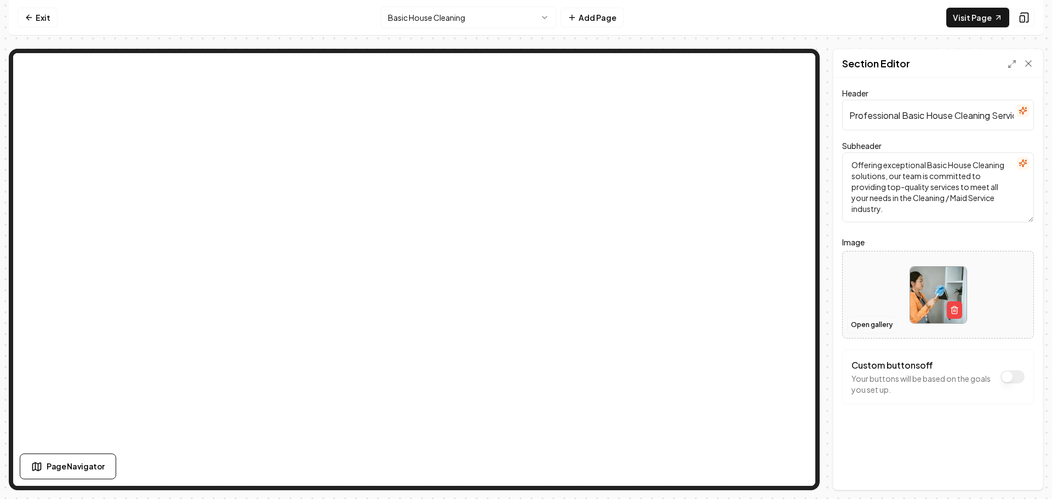
click at [869, 327] on button "Open gallery" at bounding box center [871, 325] width 49 height 18
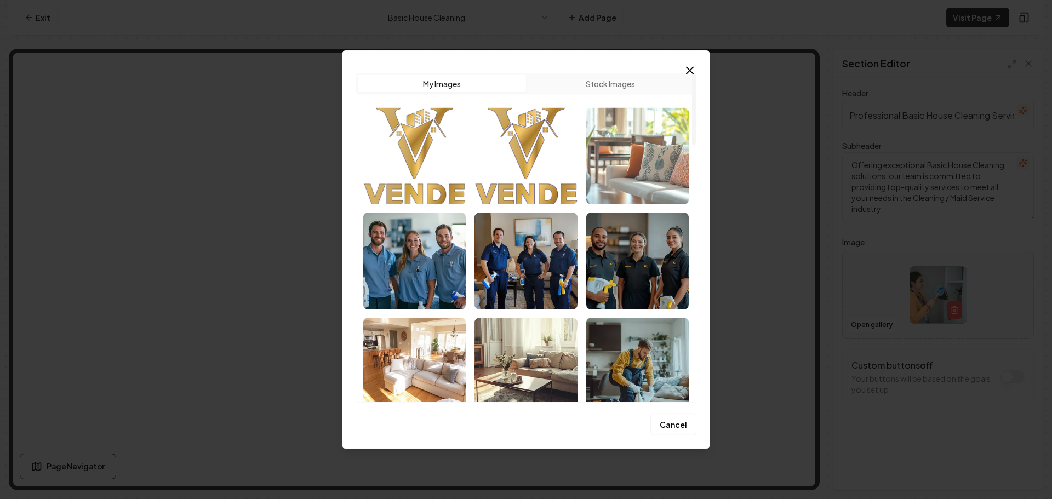
click at [662, 158] on img "Select image image_68d1339d5c7cd75eb82b7f5a.png" at bounding box center [637, 155] width 102 height 96
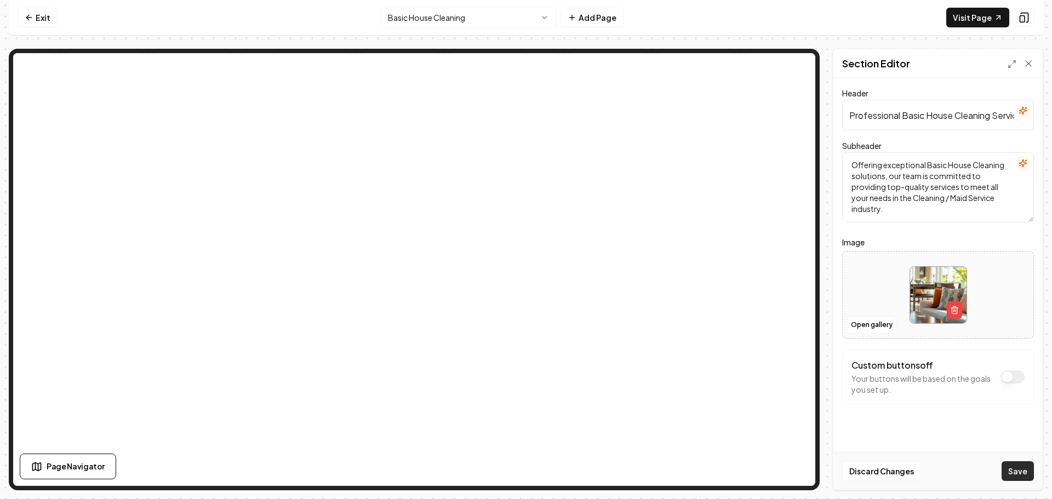
click at [1006, 470] on button "Save" at bounding box center [1018, 471] width 32 height 20
click at [474, 29] on nav "Exit Basic House Cleaning Add Page Visit Page" at bounding box center [526, 18] width 1035 height 36
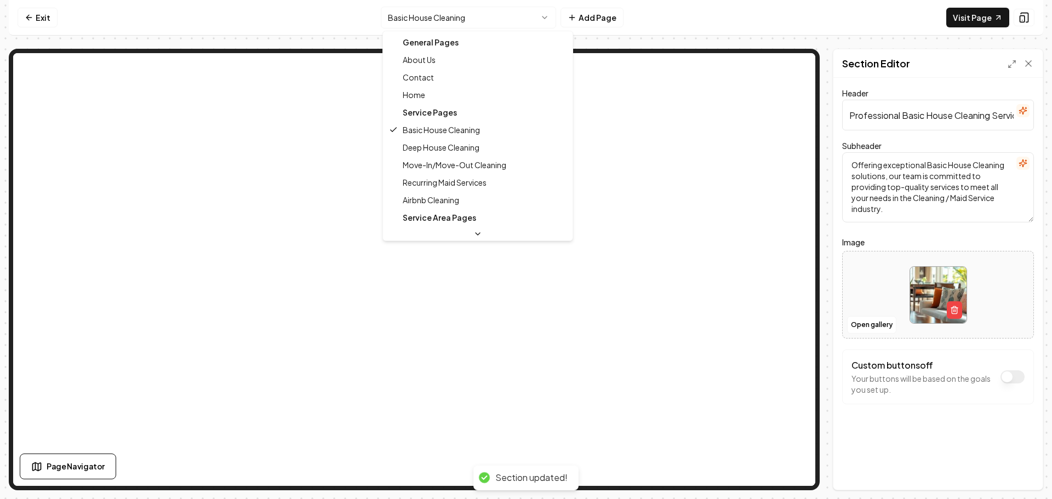
click at [485, 21] on html "Computer Required This feature is only available on a computer. Please switch t…" at bounding box center [526, 249] width 1052 height 499
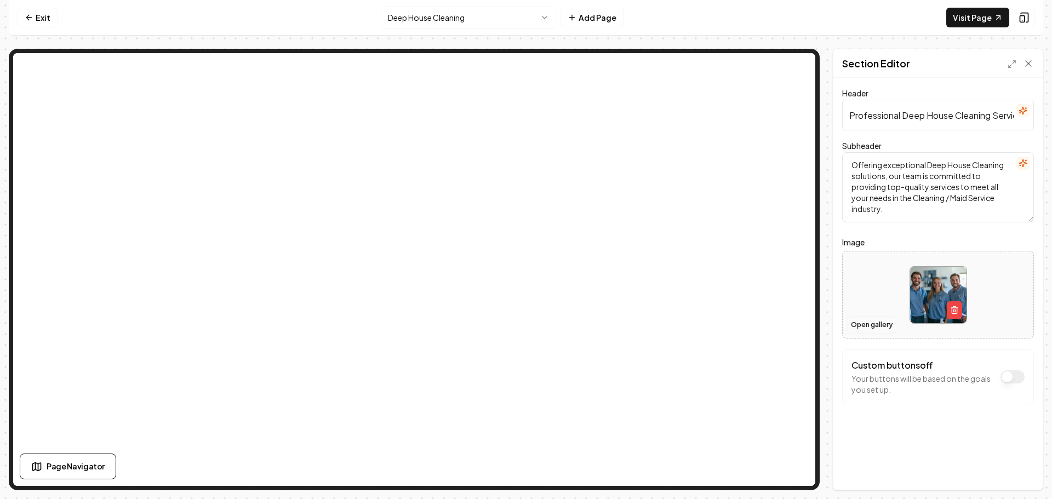
click at [880, 325] on button "Open gallery" at bounding box center [871, 325] width 49 height 18
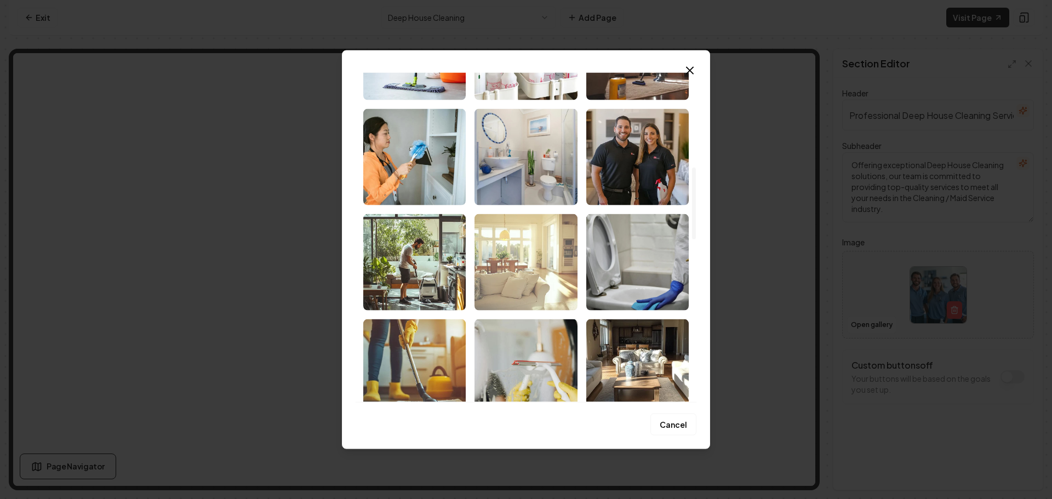
scroll to position [438, 0]
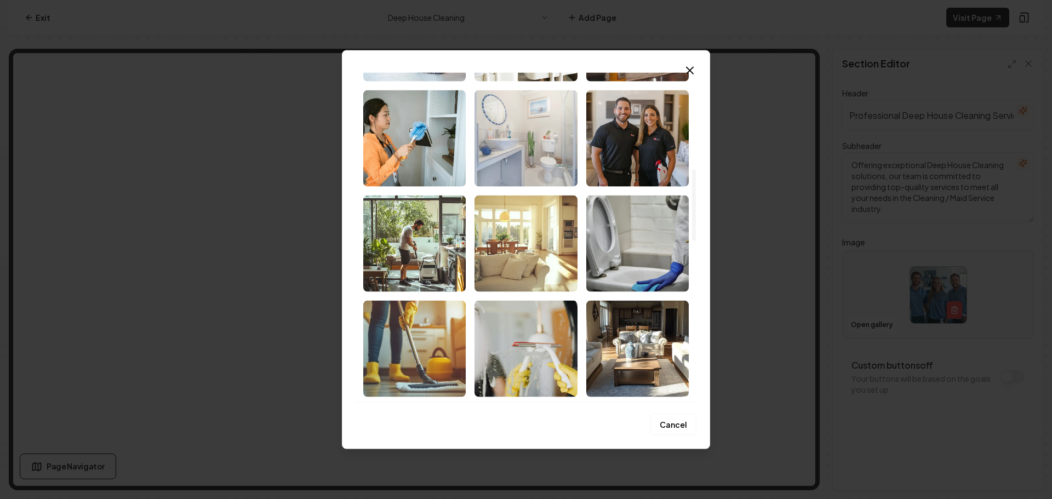
click at [544, 167] on img "Select image image_68d1339c5c7cd75eb82b7d99.jpeg" at bounding box center [526, 138] width 102 height 96
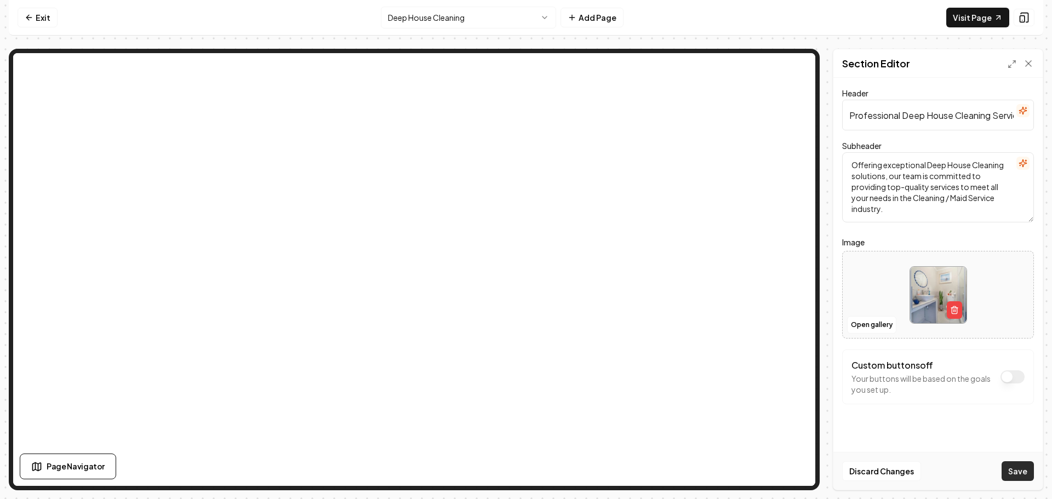
click at [1021, 473] on button "Save" at bounding box center [1018, 471] width 32 height 20
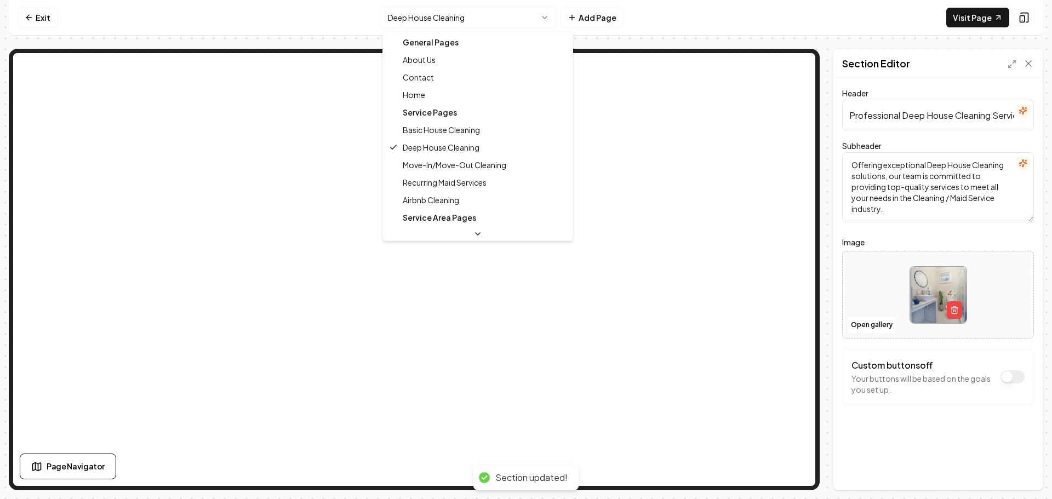
click at [515, 21] on html "Computer Required This feature is only available on a computer. Please switch t…" at bounding box center [526, 249] width 1052 height 499
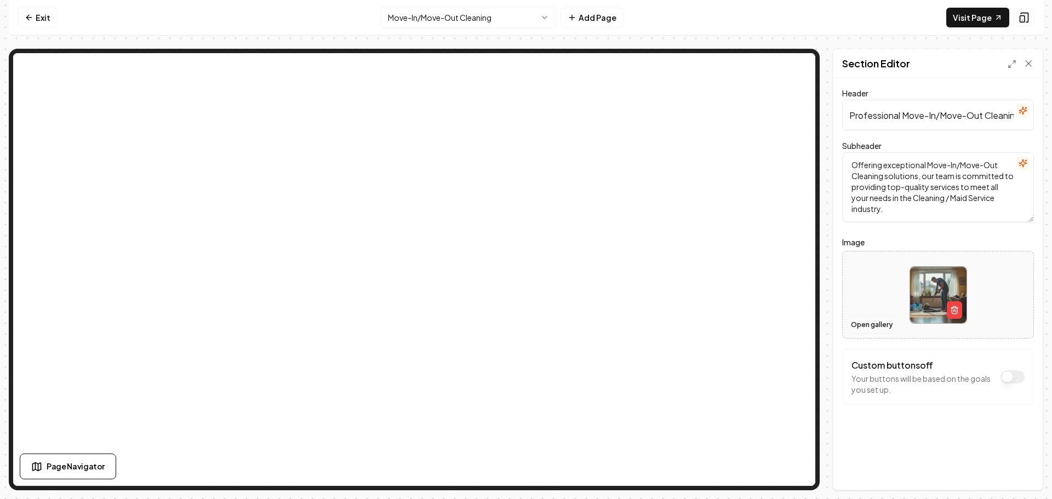
click at [884, 322] on button "Open gallery" at bounding box center [871, 325] width 49 height 18
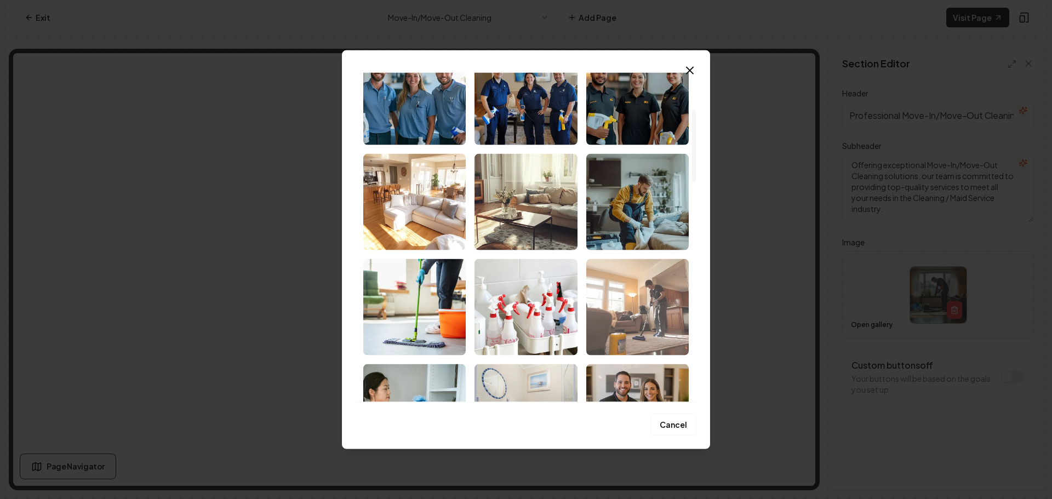
scroll to position [219, 0]
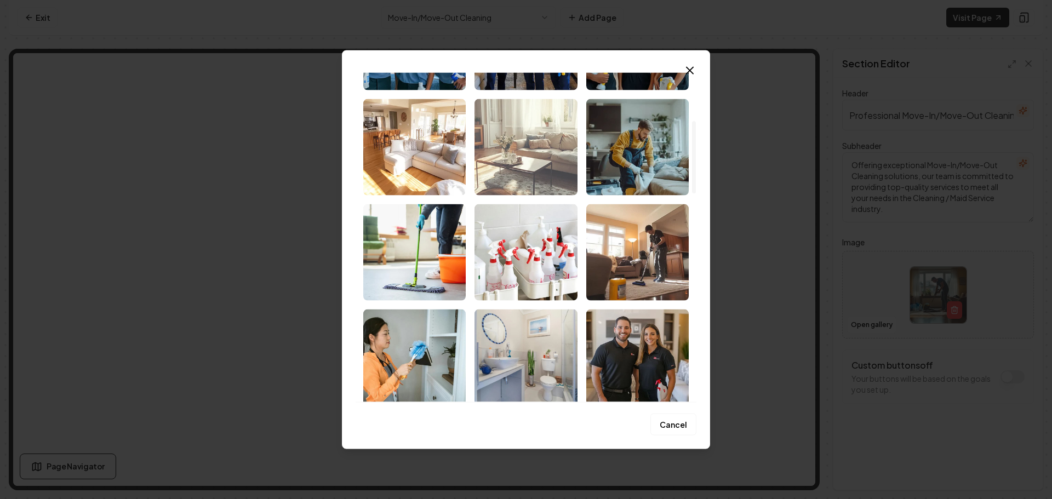
click at [524, 152] on img "Select image image_68d1339c5c7cd75eb82b7c88.png" at bounding box center [526, 147] width 102 height 96
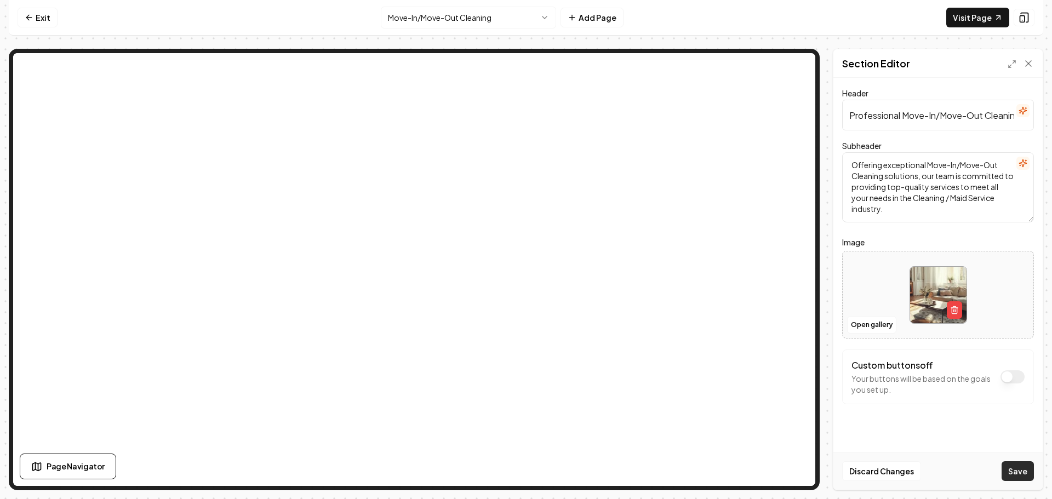
click at [1011, 469] on button "Save" at bounding box center [1018, 471] width 32 height 20
click at [499, 25] on html "Computer Required This feature is only available on a computer. Please switch t…" at bounding box center [526, 249] width 1052 height 499
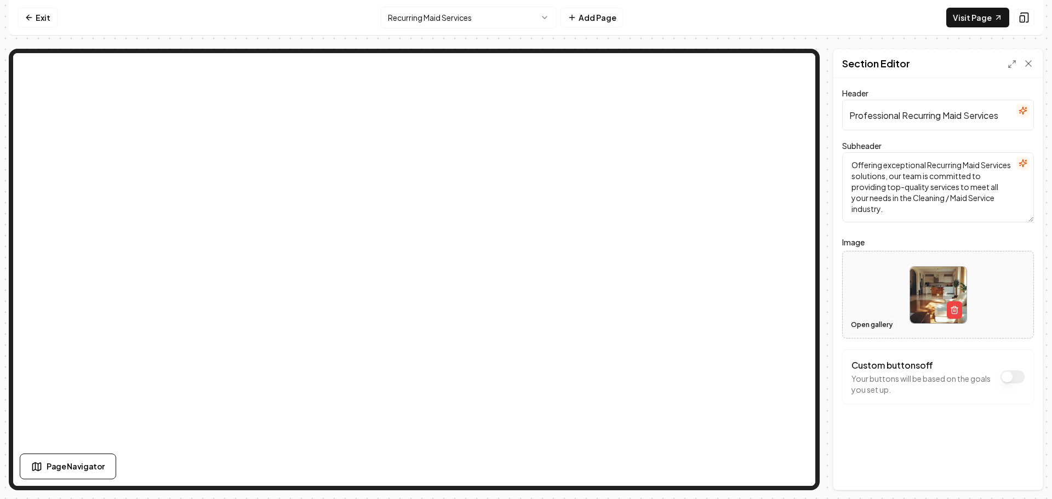
click at [882, 326] on button "Open gallery" at bounding box center [871, 325] width 49 height 18
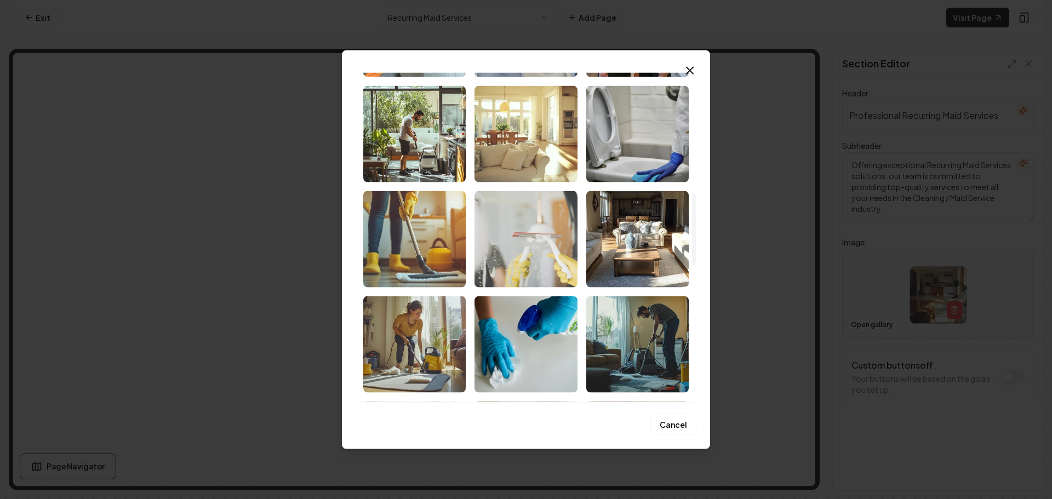
scroll to position [603, 0]
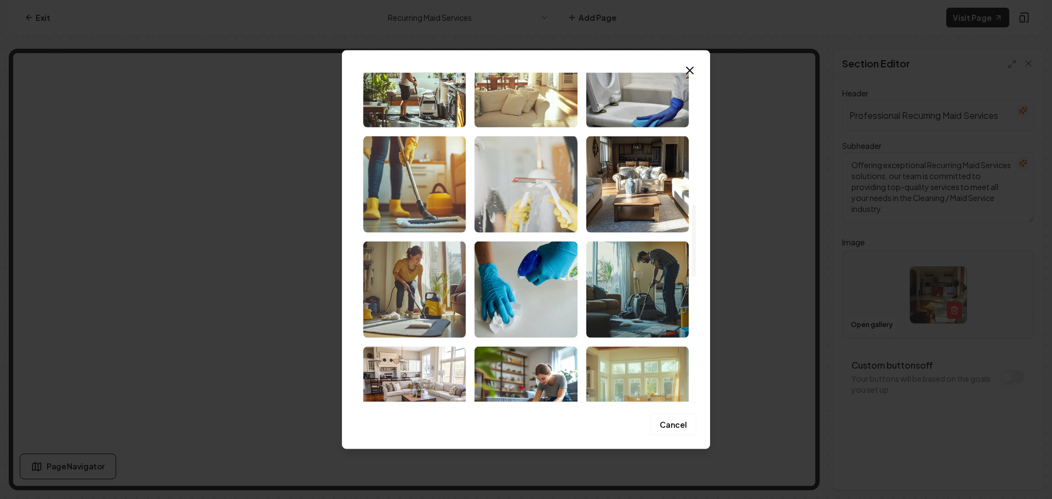
click at [519, 191] on img "Select image image_68d1339c5c7cd75eb82b7b2f.jpeg" at bounding box center [526, 184] width 102 height 96
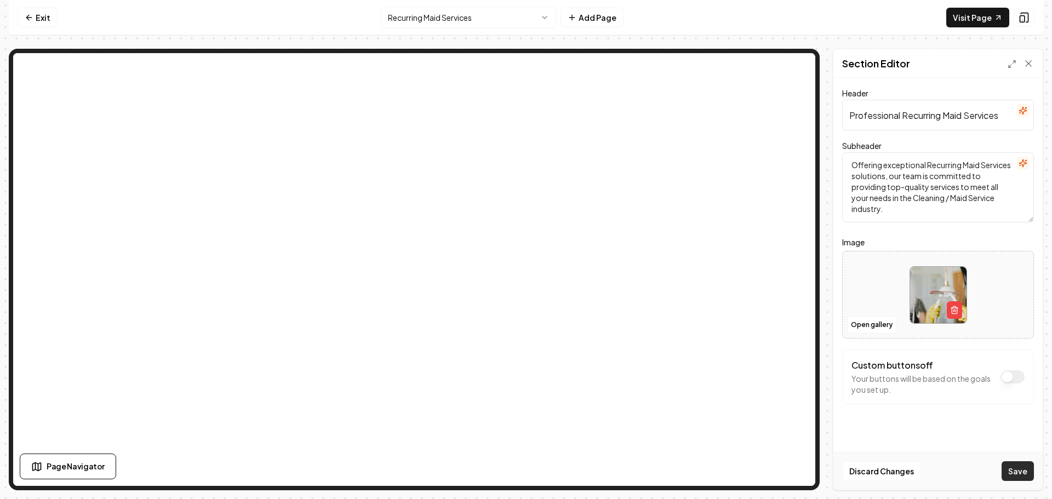
click at [1008, 473] on button "Save" at bounding box center [1018, 471] width 32 height 20
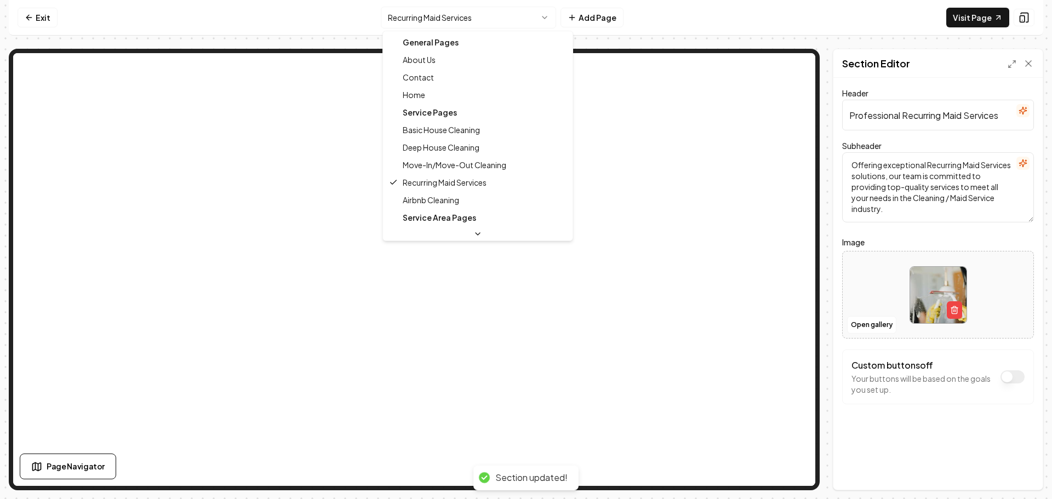
click at [468, 22] on html "Computer Required This feature is only available on a computer. Please switch t…" at bounding box center [526, 249] width 1052 height 499
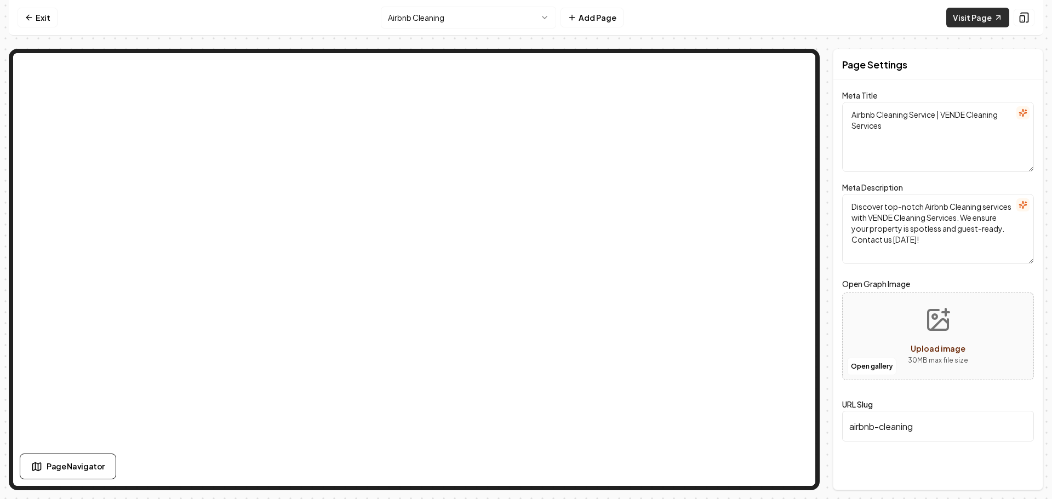
click at [969, 18] on link "Visit Page" at bounding box center [978, 18] width 63 height 20
click at [458, 19] on html "Computer Required This feature is only available on a computer. Please switch t…" at bounding box center [526, 249] width 1052 height 499
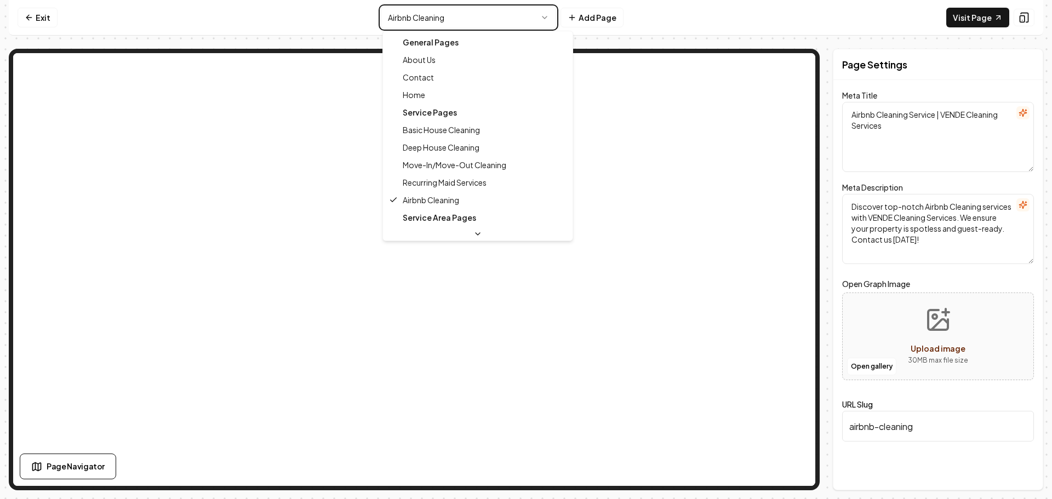
type textarea "Professional Cleaning Services for Your Home | VENDE Cleaning Services"
type textarea "Entrust your home cleaning to VENDE Cleaning Services. With 60 years of experti…"
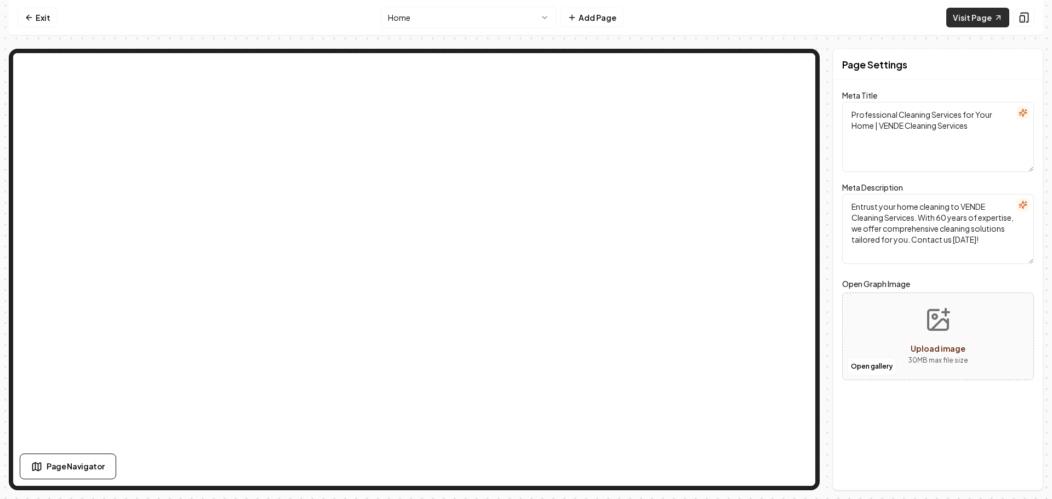
click at [979, 16] on link "Visit Page" at bounding box center [978, 18] width 63 height 20
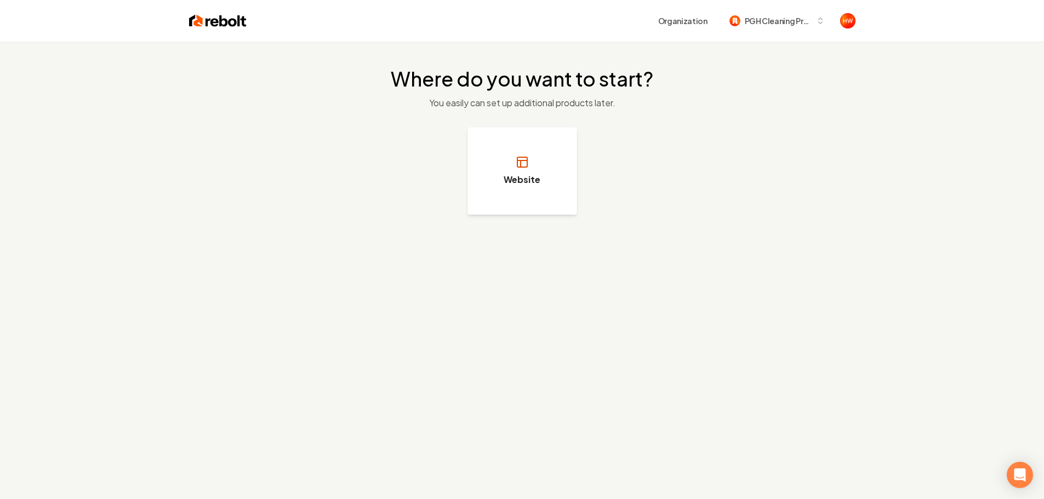
click at [515, 175] on h3 "Website" at bounding box center [522, 179] width 37 height 13
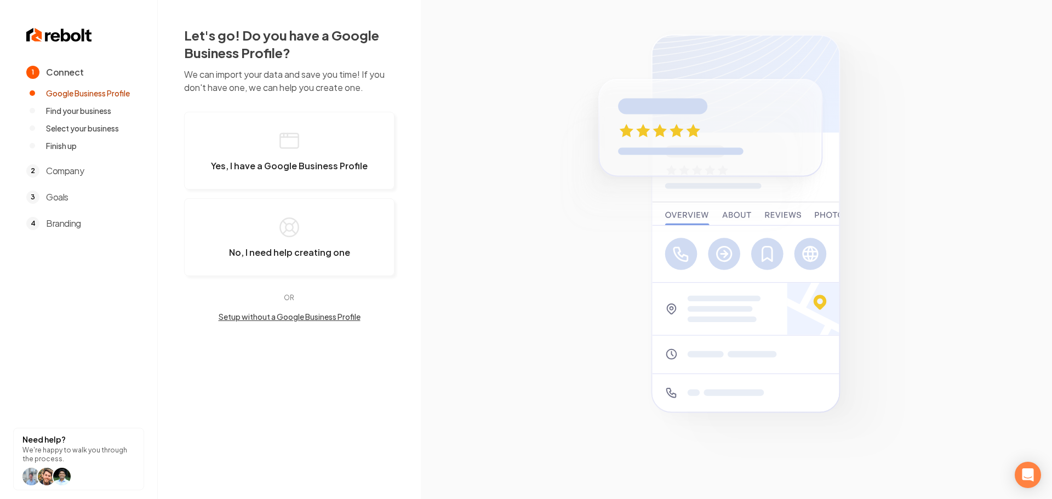
click at [281, 318] on button "Setup without a Google Business Profile" at bounding box center [289, 316] width 210 height 11
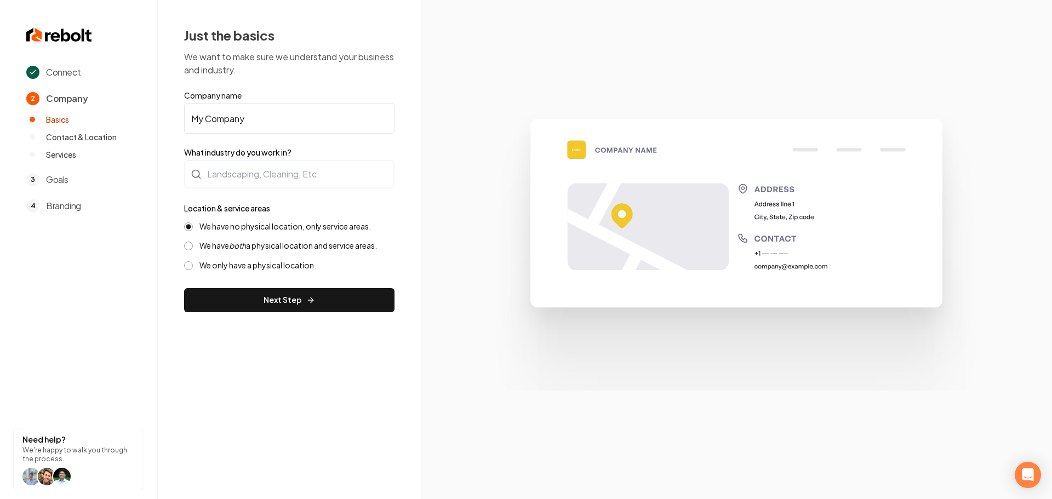
click at [266, 124] on input "My Company" at bounding box center [289, 118] width 210 height 31
paste input "PGH Cleaning Pros"
type input "PGH Cleaning Pros"
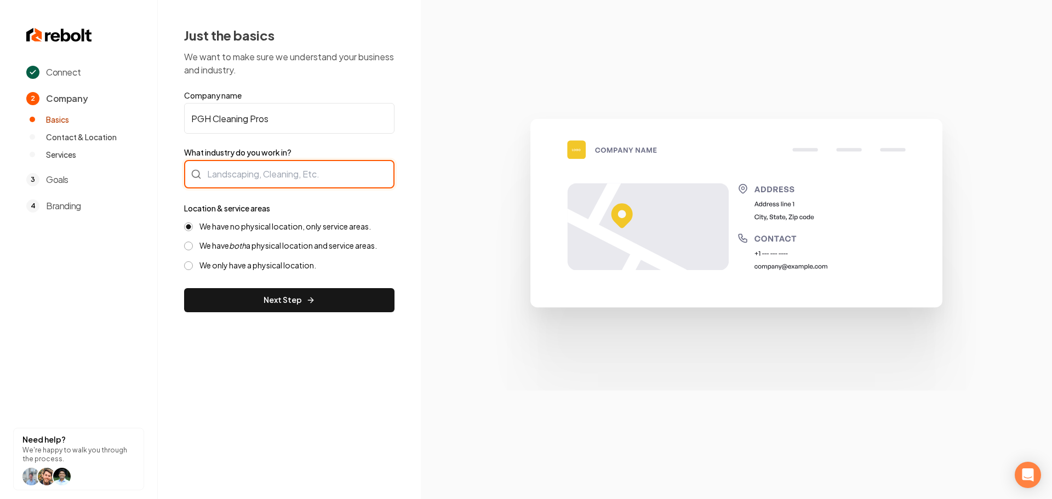
click at [242, 169] on div at bounding box center [289, 174] width 210 height 29
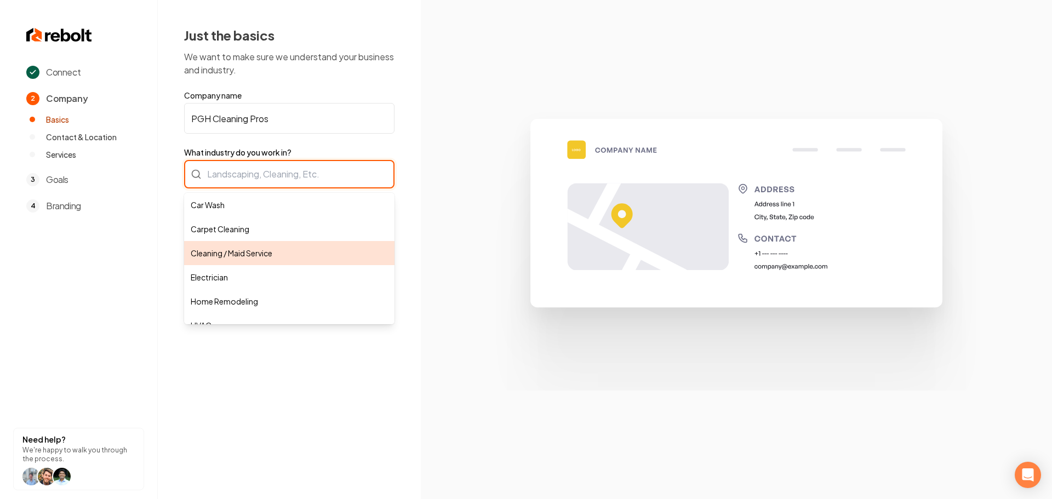
type input "Cleaning / Maid Service"
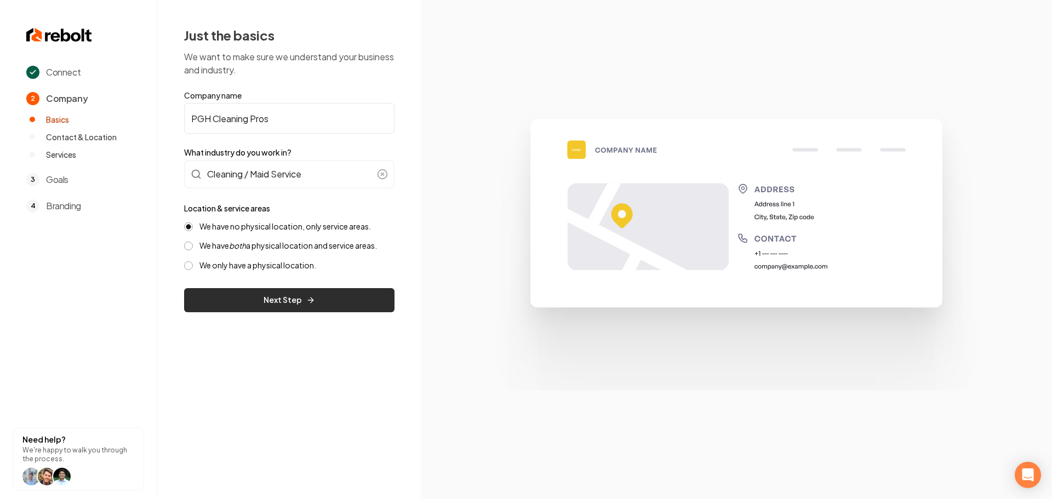
click at [226, 295] on button "Next Step" at bounding box center [289, 300] width 210 height 24
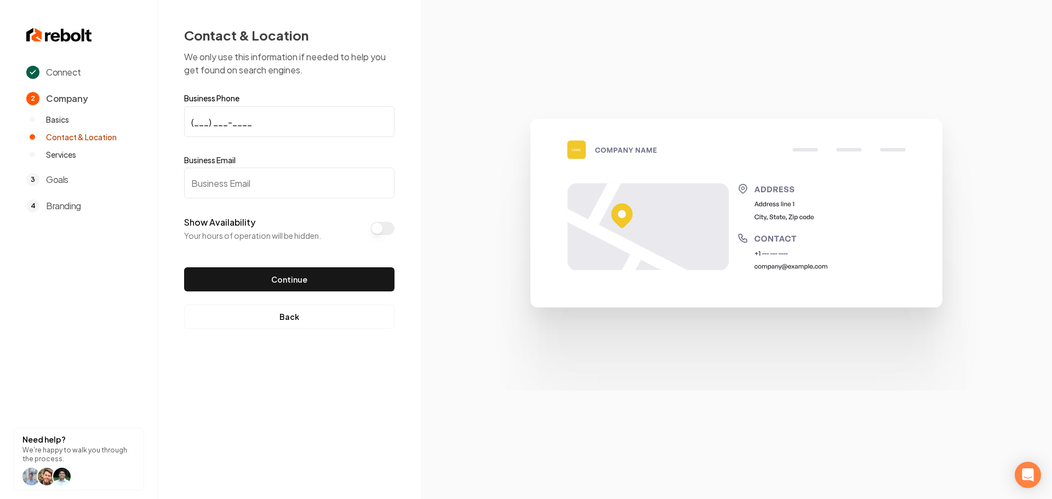
click at [195, 122] on input "(___) ___-____" at bounding box center [289, 121] width 210 height 31
paste input "619) 352-0079"
type input "[PHONE_NUMBER]"
click at [223, 177] on input "Business Email" at bounding box center [289, 183] width 210 height 31
click at [198, 179] on input "Business Email" at bounding box center [289, 183] width 210 height 31
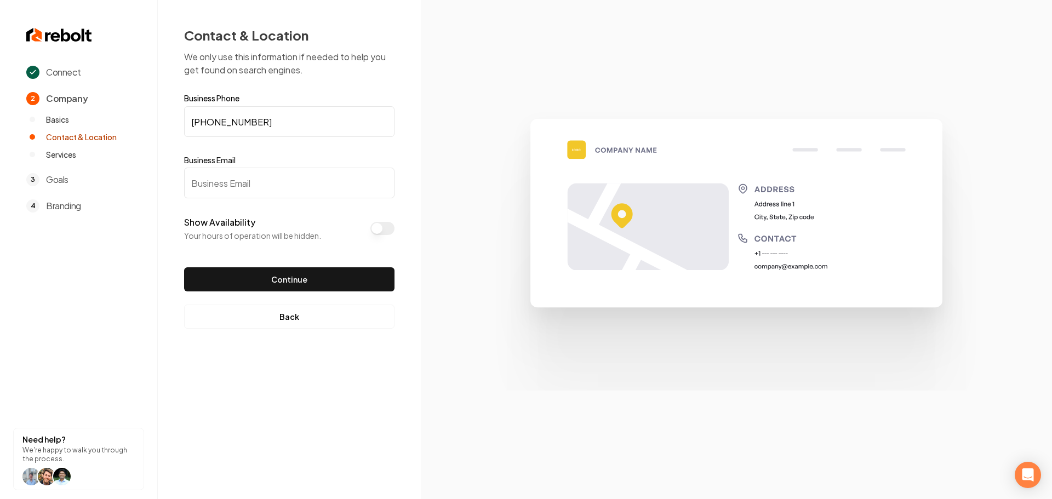
paste input "sandeepjagani@gmail.com"
type input "sandeepjagani@gmail.com"
click at [241, 273] on button "Continue" at bounding box center [289, 279] width 210 height 24
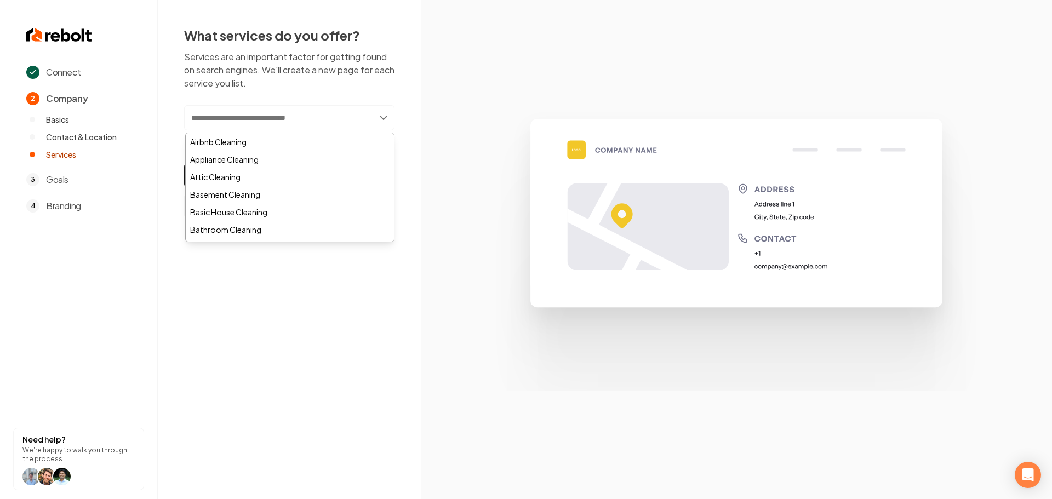
click at [334, 115] on input "text" at bounding box center [289, 117] width 210 height 25
click at [257, 144] on div "Airbnb Cleaning" at bounding box center [290, 142] width 208 height 18
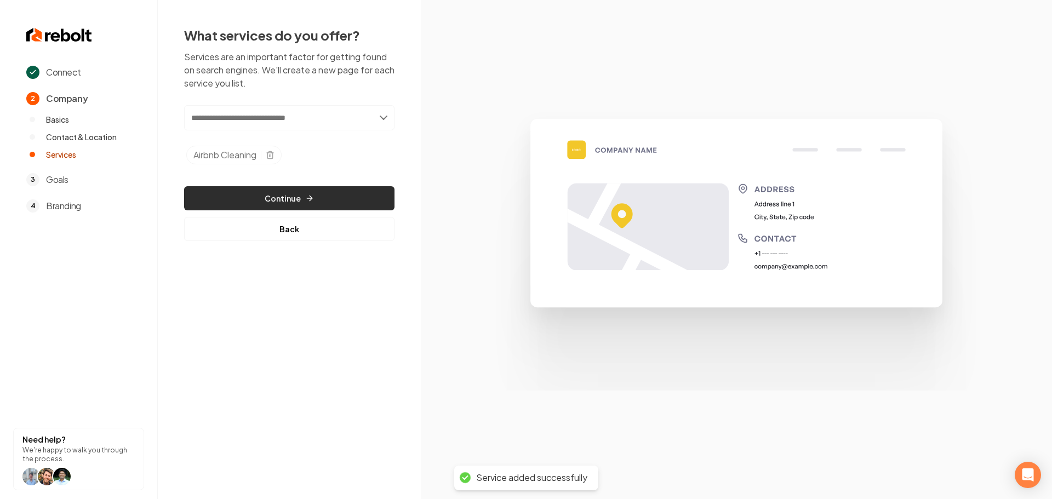
click at [291, 197] on button "Continue" at bounding box center [289, 198] width 210 height 24
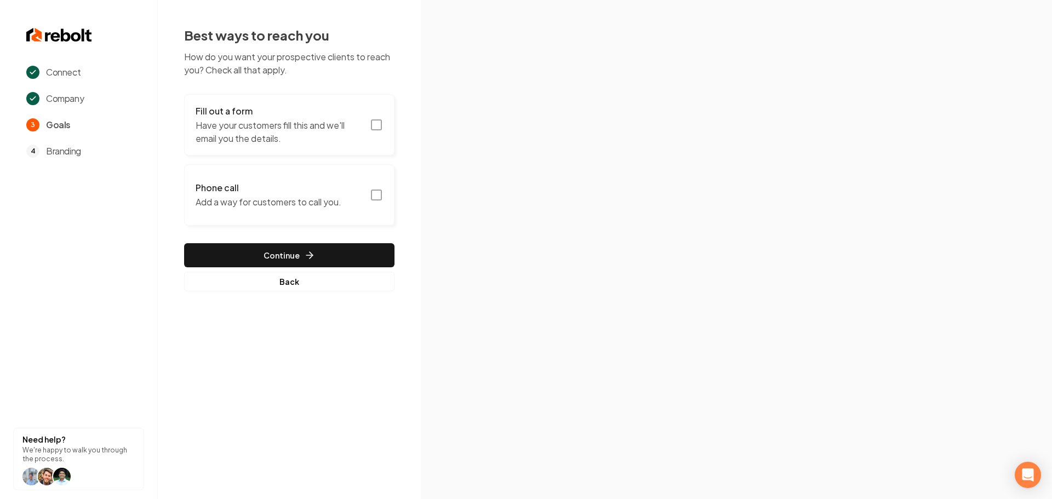
click at [373, 119] on icon "button" at bounding box center [376, 124] width 13 height 13
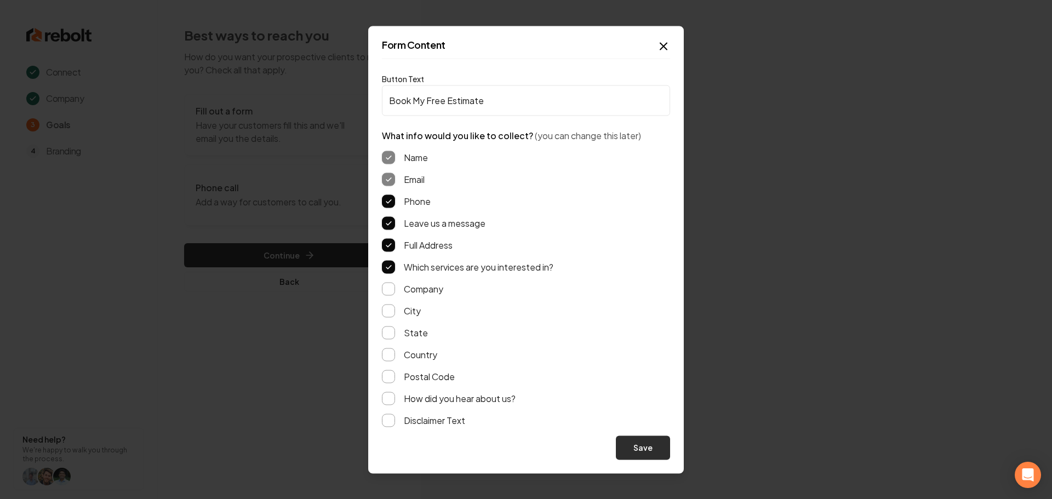
click at [637, 446] on button "Save" at bounding box center [643, 448] width 54 height 24
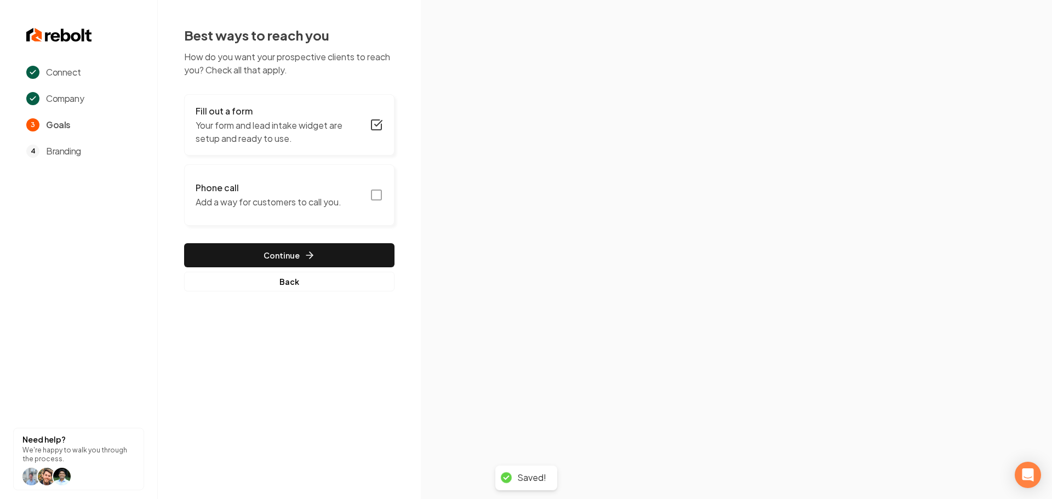
click at [377, 192] on icon "button" at bounding box center [376, 195] width 13 height 13
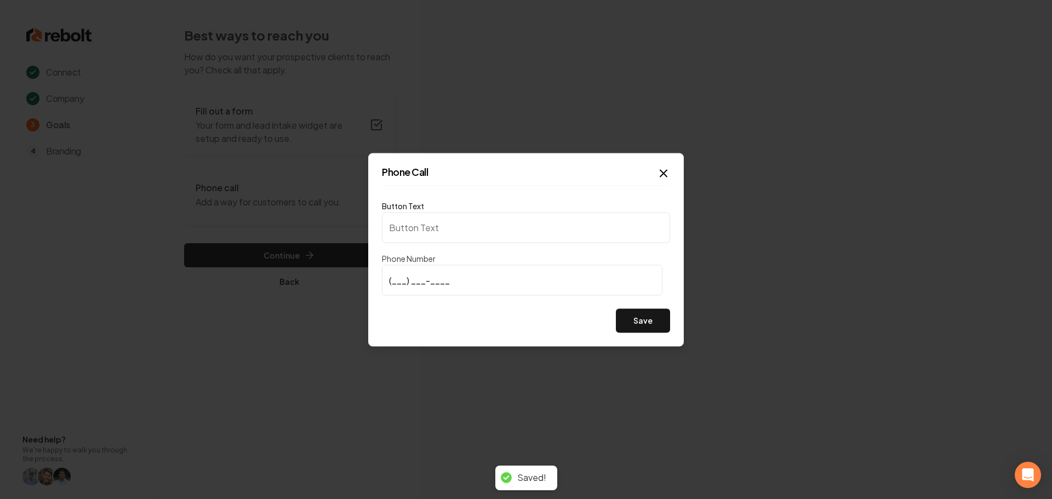
type input "Call us"
type input "(619) 352-0079"
drag, startPoint x: 471, startPoint y: 324, endPoint x: 588, endPoint y: 314, distance: 117.8
click at [471, 324] on div "Save" at bounding box center [526, 321] width 288 height 24
drag, startPoint x: 639, startPoint y: 323, endPoint x: 636, endPoint y: 332, distance: 9.2
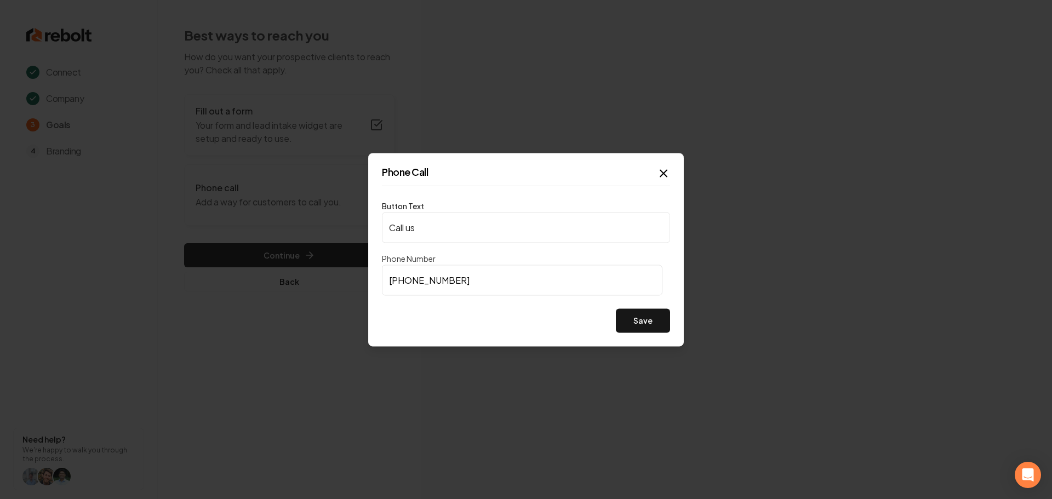
click at [639, 324] on button "Save" at bounding box center [643, 321] width 54 height 24
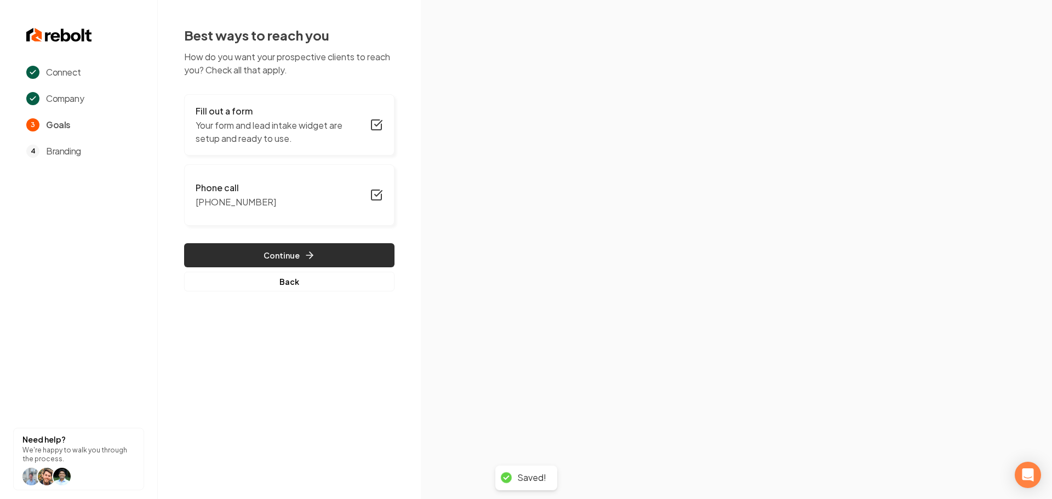
click at [269, 251] on button "Continue" at bounding box center [289, 255] width 210 height 24
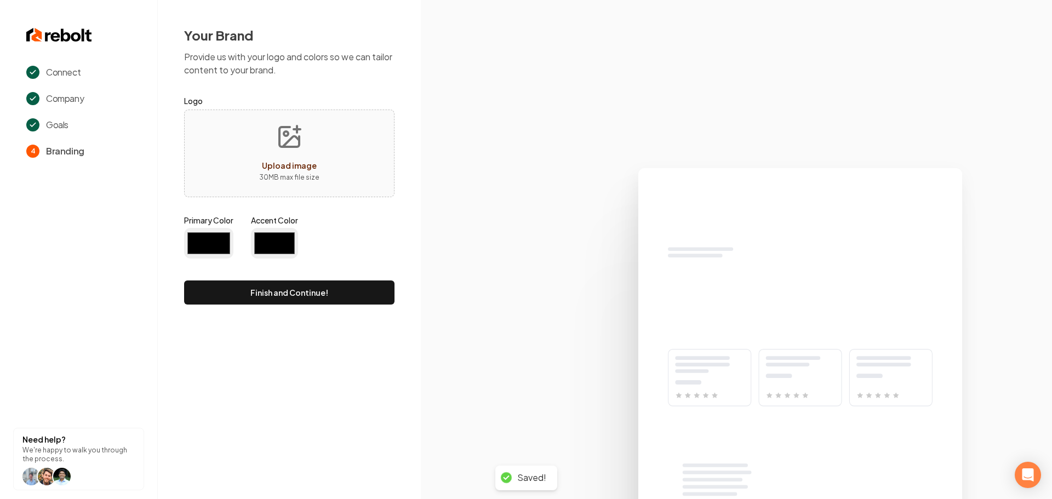
type input "#194d33"
type input "#70be00"
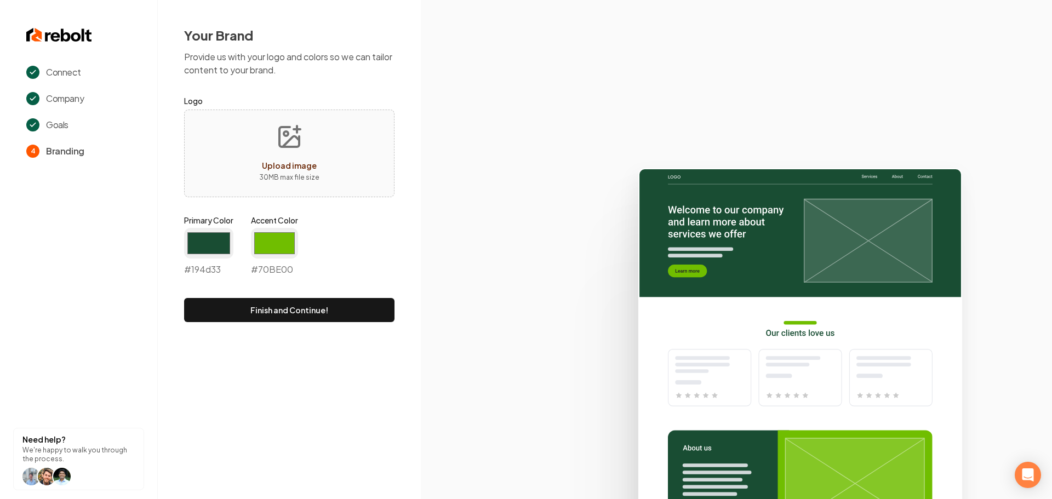
click at [297, 138] on icon "Upload image" at bounding box center [291, 141] width 16 height 10
type input "**********"
click at [215, 247] on input "#194d33" at bounding box center [208, 243] width 49 height 31
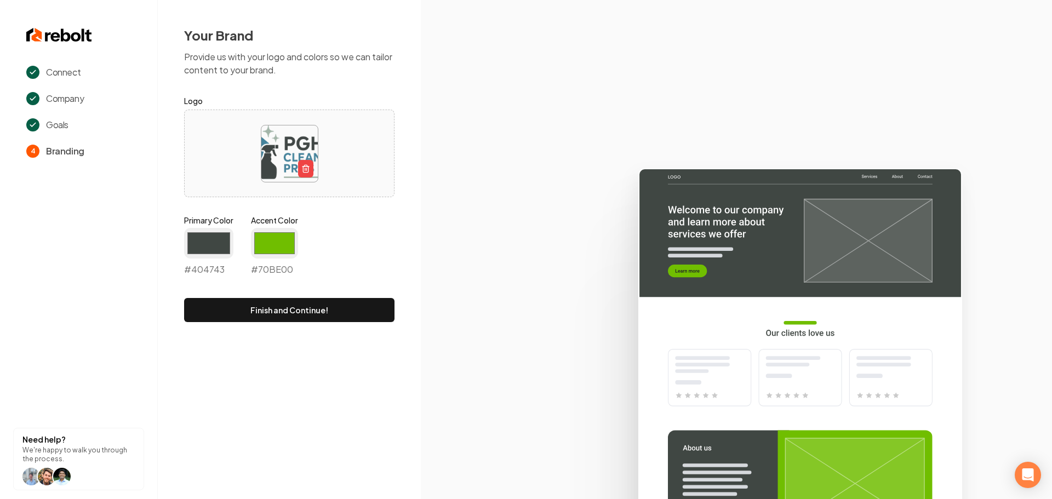
type input "#404743"
drag, startPoint x: 536, startPoint y: 204, endPoint x: 448, endPoint y: 218, distance: 89.4
click at [534, 205] on icon at bounding box center [736, 329] width 631 height 340
click at [273, 243] on input "#70be00" at bounding box center [274, 243] width 47 height 31
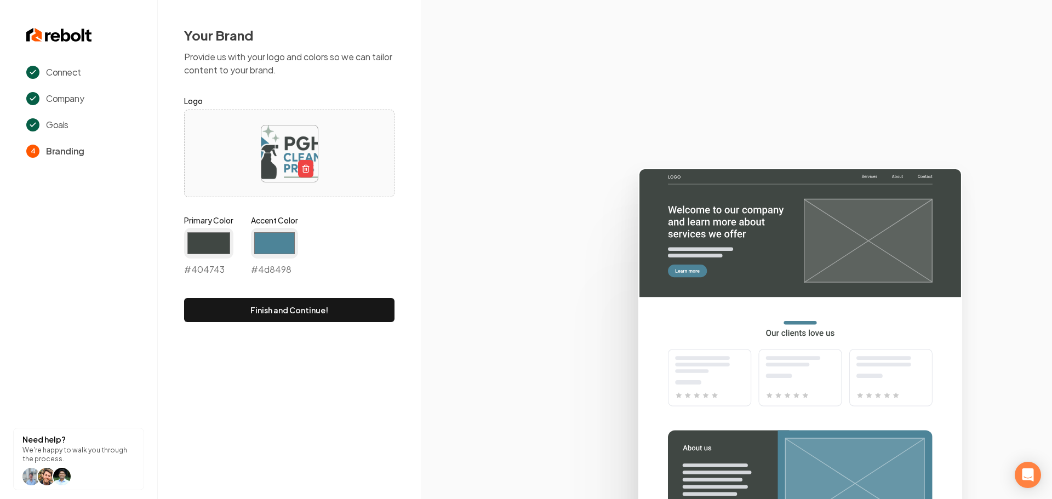
type input "#4d8498"
click at [434, 206] on icon at bounding box center [736, 329] width 631 height 340
click at [293, 314] on button "Finish and Continue!" at bounding box center [289, 310] width 210 height 24
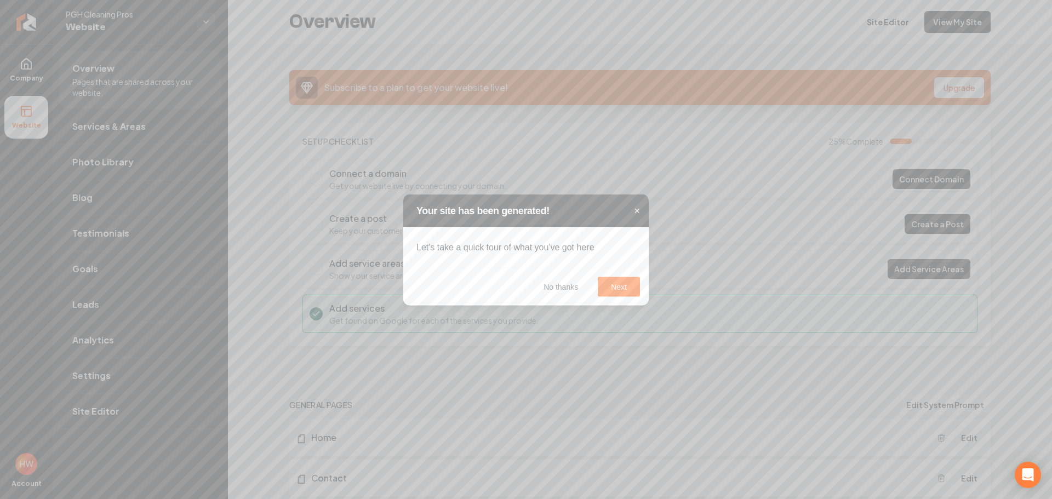
click at [636, 212] on span "×" at bounding box center [637, 210] width 6 height 11
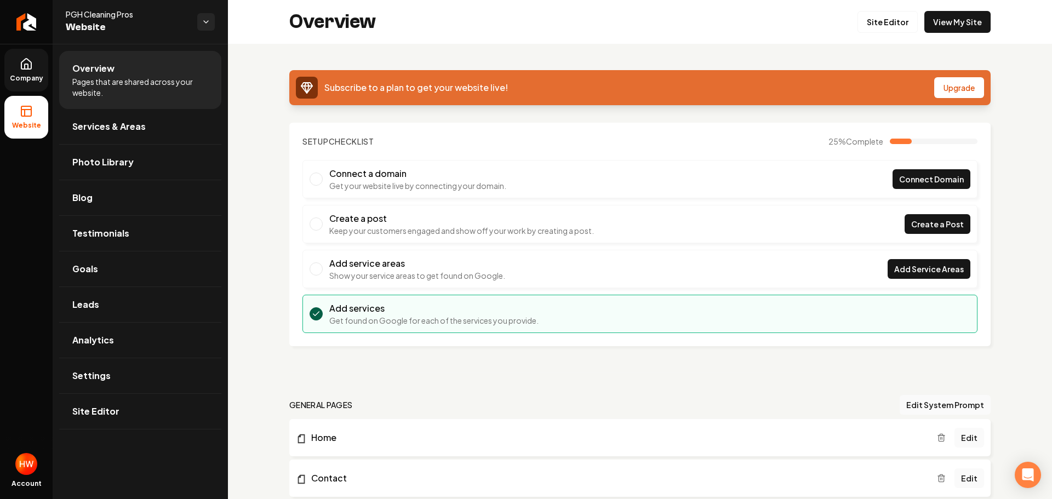
click at [25, 74] on span "Company" at bounding box center [26, 78] width 42 height 9
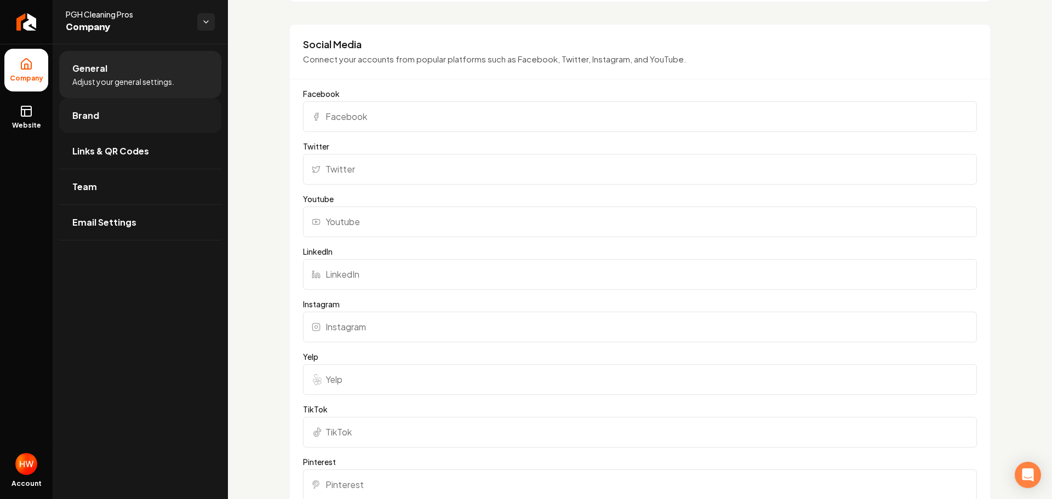
click at [76, 111] on span "Brand" at bounding box center [85, 115] width 27 height 13
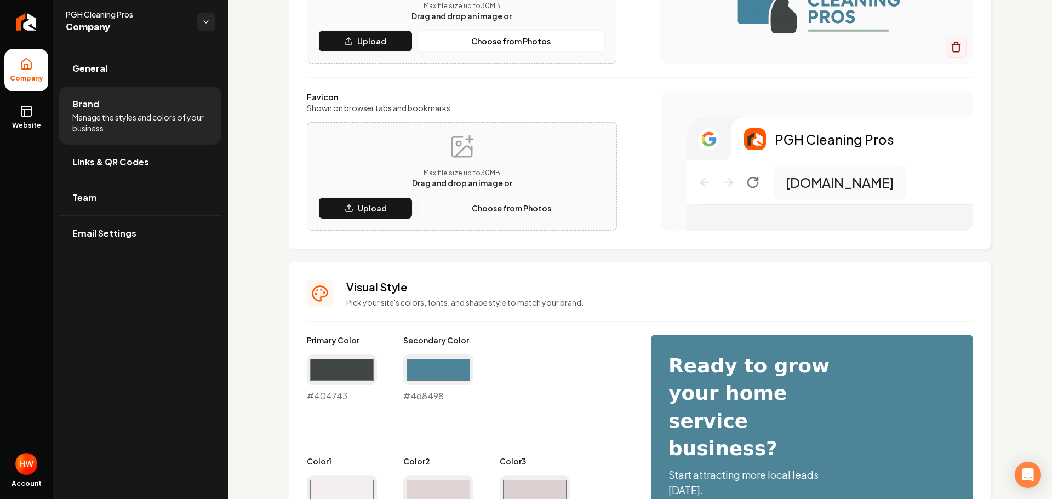
scroll to position [164, 0]
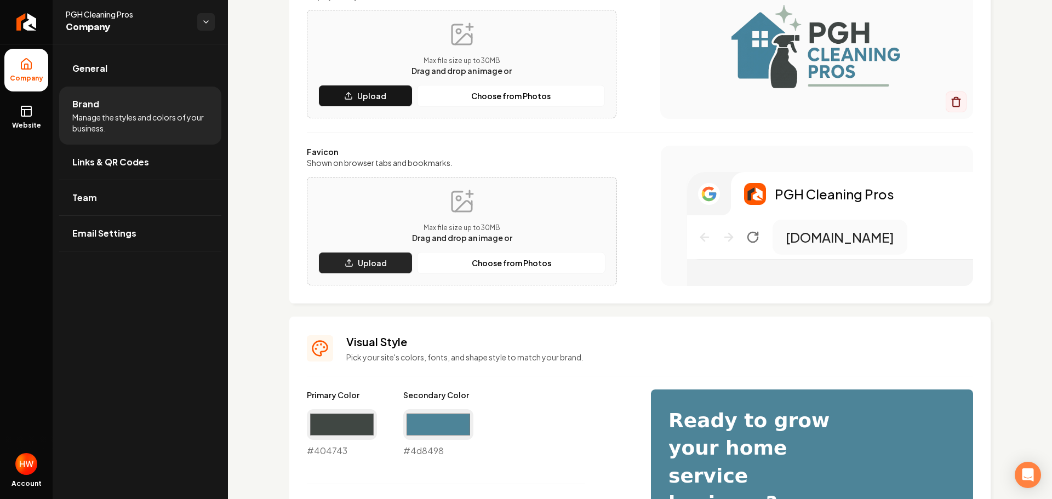
click at [368, 254] on button "Upload" at bounding box center [365, 263] width 94 height 22
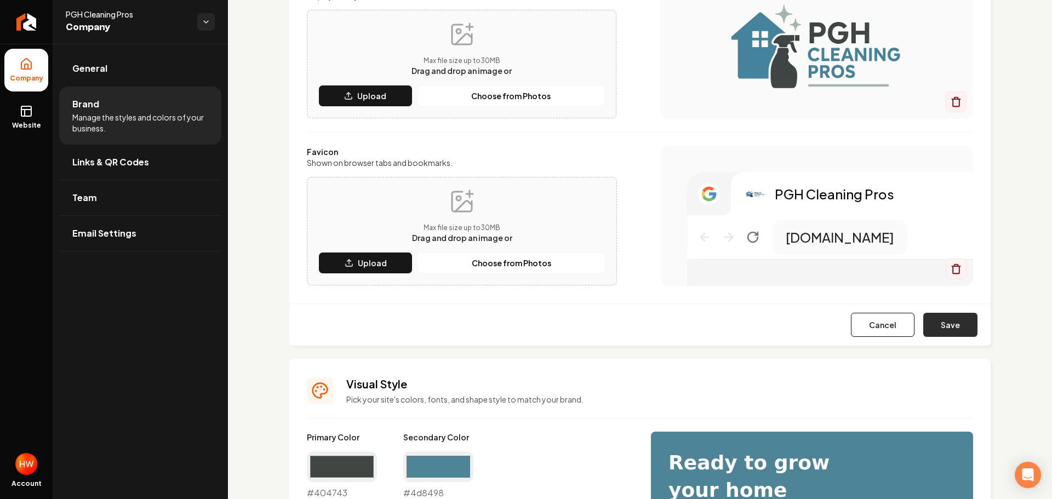
click at [947, 324] on button "Save" at bounding box center [951, 325] width 54 height 24
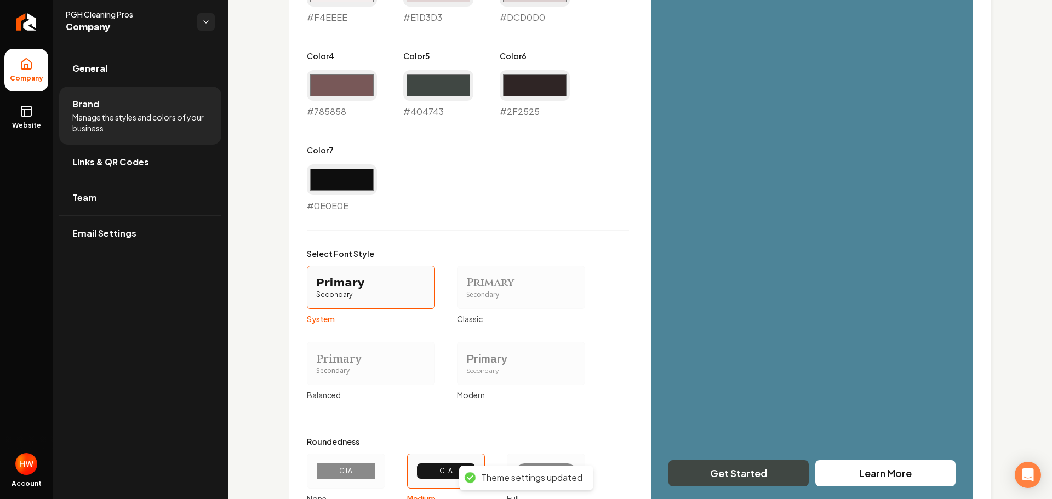
scroll to position [768, 0]
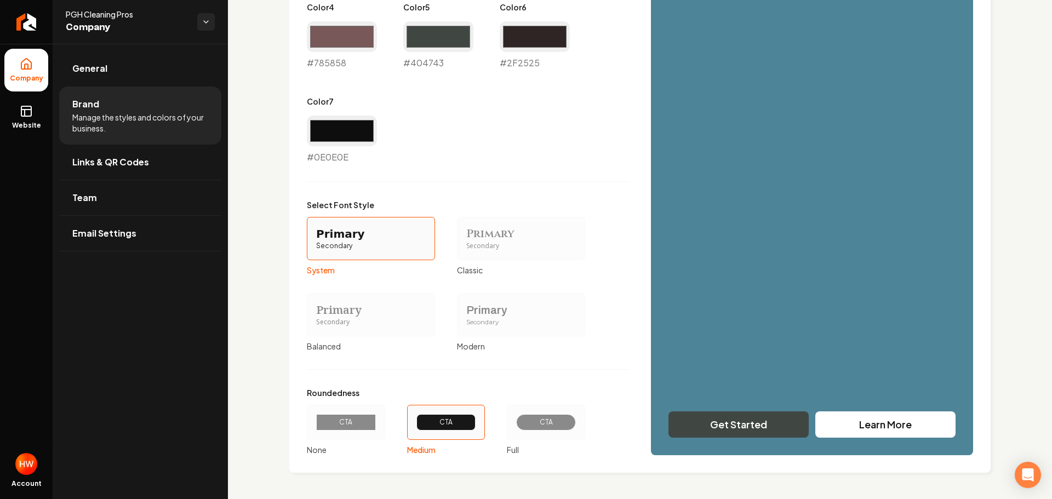
click at [547, 414] on div "CTA" at bounding box center [546, 422] width 60 height 16
click at [515, 418] on button "CTA Full" at bounding box center [510, 422] width 9 height 9
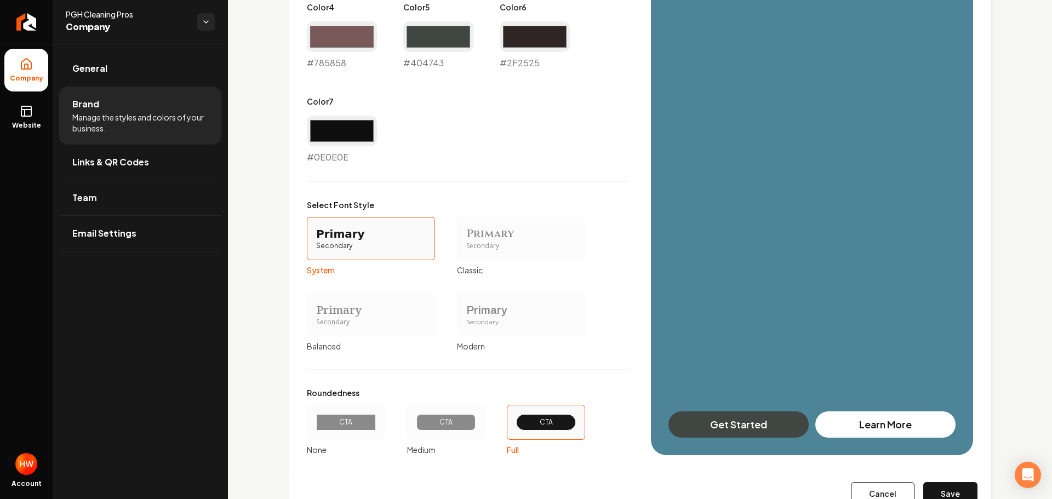
click at [948, 491] on button "Save" at bounding box center [951, 494] width 54 height 24
type input "#f4eeee"
type input "#e1d3d3"
type input "#dcd0d0"
type input "#2f2525"
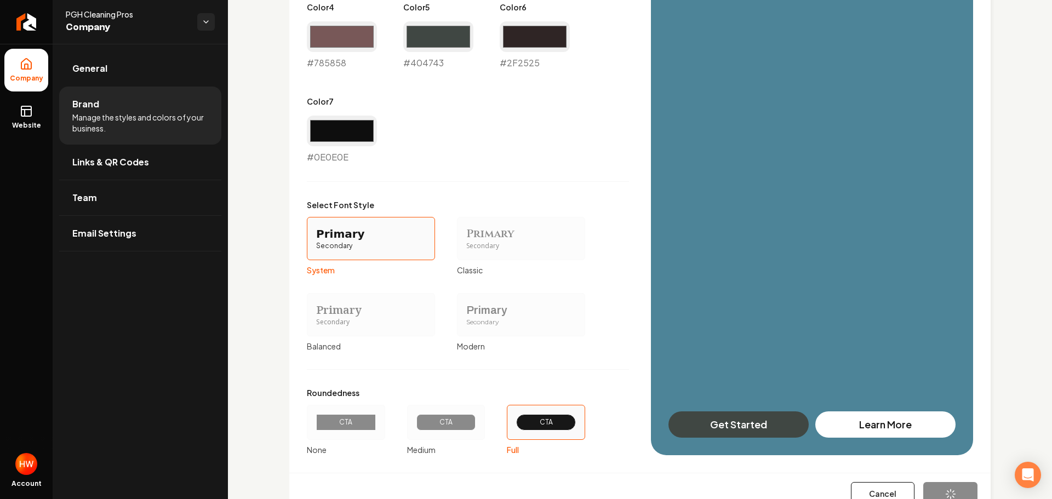
type input "#0e0e0e"
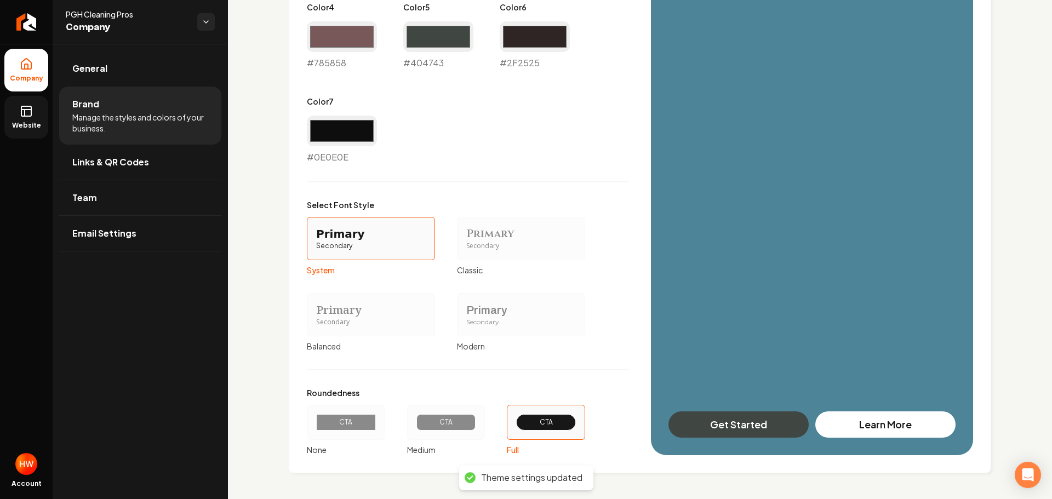
click at [19, 116] on link "Website" at bounding box center [26, 117] width 44 height 43
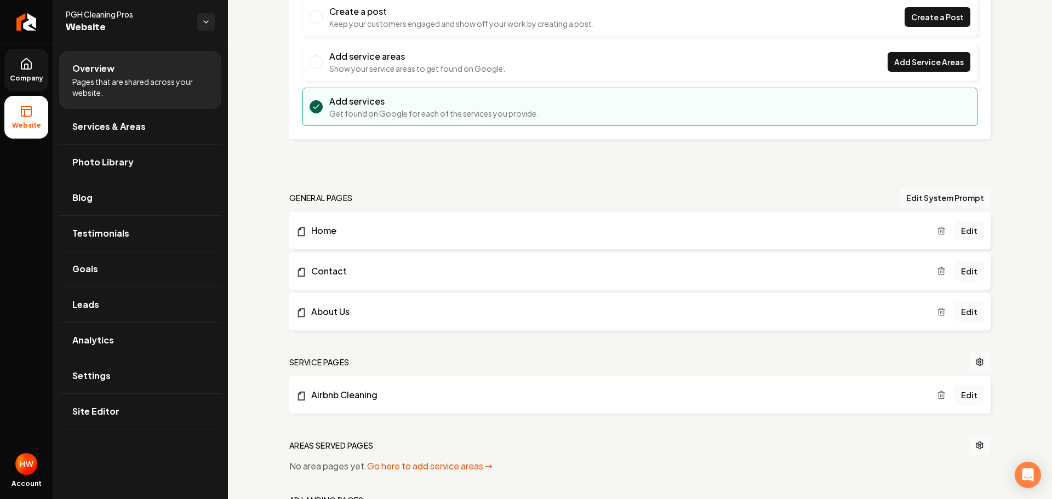
scroll to position [317, 0]
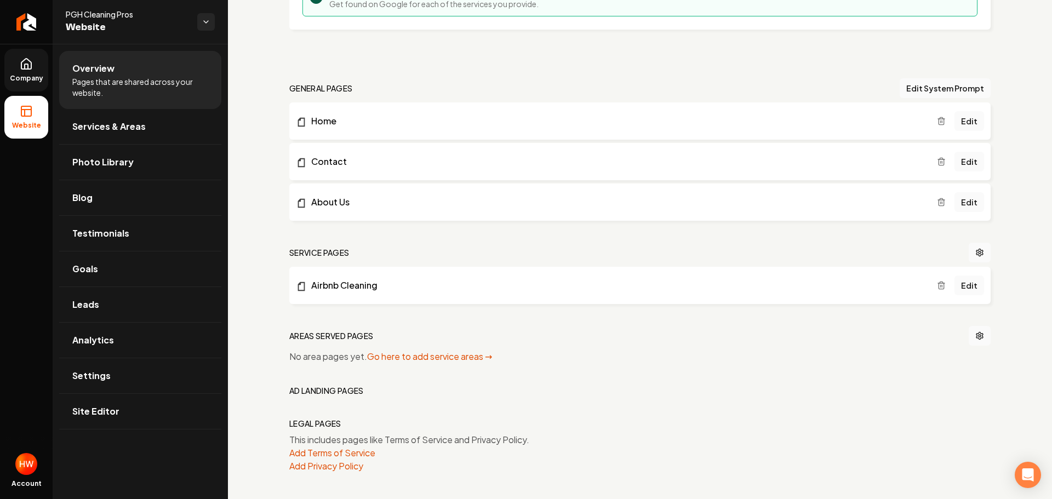
click at [937, 285] on icon "Main content area" at bounding box center [941, 285] width 9 height 9
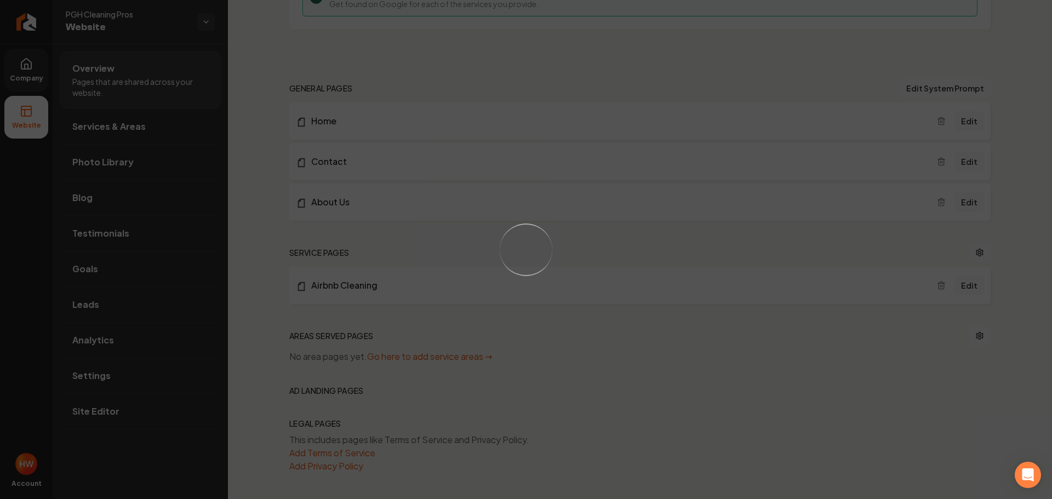
scroll to position [293, 0]
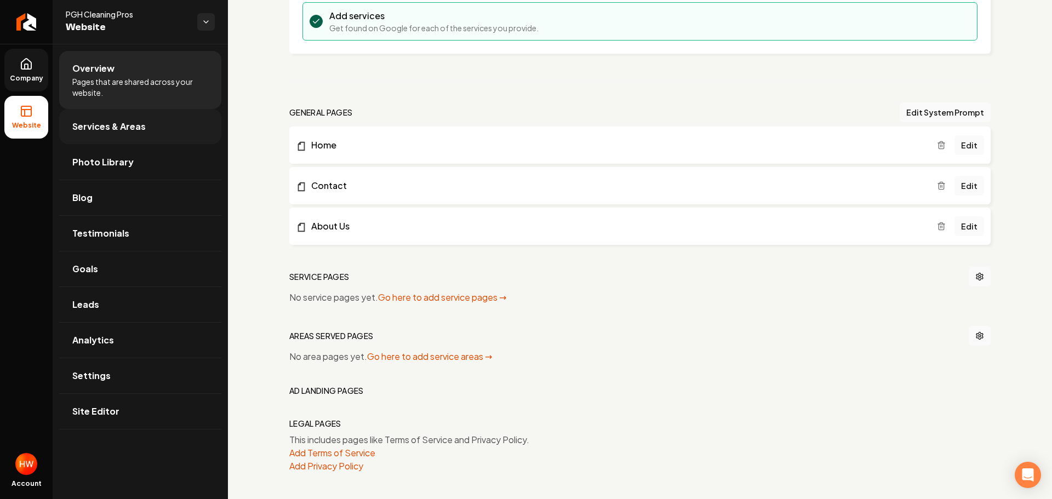
click at [122, 133] on span "Services & Areas" at bounding box center [108, 126] width 73 height 13
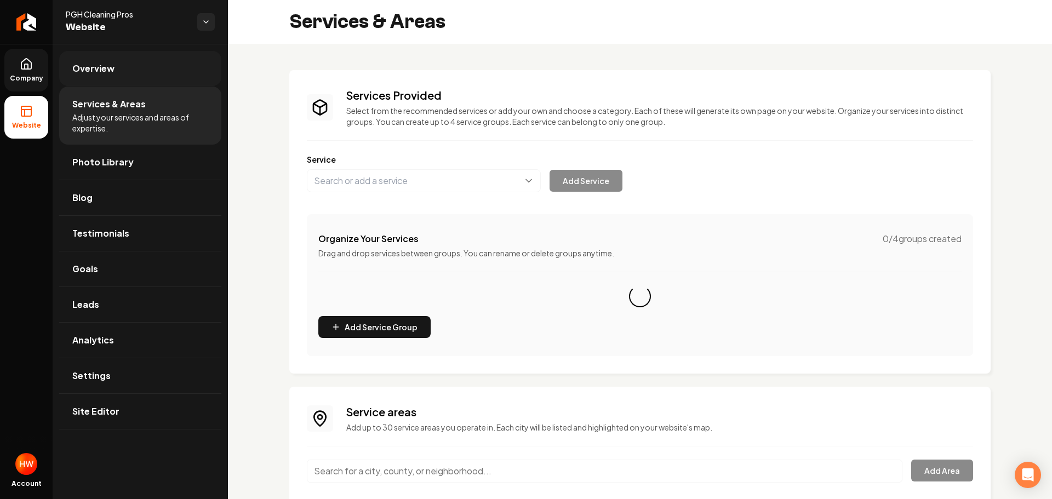
click at [93, 71] on span "Overview" at bounding box center [93, 68] width 42 height 13
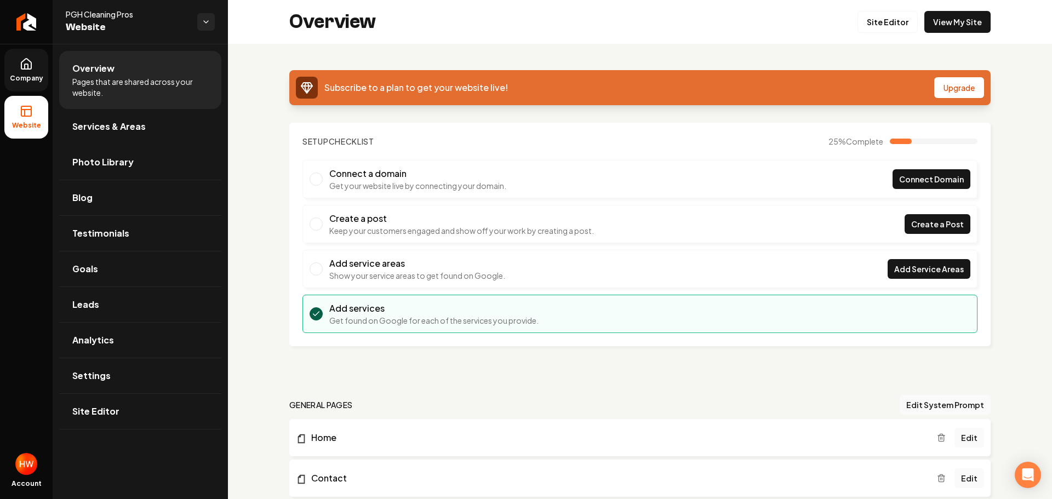
scroll to position [164, 0]
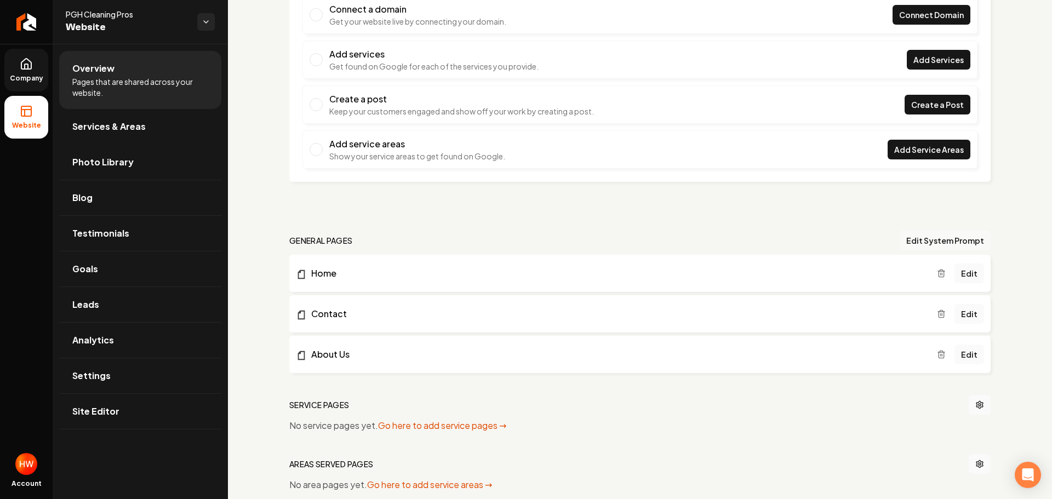
click at [938, 236] on button "Edit System Prompt" at bounding box center [945, 241] width 91 height 20
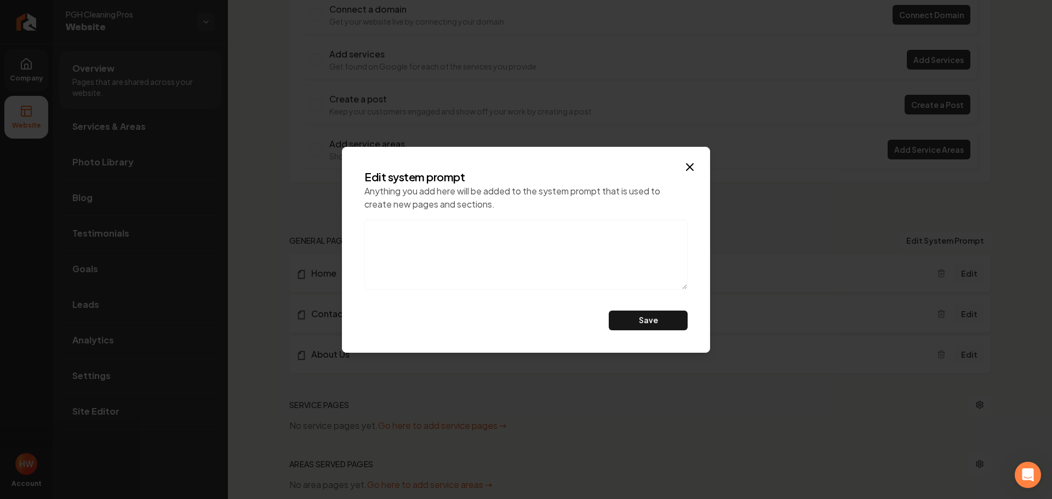
click at [447, 233] on textarea at bounding box center [525, 255] width 323 height 70
paste textarea "Do not mention eco-friendly products, also, this is a referral agency. don't ca…"
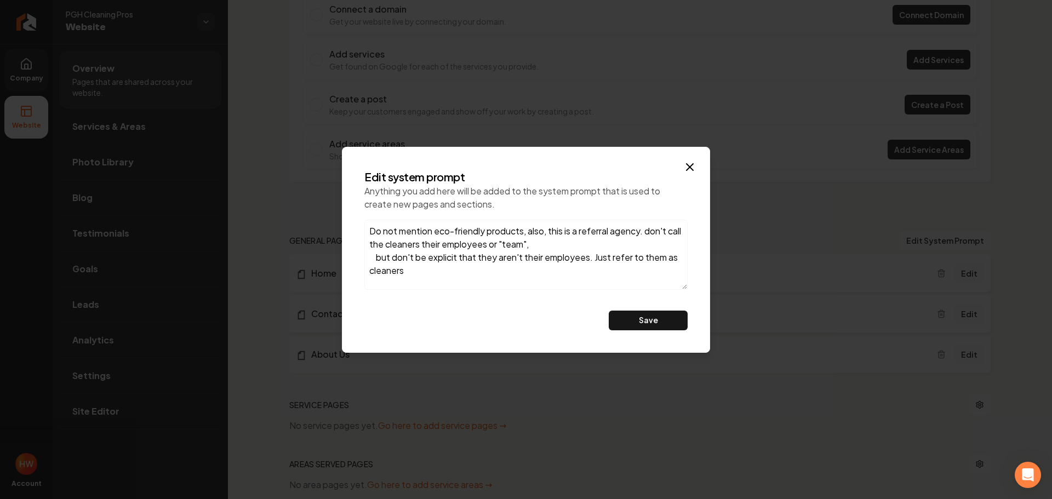
click at [377, 258] on textarea "Do not mention eco-friendly products, also, this is a referral agency. don't ca…" at bounding box center [525, 255] width 323 height 70
type textarea "Do not mention eco-friendly products, also, this is a referral agency. don't ca…"
click at [656, 318] on button "Save" at bounding box center [648, 321] width 79 height 20
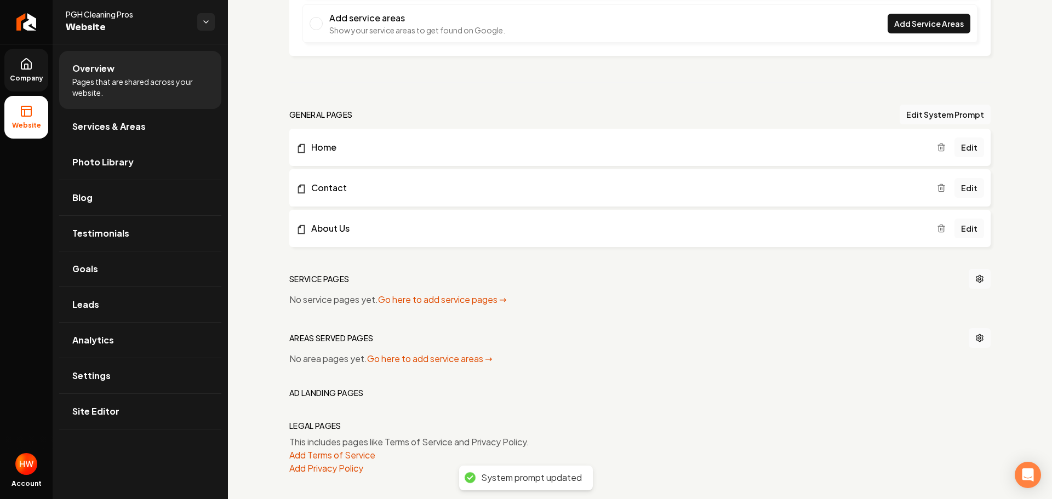
scroll to position [293, 0]
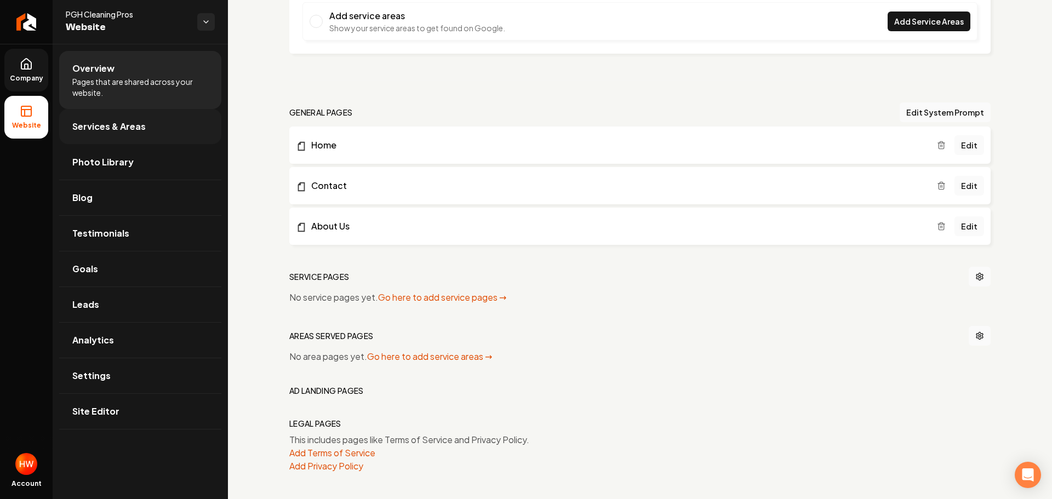
click at [129, 128] on span "Services & Areas" at bounding box center [108, 126] width 73 height 13
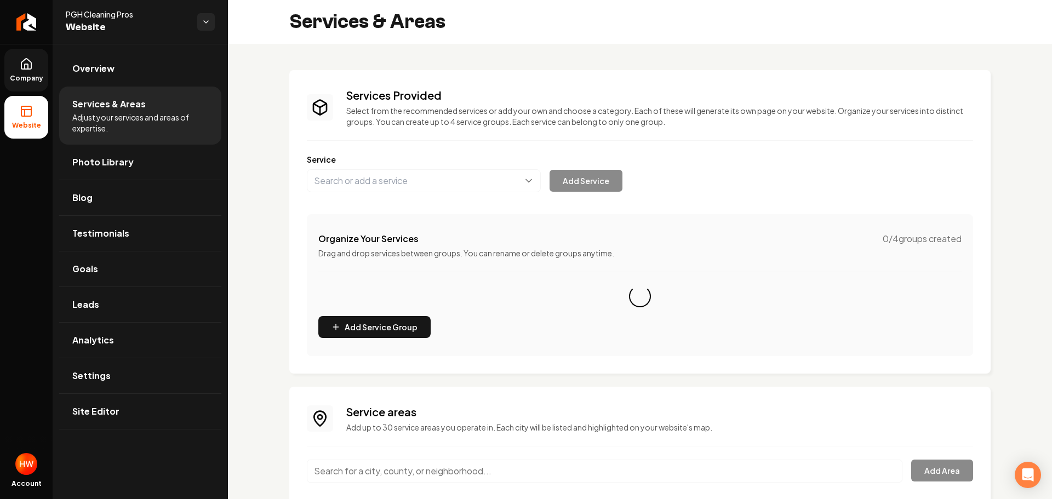
scroll to position [56, 0]
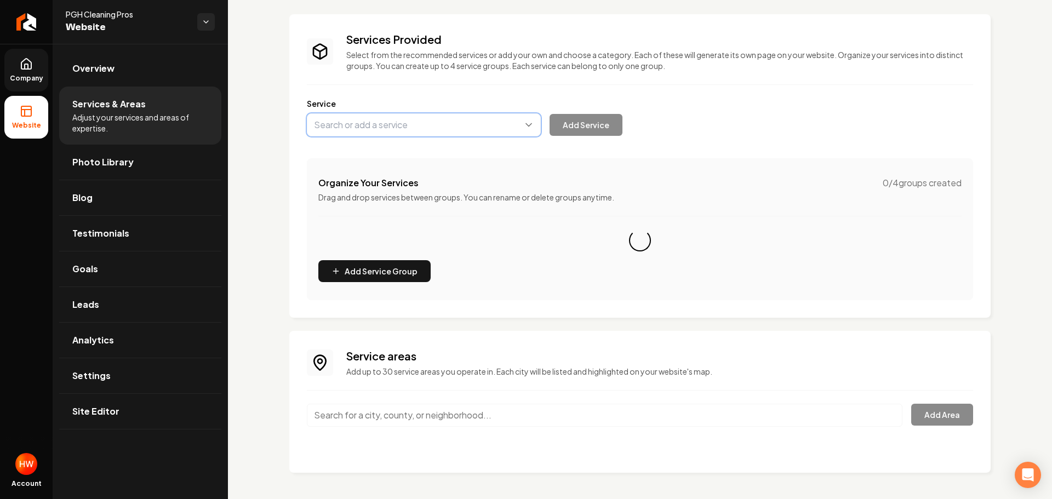
drag, startPoint x: 387, startPoint y: 121, endPoint x: 395, endPoint y: 124, distance: 8.3
click at [388, 121] on button "Main content area" at bounding box center [424, 124] width 234 height 23
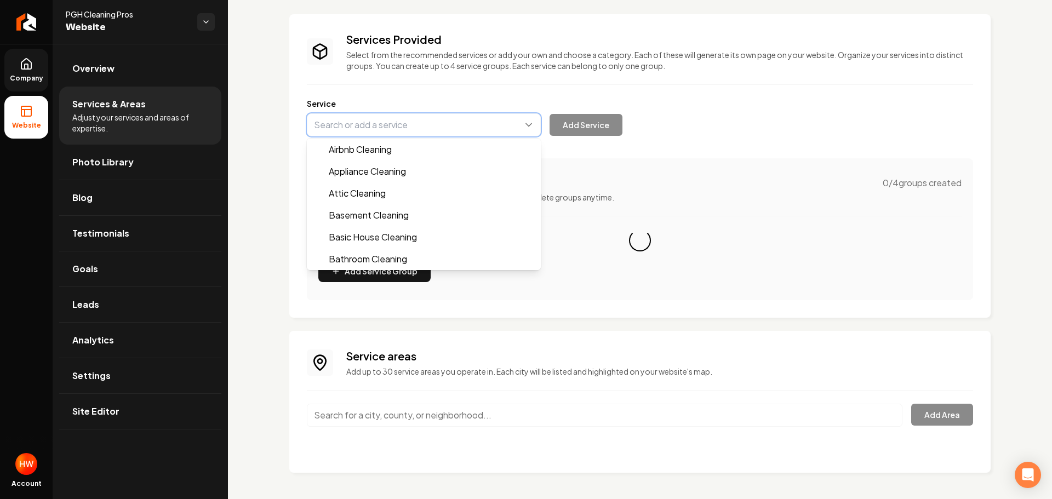
click at [402, 124] on button "Main content area" at bounding box center [424, 124] width 234 height 23
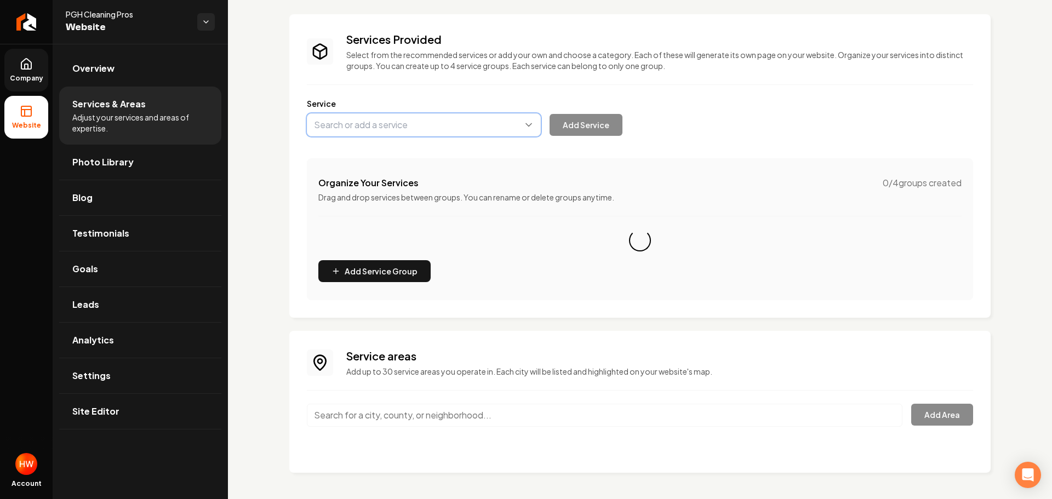
paste input "Basic House Cleaning"
type input "Basic House Cleaning"
drag, startPoint x: 594, startPoint y: 119, endPoint x: 723, endPoint y: 158, distance: 135.6
click at [594, 120] on button "Add Service" at bounding box center [586, 125] width 73 height 22
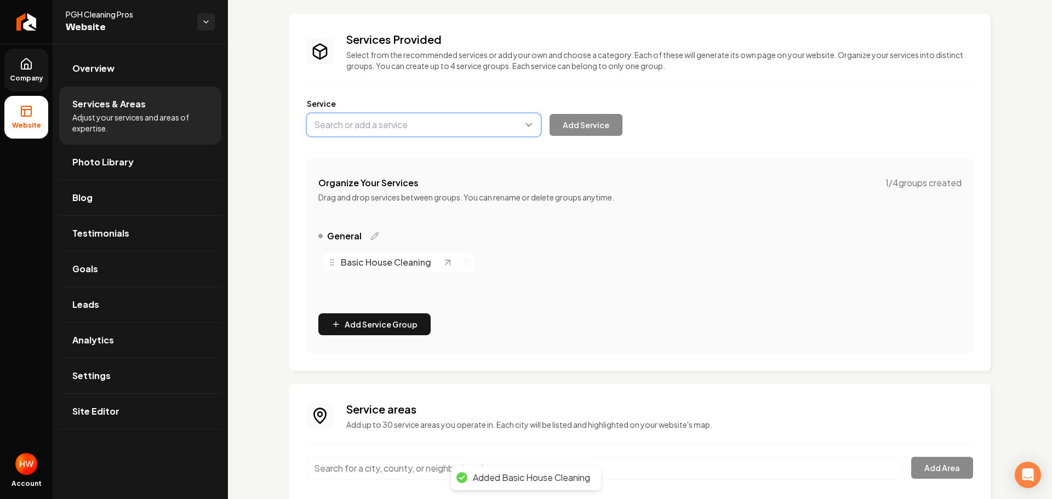
click at [381, 123] on button "Main content area" at bounding box center [424, 124] width 234 height 23
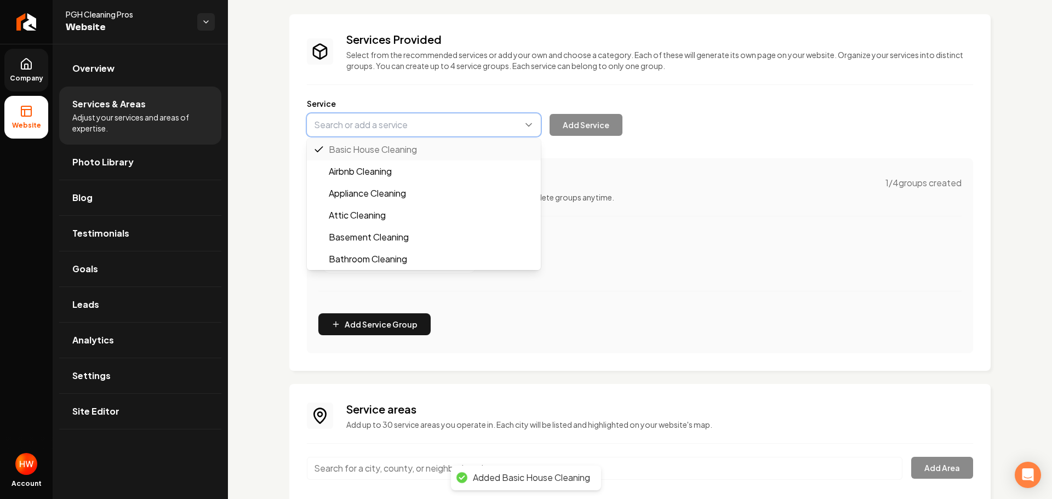
paste input "Deep House Cleaning"
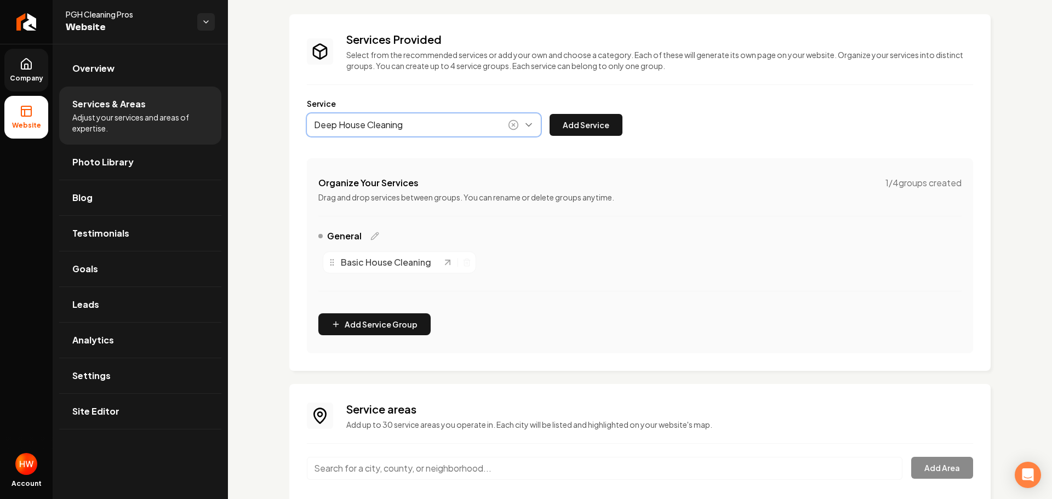
drag, startPoint x: 396, startPoint y: 150, endPoint x: 631, endPoint y: 150, distance: 235.1
type input "Deep House Cleaning"
drag, startPoint x: 601, startPoint y: 124, endPoint x: 665, endPoint y: 132, distance: 65.1
click at [602, 124] on button "Add Service" at bounding box center [586, 125] width 73 height 22
click at [427, 120] on button "Main content area" at bounding box center [424, 124] width 234 height 23
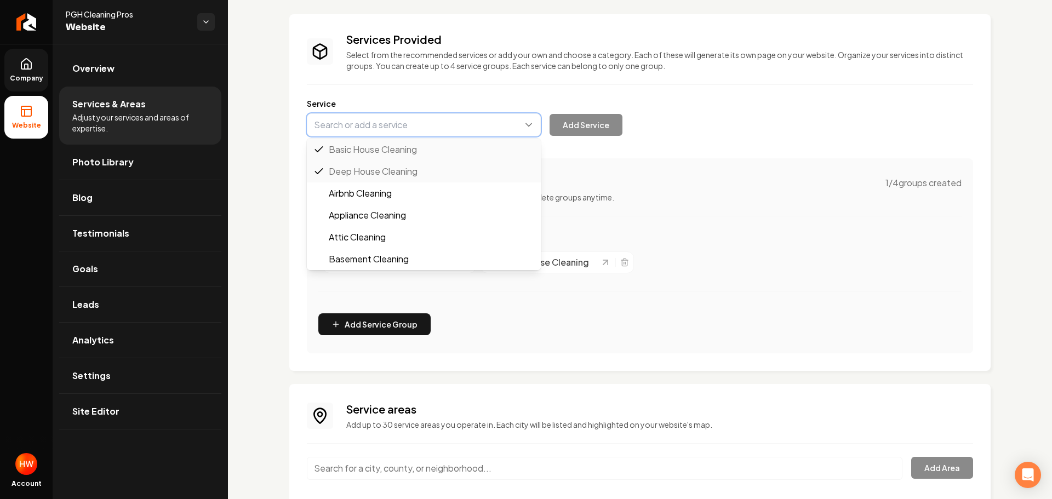
paste input "Move-In/Move-Out Cleaning"
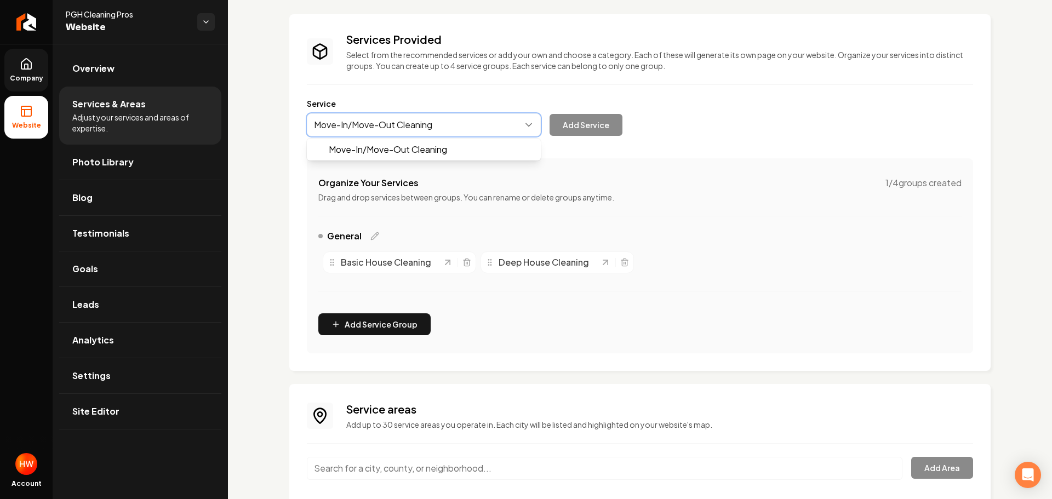
drag, startPoint x: 423, startPoint y: 146, endPoint x: 451, endPoint y: 150, distance: 28.1
type input "Move-In/Move-Out Cleaning"
click at [601, 126] on button "Add Service" at bounding box center [586, 125] width 73 height 22
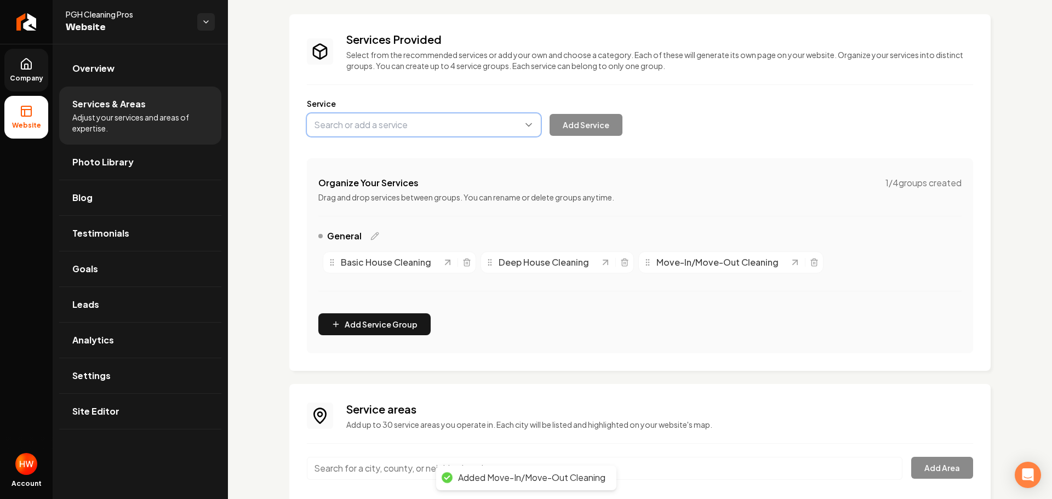
click at [407, 124] on button "Main content area" at bounding box center [424, 124] width 234 height 23
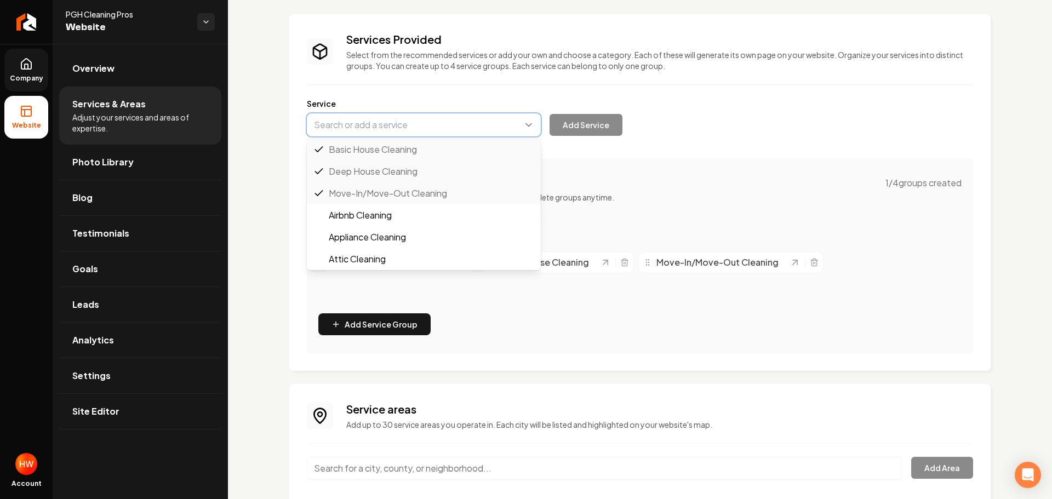
paste input "Recurring Maid Services"
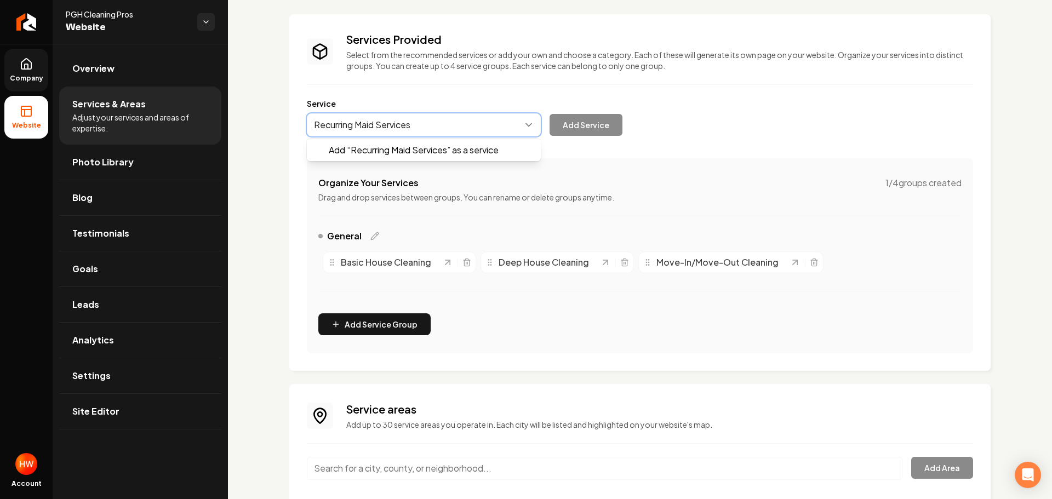
drag, startPoint x: 421, startPoint y: 149, endPoint x: 562, endPoint y: 149, distance: 140.9
type input "Recurring Maid Services"
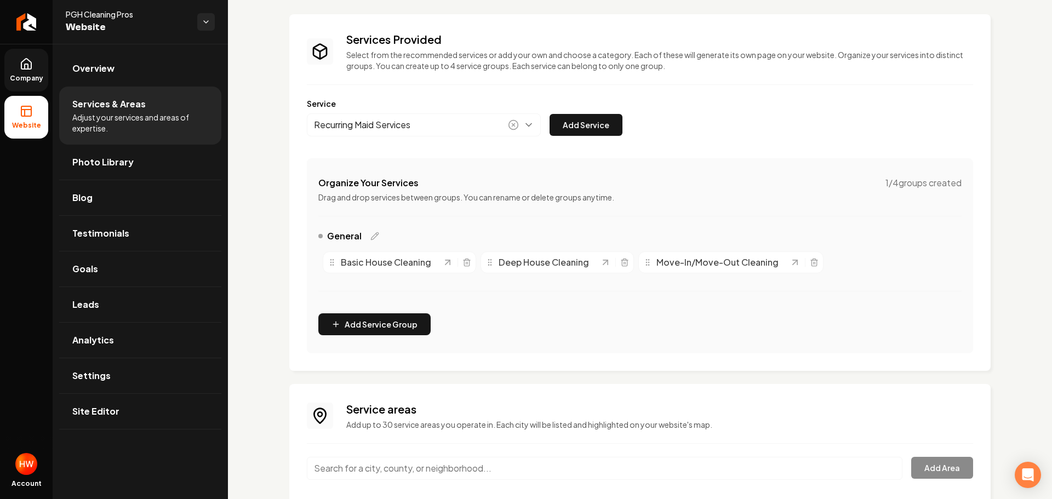
drag, startPoint x: 606, startPoint y: 122, endPoint x: 859, endPoint y: 162, distance: 257.0
click at [607, 122] on button "Add Service" at bounding box center [586, 125] width 73 height 22
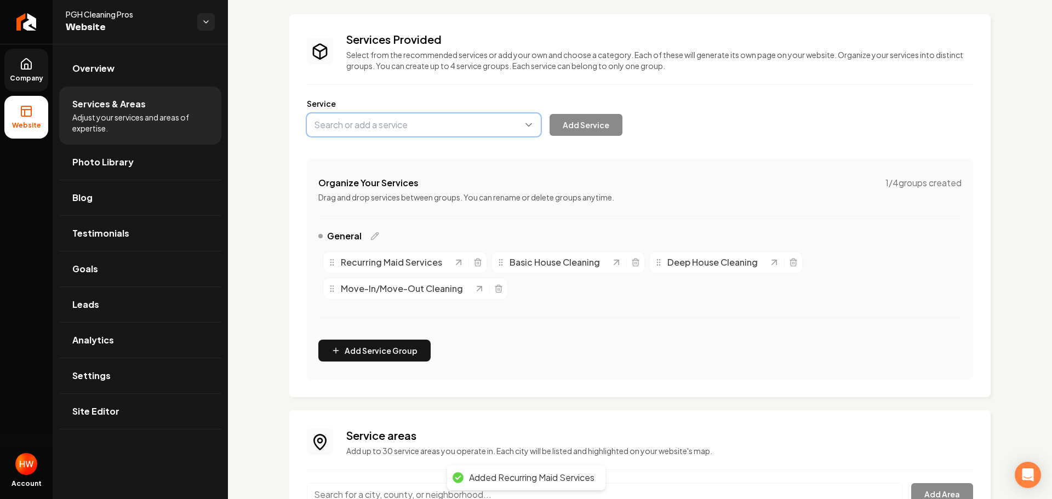
click at [403, 123] on button "Main content area" at bounding box center [424, 124] width 234 height 23
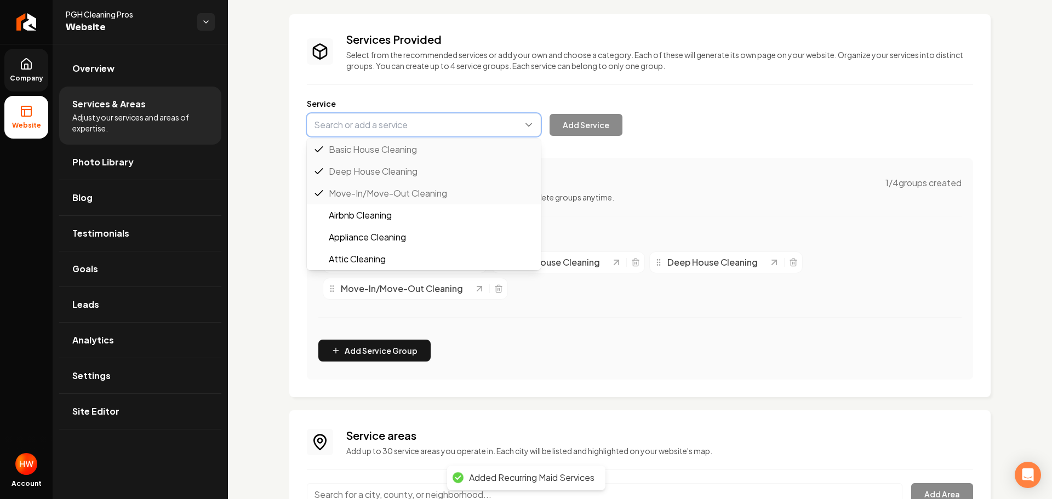
paste input "Airbnb Cleaning"
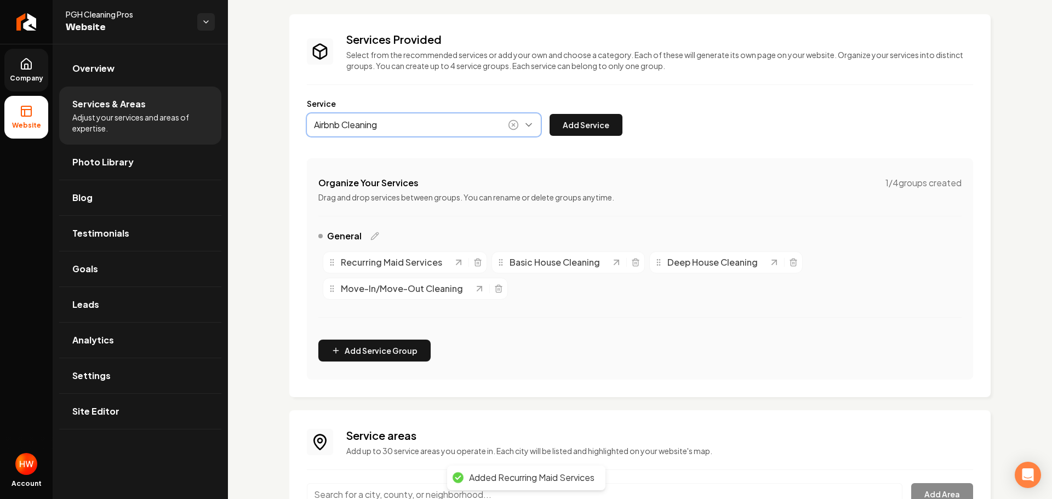
drag, startPoint x: 415, startPoint y: 151, endPoint x: 657, endPoint y: 143, distance: 242.4
type input "Airbnb Cleaning"
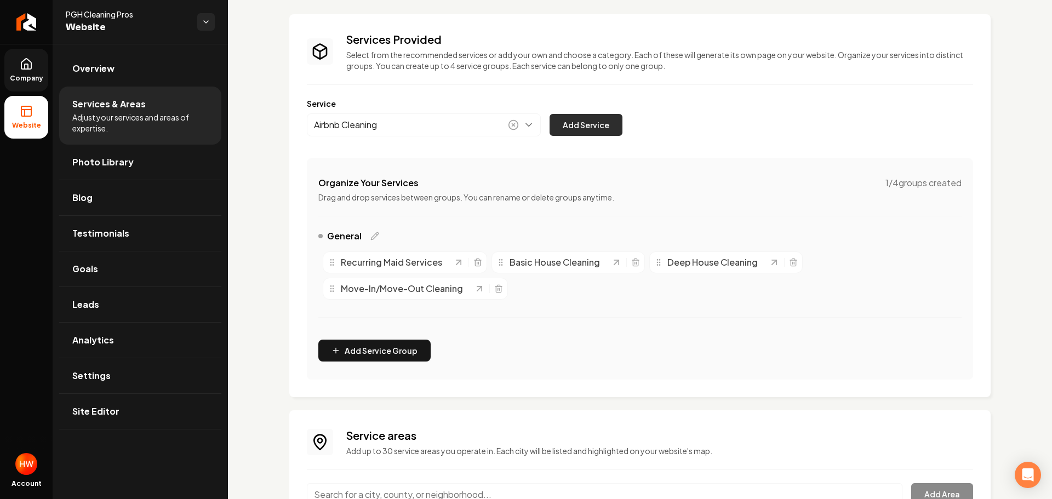
click at [586, 124] on button "Add Service" at bounding box center [586, 125] width 73 height 22
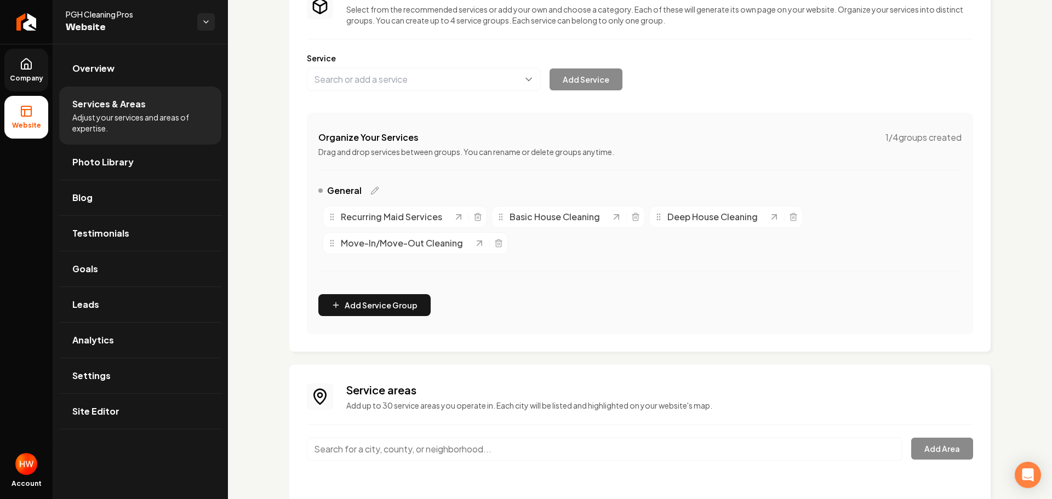
scroll to position [135, 0]
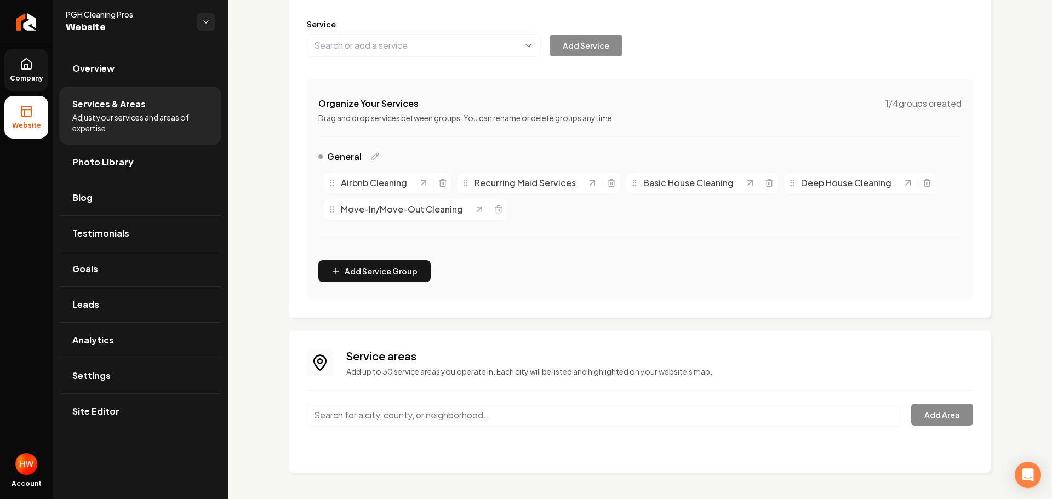
click at [423, 421] on input "Main content area" at bounding box center [605, 415] width 596 height 23
paste input "Pittsburgh"
type input "[GEOGRAPHIC_DATA], [GEOGRAPHIC_DATA]"
click at [939, 415] on button "Add Area" at bounding box center [942, 415] width 62 height 22
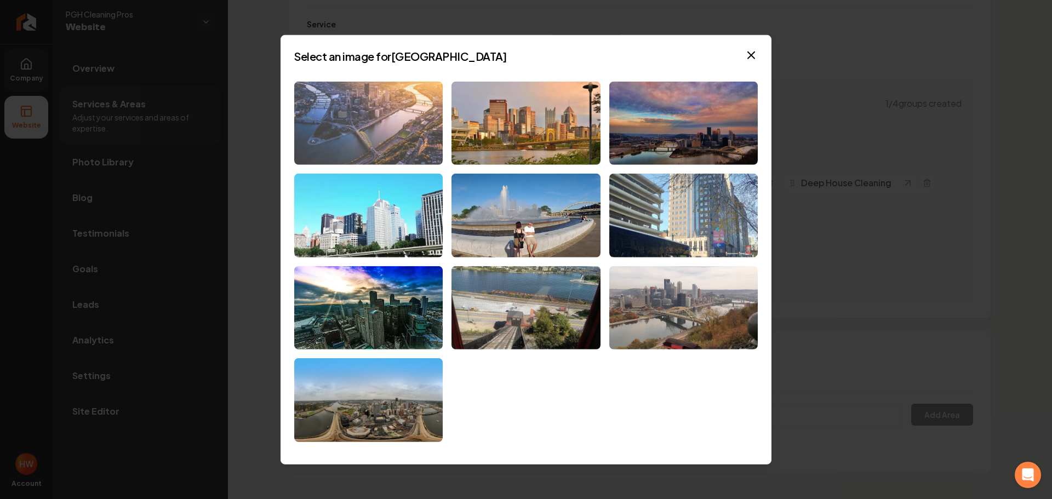
click at [365, 133] on img at bounding box center [368, 123] width 149 height 84
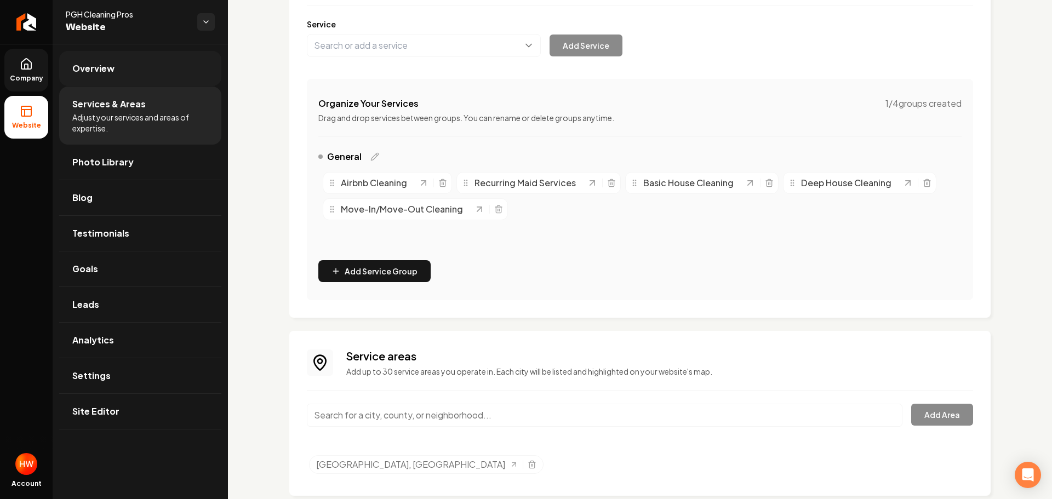
click at [107, 76] on link "Overview" at bounding box center [140, 68] width 162 height 35
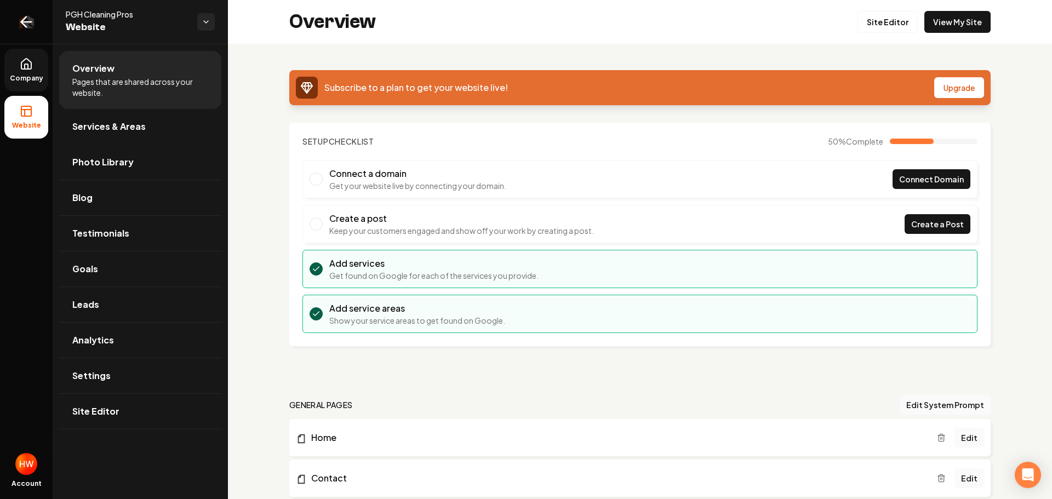
click at [21, 23] on icon "Return to dashboard" at bounding box center [23, 22] width 5 height 10
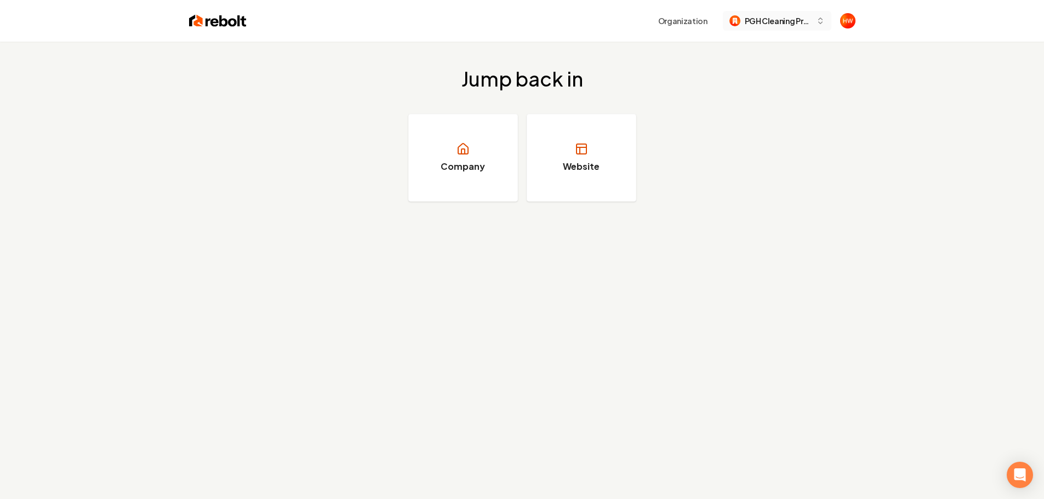
click at [760, 24] on span "PGH Cleaning Pros" at bounding box center [778, 21] width 67 height 12
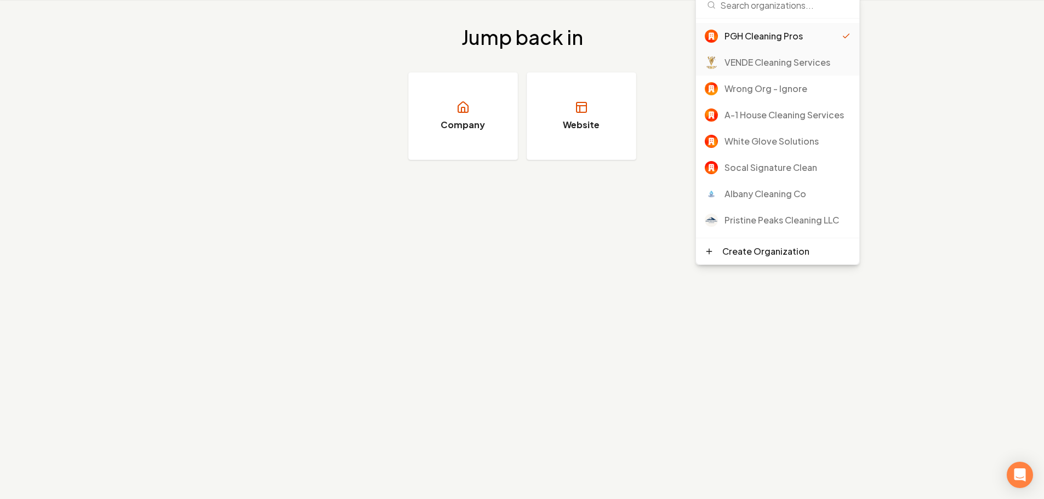
click at [757, 59] on div "VENDE Cleaning Services" at bounding box center [788, 62] width 126 height 13
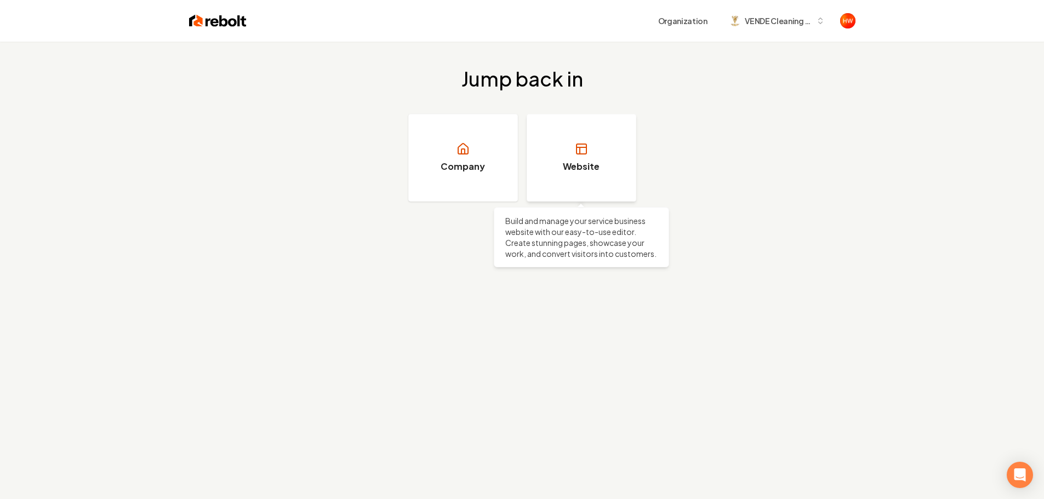
click at [612, 167] on link "Website" at bounding box center [582, 158] width 110 height 88
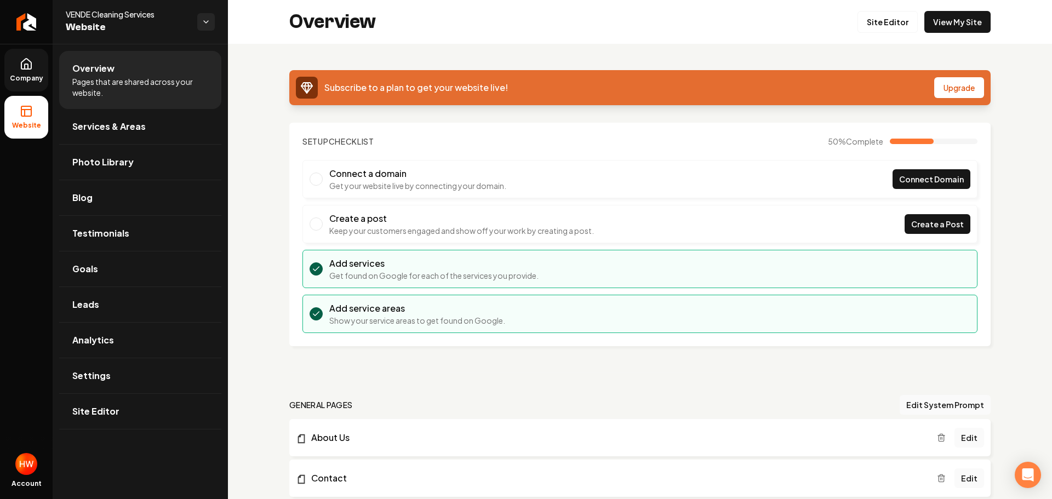
click at [22, 72] on link "Company" at bounding box center [26, 70] width 44 height 43
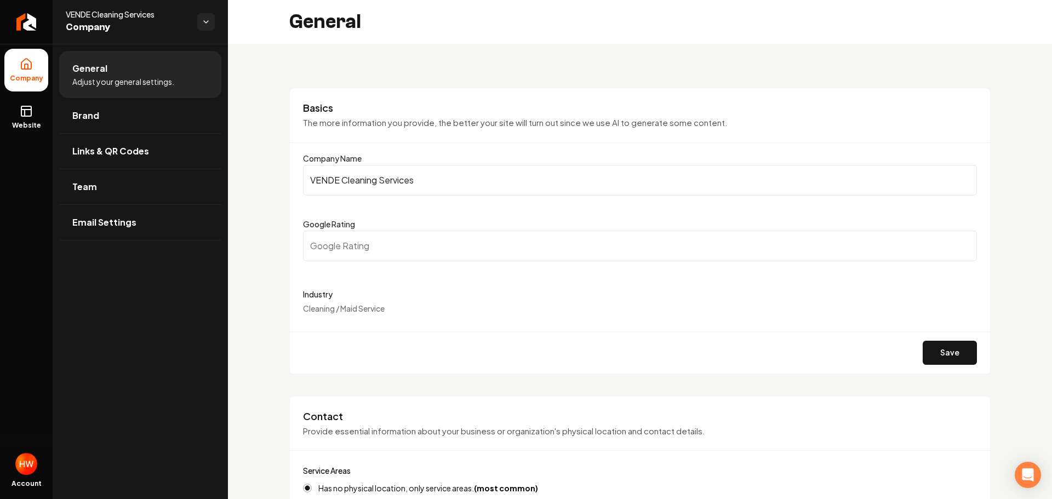
click at [375, 183] on input "VENDE Cleaning Services" at bounding box center [640, 180] width 674 height 31
click at [18, 26] on icon "Return to dashboard" at bounding box center [27, 22] width 18 height 18
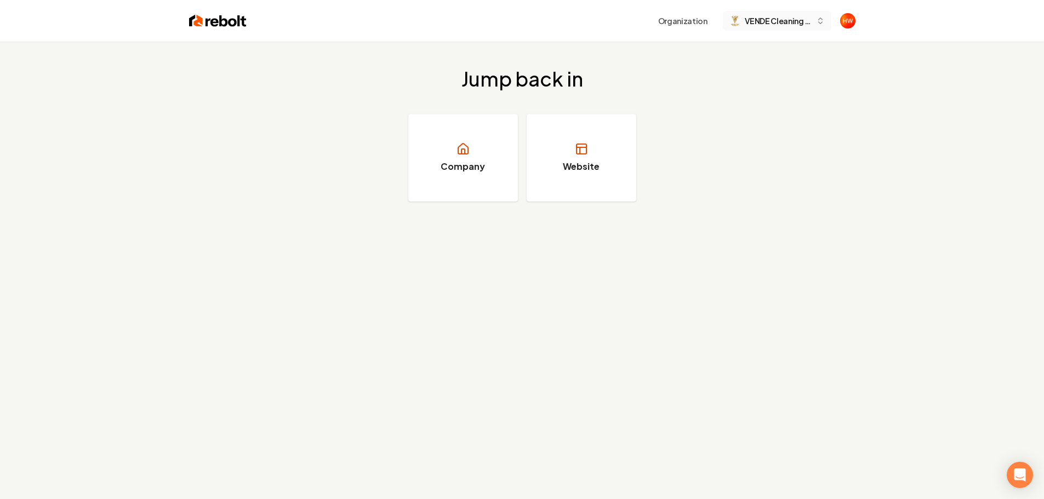
click at [762, 22] on span "VENDE Cleaning Services" at bounding box center [778, 21] width 67 height 12
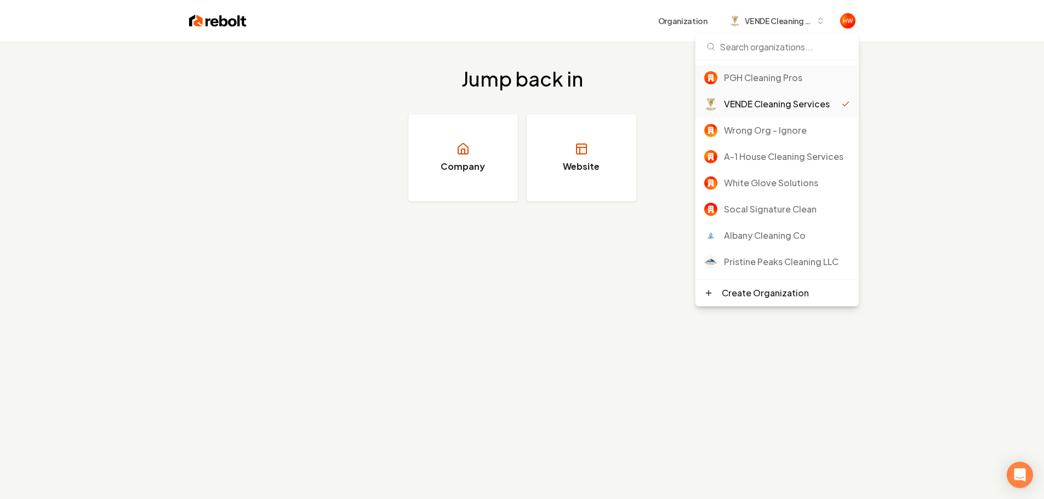
click at [760, 81] on div "PGH Cleaning Pros" at bounding box center [787, 77] width 126 height 13
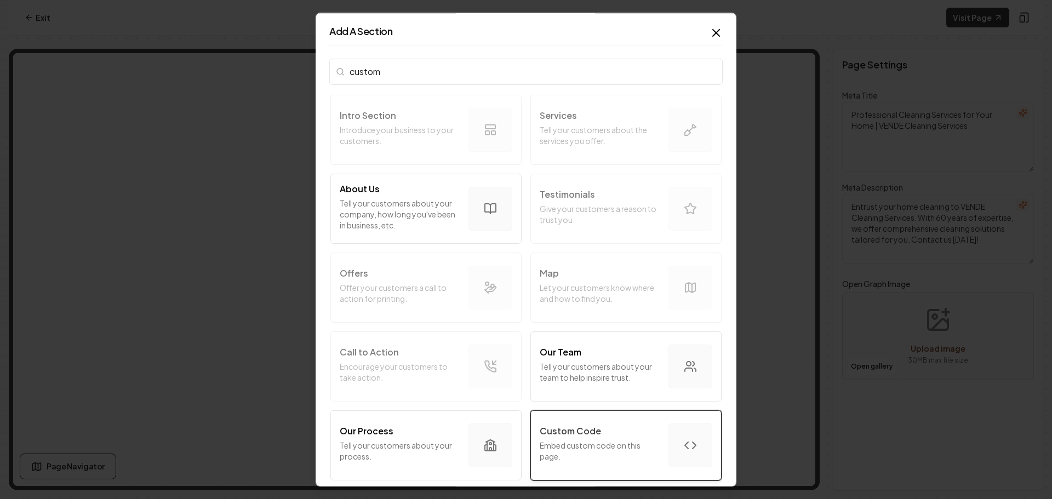
type input "custom"
click at [620, 449] on p "Embed custom code on this page." at bounding box center [600, 451] width 120 height 22
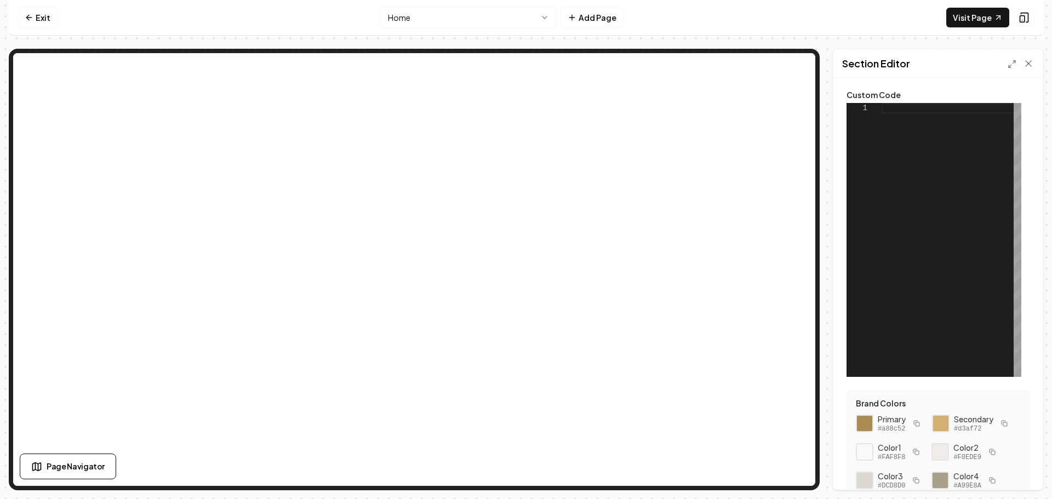
click at [901, 112] on div at bounding box center [952, 240] width 140 height 274
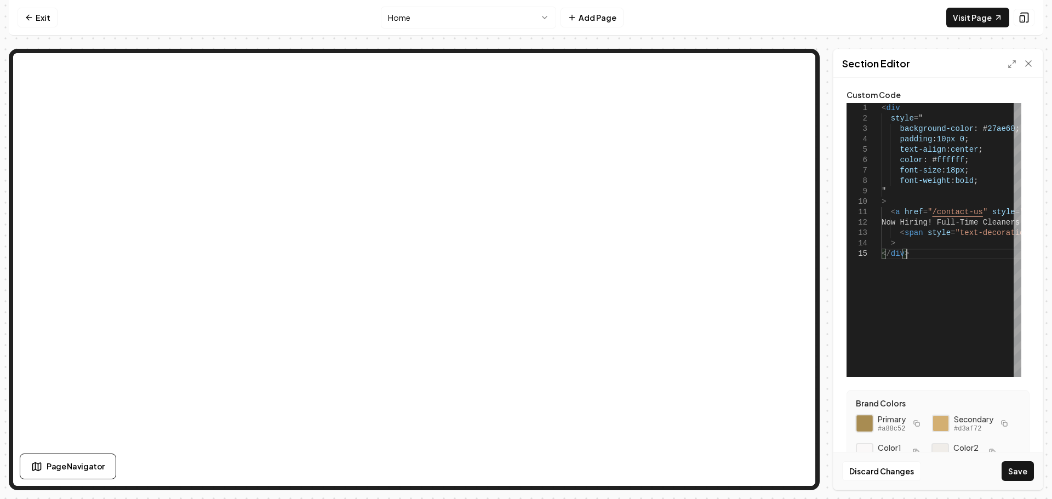
click at [868, 428] on div at bounding box center [865, 423] width 19 height 19
drag, startPoint x: 1005, startPoint y: 128, endPoint x: 976, endPoint y: 130, distance: 28.5
click at [976, 129] on div "< div style = " background-color : # 27ae60 ; padding : 10px 0 ; text-align : c…" at bounding box center [1042, 240] width 320 height 274
click at [1017, 468] on button "Save" at bounding box center [1018, 471] width 32 height 20
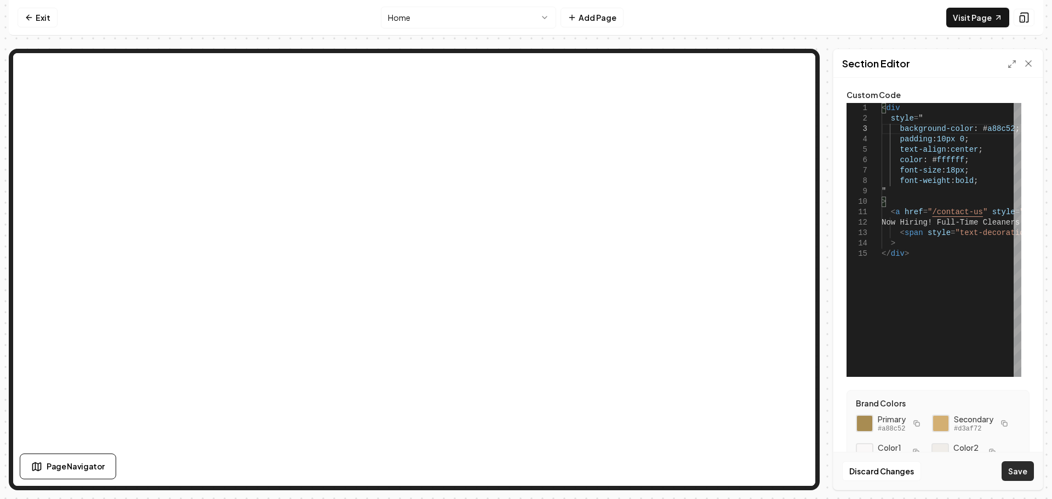
type textarea "**********"
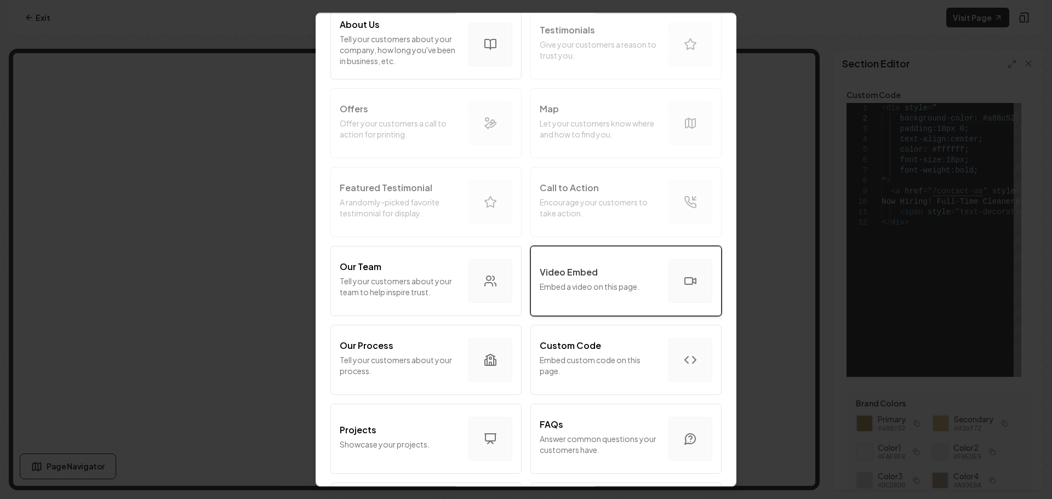
scroll to position [219, 0]
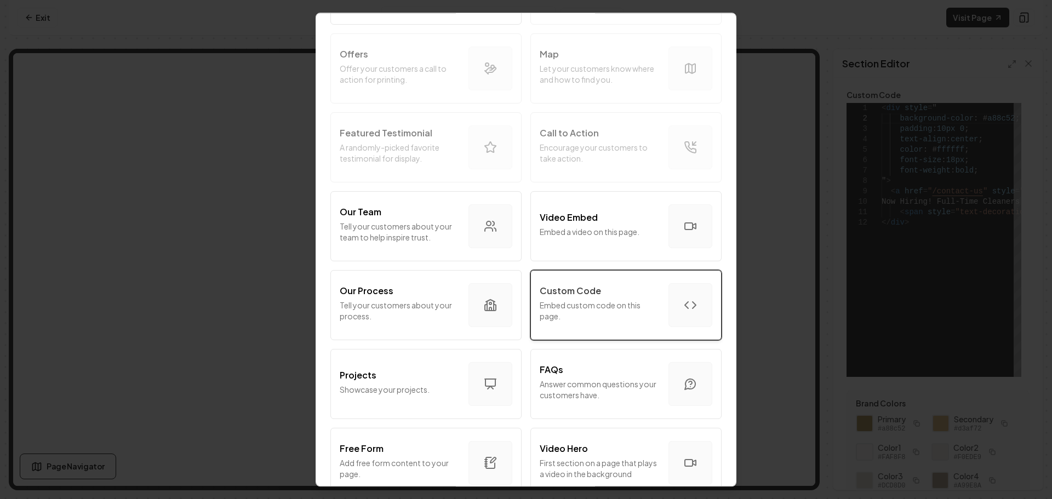
click at [608, 306] on p "Embed custom code on this page." at bounding box center [600, 311] width 120 height 22
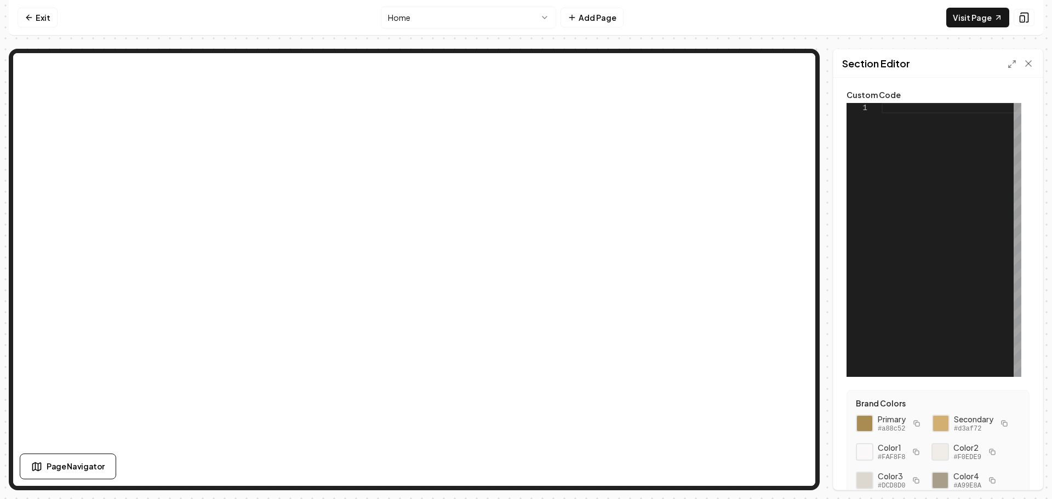
scroll to position [0, 0]
click at [906, 111] on div at bounding box center [952, 240] width 140 height 274
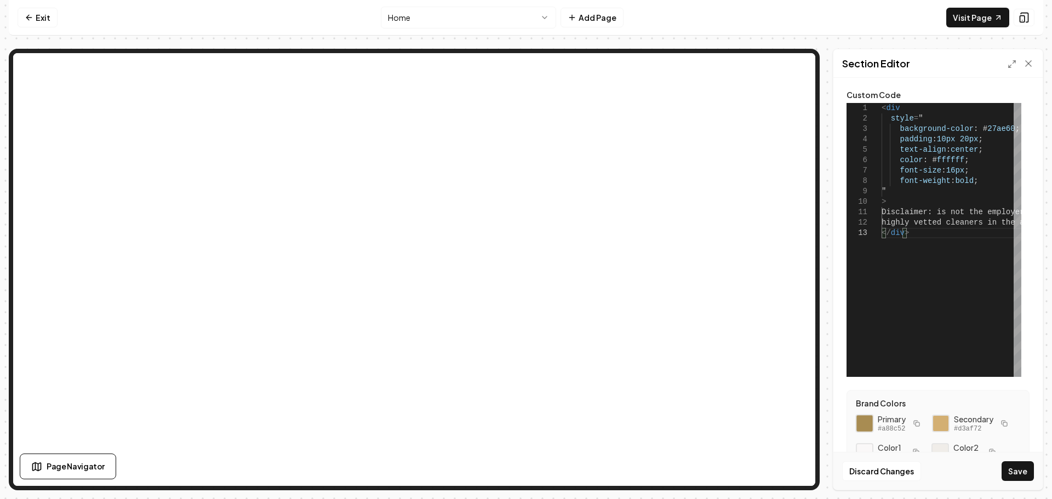
click at [864, 427] on div at bounding box center [865, 423] width 19 height 19
drag, startPoint x: 1005, startPoint y: 129, endPoint x: 976, endPoint y: 127, distance: 29.1
click at [976, 127] on div "< div style = " background-color : # 27ae60 ; padding : 10px 20px ; text-align …" at bounding box center [1063, 240] width 362 height 274
click at [937, 214] on div "< div style = " background-color : # a88c52 ; padding : 10px 20px ; text-align …" at bounding box center [1063, 240] width 362 height 274
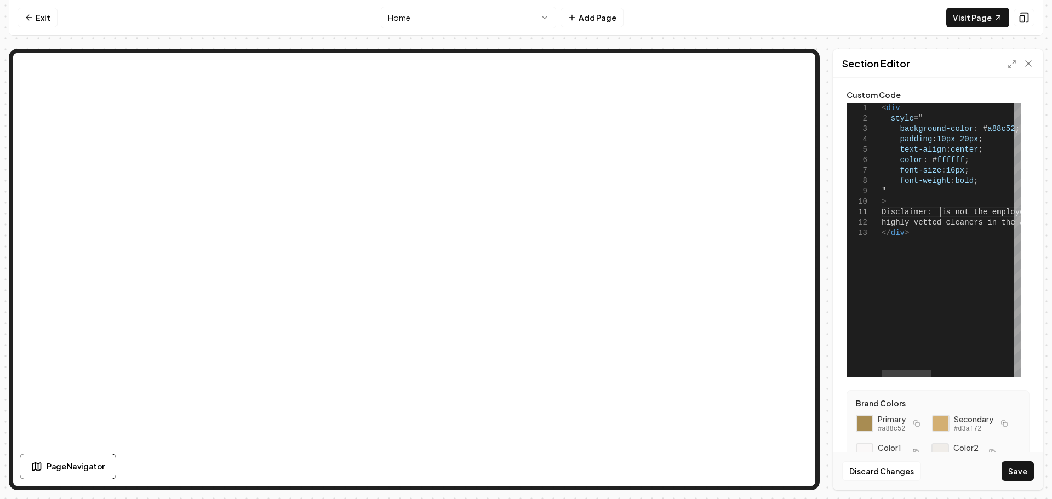
scroll to position [1, 59]
click at [1021, 475] on button "Save" at bounding box center [1018, 471] width 32 height 20
type textarea "**********"
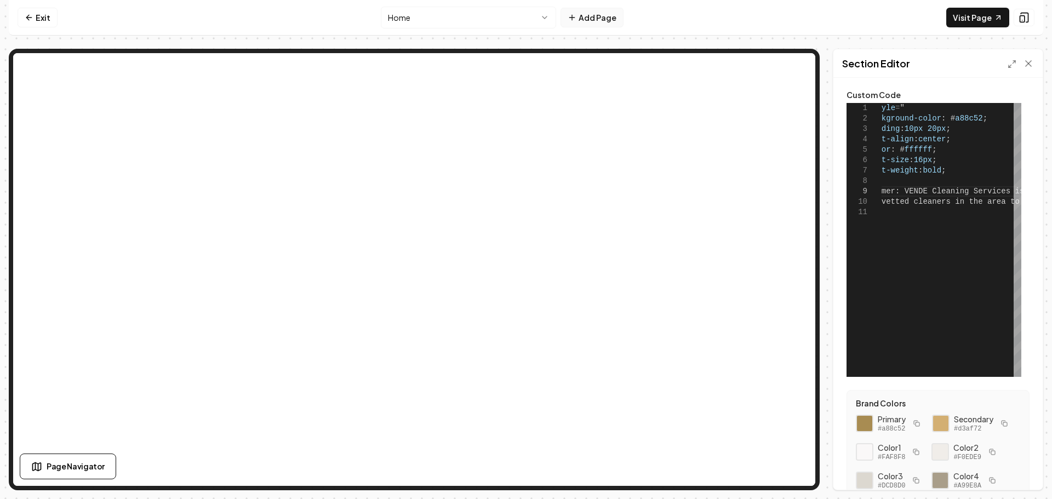
click at [597, 19] on button "Add Page" at bounding box center [592, 18] width 63 height 20
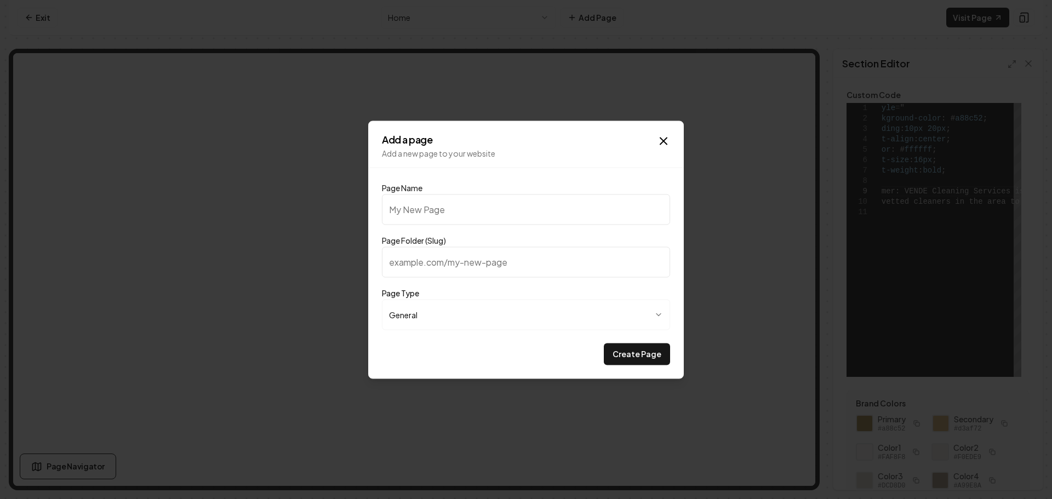
type input "C"
type input "c"
type input "Cl"
type input "cl"
type input "Cle"
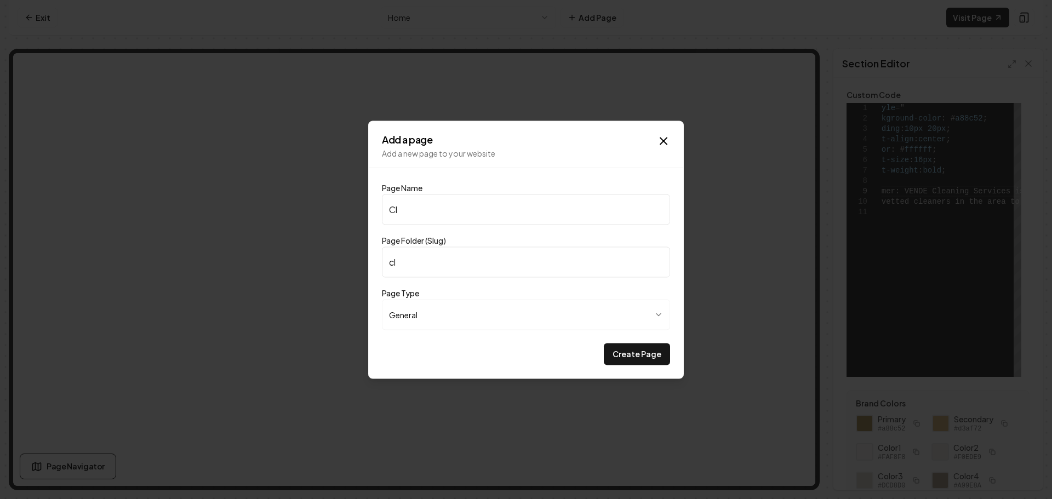
type input "cle"
type input "Clea"
type input "clea"
type input "Cleaning Checklist"
type input "cleaning-checklist"
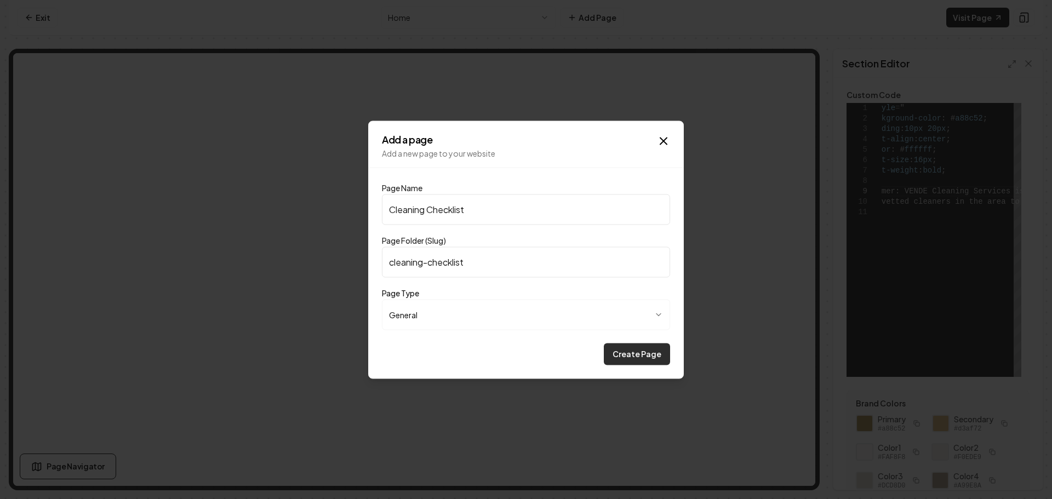
click at [622, 355] on button "Create Page" at bounding box center [637, 354] width 66 height 22
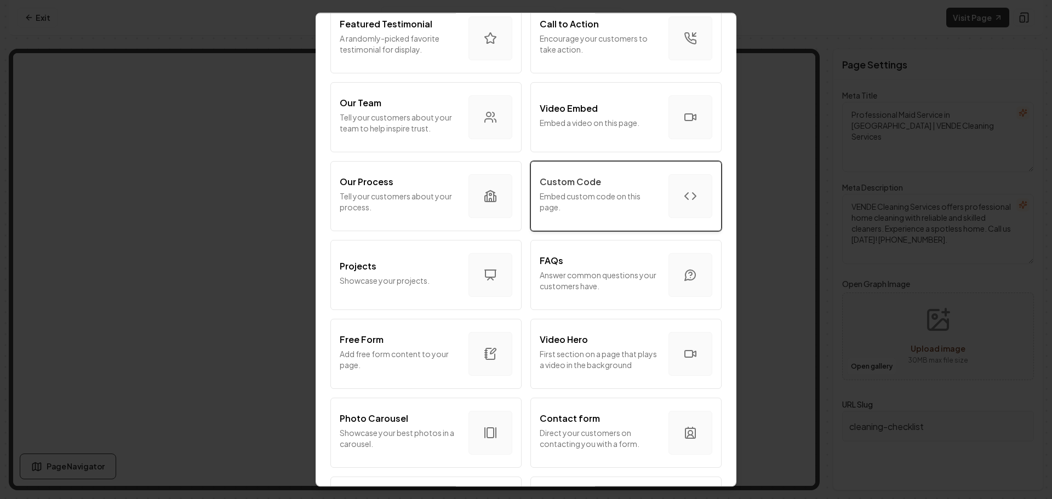
scroll to position [329, 0]
click at [580, 207] on p "Embed custom code on this page." at bounding box center [600, 201] width 120 height 22
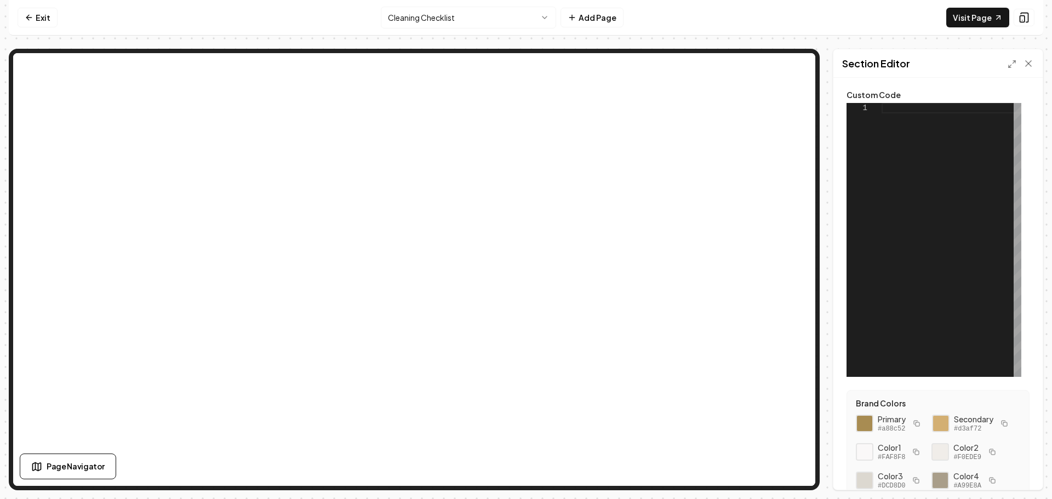
click at [907, 110] on div at bounding box center [952, 240] width 140 height 274
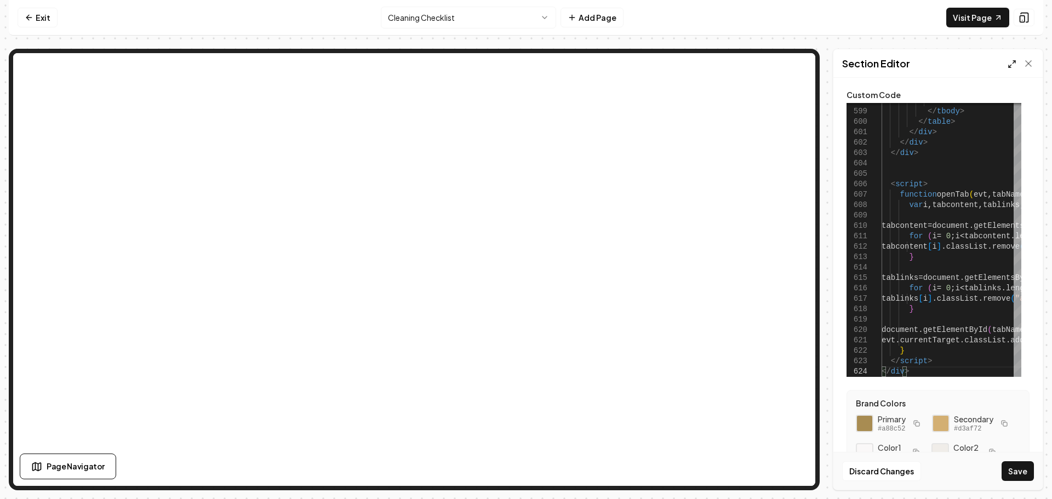
click at [1010, 62] on icon at bounding box center [1012, 64] width 9 height 9
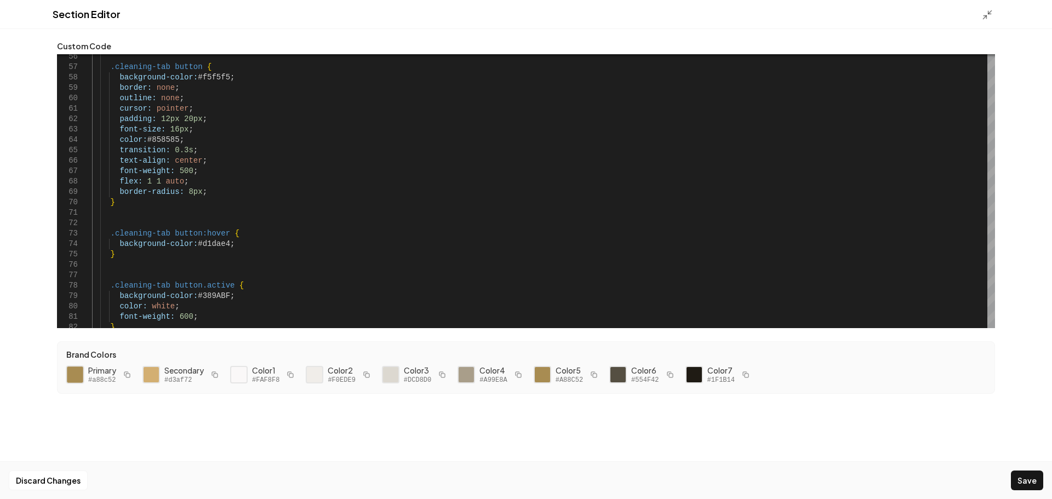
click at [77, 375] on div at bounding box center [75, 375] width 19 height 19
drag, startPoint x: 223, startPoint y: 246, endPoint x: 193, endPoint y: 248, distance: 29.6
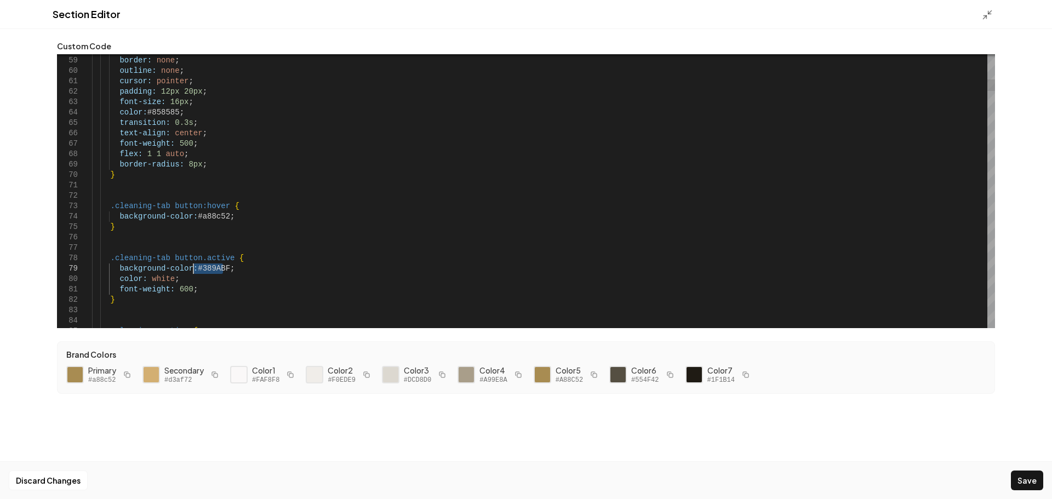
drag, startPoint x: 223, startPoint y: 269, endPoint x: 195, endPoint y: 271, distance: 28.0
click at [1036, 485] on button "Save" at bounding box center [1027, 481] width 32 height 20
click at [987, 14] on icon at bounding box center [987, 14] width 11 height 11
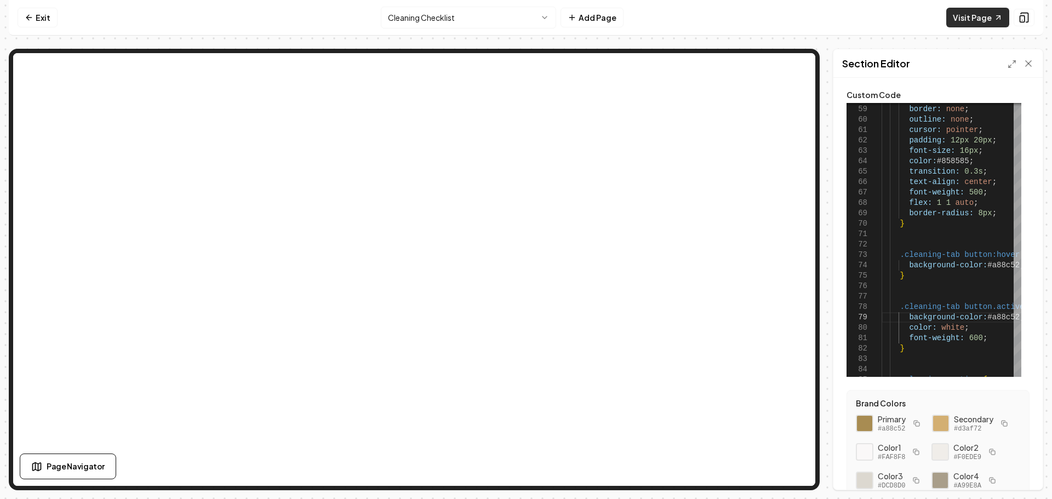
click at [973, 20] on link "Visit Page" at bounding box center [978, 18] width 63 height 20
click at [1009, 66] on polyline at bounding box center [1010, 66] width 2 height 2
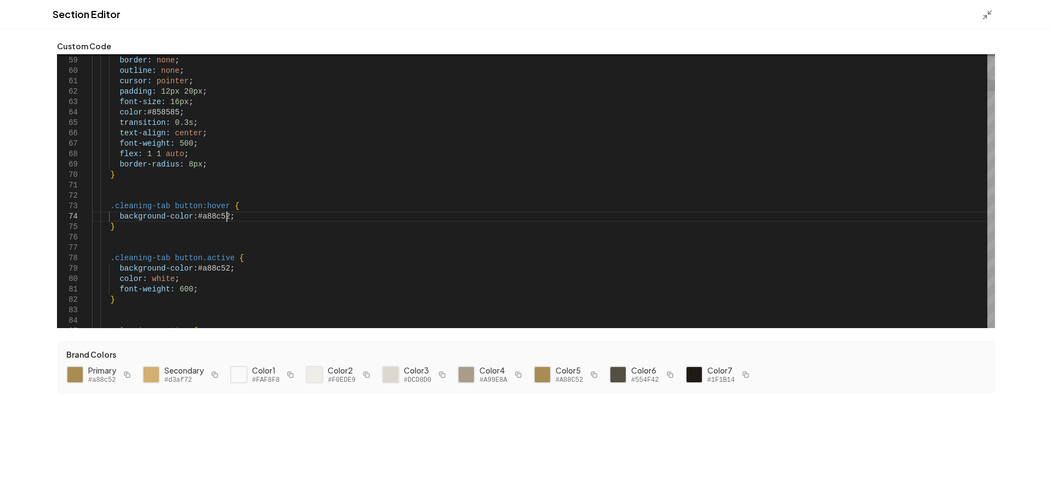
drag, startPoint x: 173, startPoint y: 278, endPoint x: 147, endPoint y: 265, distance: 29.2
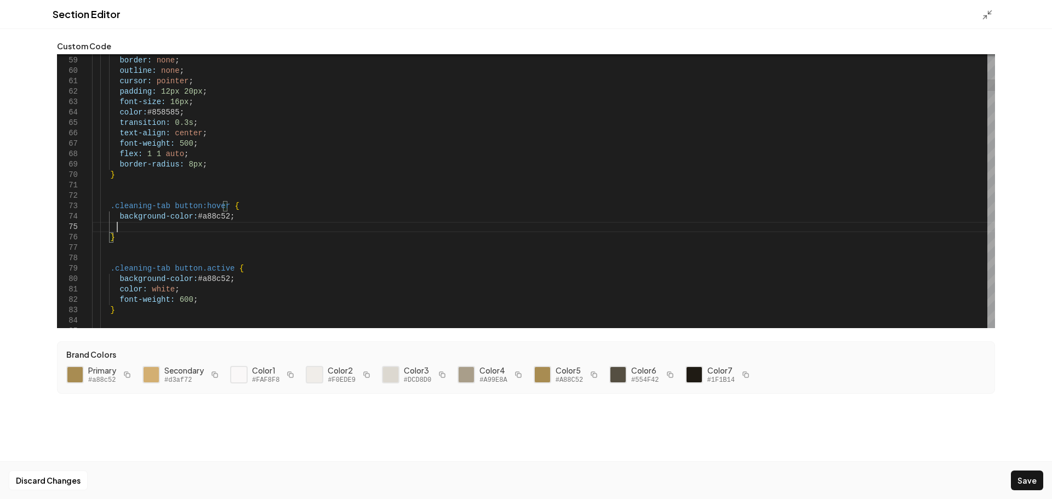
scroll to position [42, 25]
type textarea "**********"
click at [1029, 478] on button "Save" at bounding box center [1027, 481] width 32 height 20
click at [987, 17] on polyline at bounding box center [985, 16] width 3 height 3
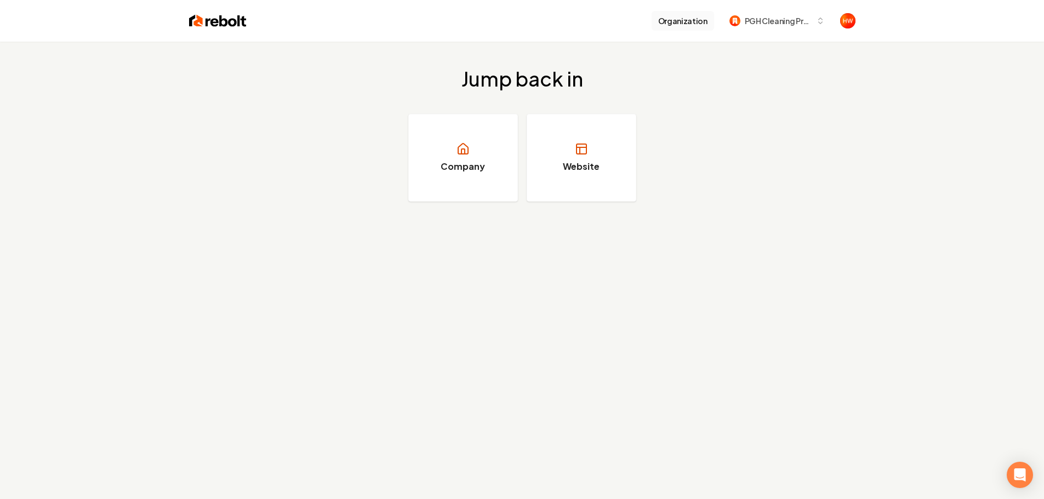
click at [690, 17] on button "Organization" at bounding box center [683, 21] width 62 height 20
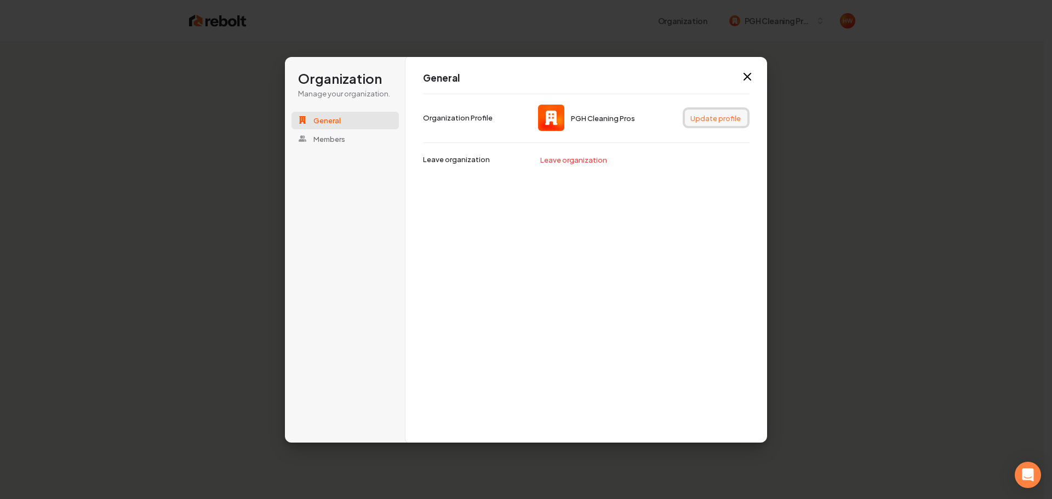
click at [696, 118] on button "Update profile" at bounding box center [716, 118] width 62 height 16
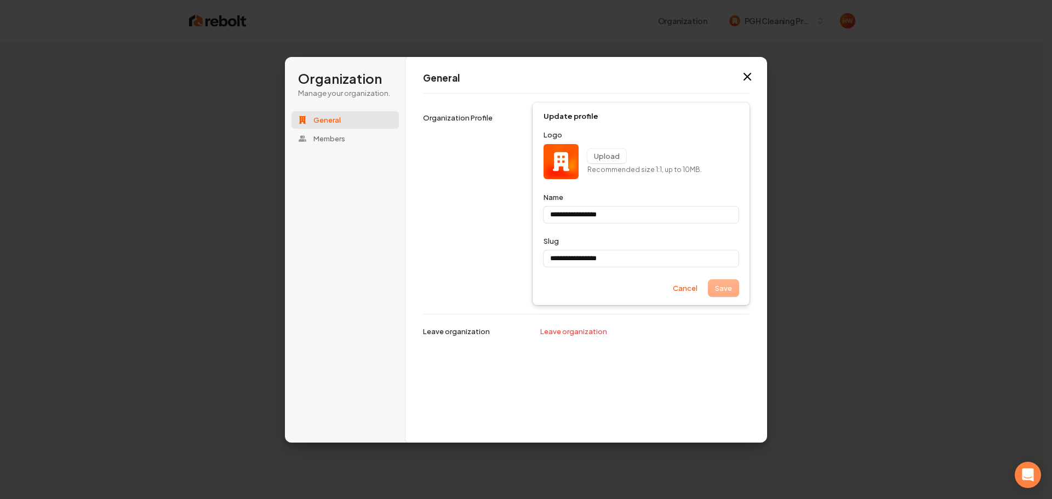
type input "**********"
click at [561, 162] on img at bounding box center [561, 161] width 35 height 35
click at [597, 159] on button "Upload" at bounding box center [607, 156] width 39 height 14
type input "**********"
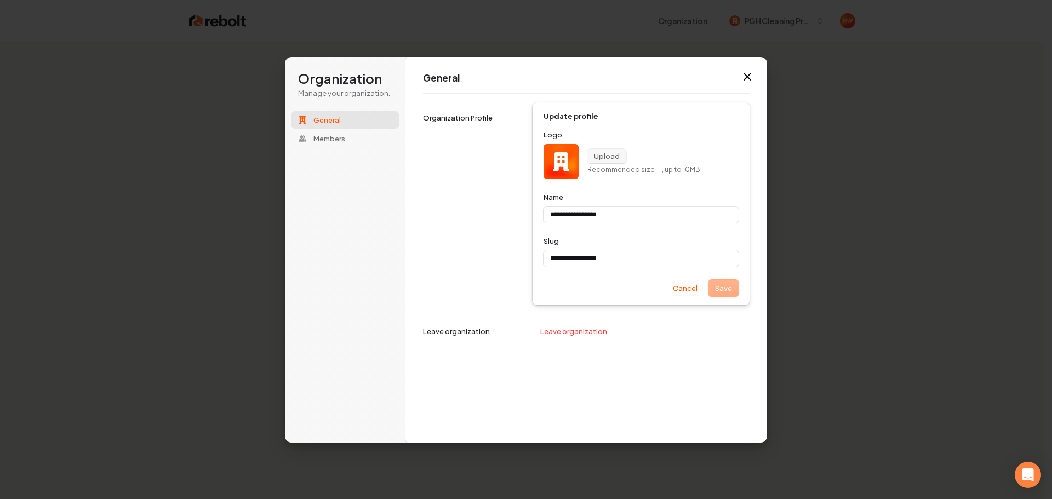
type input "**********"
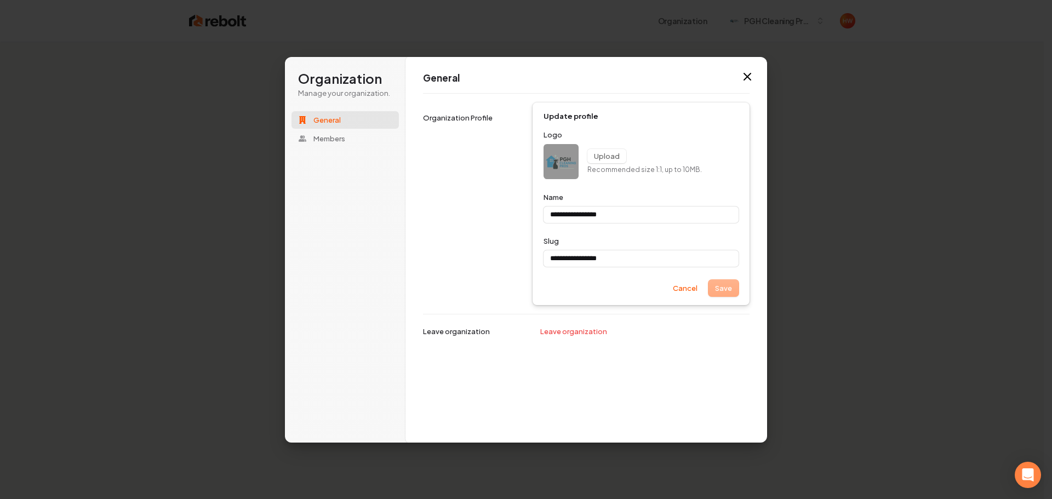
click at [465, 253] on div "**********" at bounding box center [586, 203] width 327 height 221
click at [748, 78] on icon "button" at bounding box center [747, 76] width 13 height 13
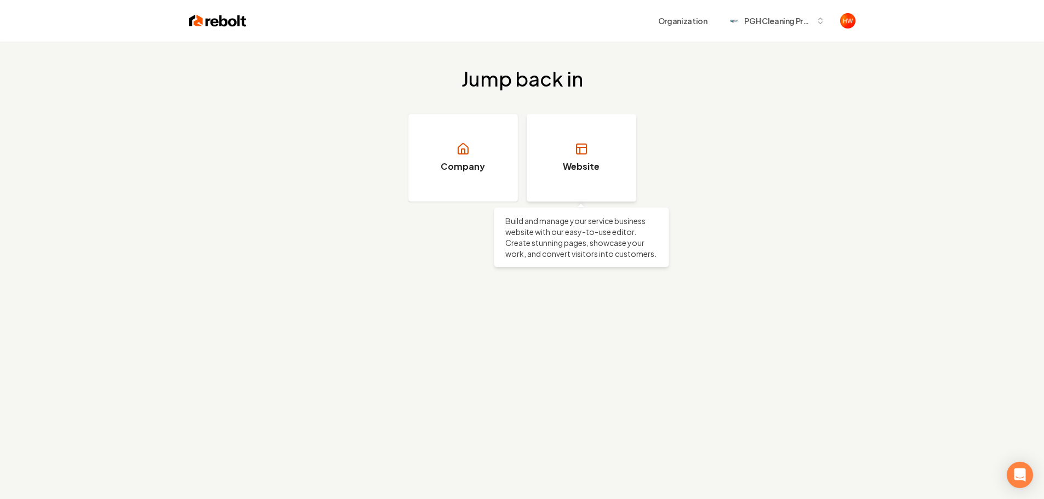
click at [605, 170] on link "Website" at bounding box center [582, 158] width 110 height 88
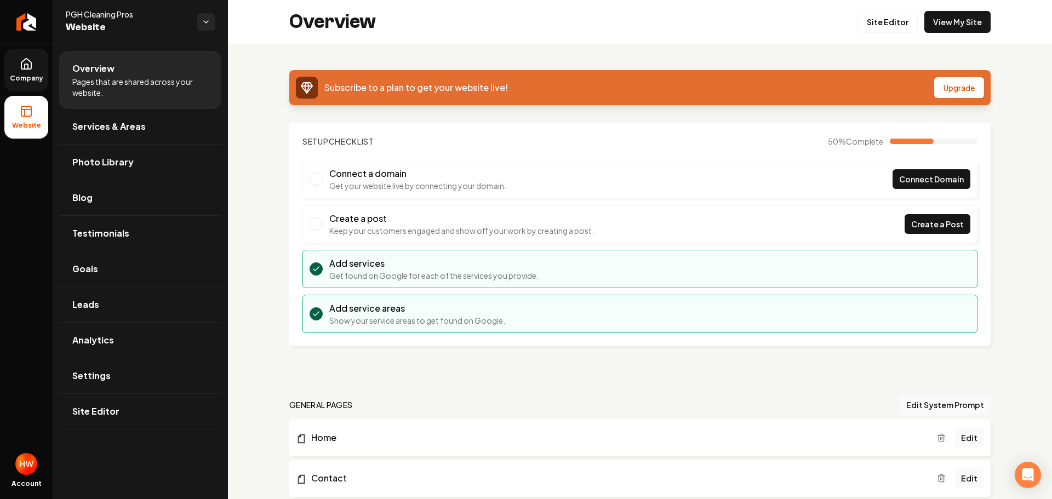
click at [34, 72] on link "Company" at bounding box center [26, 70] width 44 height 43
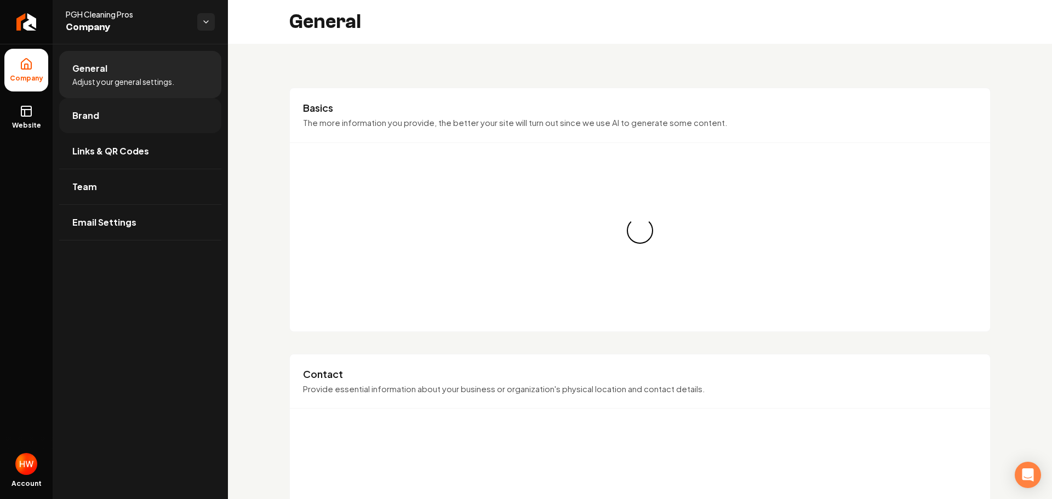
click at [101, 119] on link "Brand" at bounding box center [140, 115] width 162 height 35
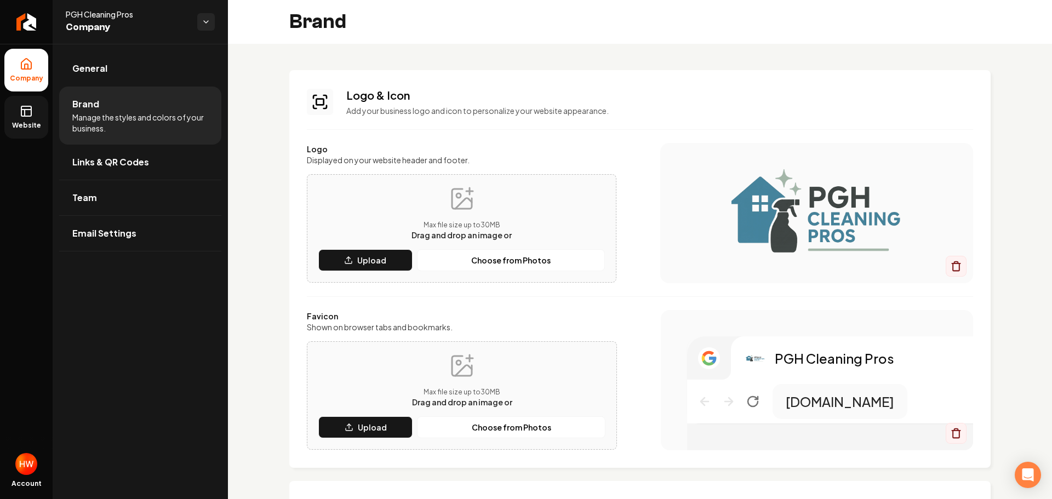
click at [25, 112] on icon at bounding box center [25, 113] width 0 height 7
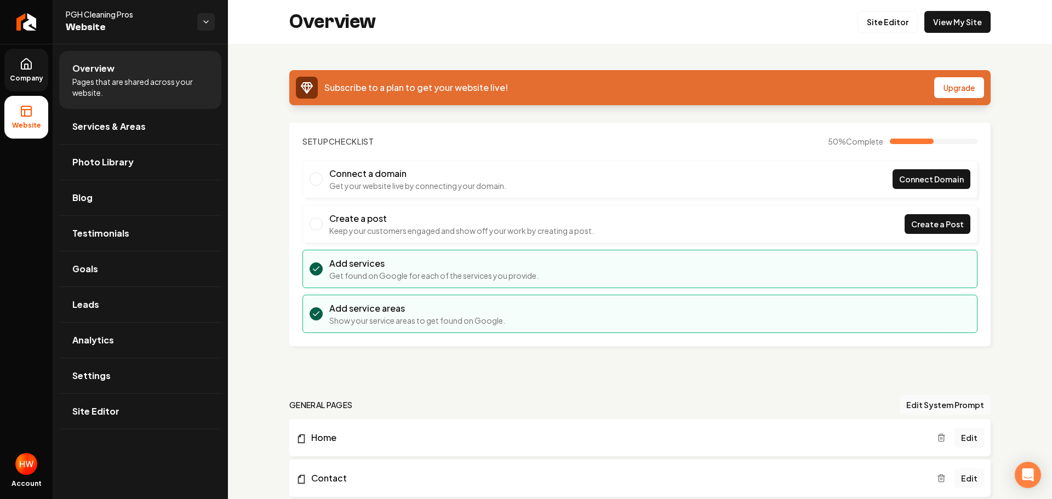
click at [35, 71] on link "Company" at bounding box center [26, 70] width 44 height 43
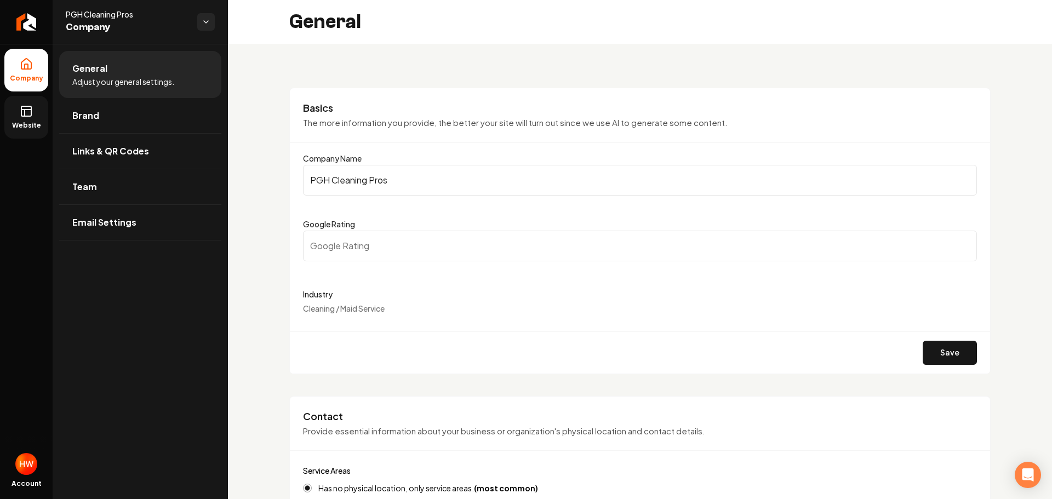
click at [396, 176] on input "PGH Cleaning Pros" at bounding box center [640, 180] width 674 height 31
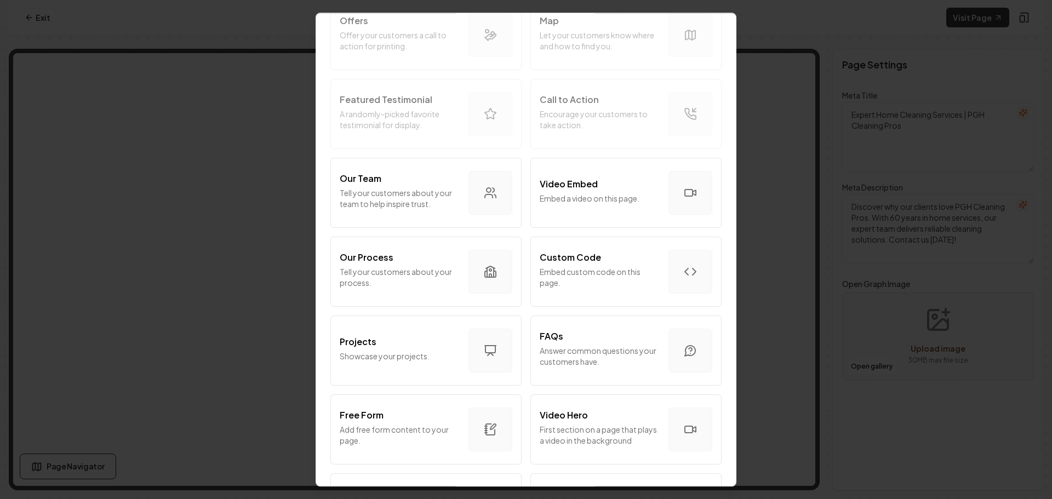
scroll to position [274, 0]
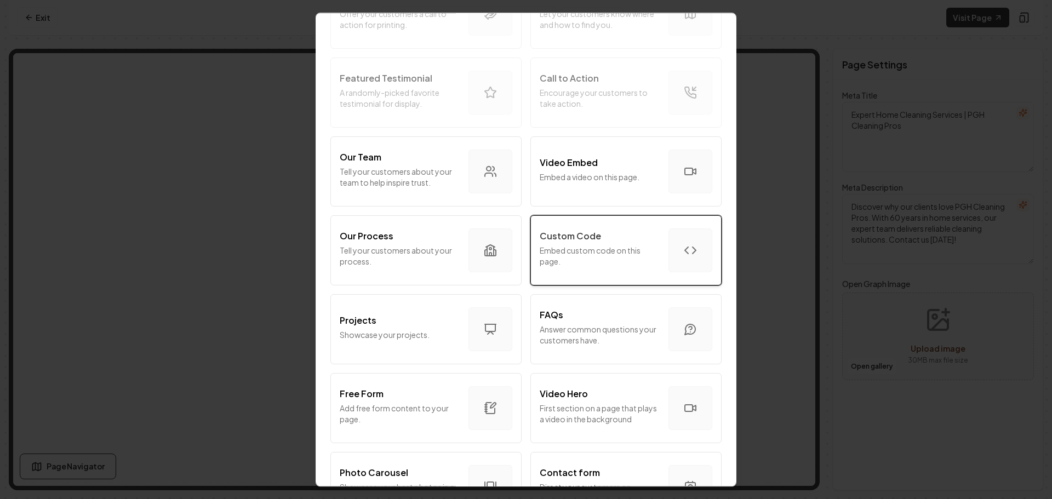
click at [583, 248] on p "Embed custom code on this page." at bounding box center [600, 256] width 120 height 22
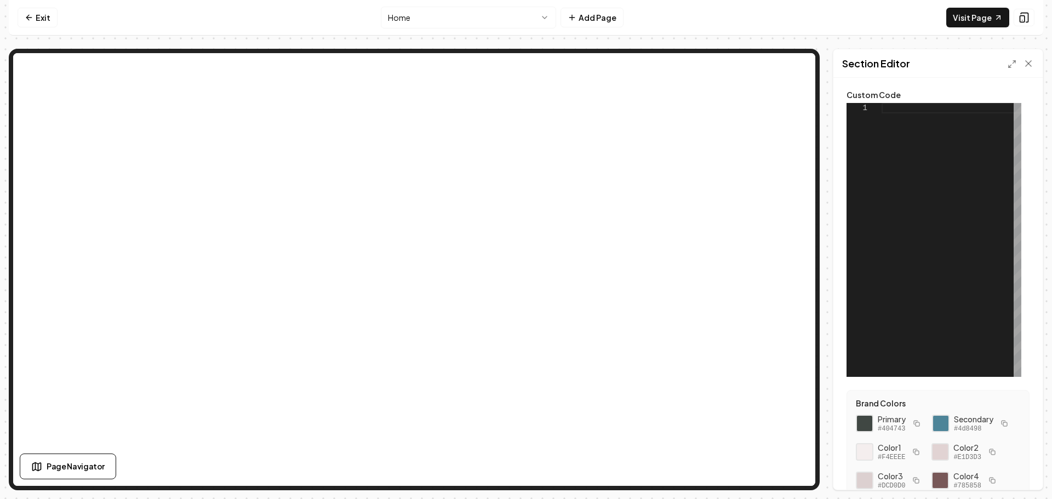
click at [905, 111] on div at bounding box center [952, 240] width 140 height 274
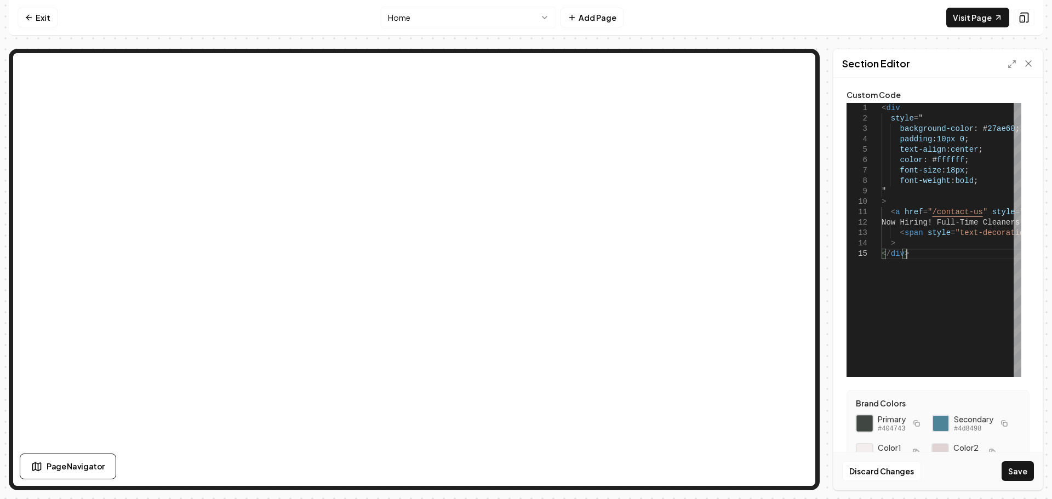
click at [868, 423] on div at bounding box center [865, 423] width 19 height 19
drag, startPoint x: 1005, startPoint y: 129, endPoint x: 975, endPoint y: 133, distance: 29.8
click at [975, 132] on div "< div style = " background-color : # 27ae60 ; padding : 10px 0 ; text-align : c…" at bounding box center [1042, 240] width 320 height 274
click at [1015, 466] on button "Save" at bounding box center [1018, 471] width 32 height 20
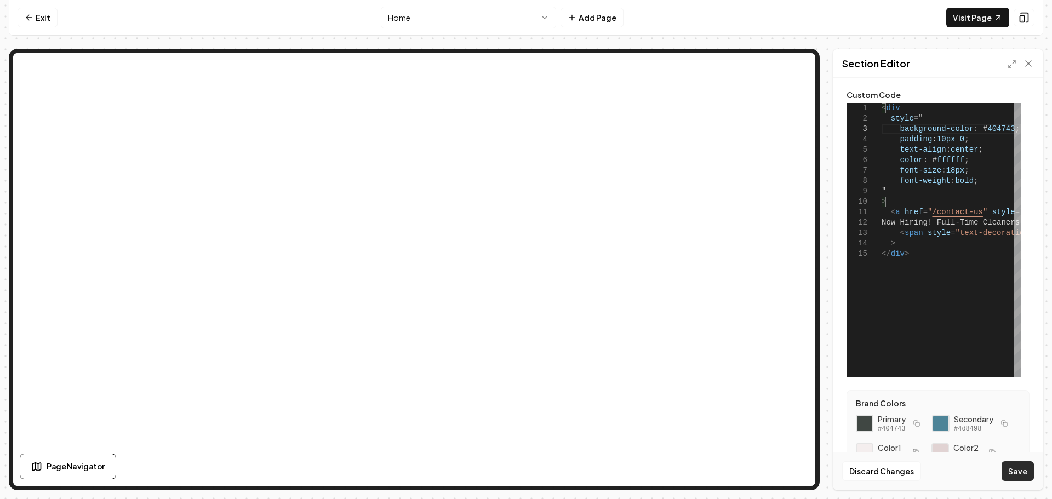
type textarea "**********"
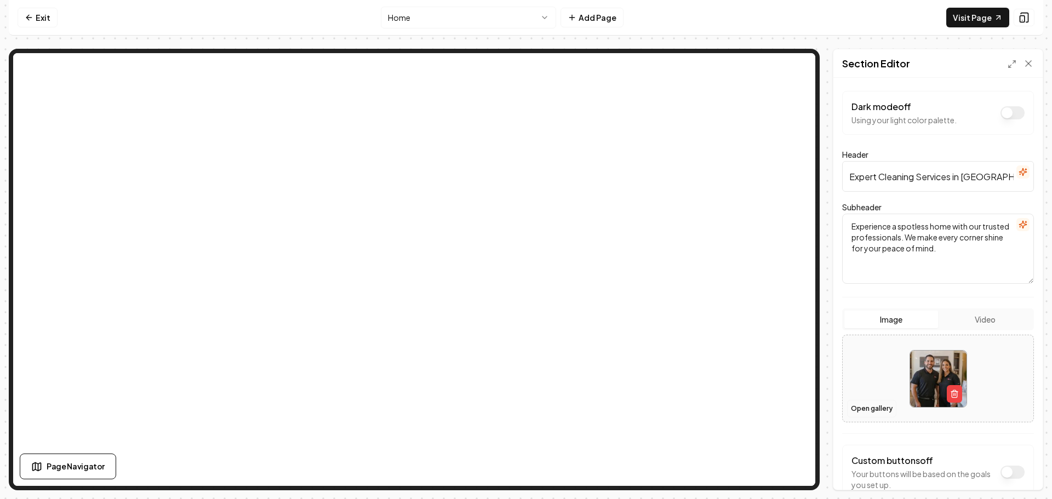
click at [868, 410] on button "Open gallery" at bounding box center [871, 409] width 49 height 18
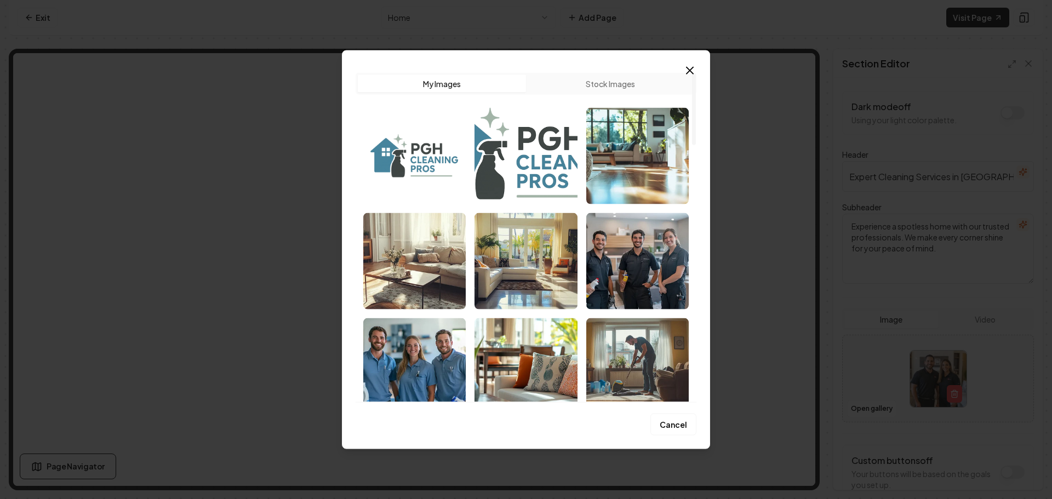
click at [618, 180] on img "Select image image_68d138795c7cd75eb8518567.png" at bounding box center [637, 155] width 102 height 96
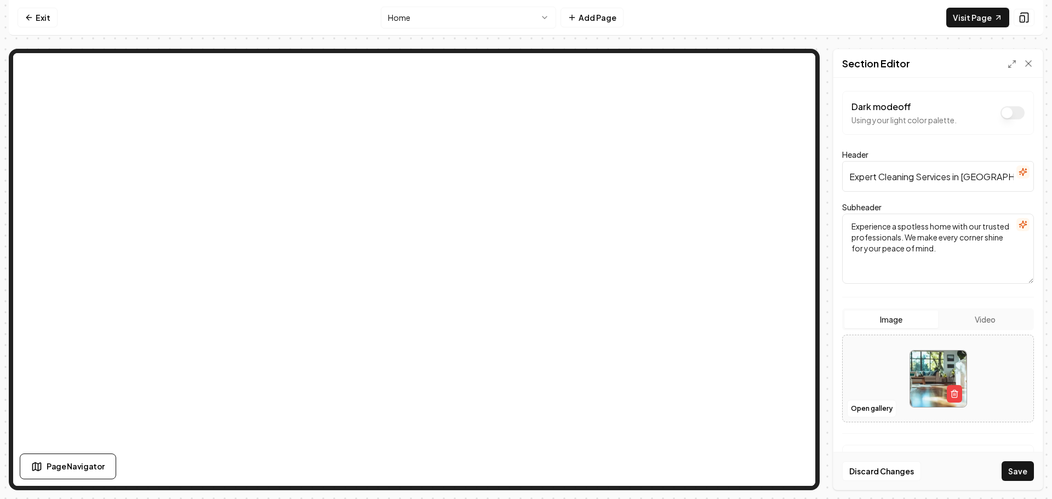
drag, startPoint x: 1012, startPoint y: 466, endPoint x: 1006, endPoint y: 464, distance: 5.9
click at [1013, 467] on button "Save" at bounding box center [1018, 471] width 32 height 20
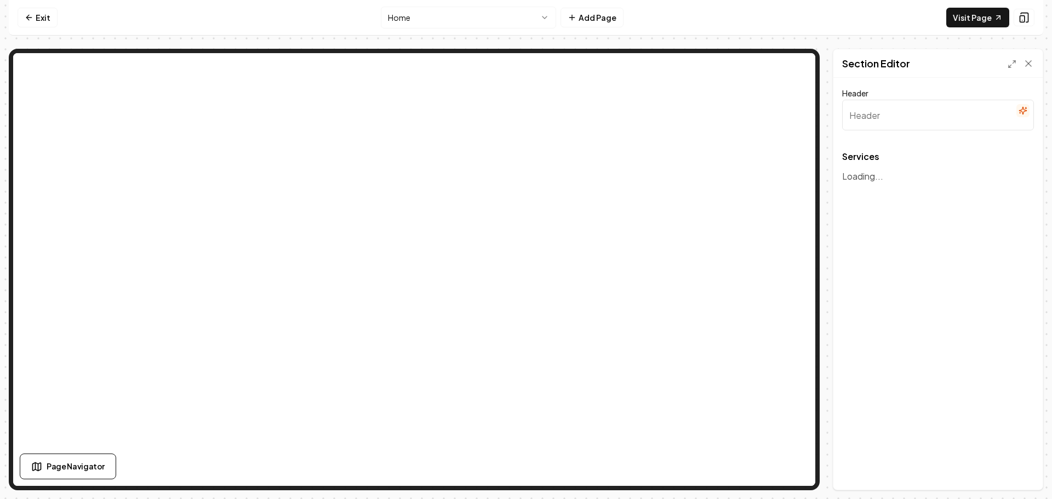
type input "Our Cleaning Services"
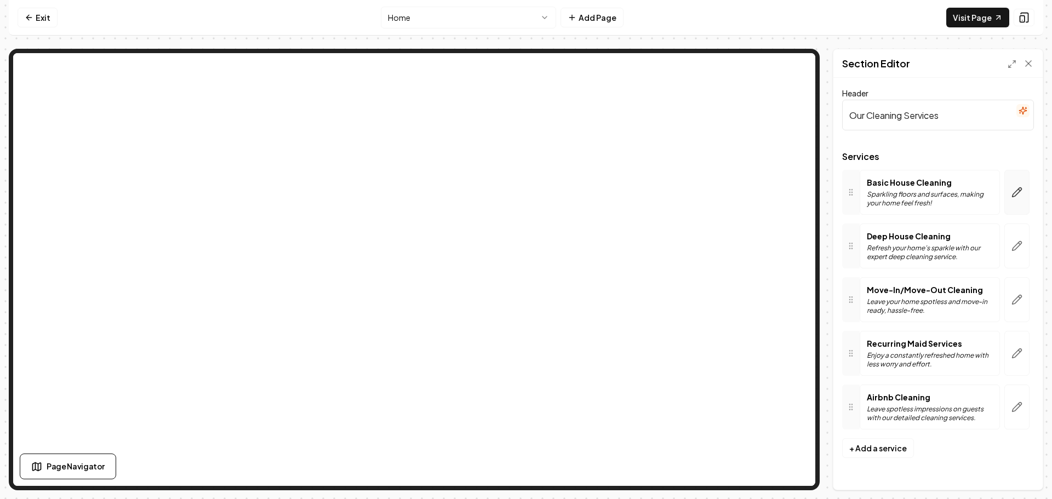
click at [1018, 187] on icon "button" at bounding box center [1017, 192] width 11 height 11
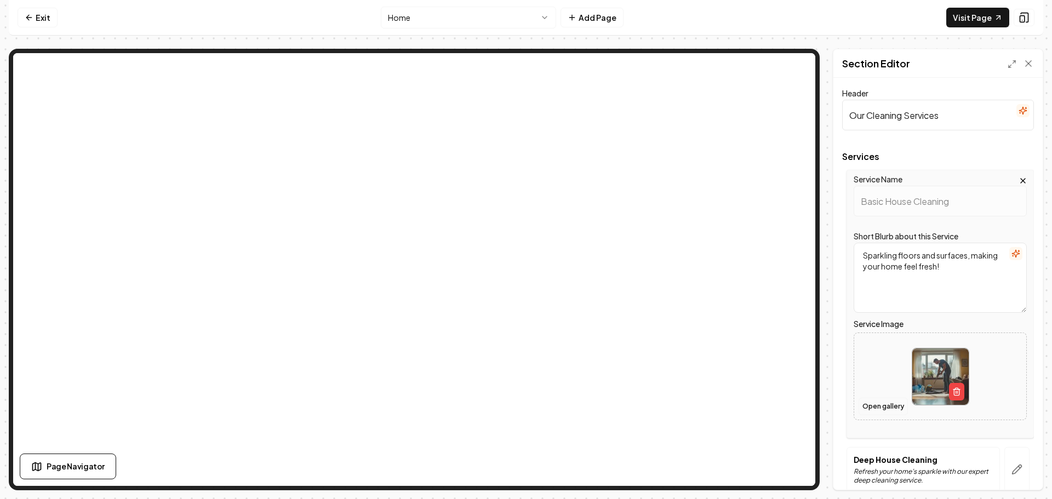
click at [885, 407] on button "Open gallery" at bounding box center [883, 407] width 49 height 18
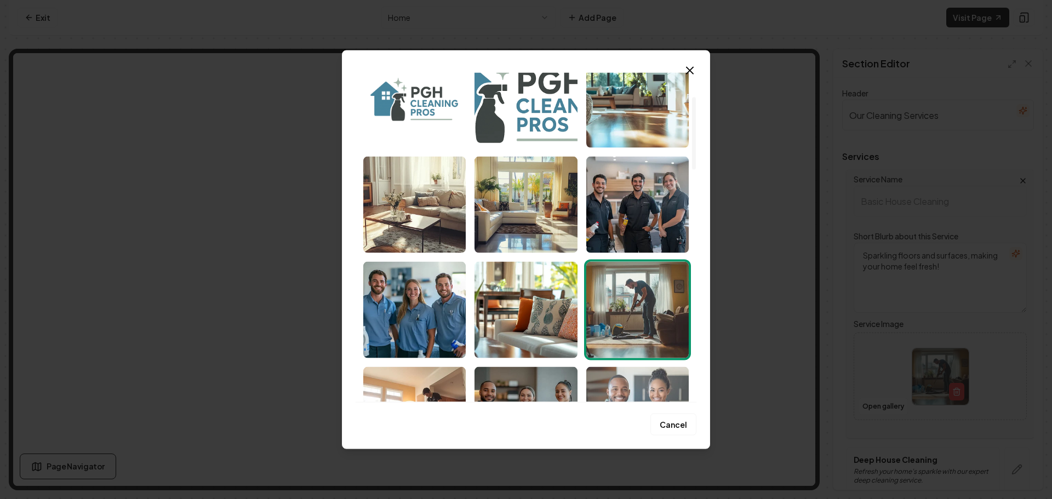
scroll to position [110, 0]
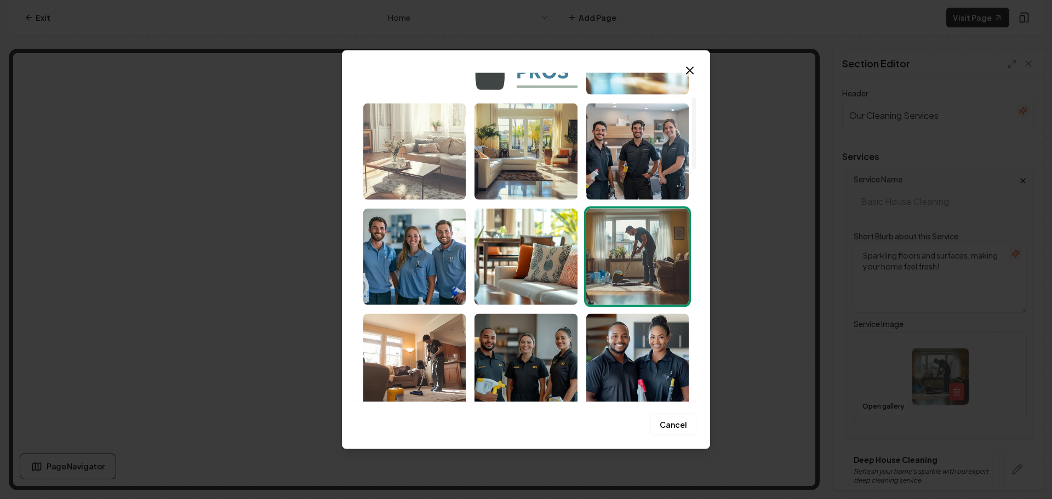
click at [419, 167] on img "Select image image_68d1387a5c7cd75eb85186d8.png" at bounding box center [414, 151] width 102 height 96
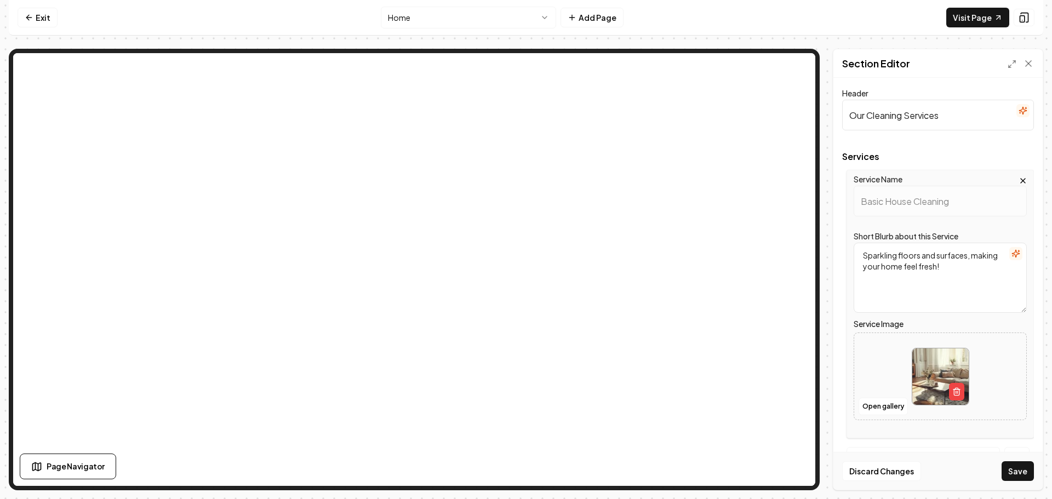
scroll to position [164, 0]
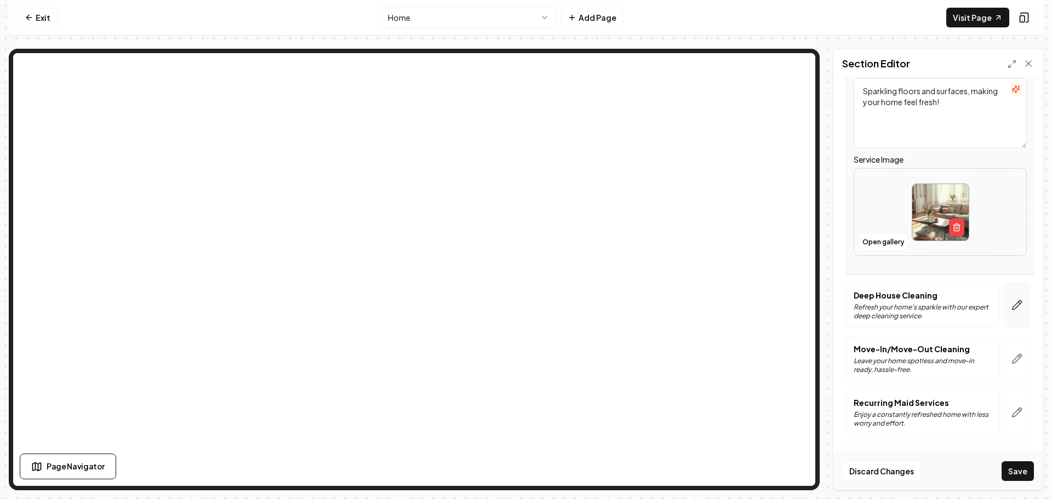
click at [1012, 300] on icon "button" at bounding box center [1017, 305] width 11 height 11
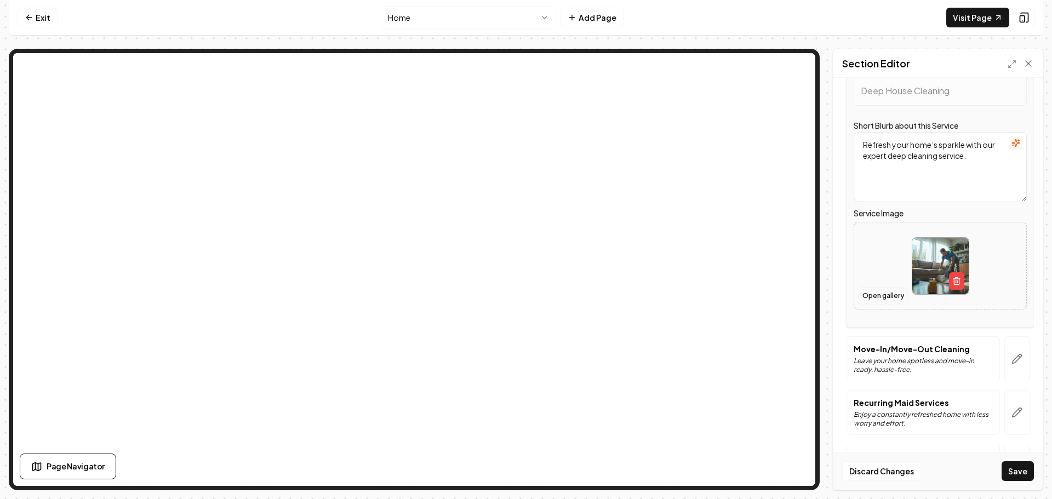
click at [886, 291] on button "Open gallery" at bounding box center [883, 296] width 49 height 18
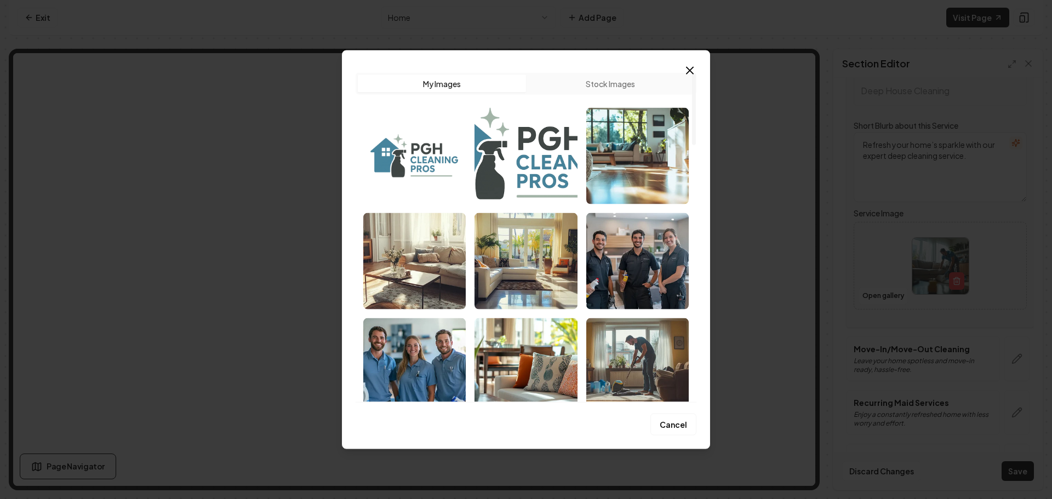
click at [545, 272] on img "Select image image_68d138795c7cd75eb85184cb.png" at bounding box center [526, 261] width 102 height 96
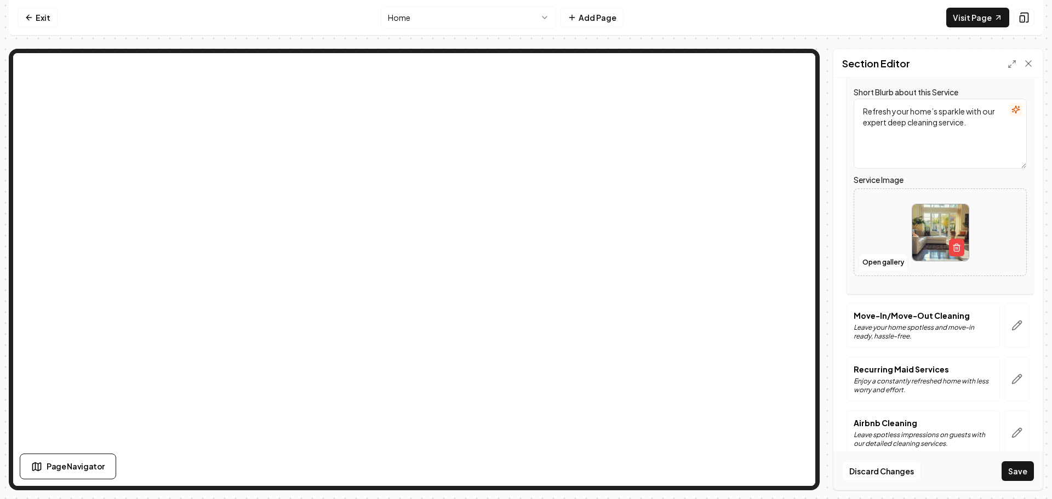
scroll to position [214, 0]
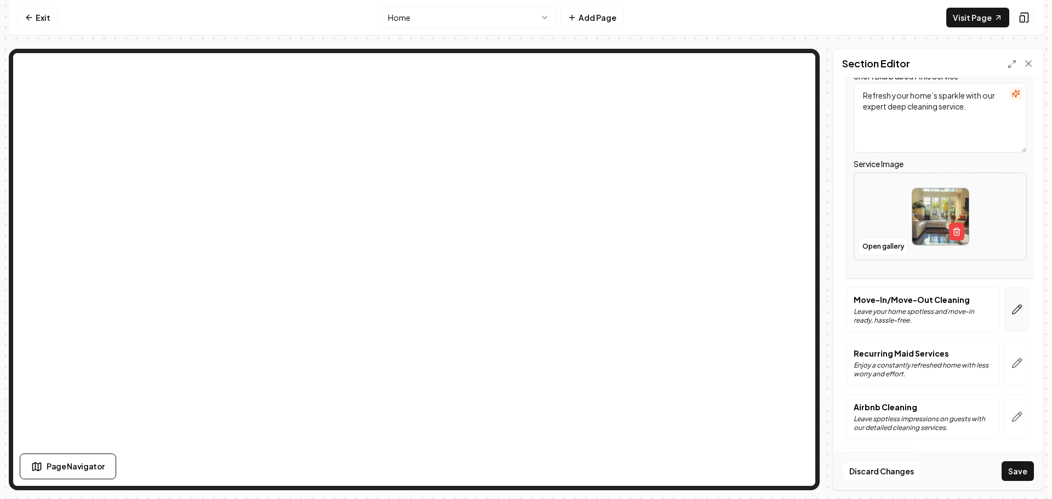
click at [1015, 309] on button "button" at bounding box center [1017, 309] width 25 height 45
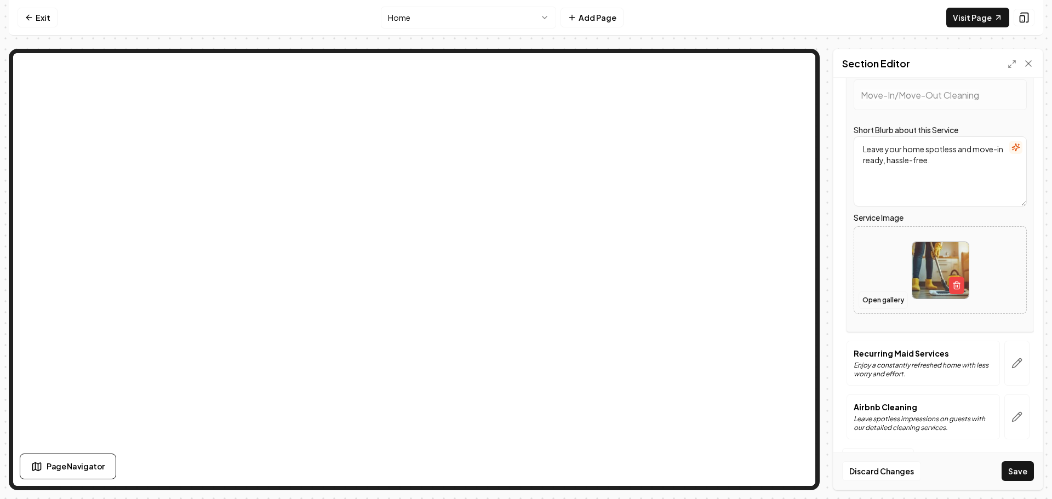
click at [885, 305] on button "Open gallery" at bounding box center [883, 301] width 49 height 18
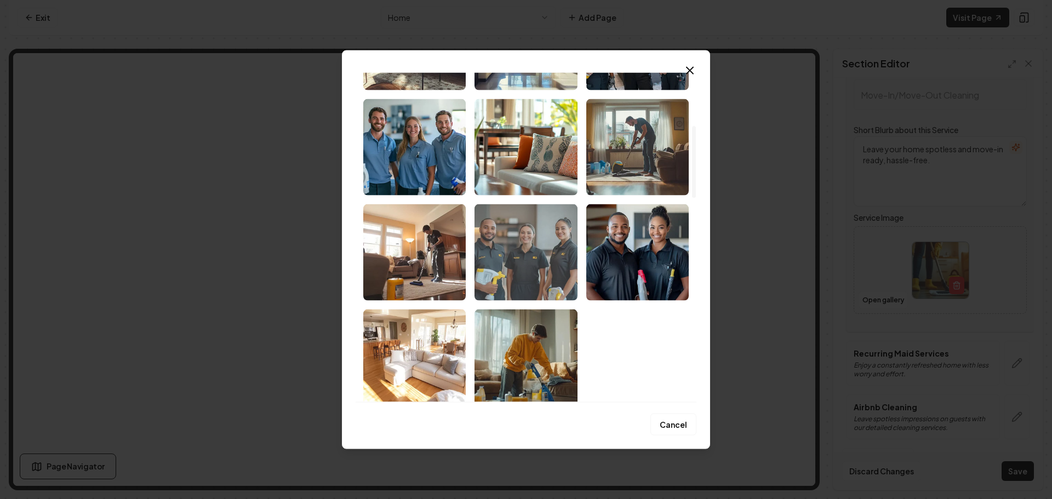
scroll to position [329, 0]
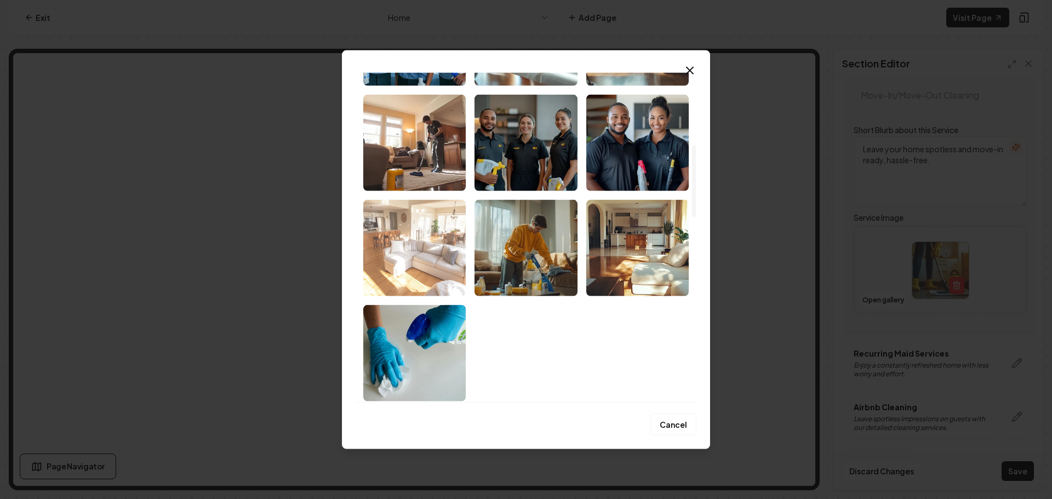
click at [443, 265] on img "Select image image_68d138795c7cd75eb8518270.png" at bounding box center [414, 248] width 102 height 96
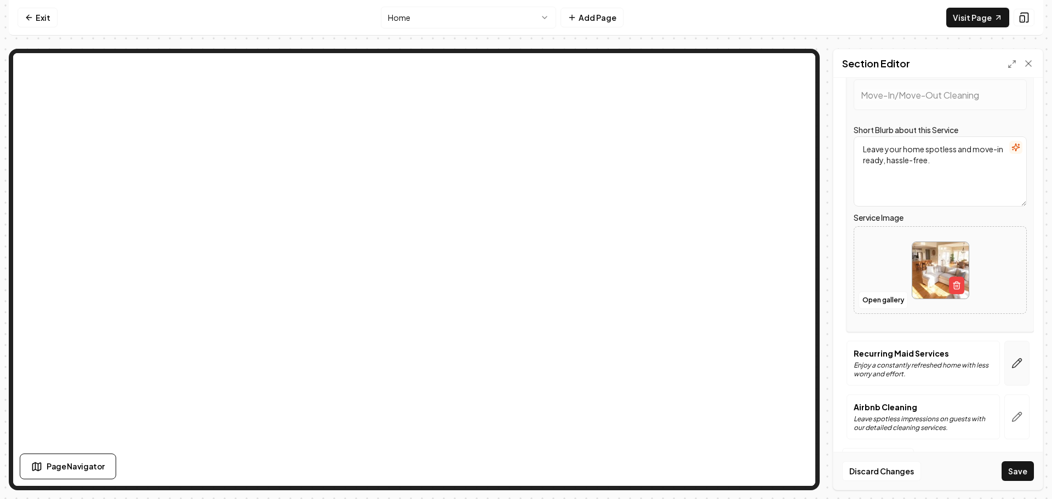
click at [1012, 363] on icon "button" at bounding box center [1017, 363] width 11 height 11
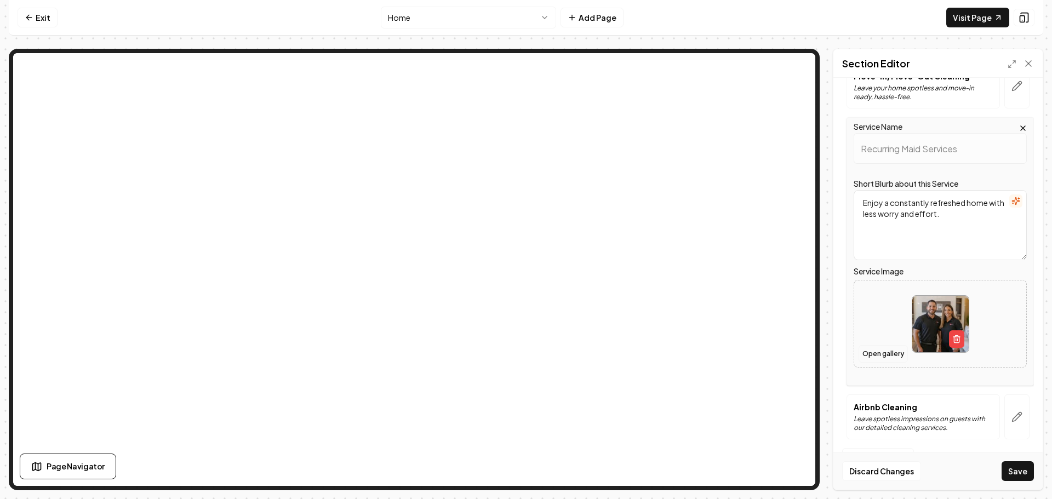
click at [862, 359] on button "Open gallery" at bounding box center [883, 354] width 49 height 18
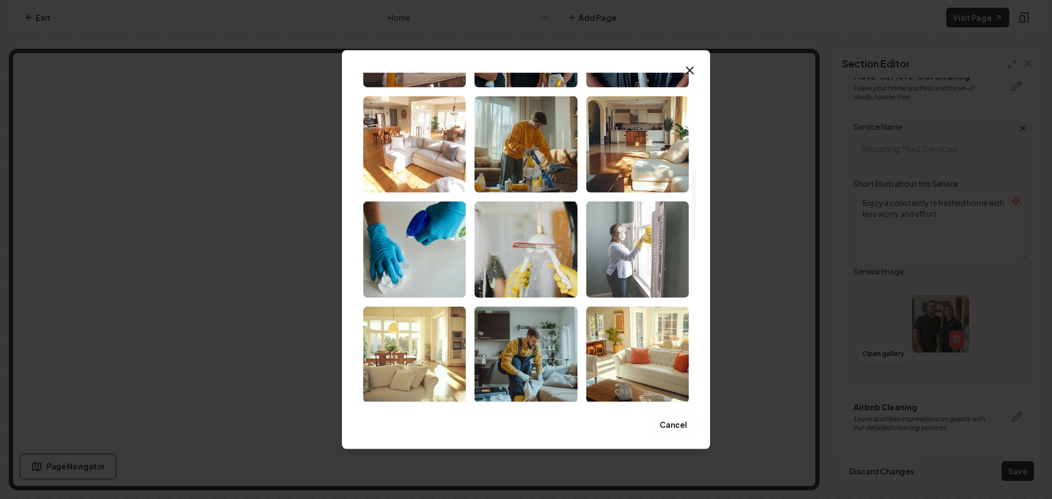
scroll to position [438, 0]
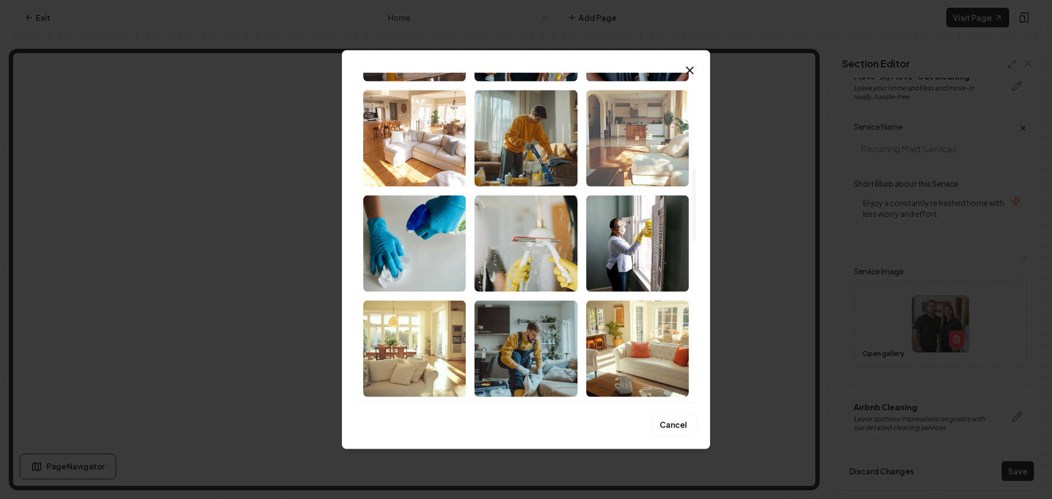
click at [635, 170] on img "Select image image_68d138795c7cd75eb85182bd.png" at bounding box center [637, 138] width 102 height 96
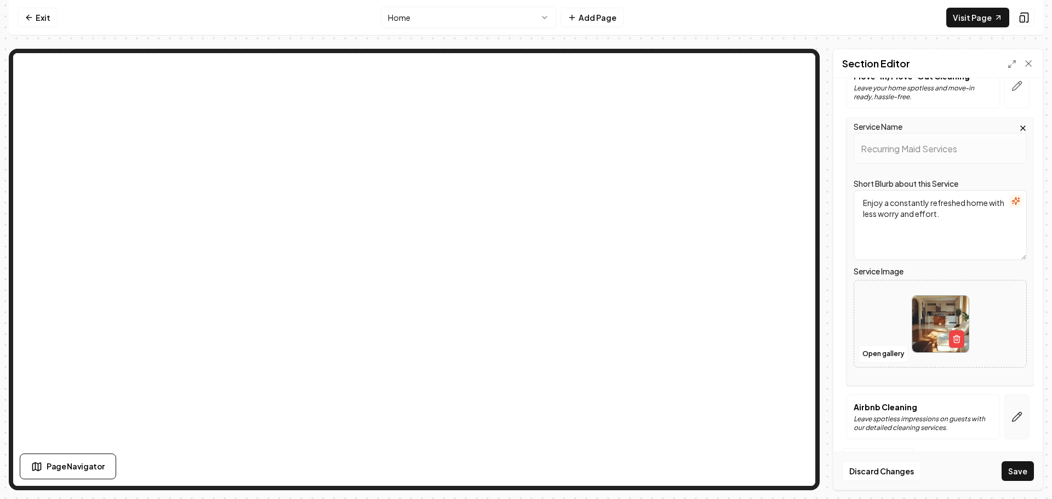
click at [1020, 416] on button "button" at bounding box center [1017, 417] width 25 height 45
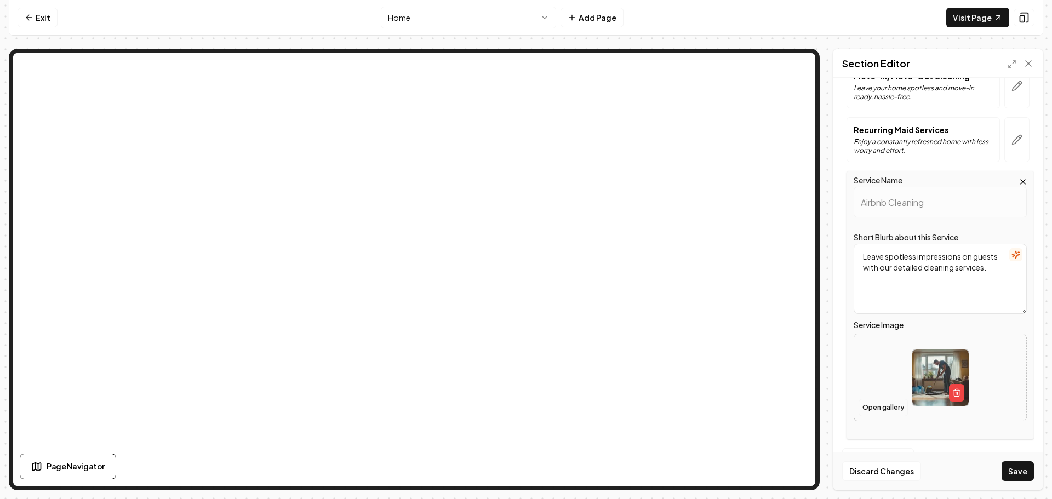
click at [886, 412] on button "Open gallery" at bounding box center [883, 408] width 49 height 18
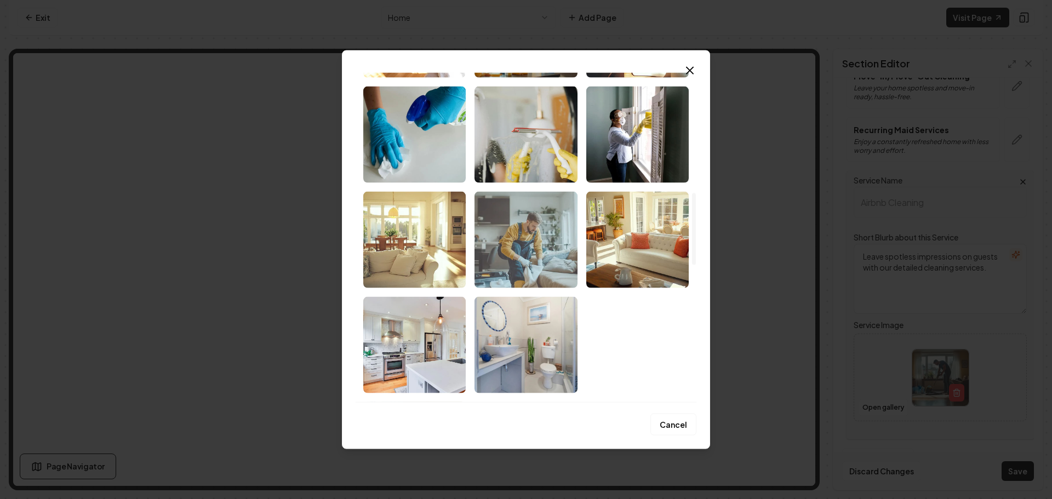
scroll to position [548, 0]
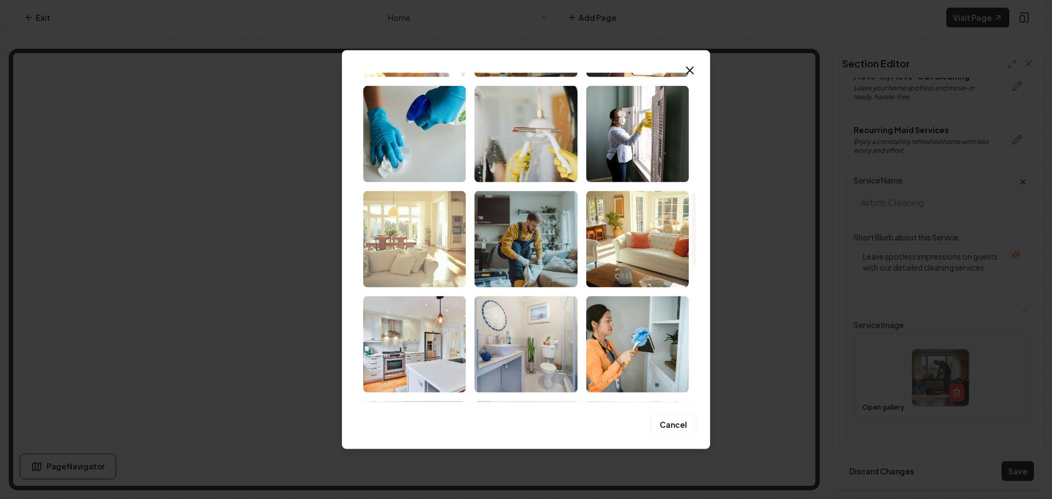
click at [419, 242] on img "Select image image_68d138795c7cd75eb8518256.png" at bounding box center [414, 239] width 102 height 96
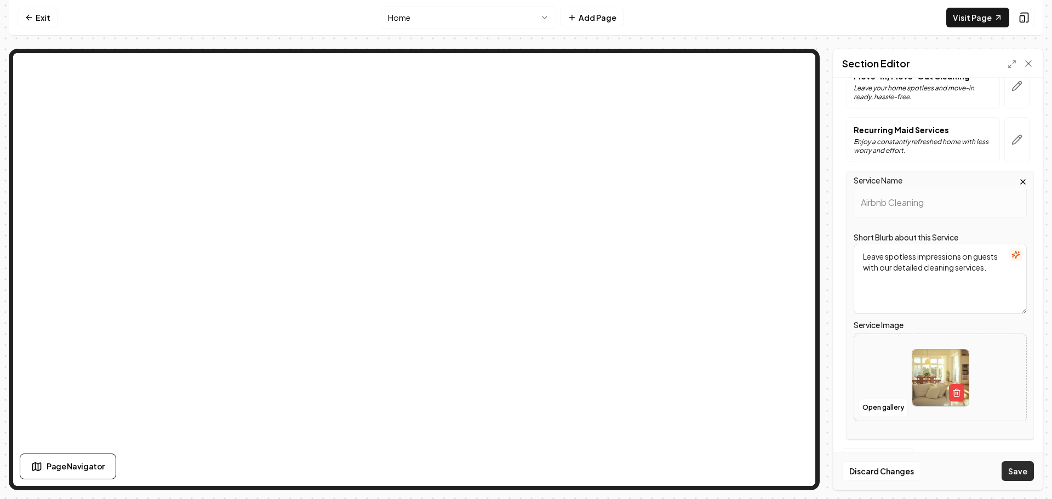
click at [1020, 470] on button "Save" at bounding box center [1018, 471] width 32 height 20
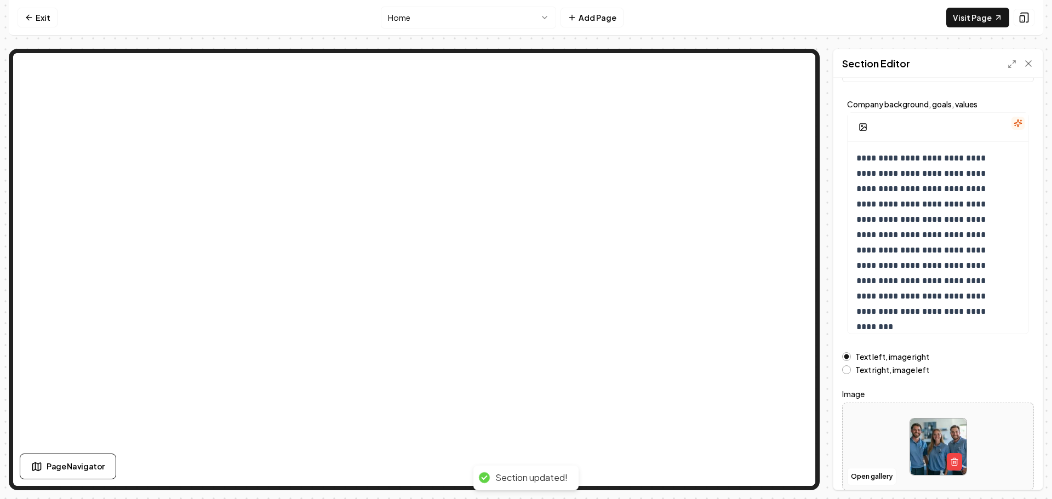
scroll to position [93, 0]
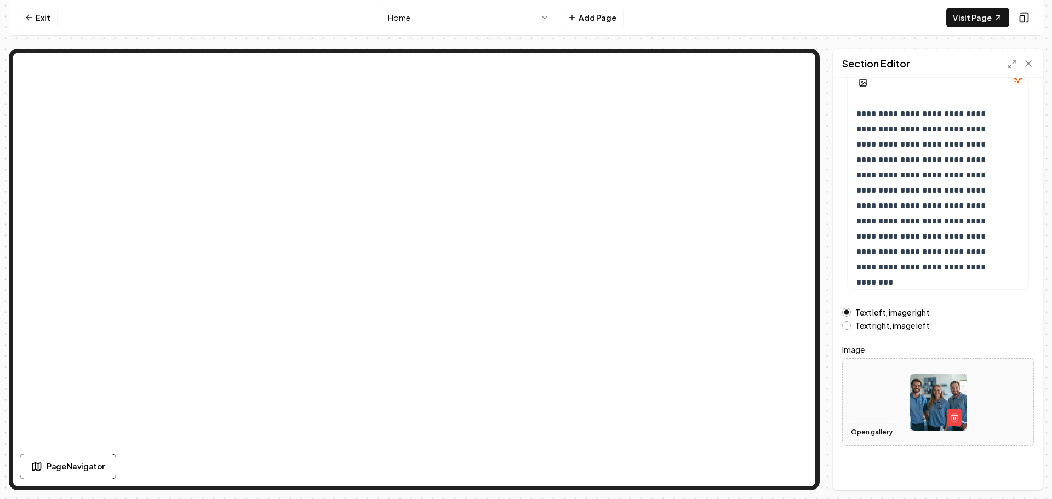
click at [870, 436] on button "Open gallery" at bounding box center [871, 433] width 49 height 18
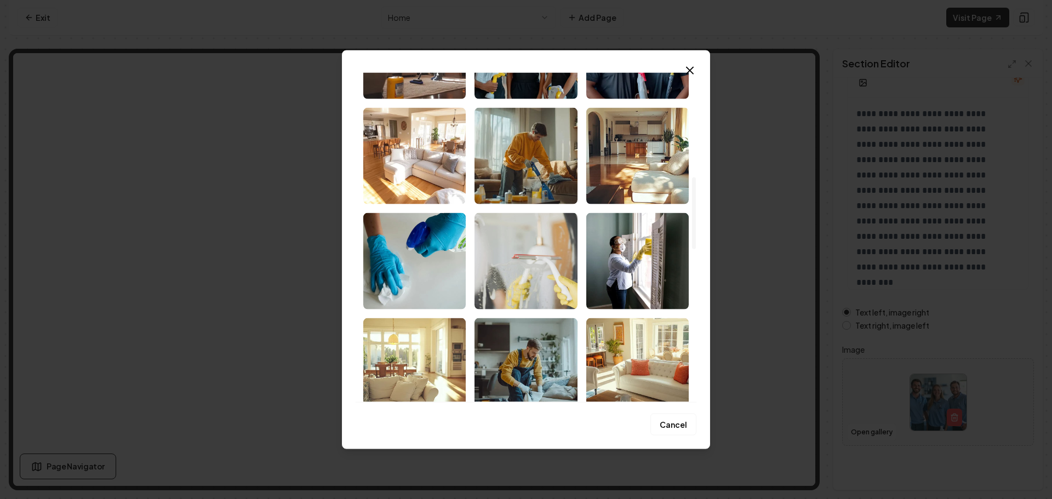
scroll to position [493, 0]
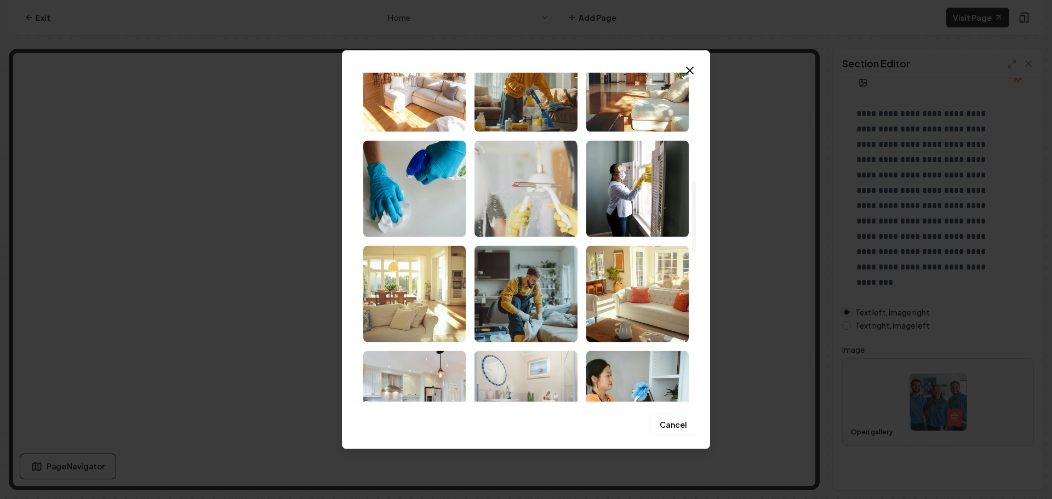
click at [519, 212] on img "Select image image_68d138795c7cd75eb8518477.jpeg" at bounding box center [526, 188] width 102 height 96
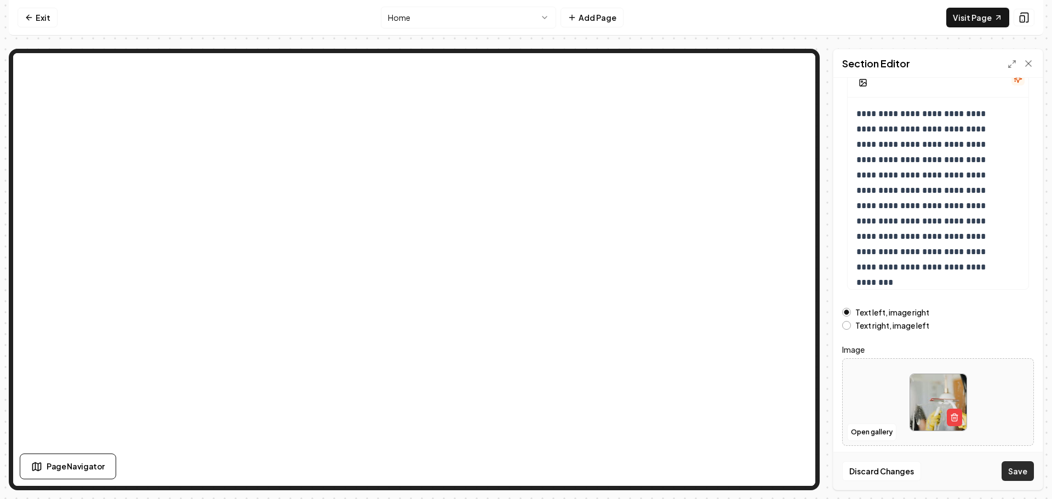
click at [1023, 469] on button "Save" at bounding box center [1018, 471] width 32 height 20
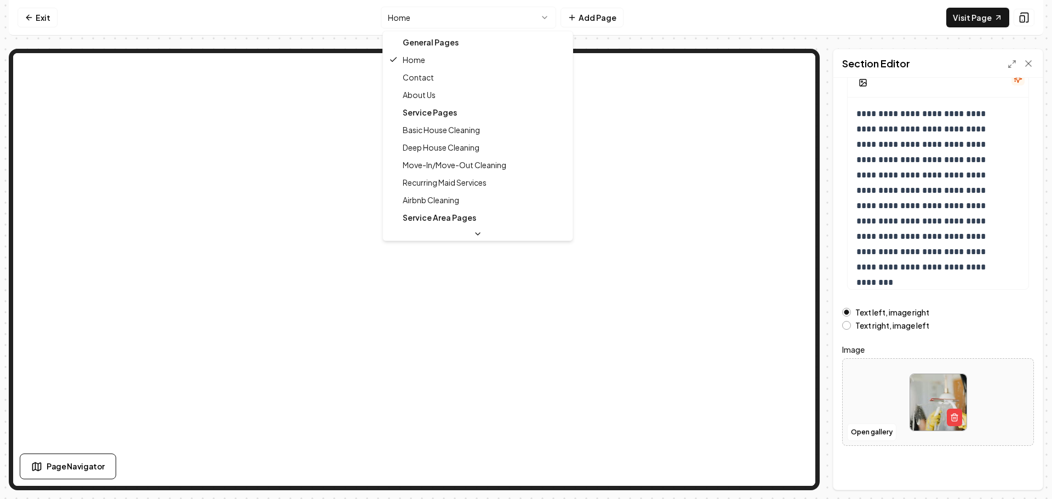
click at [465, 18] on html "**********" at bounding box center [526, 249] width 1052 height 499
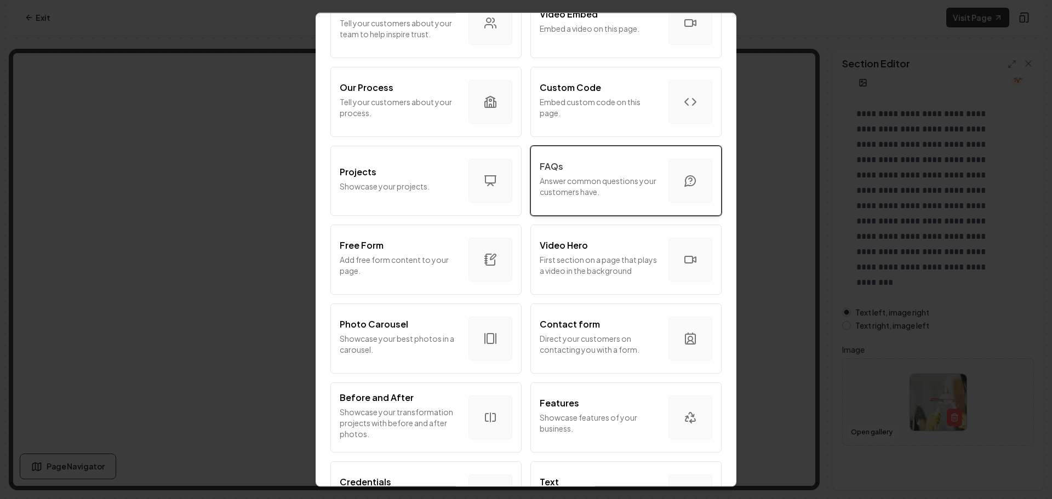
scroll to position [329, 0]
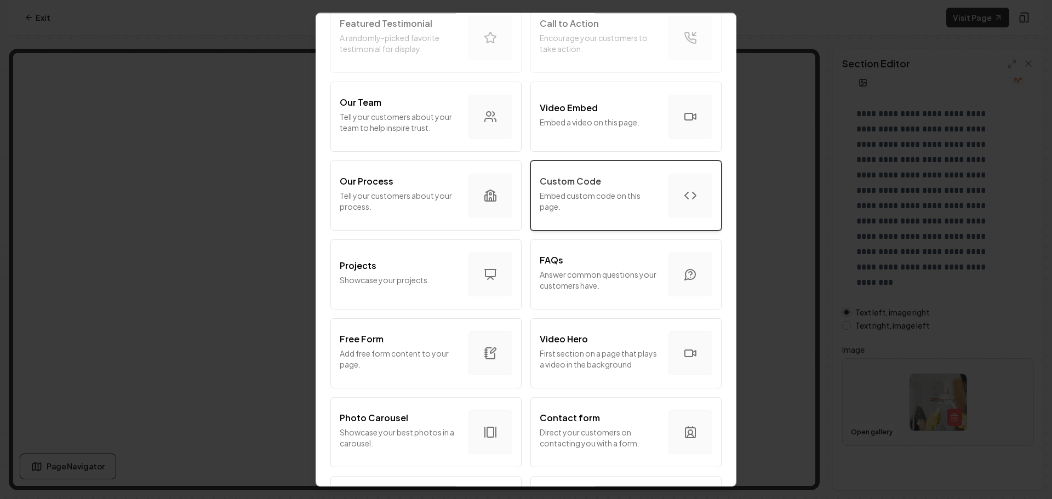
click at [597, 209] on p "Embed custom code on this page." at bounding box center [600, 201] width 120 height 22
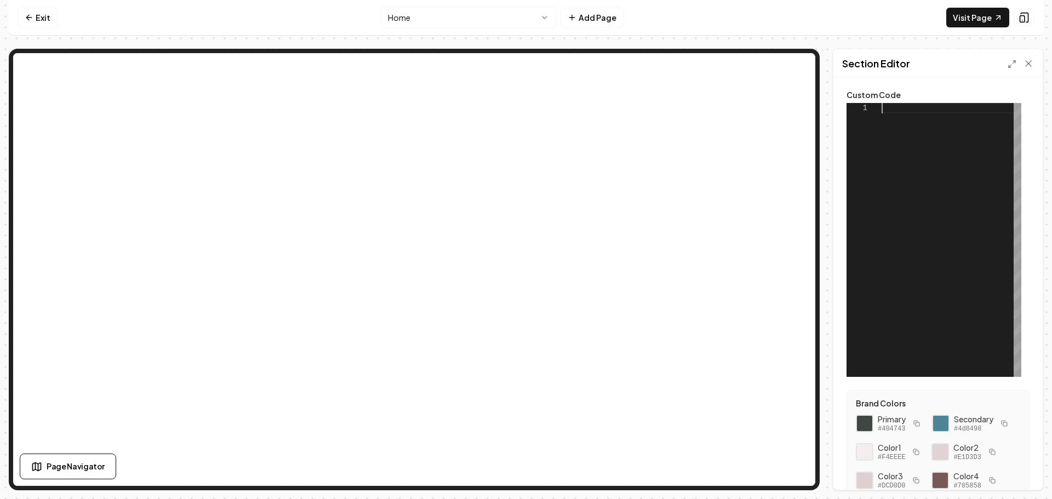
scroll to position [0, 0]
click at [914, 112] on div at bounding box center [952, 240] width 140 height 274
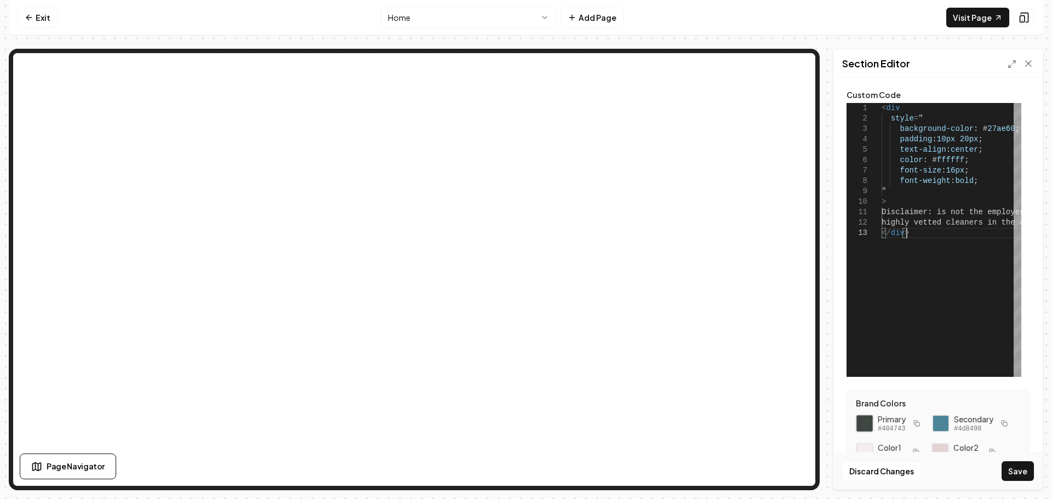
click at [867, 426] on div at bounding box center [865, 423] width 19 height 19
drag, startPoint x: 1005, startPoint y: 129, endPoint x: 975, endPoint y: 129, distance: 29.6
click at [975, 129] on div "< div style = " background-color : # 27ae60 ; padding : 10px 20px ; text-align …" at bounding box center [1063, 240] width 362 height 274
click at [938, 215] on div "< div style = " background-color : # 404743 ; padding : 10px 20px ; text-align …" at bounding box center [1063, 240] width 362 height 274
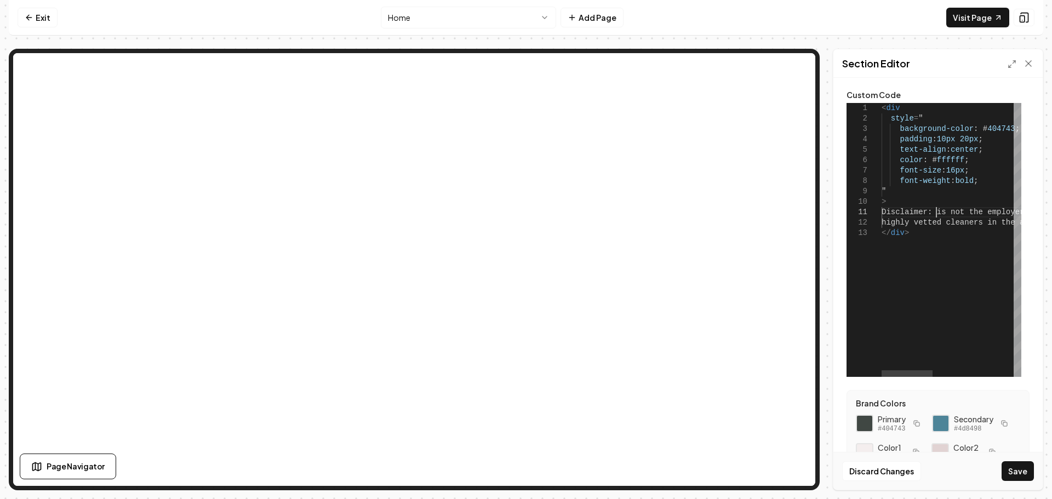
scroll to position [1, 59]
click at [1018, 466] on button "Save" at bounding box center [1018, 471] width 32 height 20
type textarea "**********"
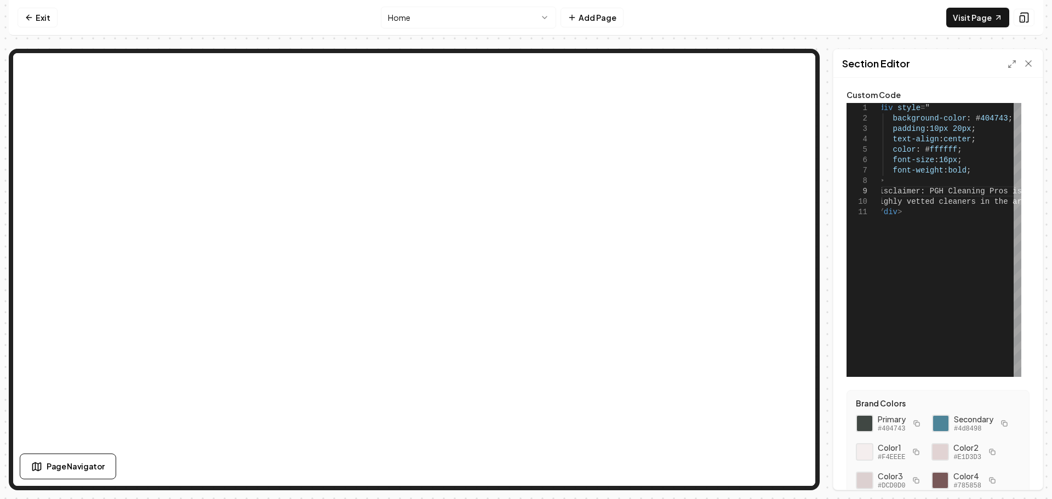
click at [427, 21] on html "**********" at bounding box center [526, 249] width 1052 height 499
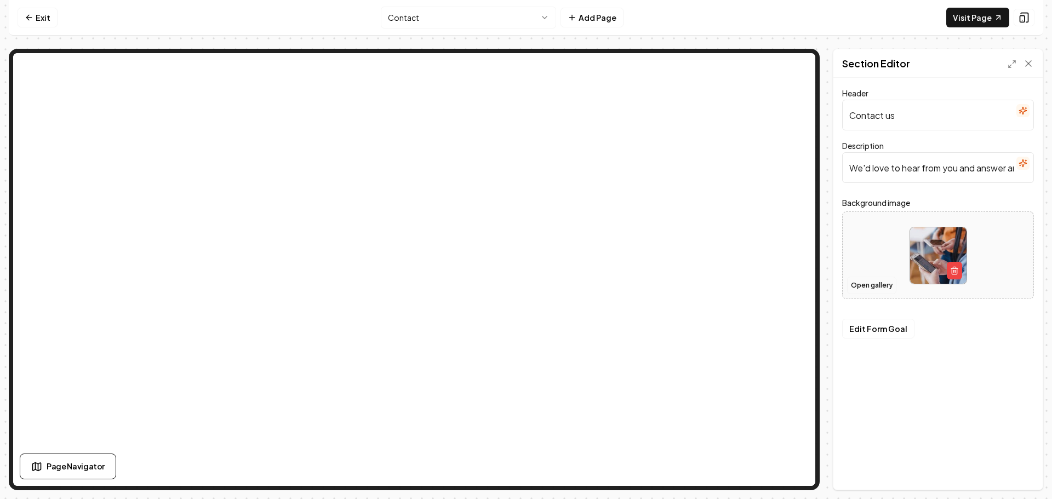
click at [873, 281] on button "Open gallery" at bounding box center [871, 286] width 49 height 18
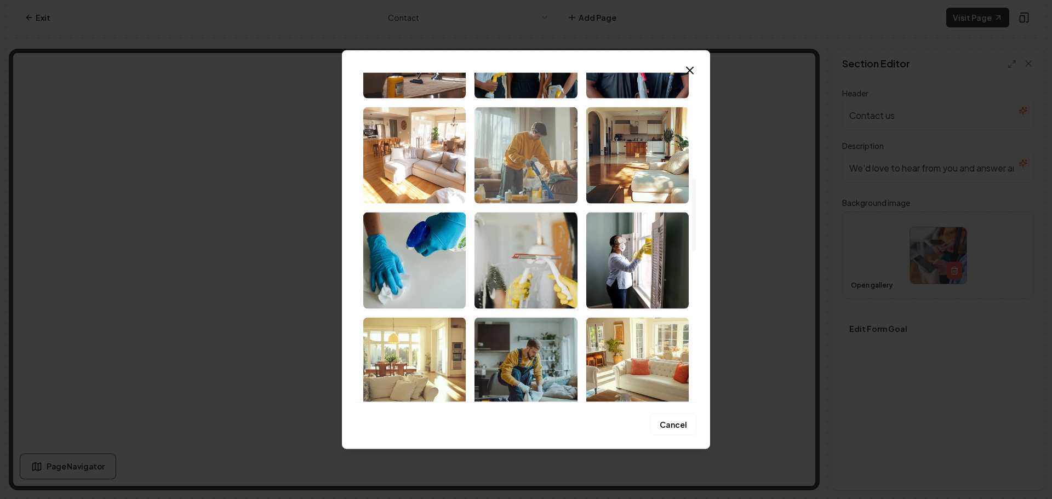
scroll to position [493, 0]
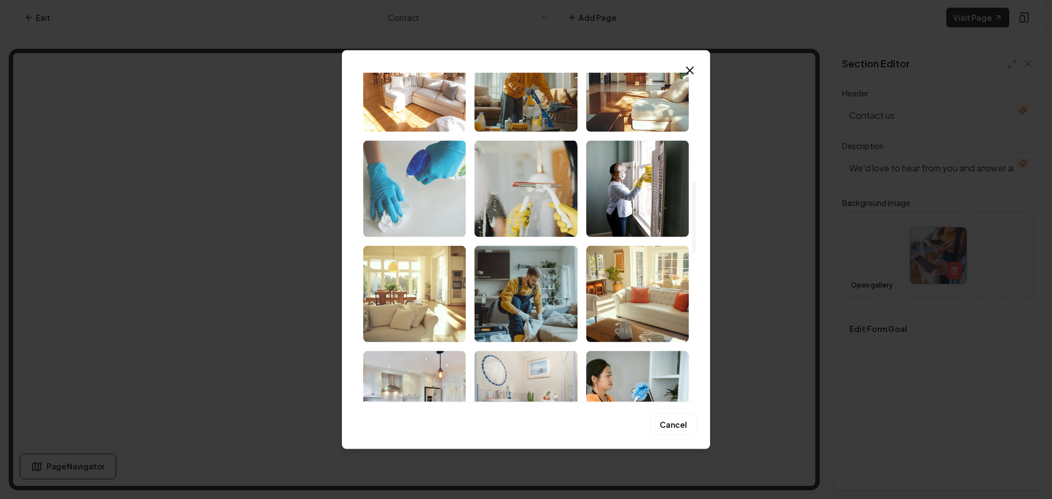
click at [425, 199] on img "Select image image_68d138795c7cd75eb85184b0.jpeg" at bounding box center [414, 188] width 102 height 96
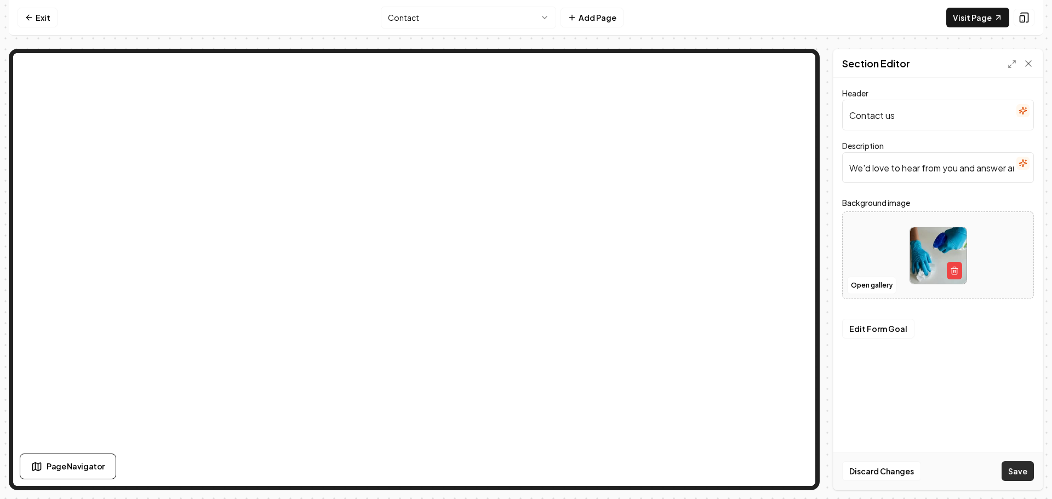
click at [1017, 468] on button "Save" at bounding box center [1018, 471] width 32 height 20
click at [450, 21] on html "Computer Required This feature is only available on a computer. Please switch t…" at bounding box center [526, 249] width 1052 height 499
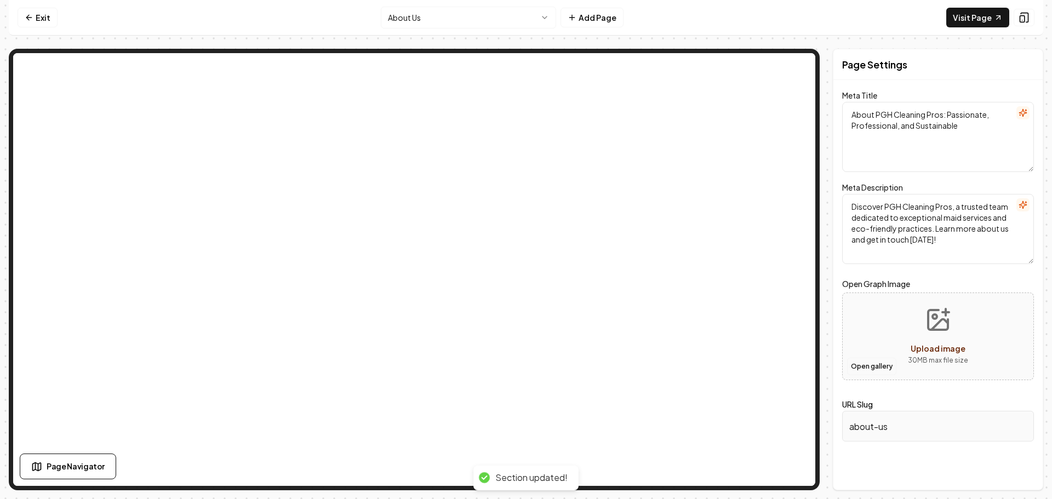
click at [863, 372] on button "Open gallery" at bounding box center [871, 367] width 49 height 18
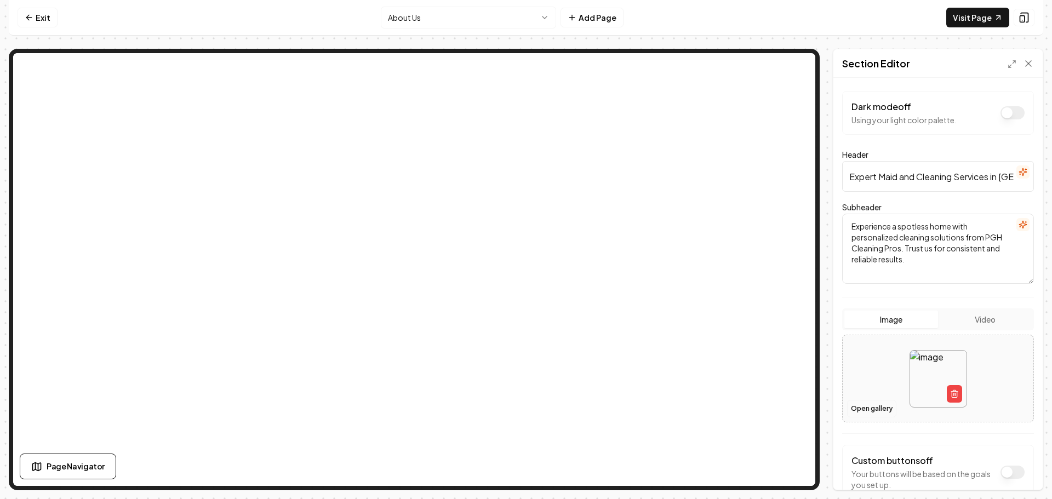
click at [876, 407] on button "Open gallery" at bounding box center [871, 409] width 49 height 18
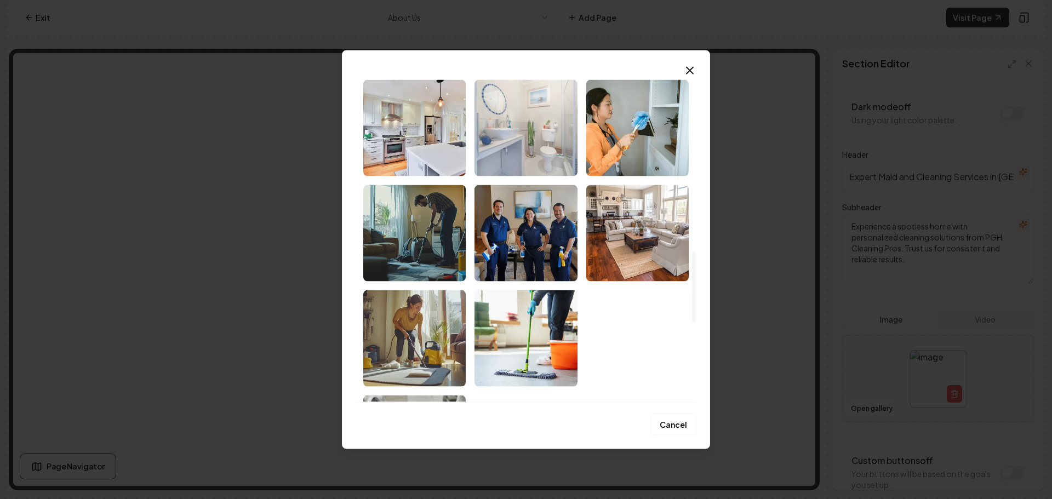
scroll to position [822, 0]
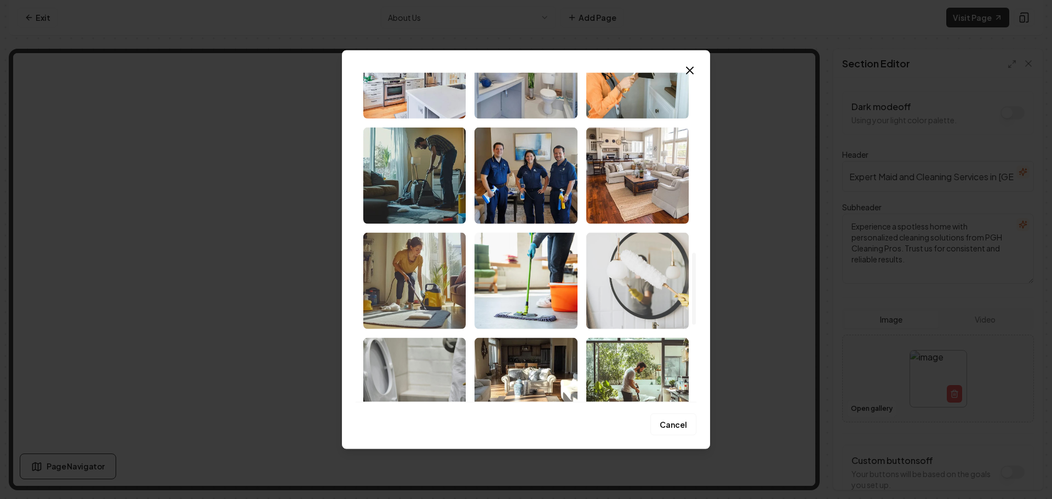
click at [673, 307] on img "Select image image_68d138795c7cd75eb8518590.jpeg" at bounding box center [637, 280] width 102 height 96
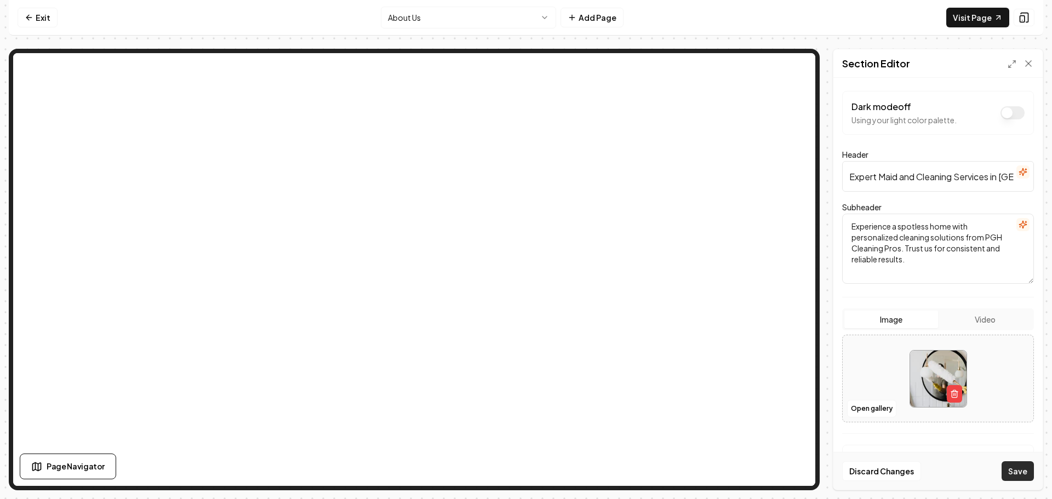
click at [1021, 469] on button "Save" at bounding box center [1018, 471] width 32 height 20
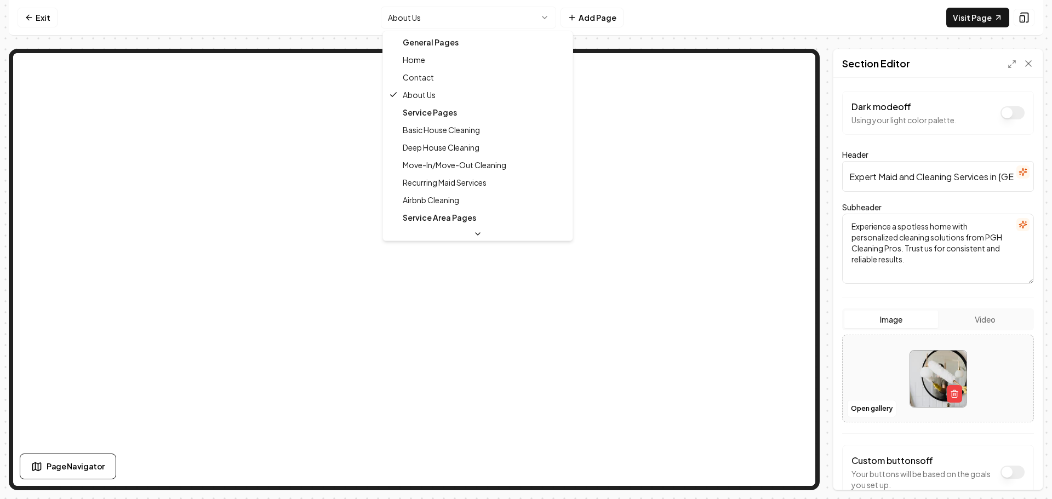
click at [443, 15] on html "Computer Required This feature is only available on a computer. Please switch t…" at bounding box center [526, 249] width 1052 height 499
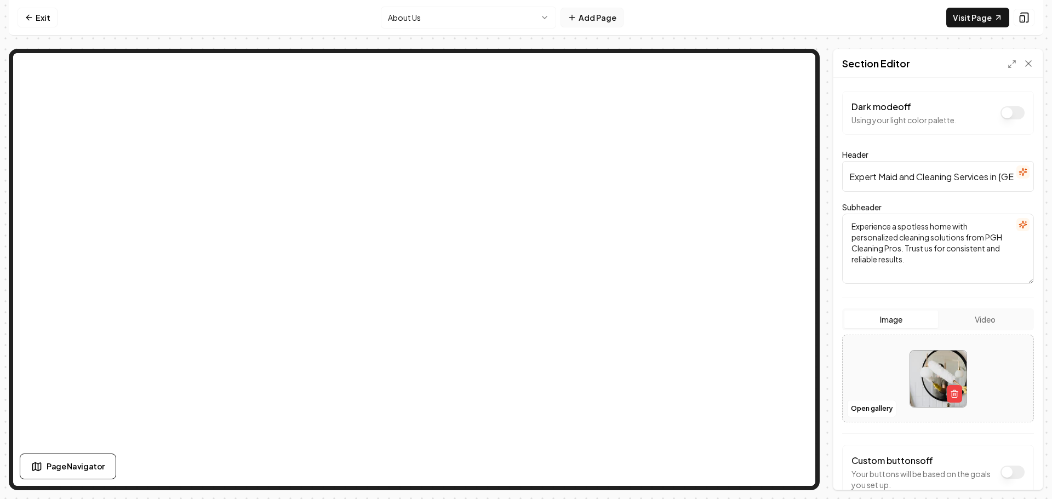
click at [600, 21] on button "Add Page" at bounding box center [592, 18] width 63 height 20
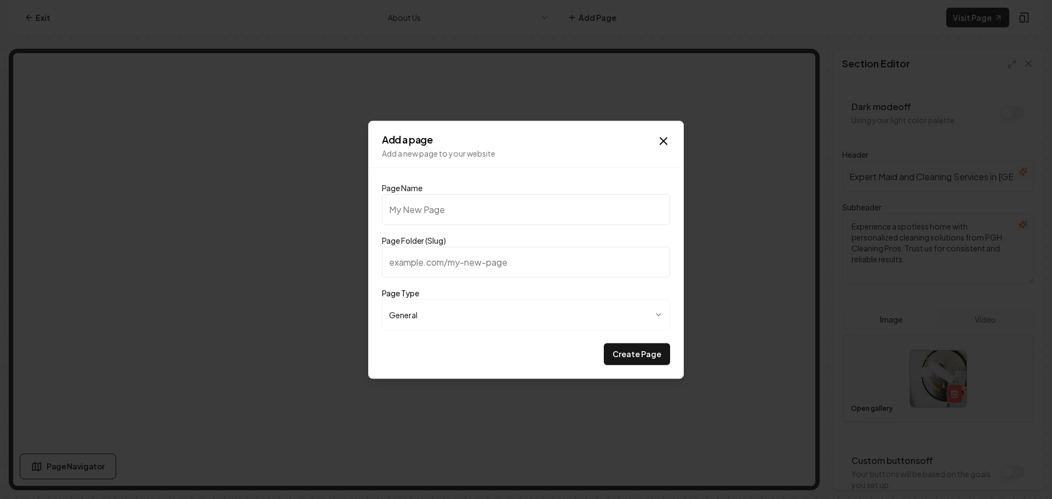
click at [536, 205] on input "Page Name" at bounding box center [526, 209] width 288 height 31
type input "Cleaning Checklist"
type input "cleaning-checklist"
click at [619, 353] on button "Create Page" at bounding box center [637, 354] width 66 height 22
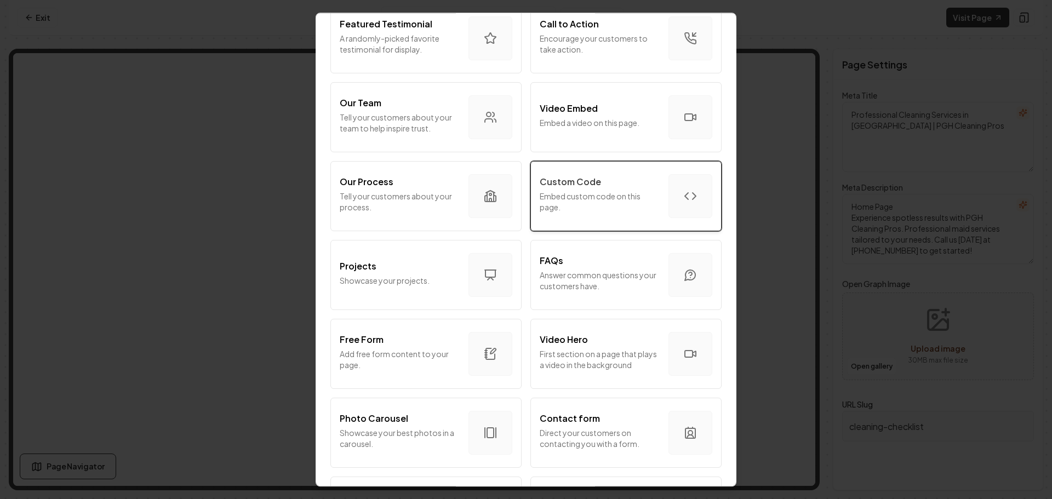
scroll to position [329, 0]
click at [602, 204] on p "Embed custom code on this page." at bounding box center [600, 201] width 120 height 22
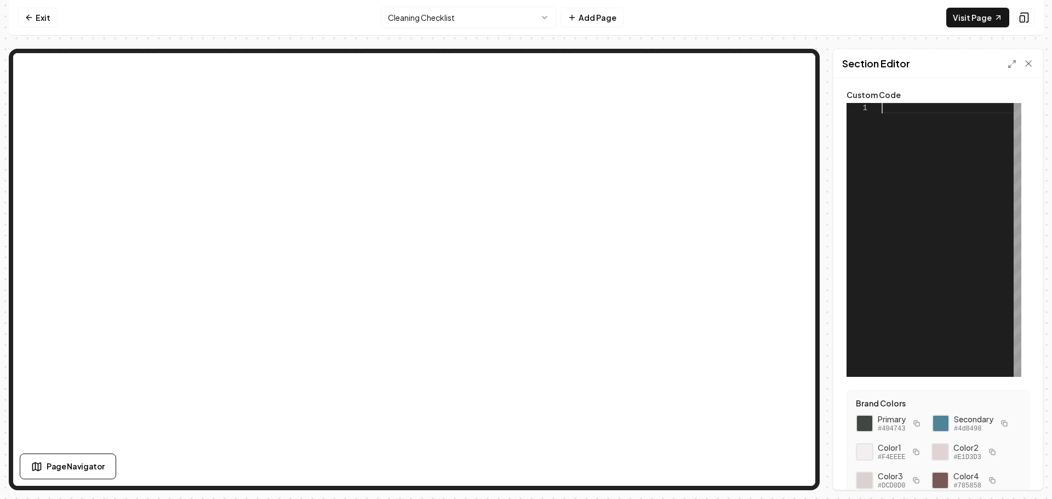
scroll to position [0, 0]
click at [902, 110] on div at bounding box center [952, 240] width 140 height 274
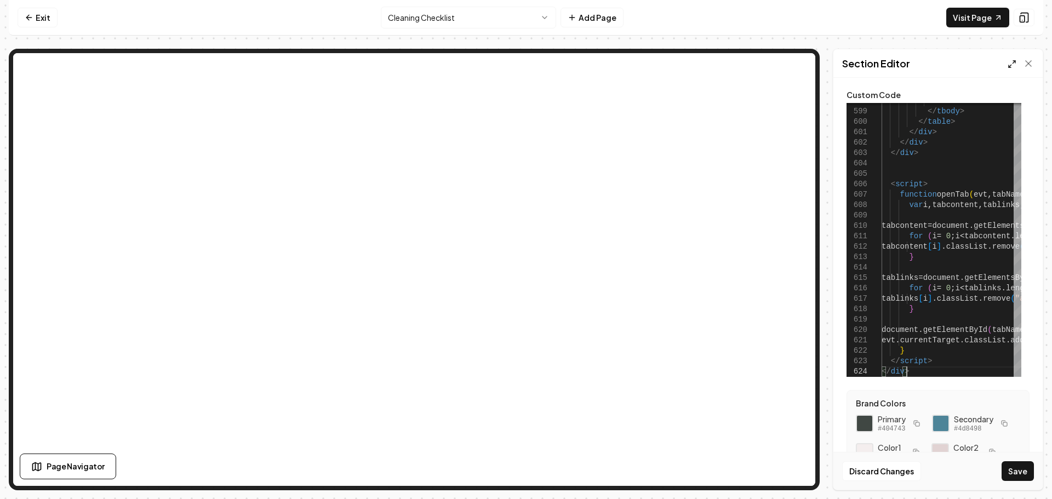
click at [1011, 66] on icon at bounding box center [1012, 64] width 9 height 9
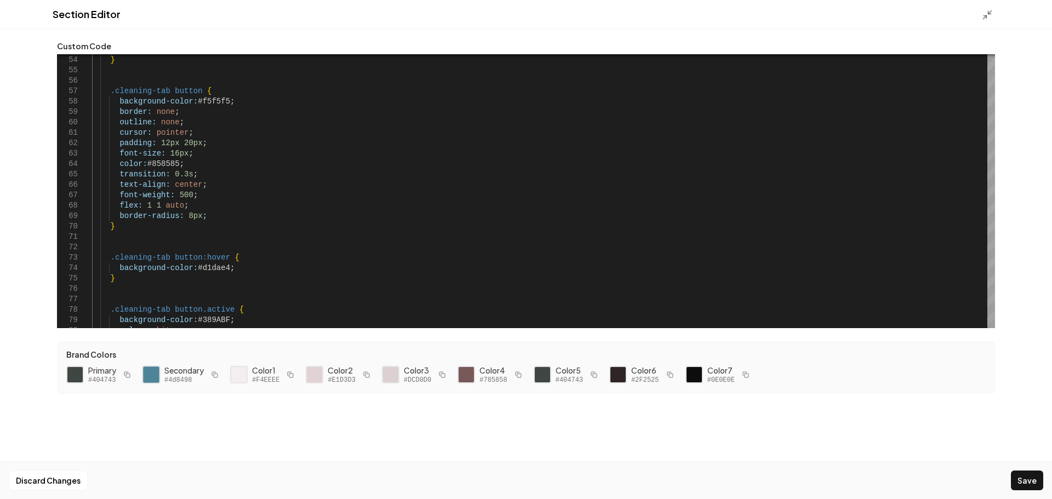
click at [151, 377] on div at bounding box center [151, 375] width 19 height 19
drag, startPoint x: 222, startPoint y: 102, endPoint x: 195, endPoint y: 101, distance: 27.4
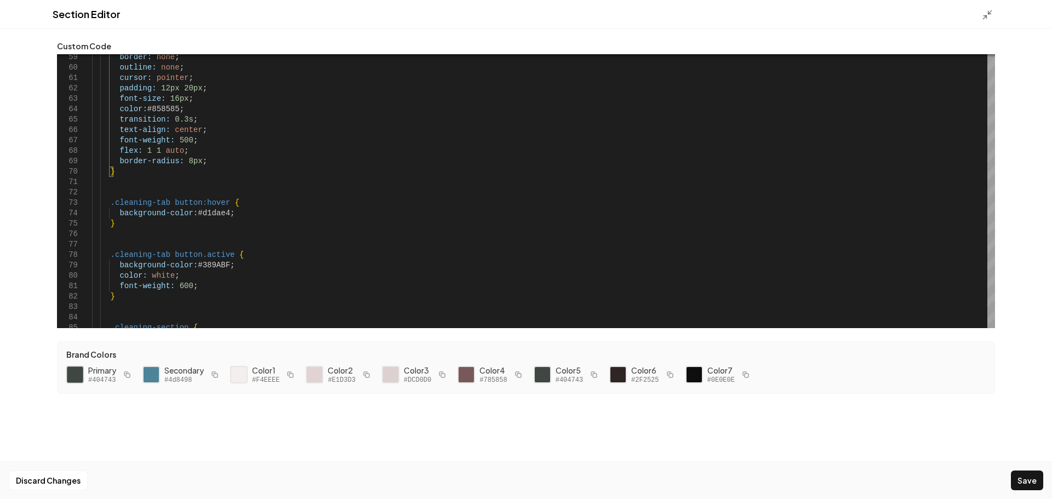
click at [77, 371] on div at bounding box center [75, 375] width 19 height 19
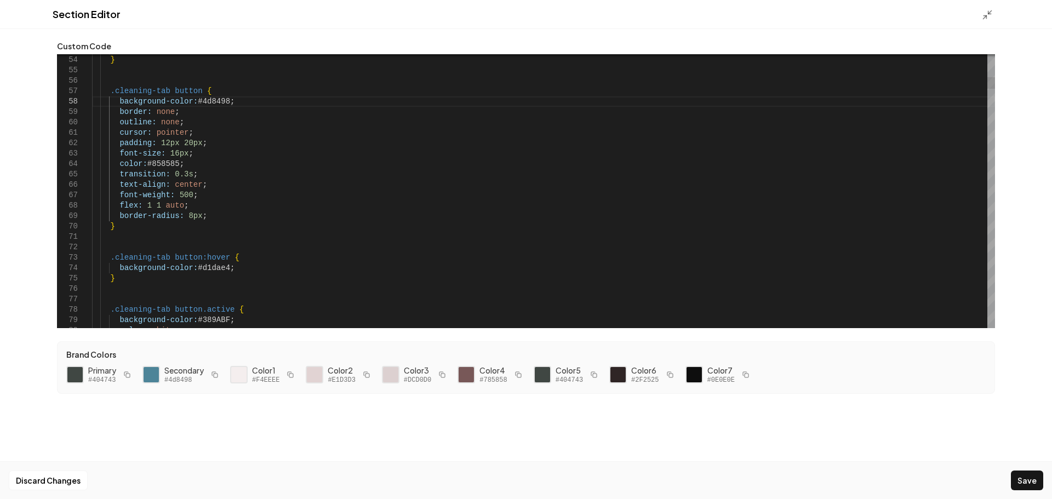
scroll to position [0, 130]
drag, startPoint x: 223, startPoint y: 99, endPoint x: 195, endPoint y: 104, distance: 27.8
click at [153, 376] on div at bounding box center [151, 375] width 19 height 19
drag, startPoint x: 223, startPoint y: 267, endPoint x: 195, endPoint y: 267, distance: 28.5
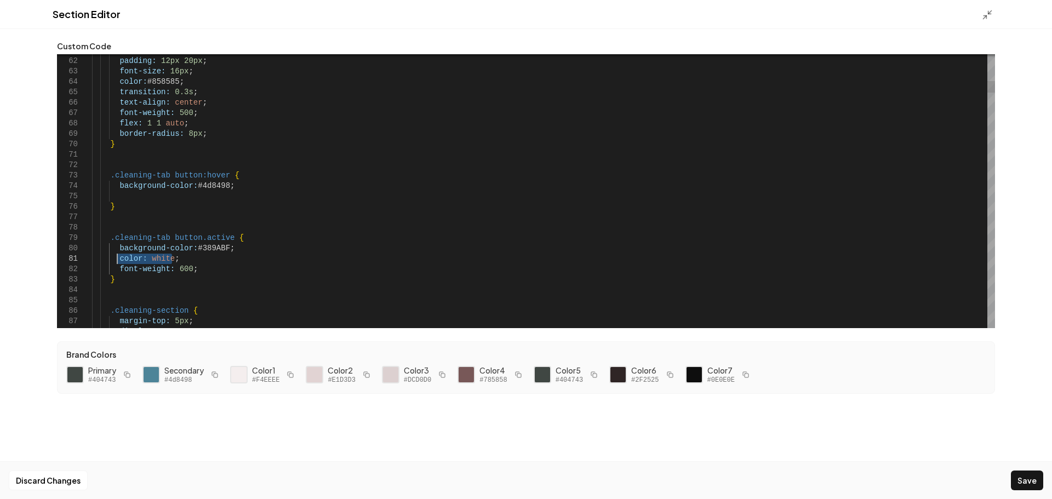
drag, startPoint x: 179, startPoint y: 259, endPoint x: 118, endPoint y: 262, distance: 60.4
click at [153, 375] on div at bounding box center [151, 375] width 19 height 19
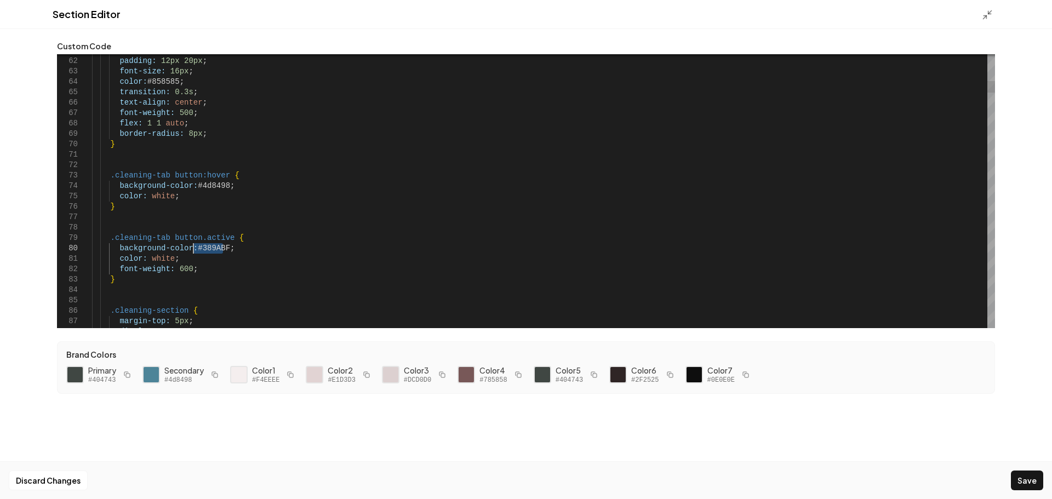
drag, startPoint x: 223, startPoint y: 248, endPoint x: 194, endPoint y: 250, distance: 28.5
type textarea "**********"
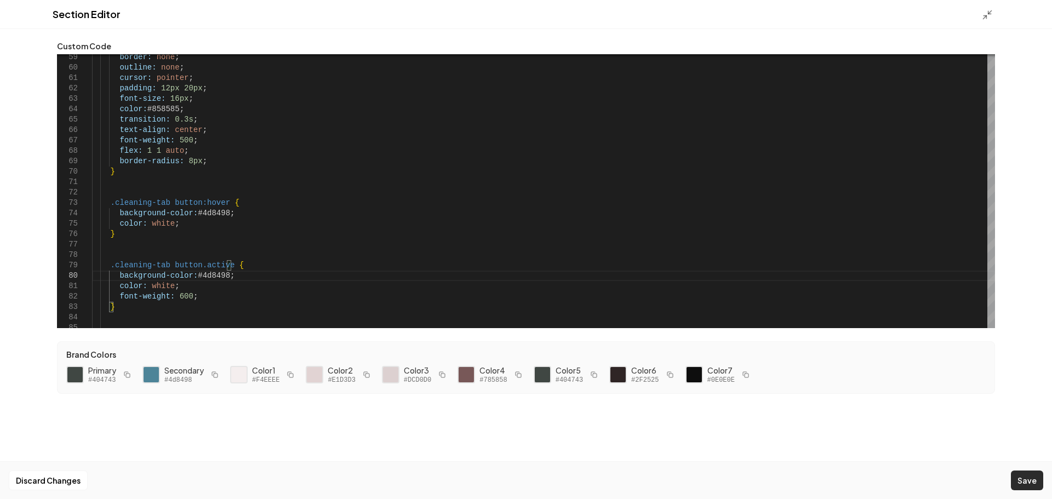
click at [1024, 478] on button "Save" at bounding box center [1027, 481] width 32 height 20
click at [984, 16] on icon at bounding box center [987, 14] width 11 height 11
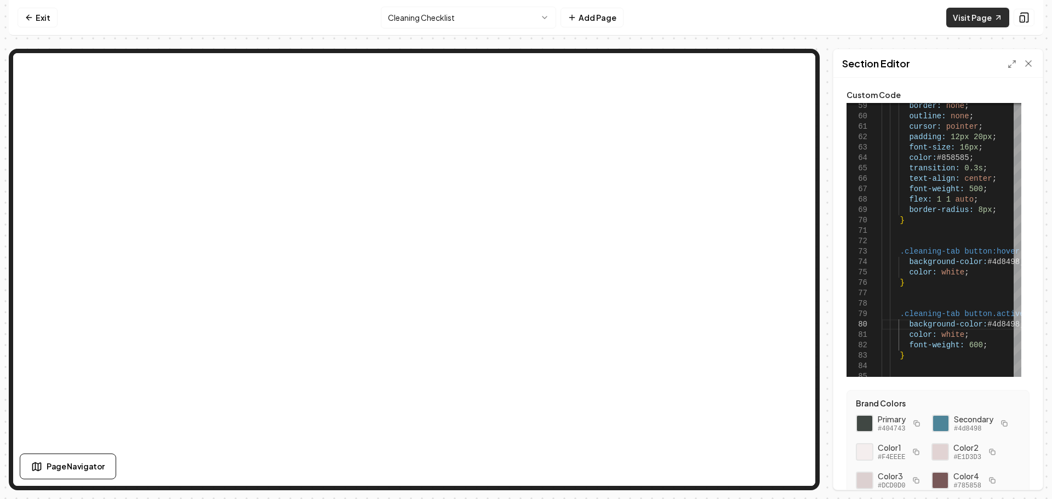
click at [982, 21] on link "Visit Page" at bounding box center [978, 18] width 63 height 20
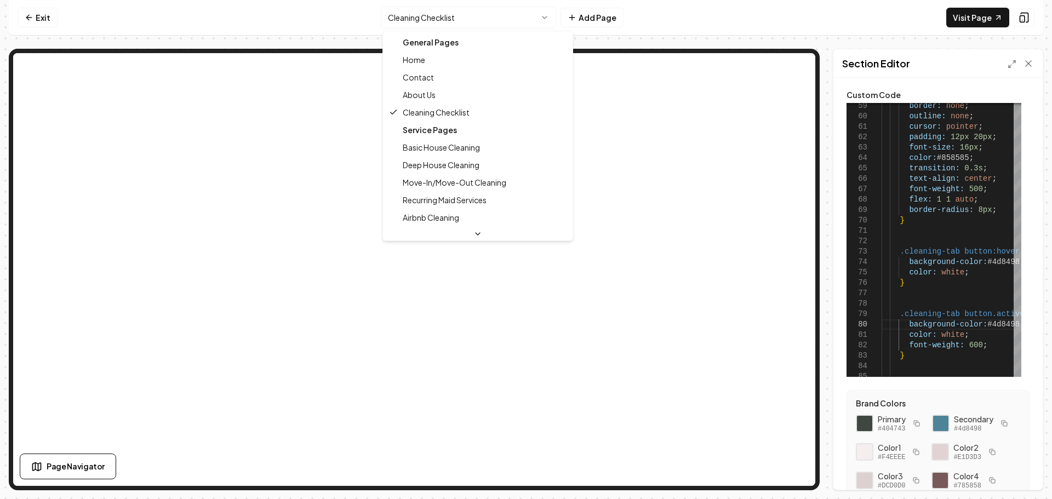
click at [445, 16] on html "Computer Required This feature is only available on a computer. Please switch t…" at bounding box center [526, 249] width 1052 height 499
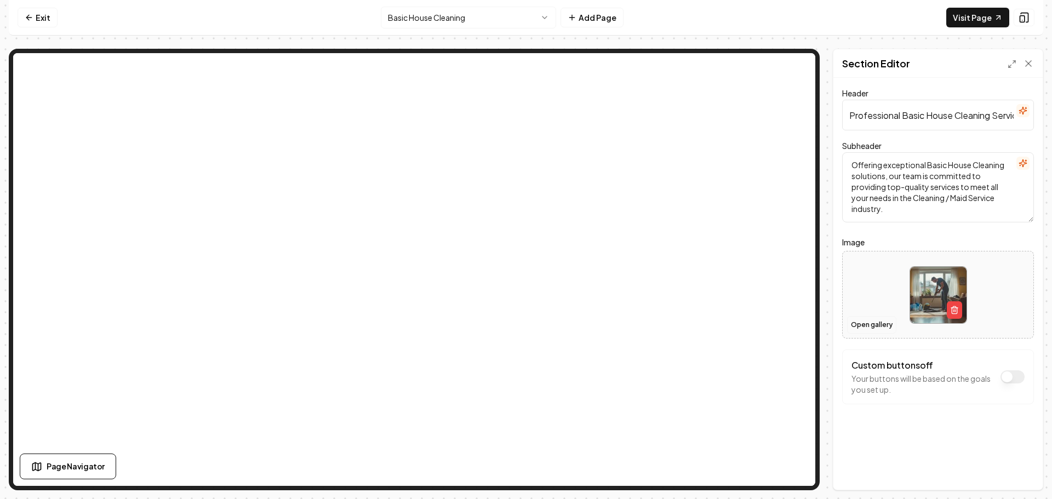
click at [856, 322] on button "Open gallery" at bounding box center [871, 325] width 49 height 18
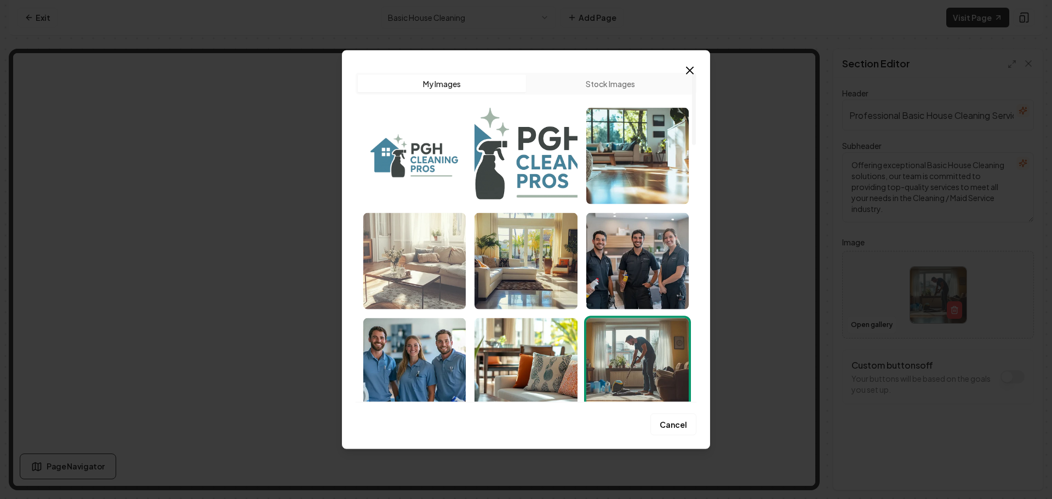
click at [421, 277] on img "Select image image_68d1387a5c7cd75eb85186d8.png" at bounding box center [414, 261] width 102 height 96
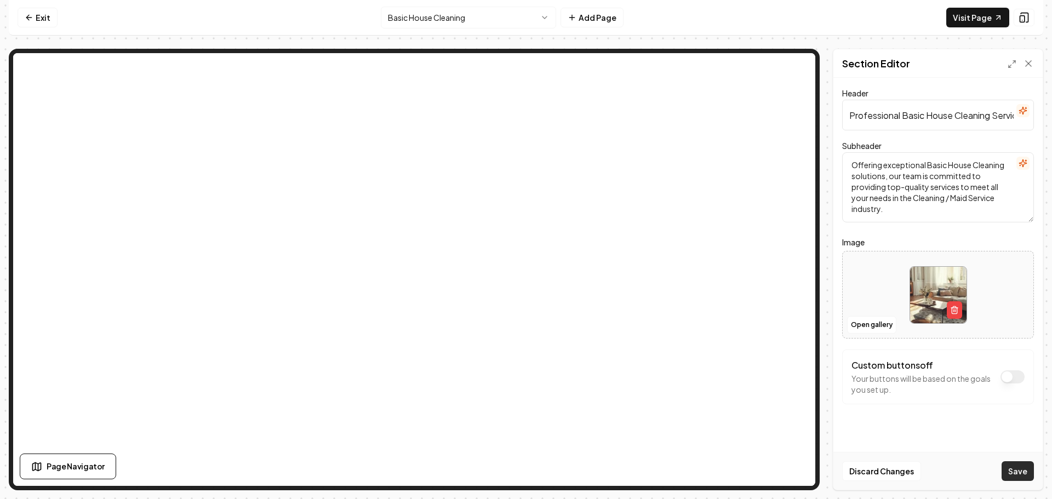
click at [1008, 463] on button "Save" at bounding box center [1018, 471] width 32 height 20
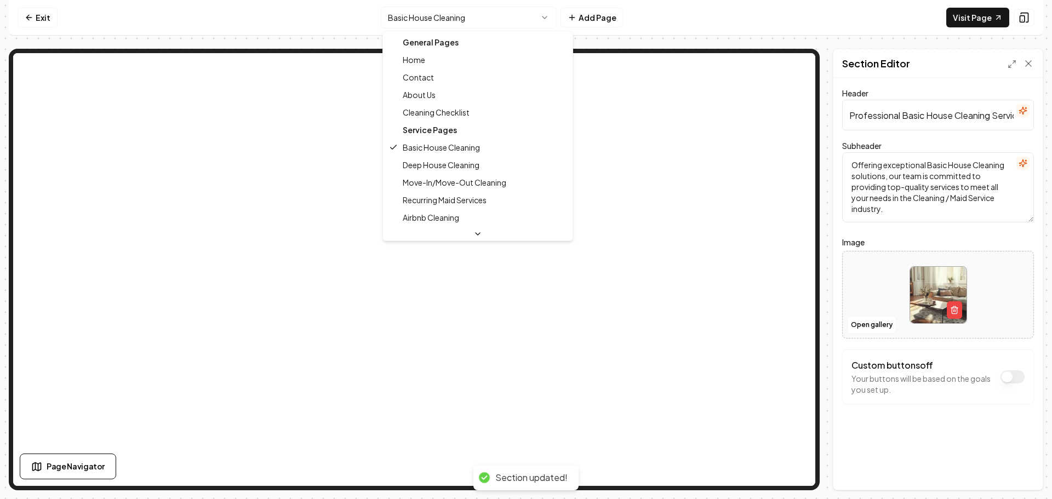
click at [481, 16] on html "Computer Required This feature is only available on a computer. Please switch t…" at bounding box center [526, 249] width 1052 height 499
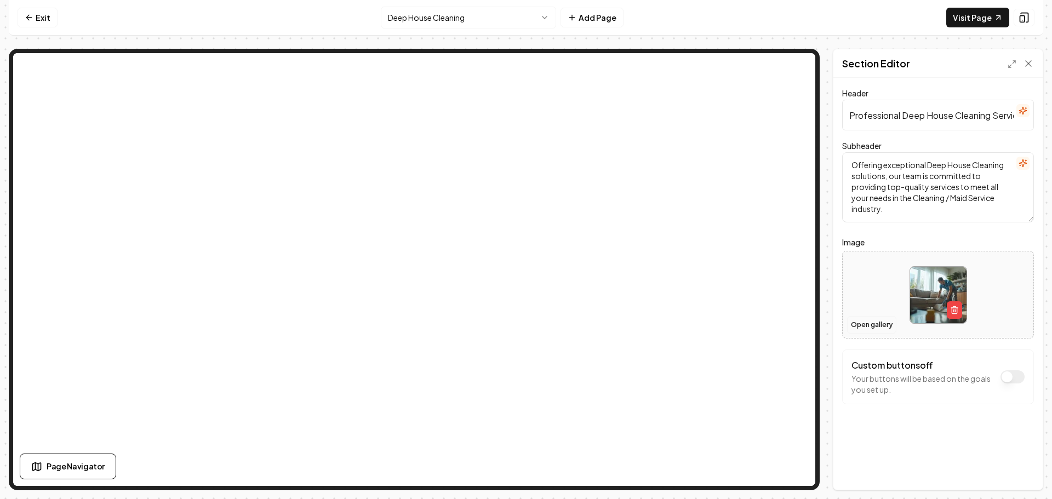
click at [865, 325] on button "Open gallery" at bounding box center [871, 325] width 49 height 18
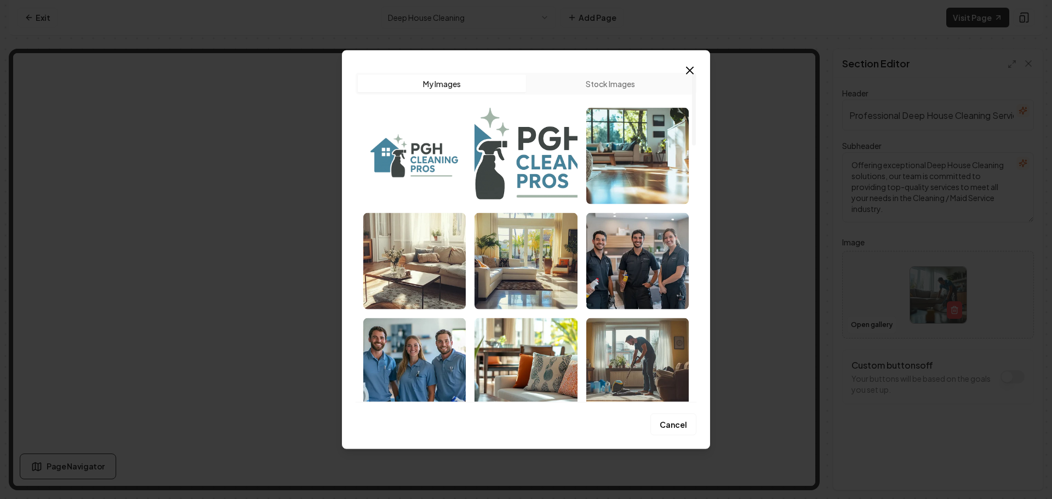
click at [510, 270] on img "Select image image_68d138795c7cd75eb85184cb.png" at bounding box center [526, 261] width 102 height 96
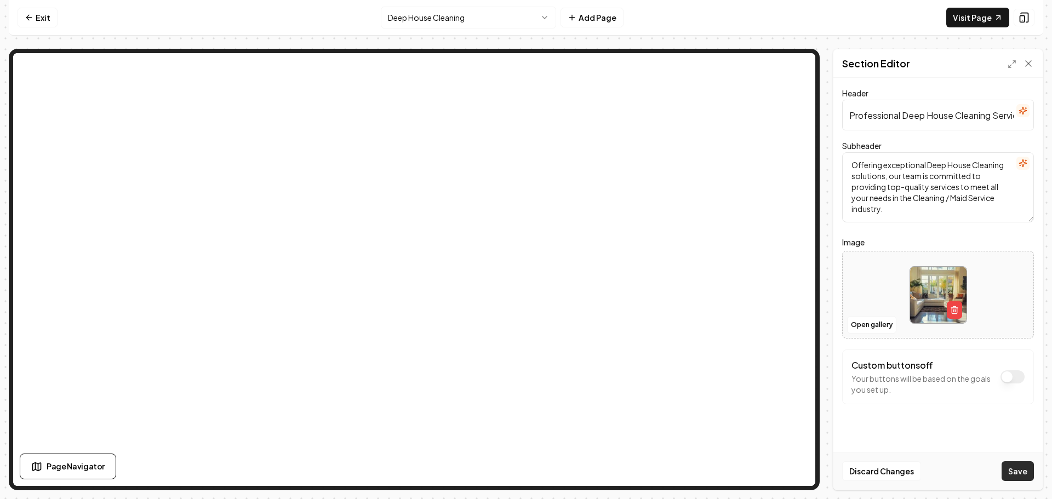
click at [1009, 464] on button "Save" at bounding box center [1018, 471] width 32 height 20
click at [456, 18] on html "Computer Required This feature is only available on a computer. Please switch t…" at bounding box center [526, 249] width 1052 height 499
click at [875, 324] on button "Open gallery" at bounding box center [871, 325] width 49 height 18
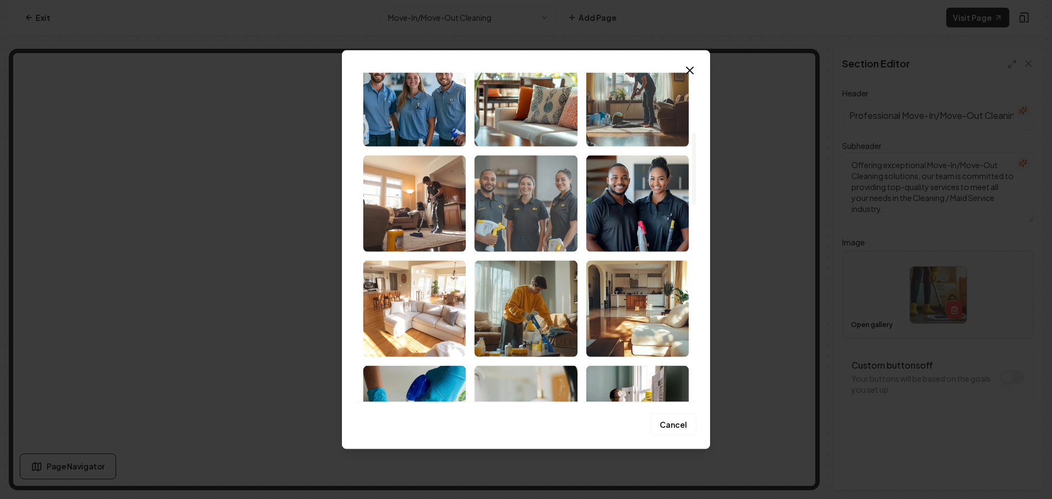
scroll to position [274, 0]
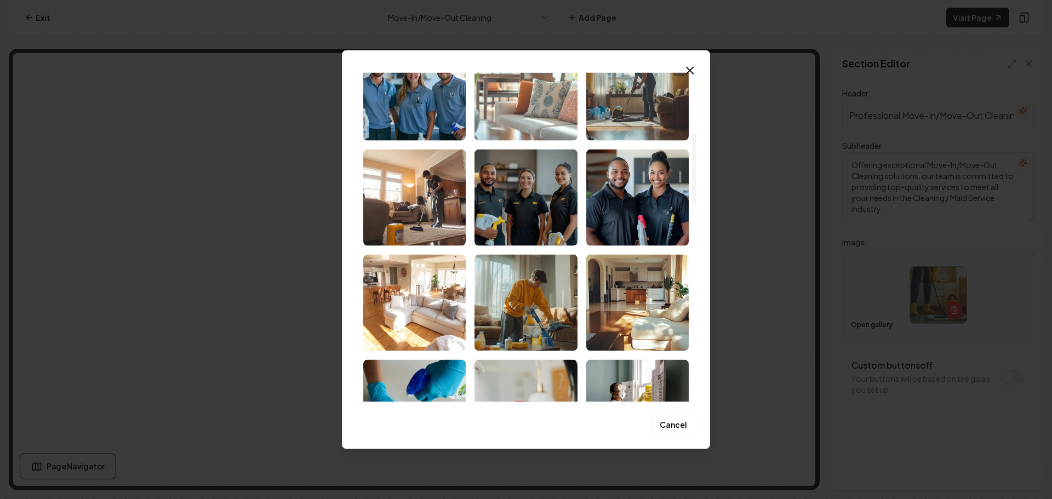
click at [509, 112] on img "Select image image_68d138795c7cd75eb8518562.png" at bounding box center [526, 92] width 102 height 96
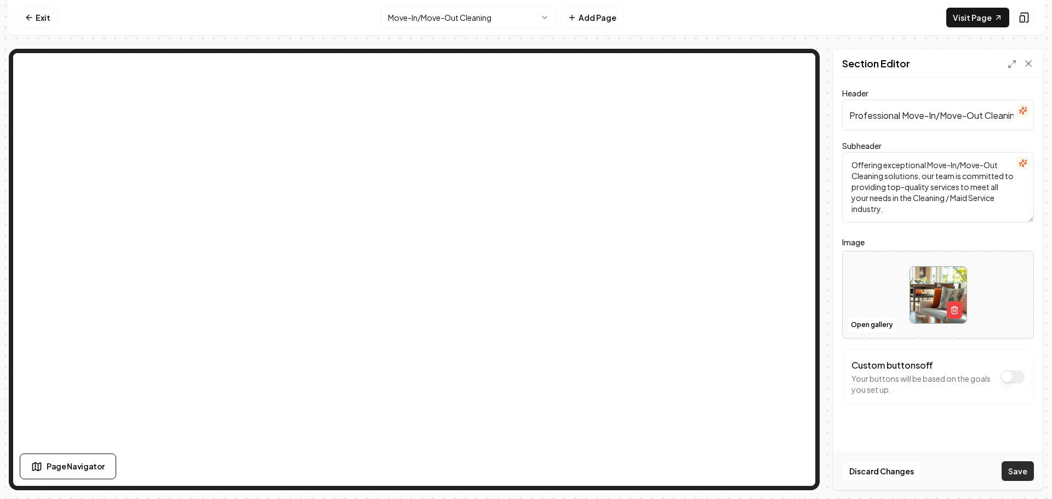
click at [1019, 468] on button "Save" at bounding box center [1018, 471] width 32 height 20
click at [459, 23] on html "Computer Required This feature is only available on a computer. Please switch t…" at bounding box center [526, 249] width 1052 height 499
click at [881, 325] on button "Open gallery" at bounding box center [871, 325] width 49 height 18
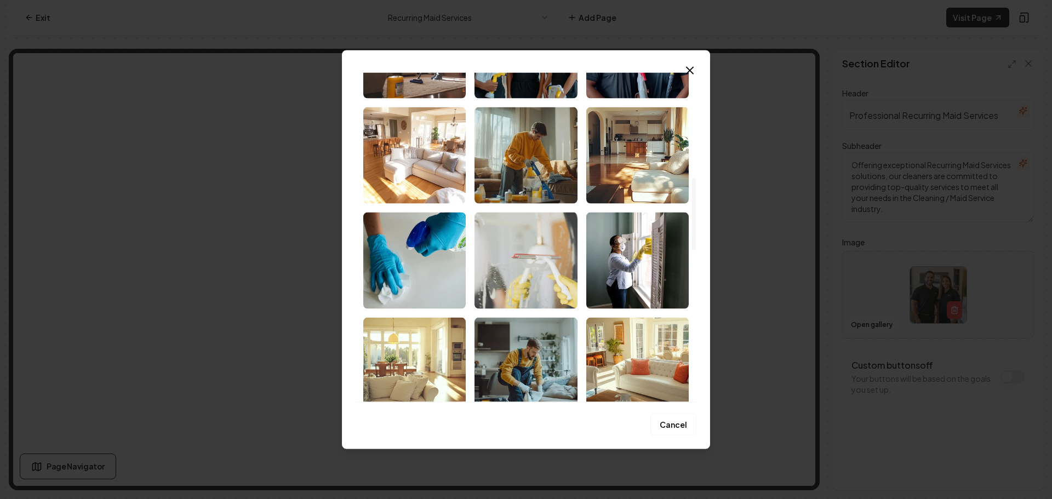
scroll to position [493, 0]
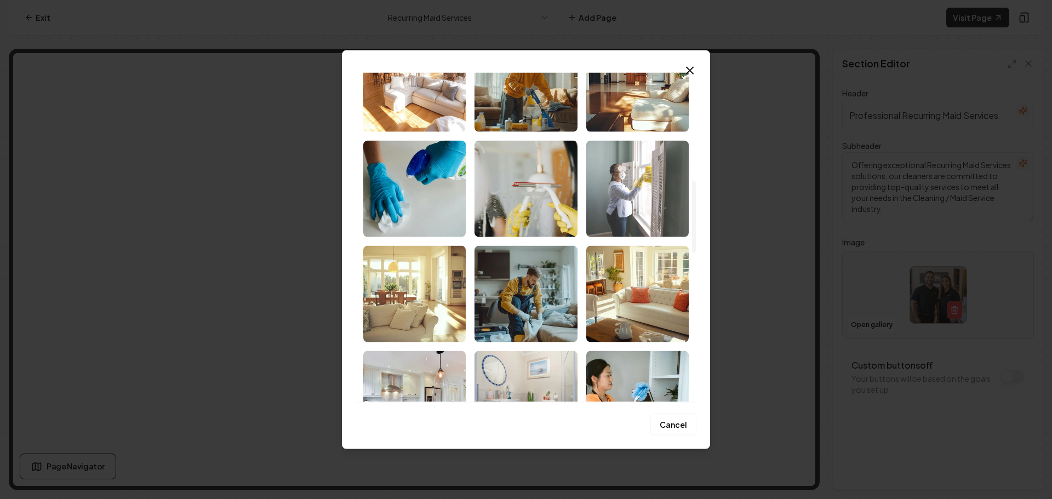
click at [635, 194] on img "Select image image_68d138795c7cd75eb85184aa.jpeg" at bounding box center [637, 188] width 102 height 96
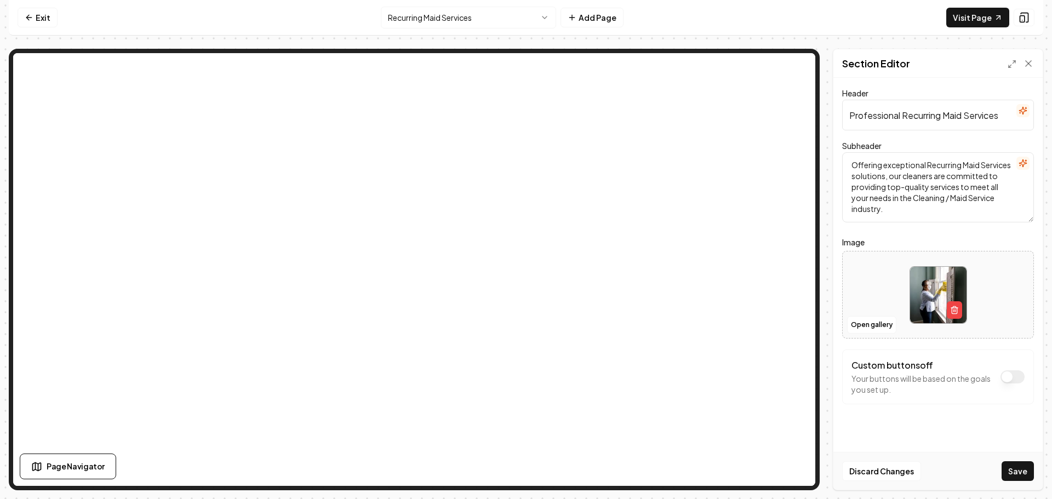
click at [1010, 477] on button "Save" at bounding box center [1018, 471] width 32 height 20
click at [456, 22] on html "Computer Required This feature is only available on a computer. Please switch t…" at bounding box center [526, 249] width 1052 height 499
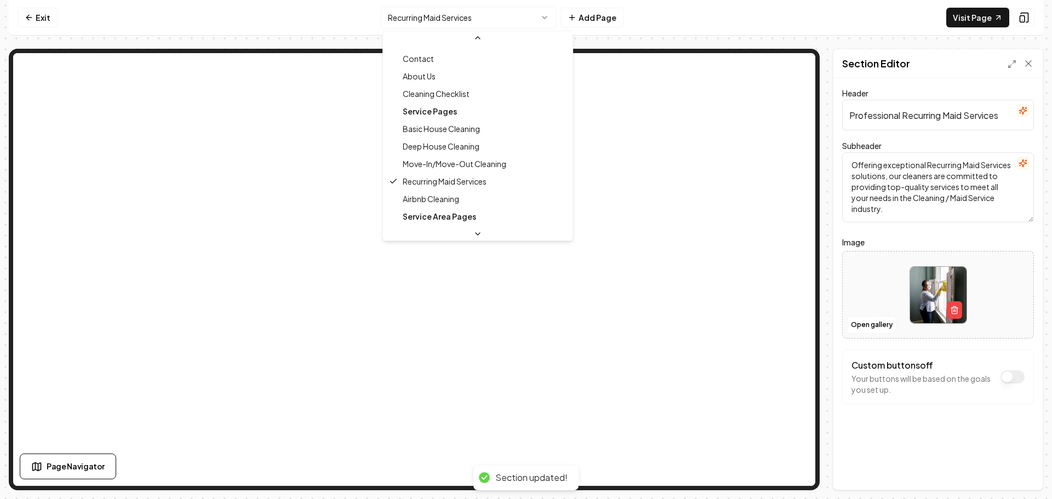
scroll to position [48, 0]
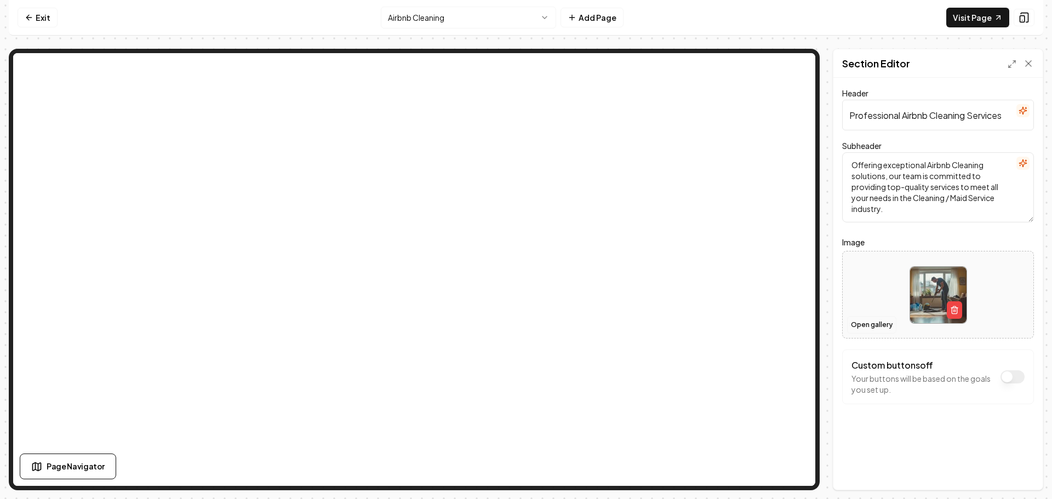
click at [869, 327] on button "Open gallery" at bounding box center [871, 325] width 49 height 18
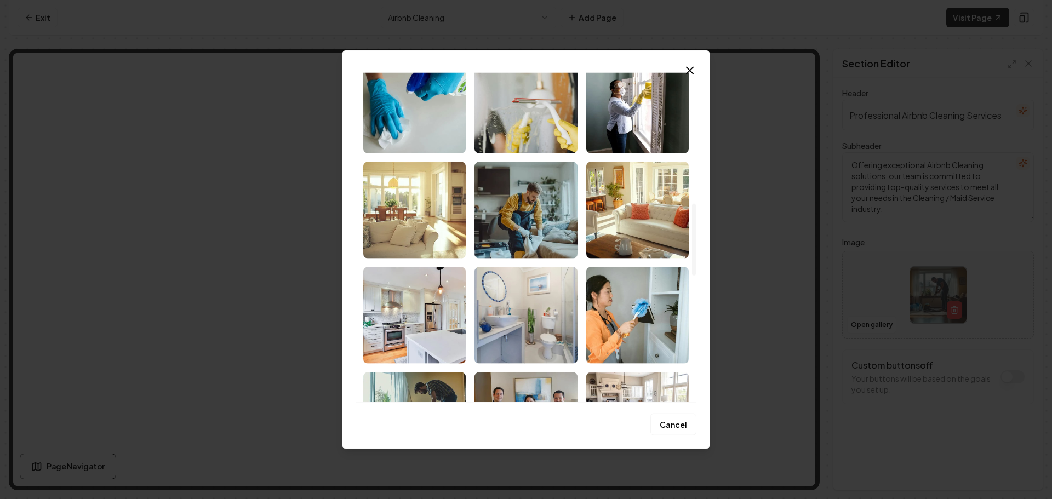
scroll to position [603, 0]
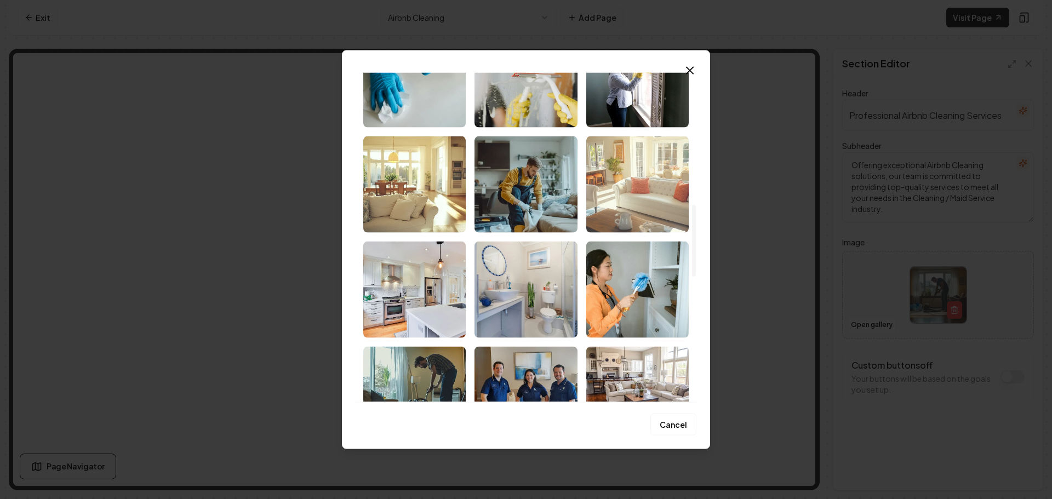
click at [629, 204] on img "Select image image_68d138795c7cd75eb851825e.png" at bounding box center [637, 184] width 102 height 96
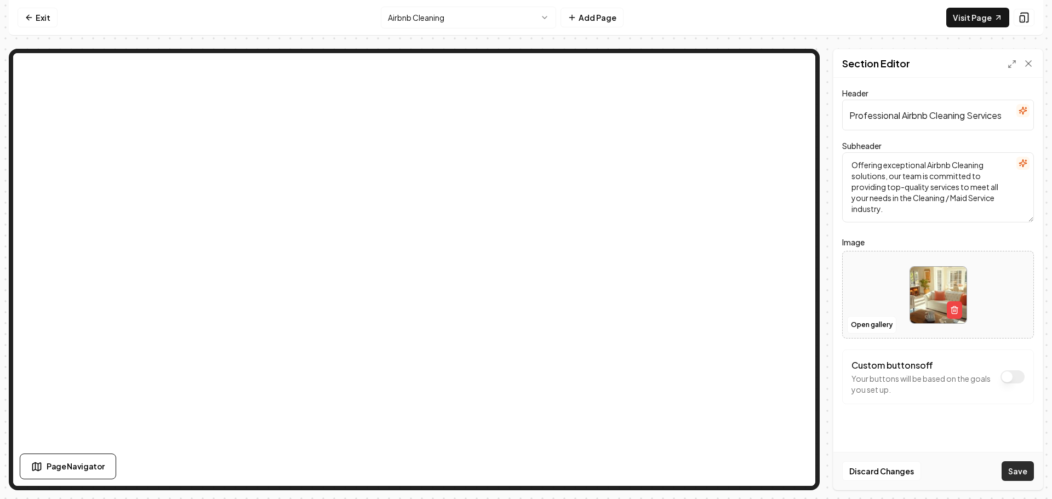
click at [1012, 472] on button "Save" at bounding box center [1018, 471] width 32 height 20
click at [462, 20] on html "Computer Required This feature is only available on a computer. Please switch t…" at bounding box center [526, 249] width 1052 height 499
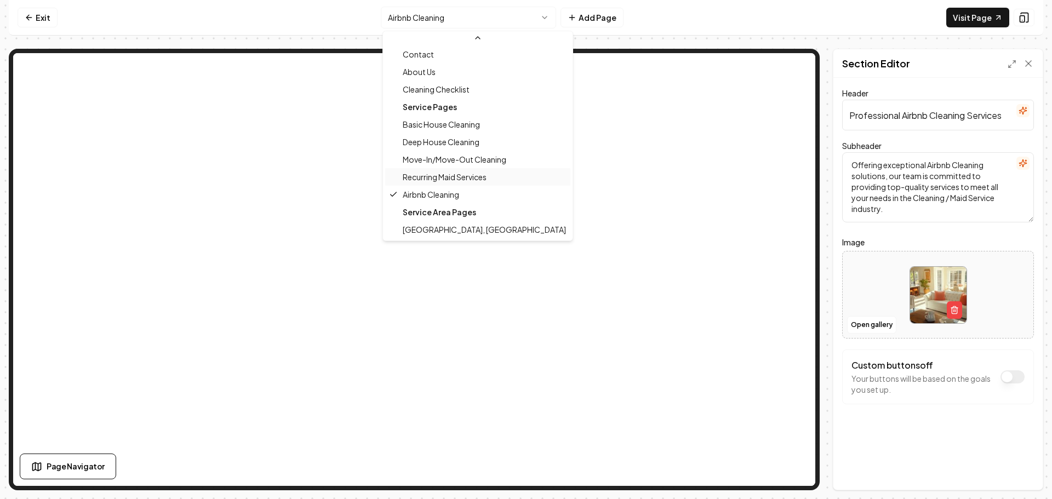
scroll to position [0, 0]
